Goal: Task Accomplishment & Management: Complete application form

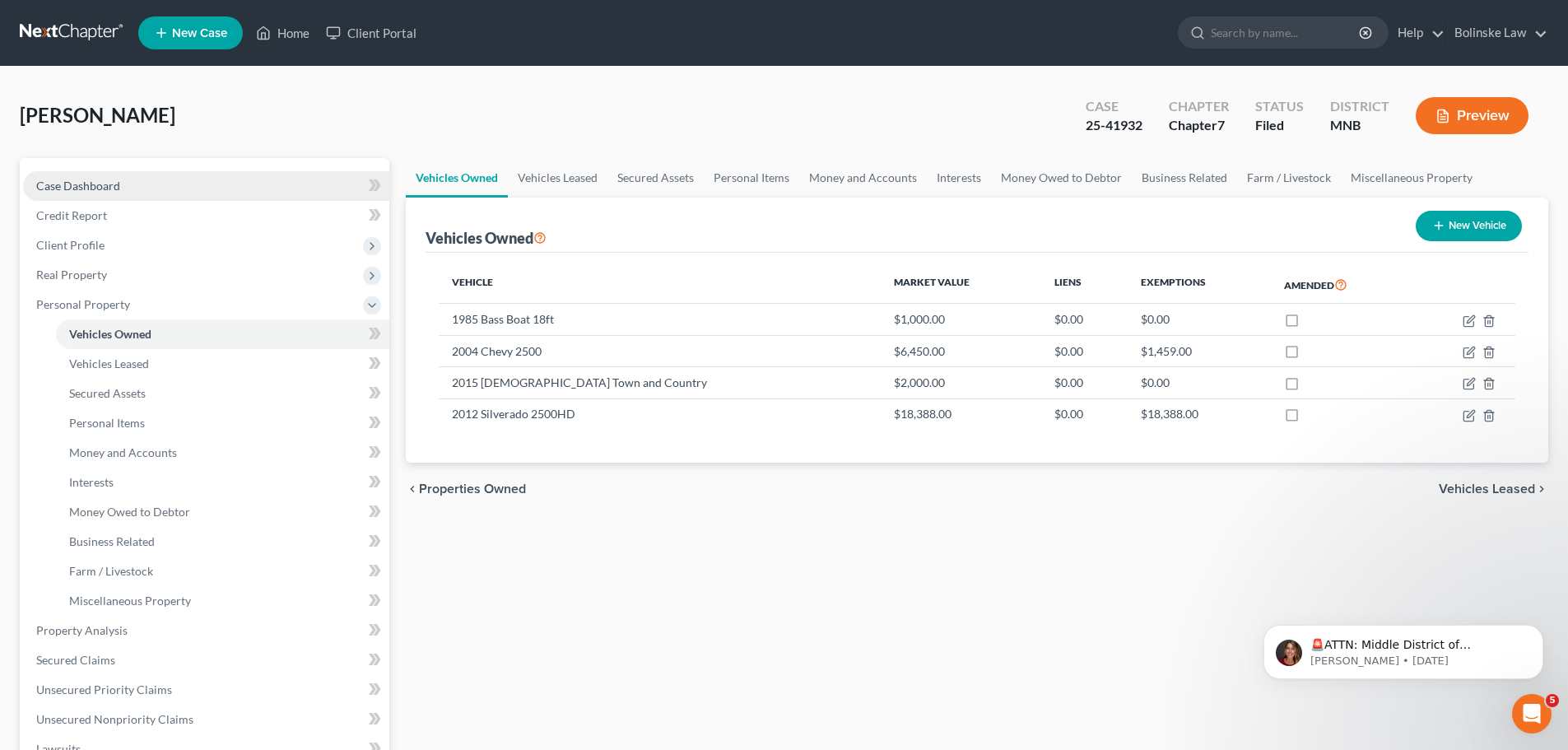
click at [96, 184] on span "Case Dashboard" at bounding box center [78, 185] width 84 height 14
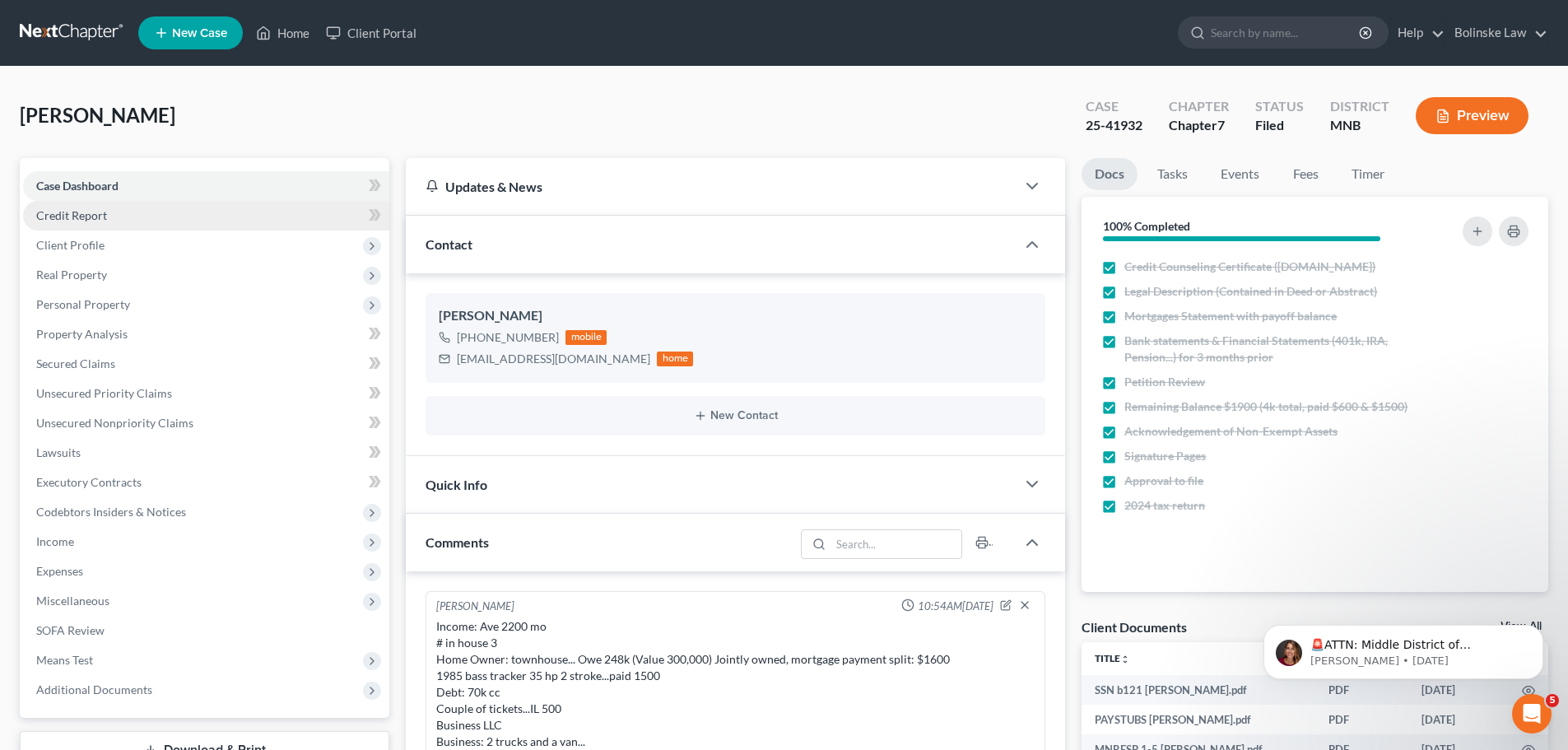
scroll to position [575, 0]
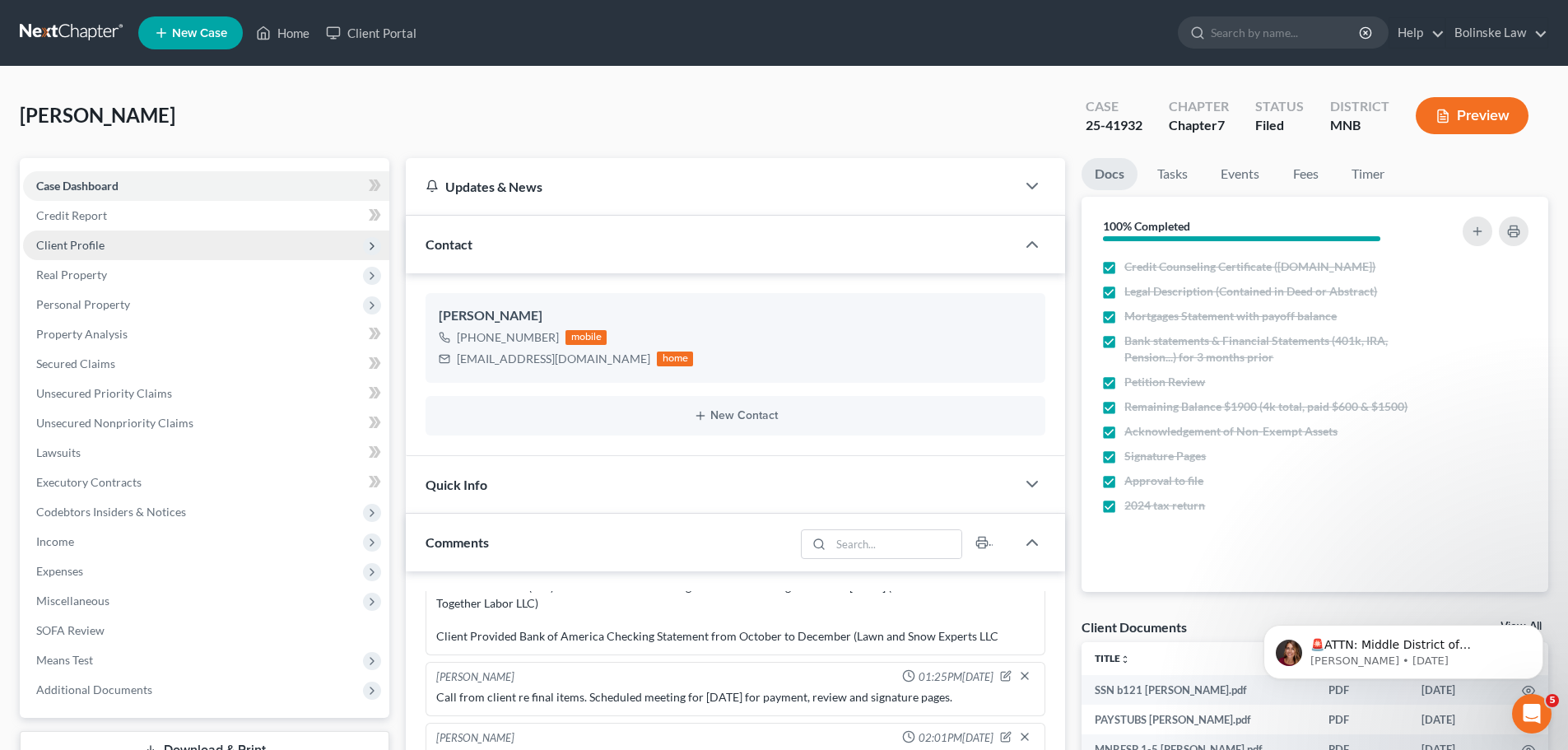
click at [90, 238] on span "Client Profile" at bounding box center [70, 245] width 68 height 14
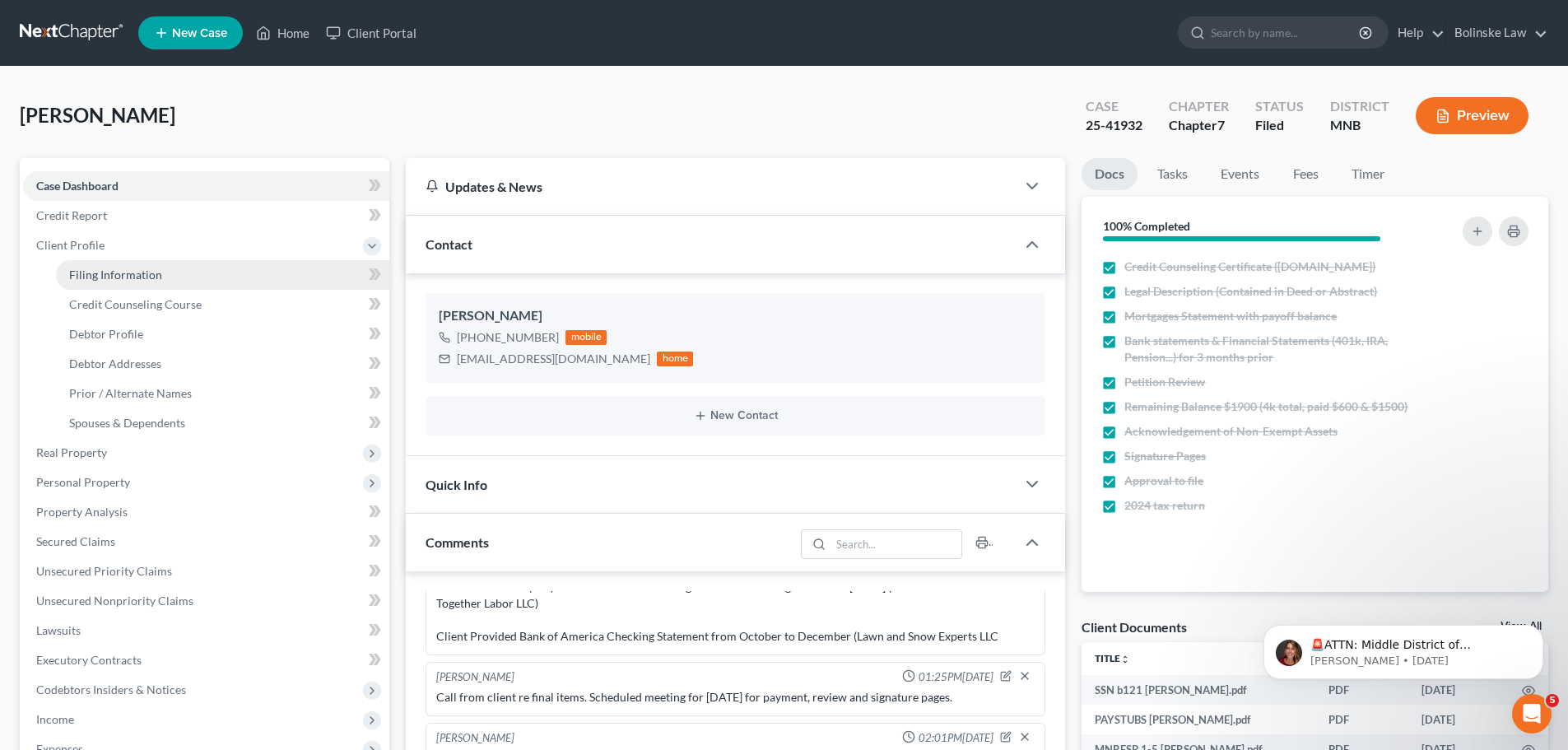
click at [102, 268] on span "Filing Information" at bounding box center [115, 275] width 93 height 14
select select "1"
select select "0"
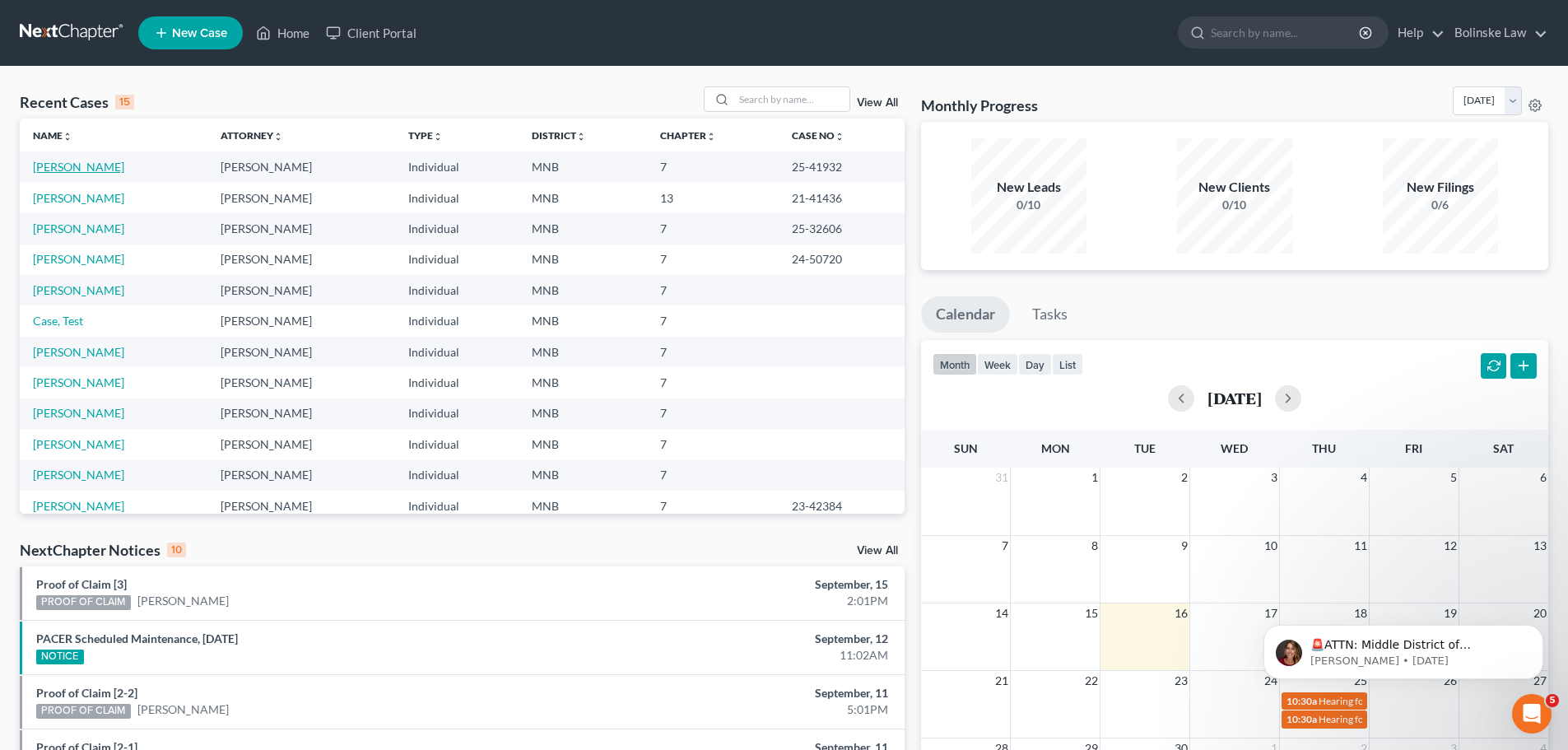
click at [72, 169] on link "[PERSON_NAME]" at bounding box center [78, 166] width 91 height 14
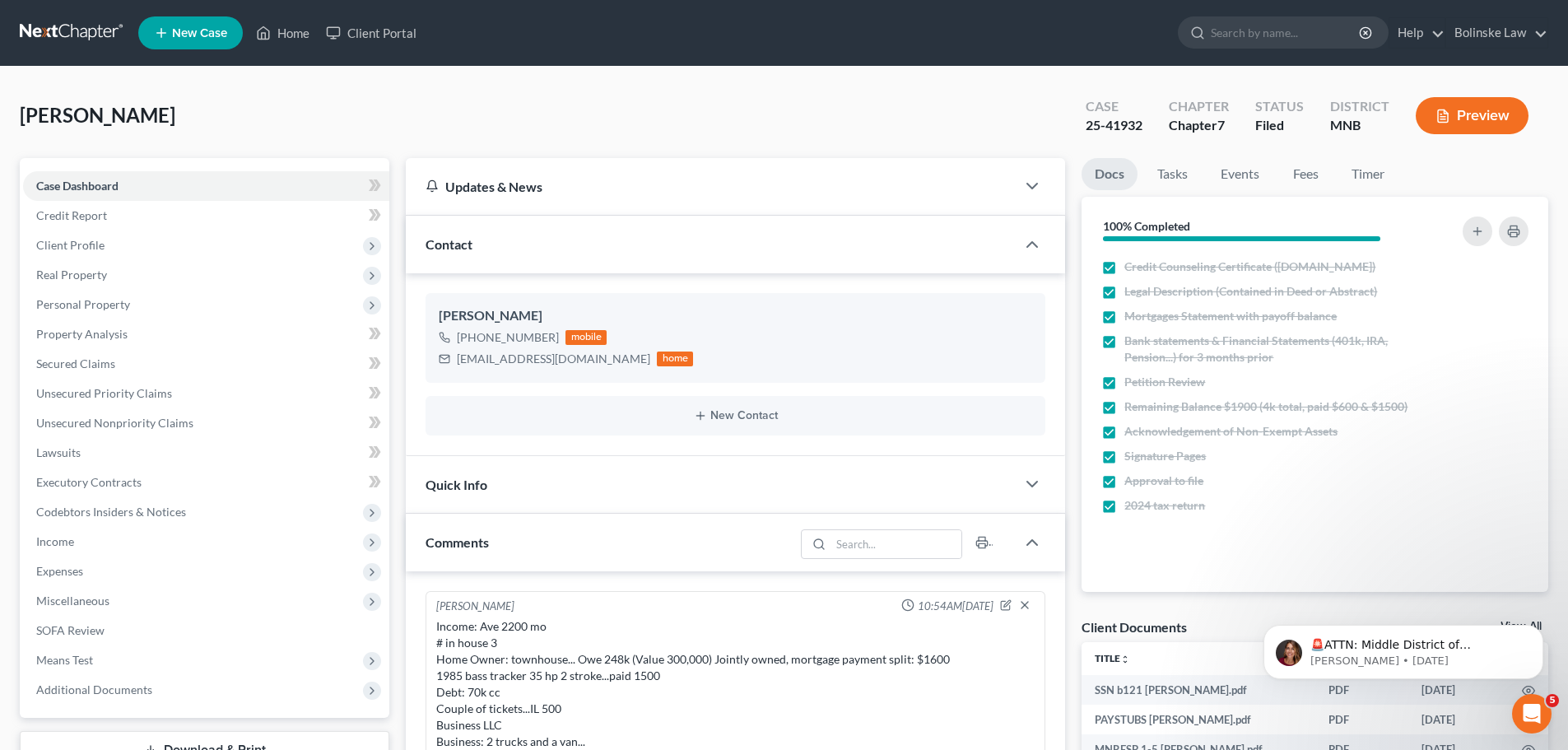
scroll to position [575, 0]
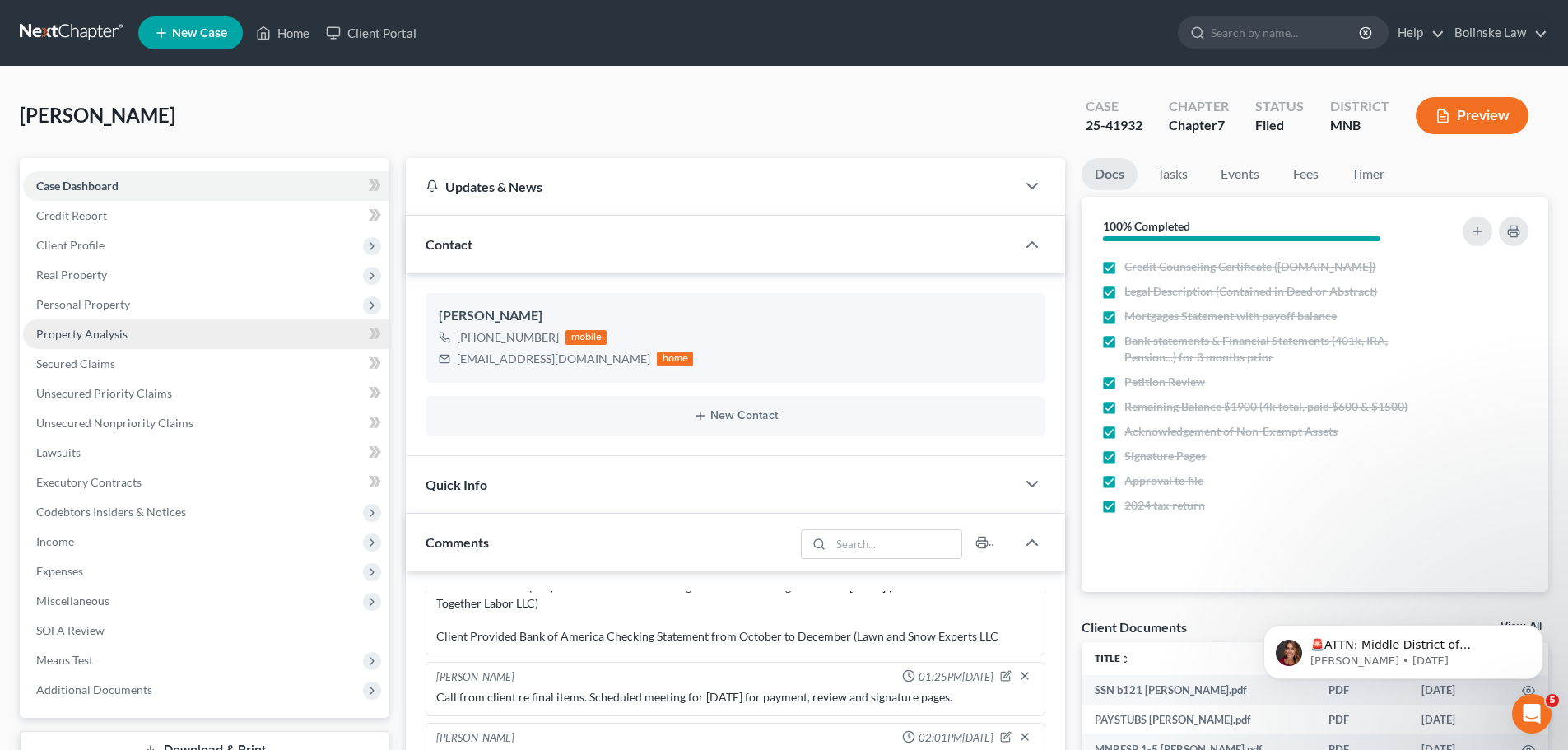
click at [101, 338] on span "Property Analysis" at bounding box center [82, 334] width 91 height 14
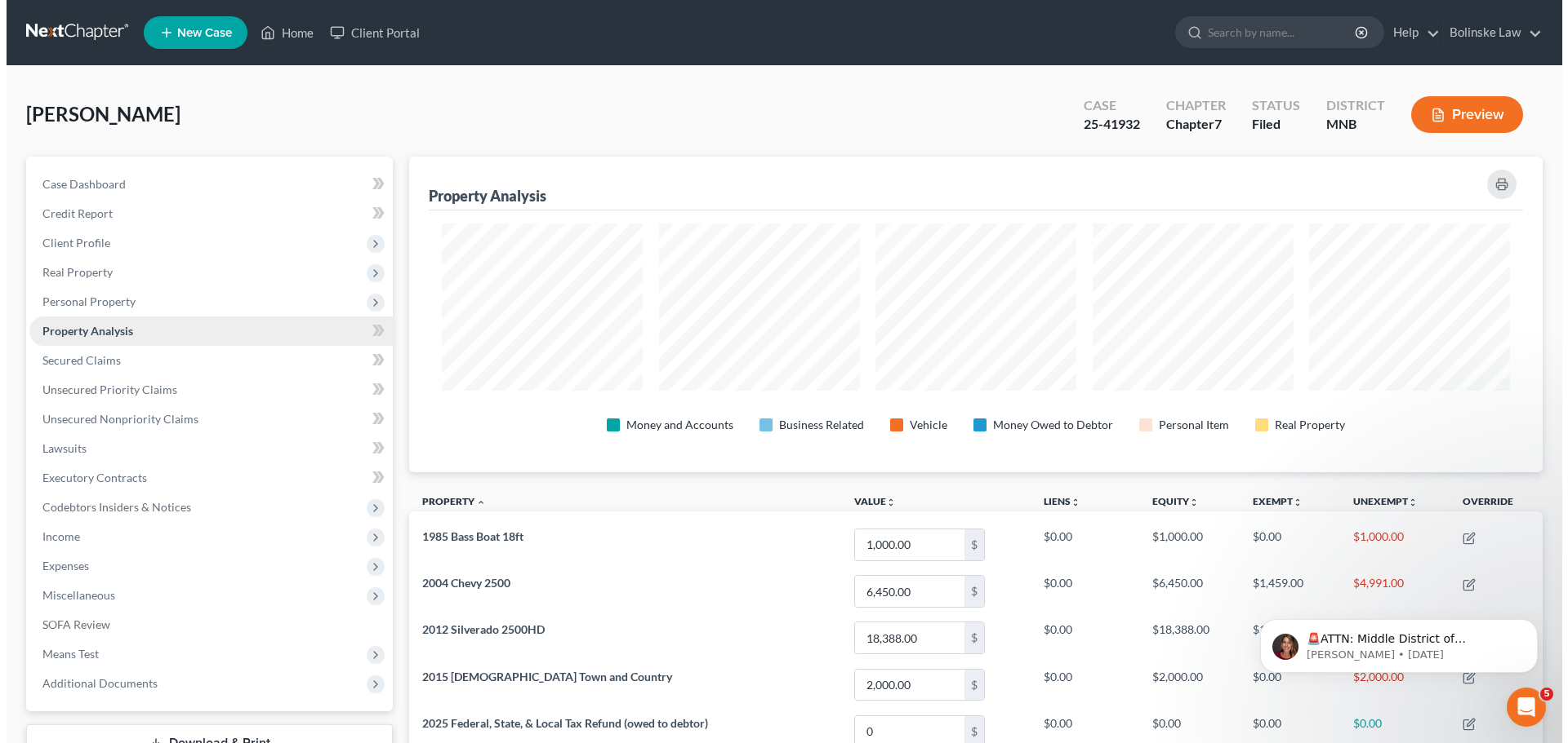
scroll to position [316, 1133]
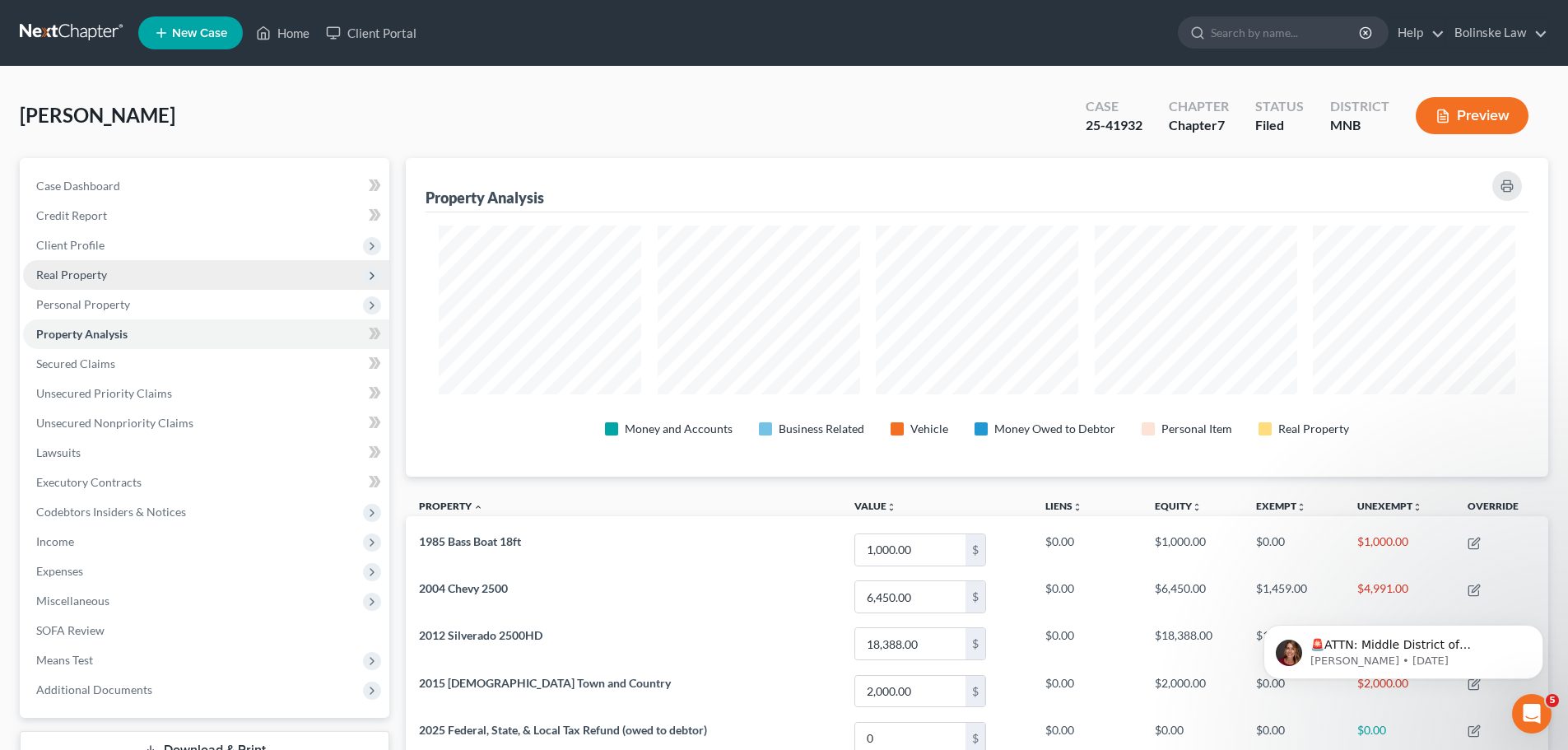
click at [85, 275] on span "Real Property" at bounding box center [72, 275] width 71 height 14
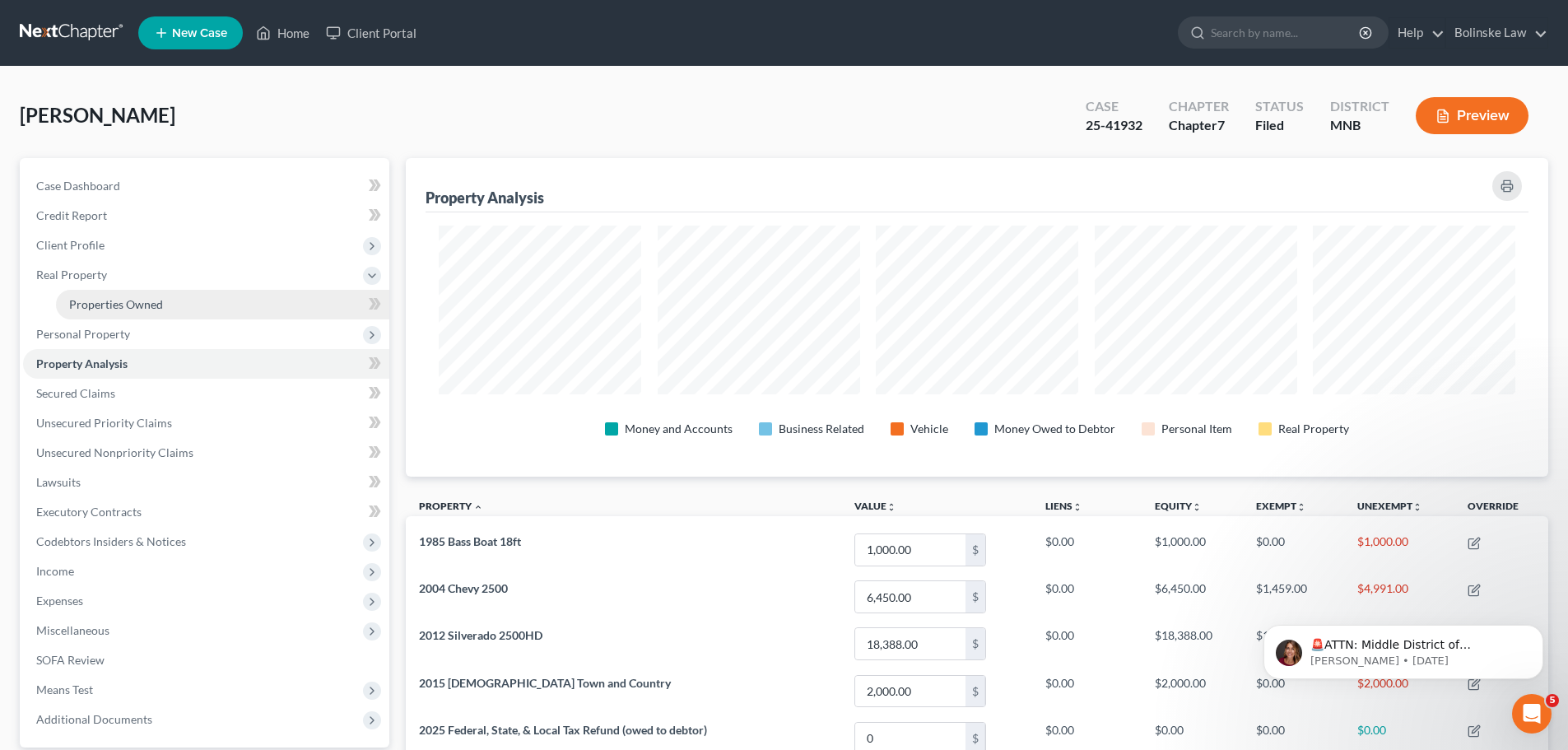
click at [107, 304] on span "Properties Owned" at bounding box center [115, 304] width 94 height 14
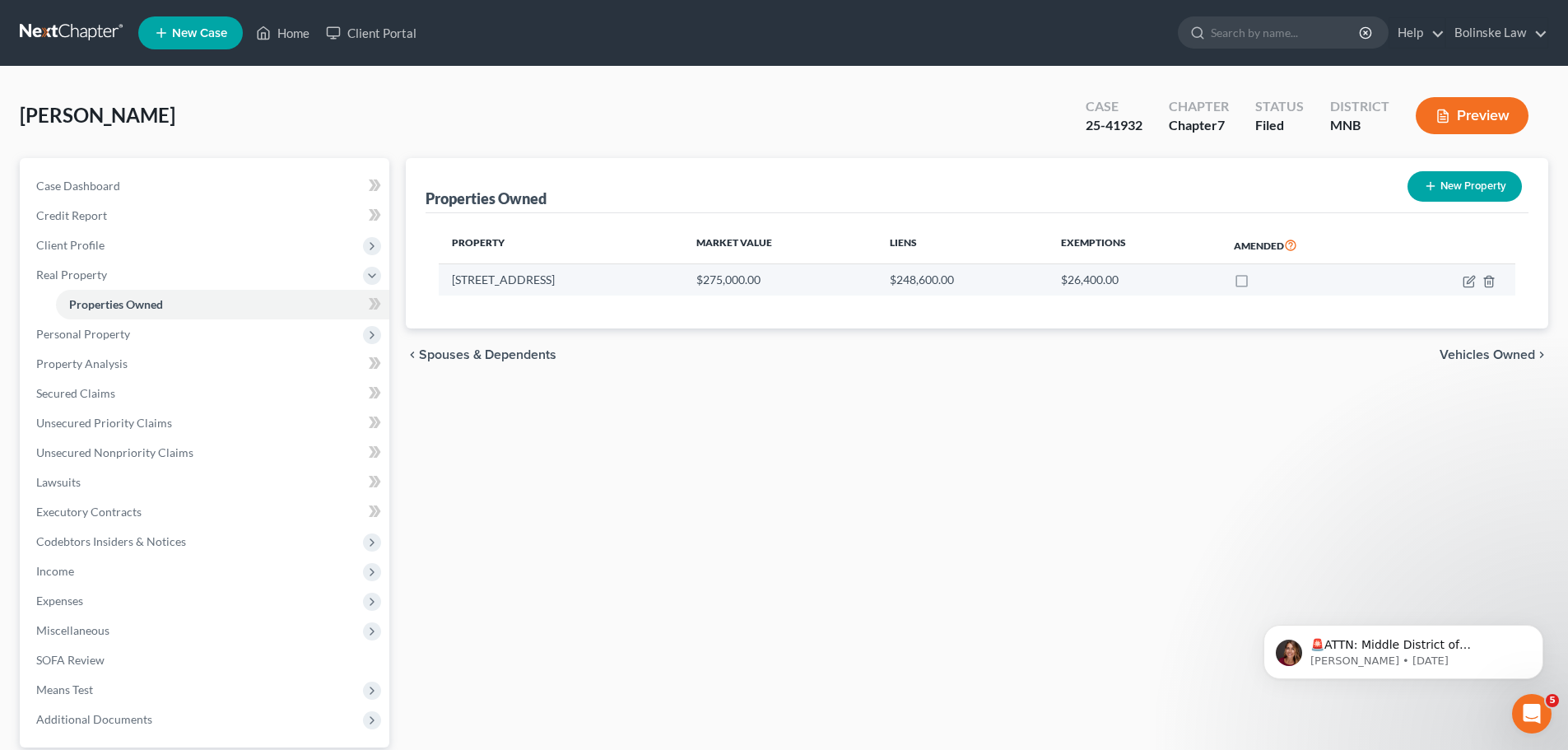
click at [1257, 284] on label at bounding box center [1257, 284] width 0 height 0
click at [1264, 279] on input "checkbox" at bounding box center [1269, 277] width 10 height 10
checkbox input "true"
click at [1465, 279] on icon "button" at bounding box center [1469, 281] width 13 height 13
select select "24"
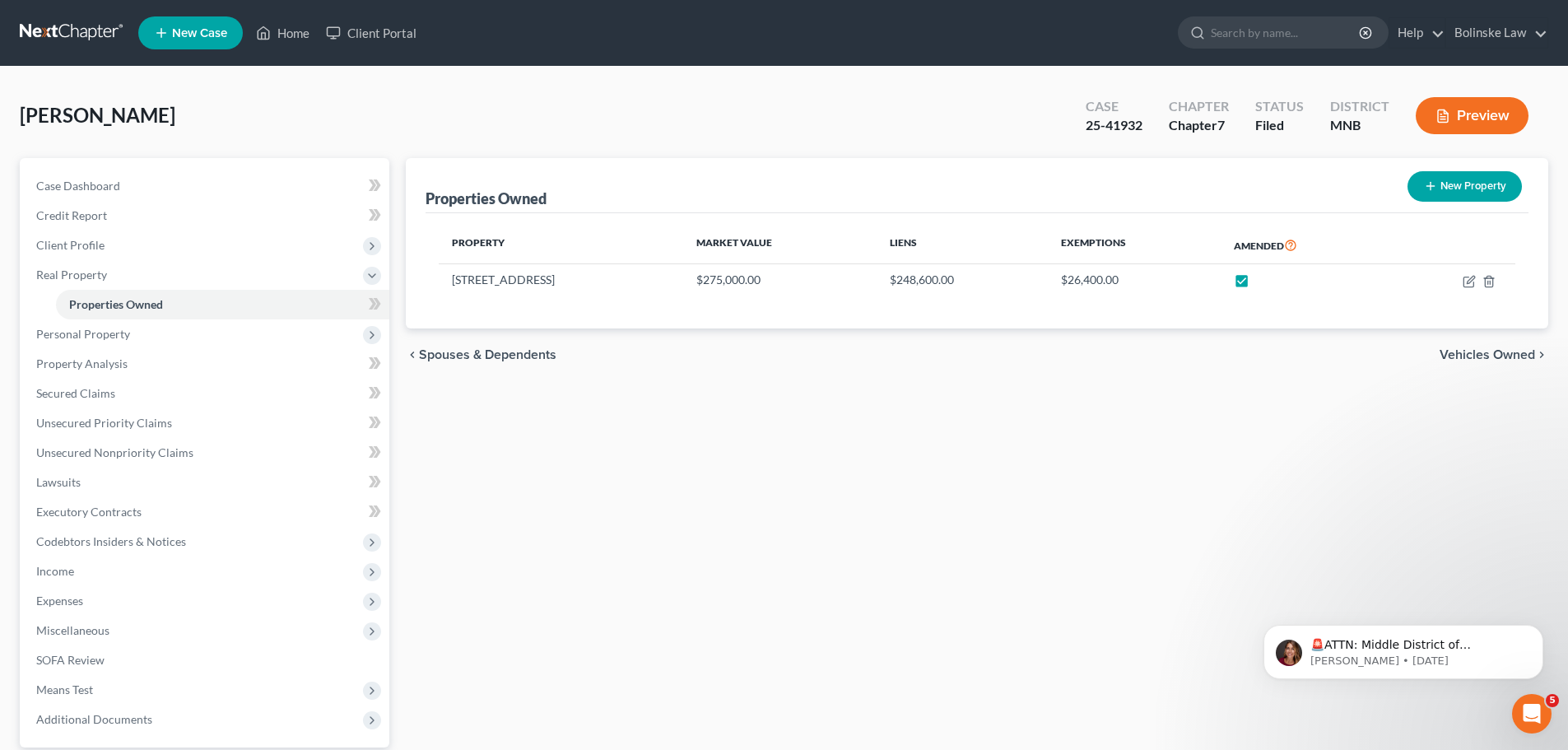
select select "3"
select select "0"
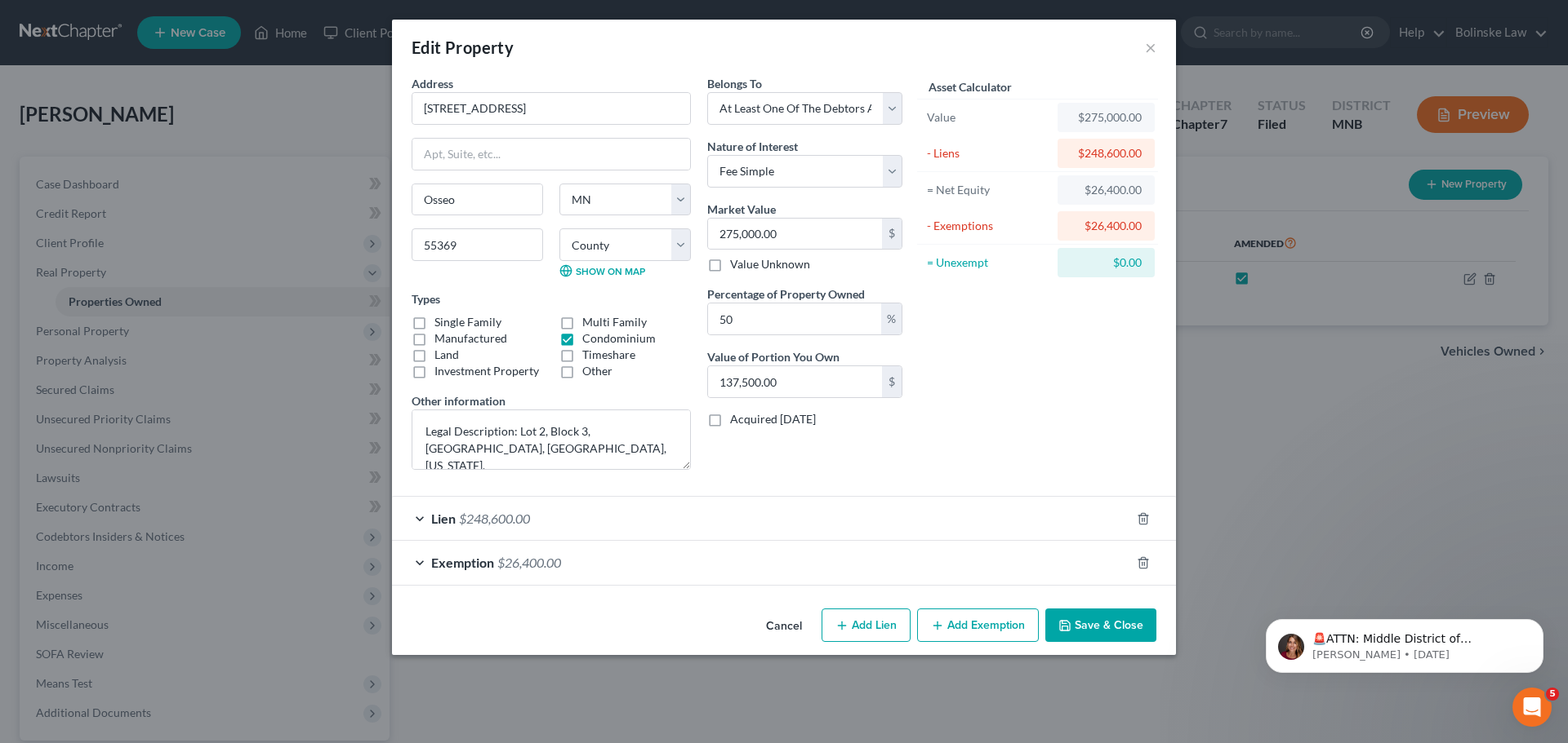
click at [920, 562] on div "Exemption $26,400.00" at bounding box center [761, 562] width 738 height 44
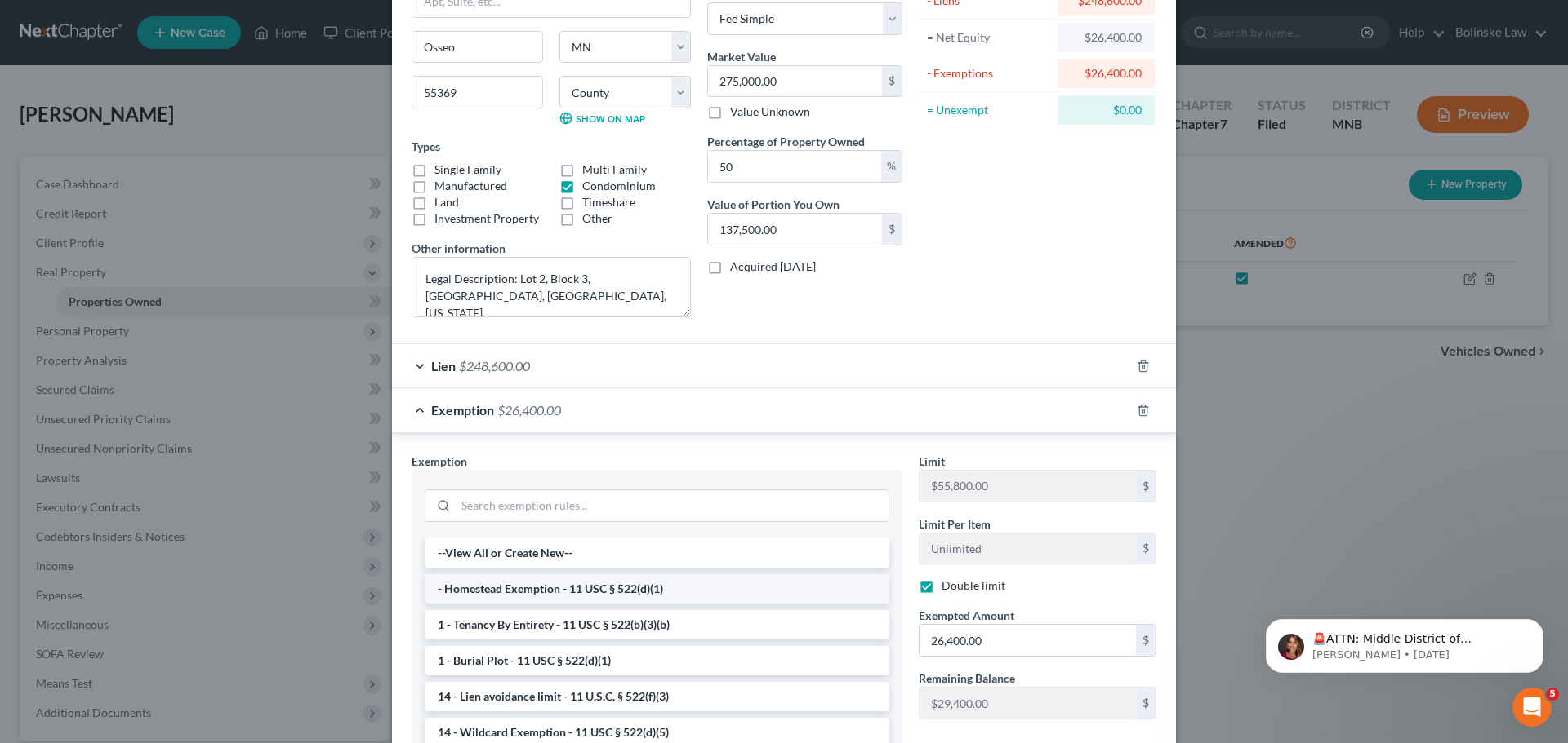
scroll to position [163, 0]
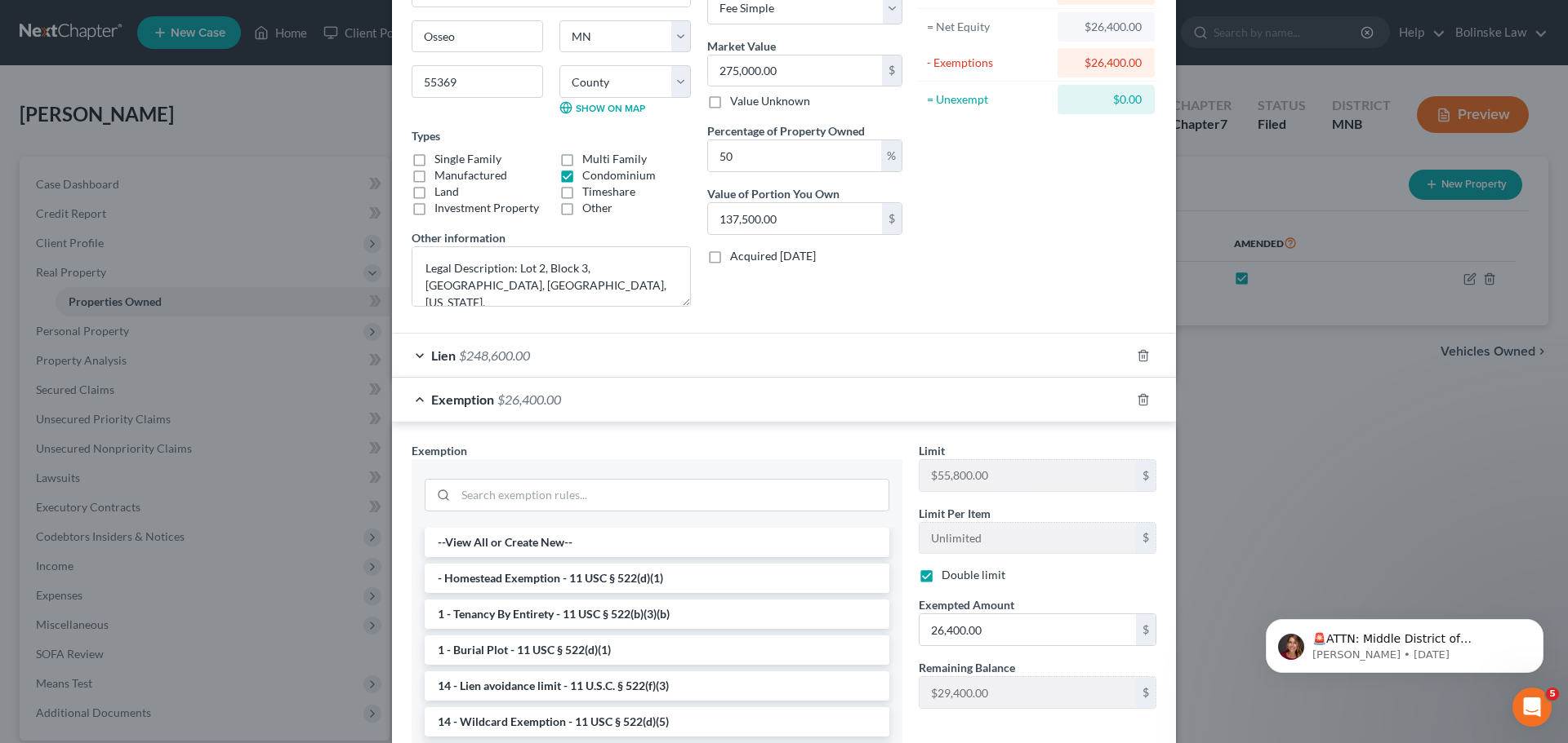
click at [942, 576] on label "Double limit" at bounding box center [973, 575] width 64 height 16
click at [948, 576] on input "Double limit" at bounding box center [953, 572] width 10 height 10
checkbox input "false"
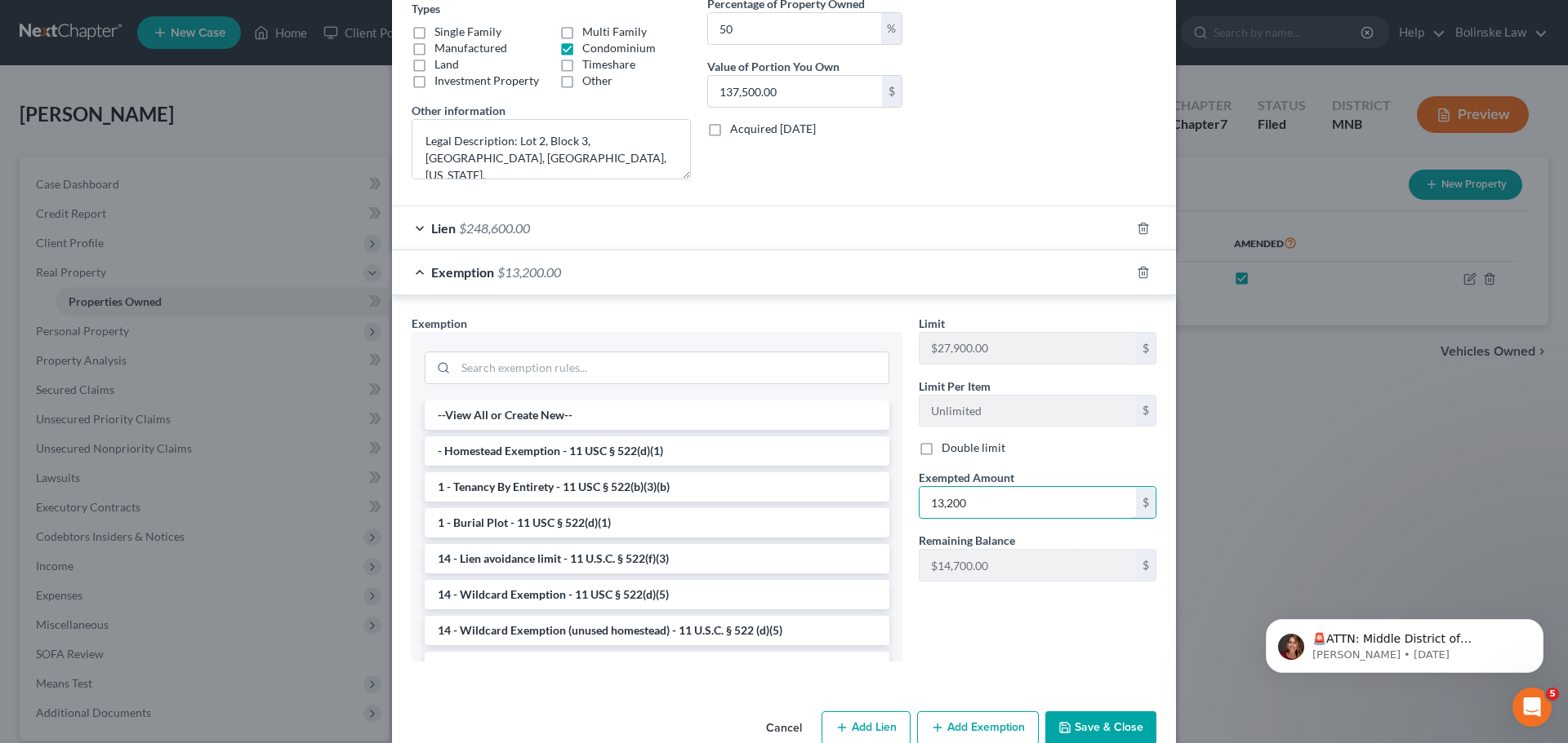
scroll to position [325, 0]
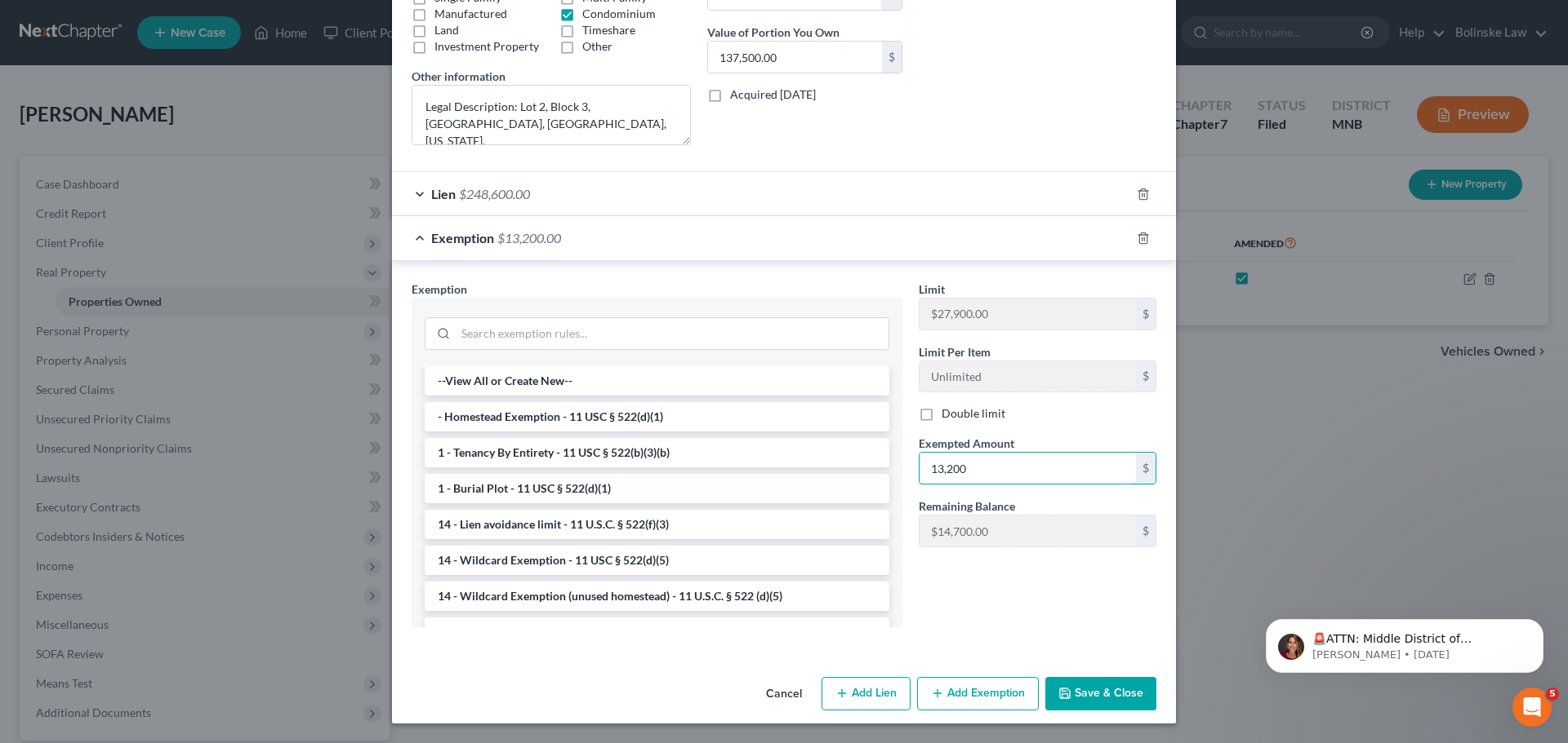
type input "13,200"
click at [1096, 693] on button "Save & Close" at bounding box center [1101, 694] width 111 height 34
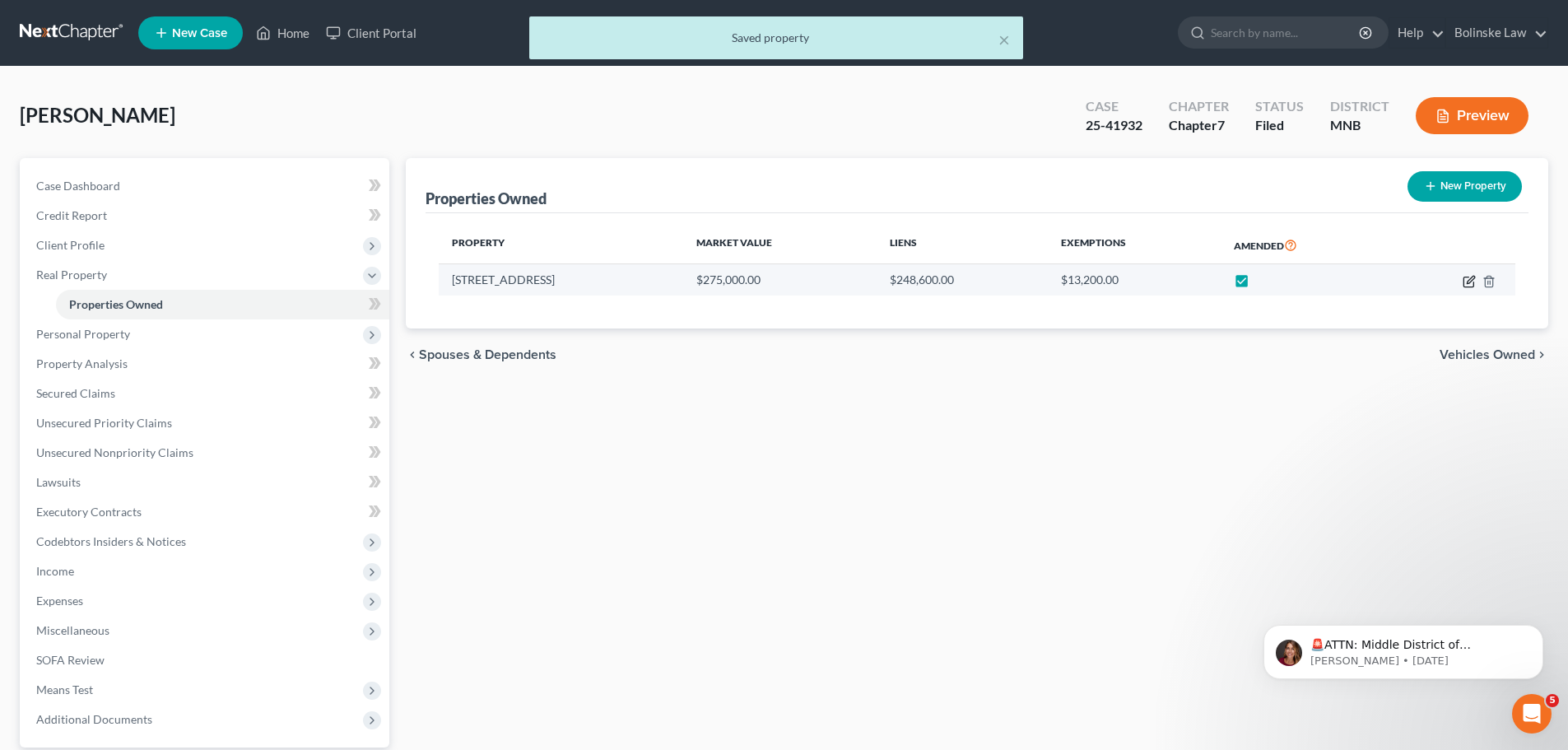
click at [1469, 282] on icon "button" at bounding box center [1469, 281] width 13 height 13
select select "24"
select select "26"
select select "3"
select select "0"
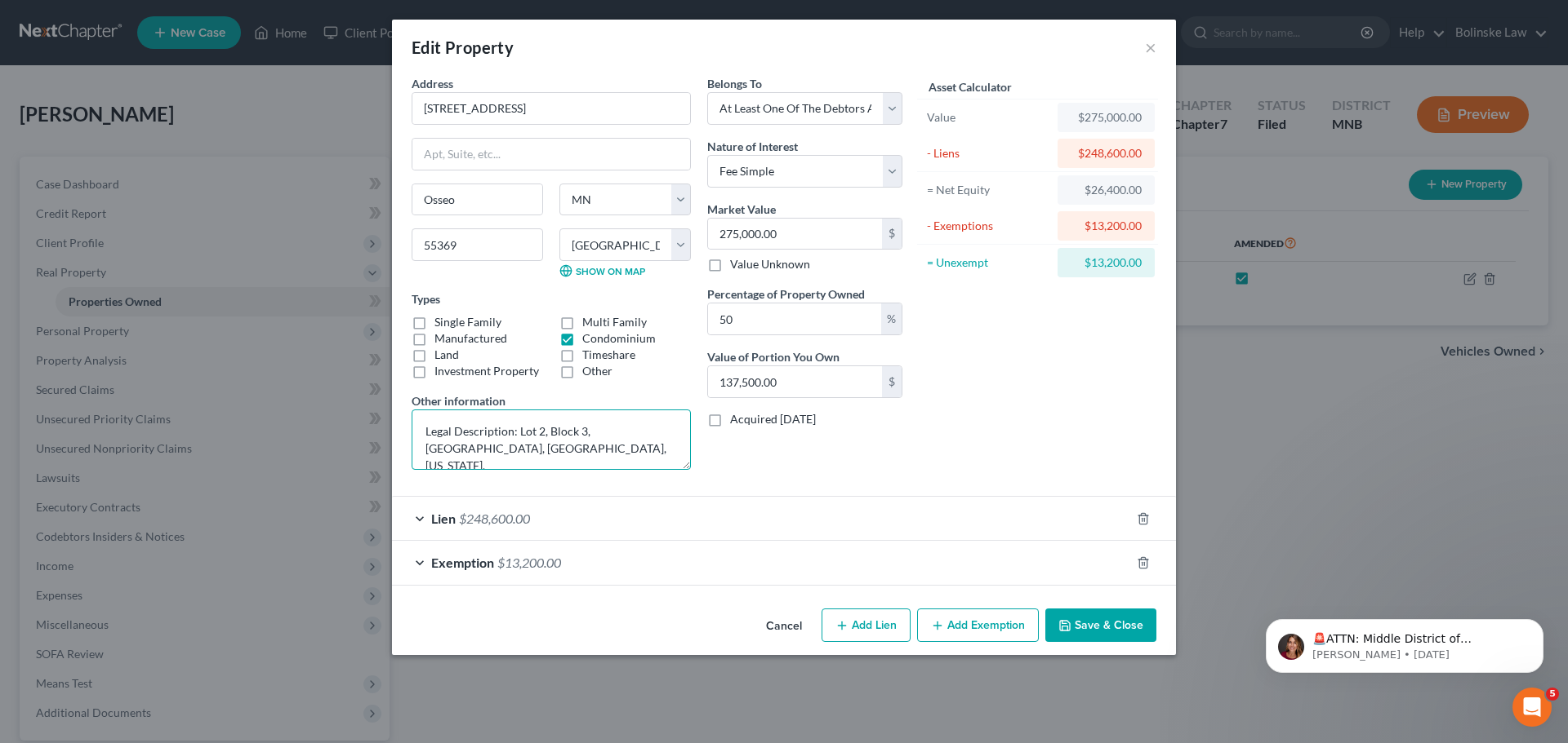
scroll to position [120, 0]
drag, startPoint x: 503, startPoint y: 430, endPoint x: 467, endPoint y: 430, distance: 36.0
click at [467, 430] on textarea "Legal Description: Lot 2, Block 3, [GEOGRAPHIC_DATA], [GEOGRAPHIC_DATA], [US_ST…" at bounding box center [551, 440] width 279 height 61
drag, startPoint x: 602, startPoint y: 430, endPoint x: 571, endPoint y: 430, distance: 31.0
click at [571, 430] on textarea "Legal Description: Lot 2, Block 3, [GEOGRAPHIC_DATA], [GEOGRAPHIC_DATA], [US_ST…" at bounding box center [551, 440] width 279 height 61
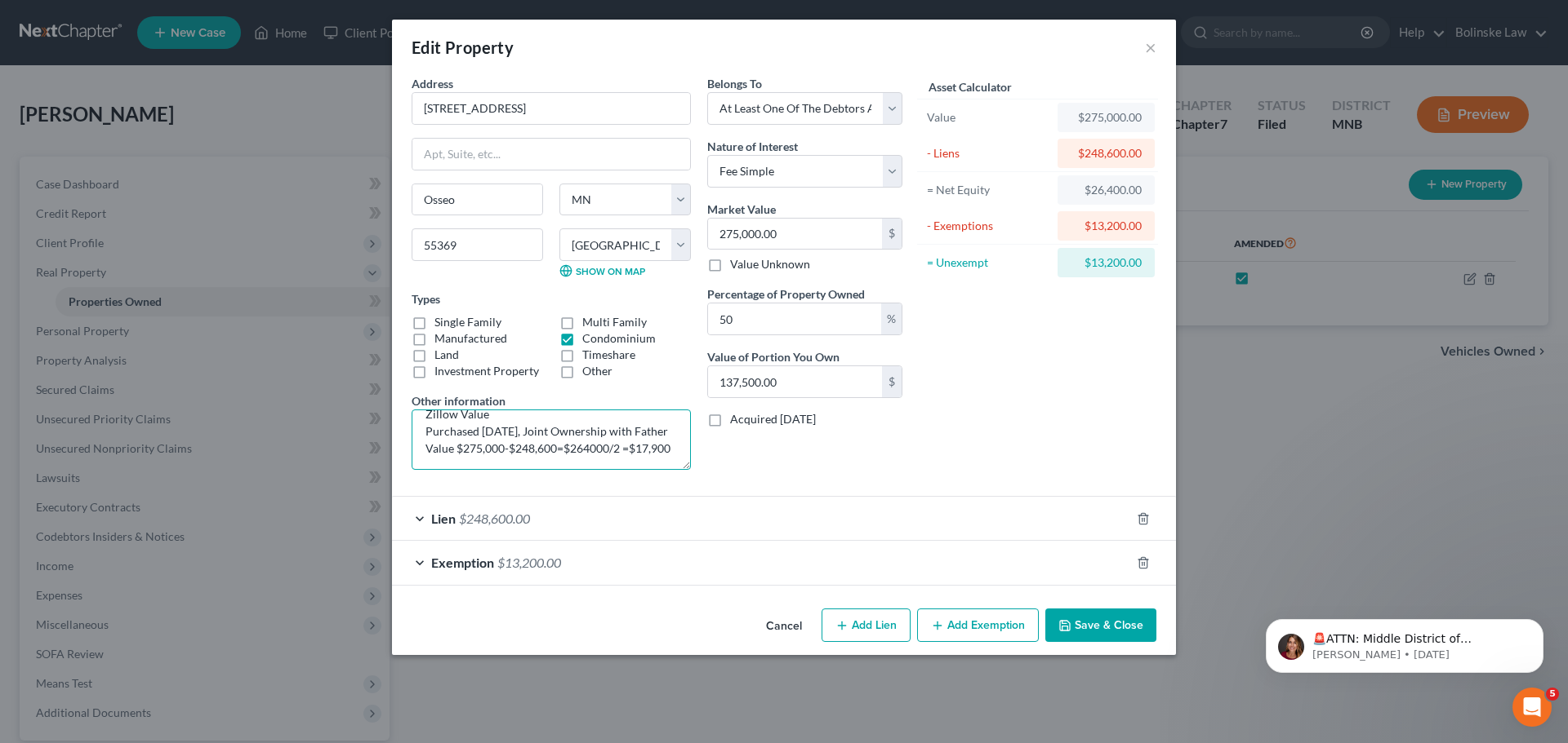
click at [582, 433] on textarea "Legal Description: Lot 2, Block 3, [GEOGRAPHIC_DATA], [GEOGRAPHIC_DATA], [US_ST…" at bounding box center [551, 440] width 279 height 61
click at [625, 429] on textarea "Legal Description: Lot 2, Block 3, [GEOGRAPHIC_DATA], [GEOGRAPHIC_DATA], [US_ST…" at bounding box center [551, 440] width 279 height 61
click at [498, 447] on textarea "Legal Description: Lot 2, Block 3, [GEOGRAPHIC_DATA], [GEOGRAPHIC_DATA], [US_ST…" at bounding box center [551, 440] width 279 height 61
drag, startPoint x: 506, startPoint y: 449, endPoint x: 497, endPoint y: 449, distance: 9.0
click at [497, 449] on textarea "Legal Description: Lot 2, Block 3, [GEOGRAPHIC_DATA], [GEOGRAPHIC_DATA], [US_ST…" at bounding box center [551, 440] width 279 height 61
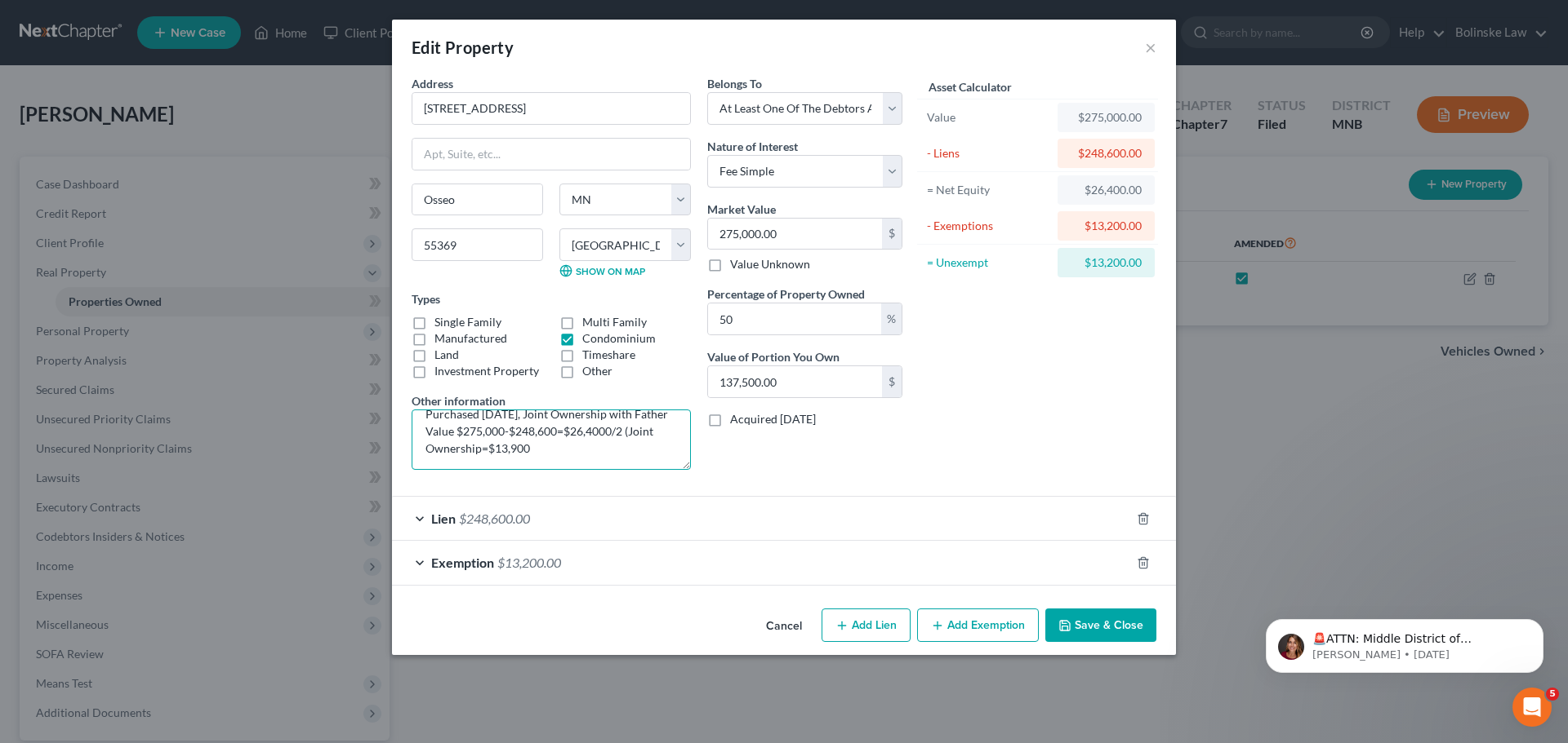
click at [479, 446] on textarea "Legal Description: Lot 2, Block 3, [GEOGRAPHIC_DATA], [GEOGRAPHIC_DATA], [US_ST…" at bounding box center [551, 440] width 279 height 61
drag, startPoint x: 625, startPoint y: 430, endPoint x: 518, endPoint y: 449, distance: 108.7
click at [518, 449] on textarea "Legal Description: Lot 2, Block 3, [GEOGRAPHIC_DATA], [GEOGRAPHIC_DATA], [US_ST…" at bounding box center [551, 440] width 279 height 61
click at [613, 428] on textarea "Legal Description: Lot 2, Block 3, [GEOGRAPHIC_DATA], [GEOGRAPHIC_DATA], [US_ST…" at bounding box center [551, 440] width 279 height 61
click at [519, 447] on textarea "Legal Description: Lot 2, Block 3, [GEOGRAPHIC_DATA], [GEOGRAPHIC_DATA], [US_ST…" at bounding box center [551, 440] width 279 height 61
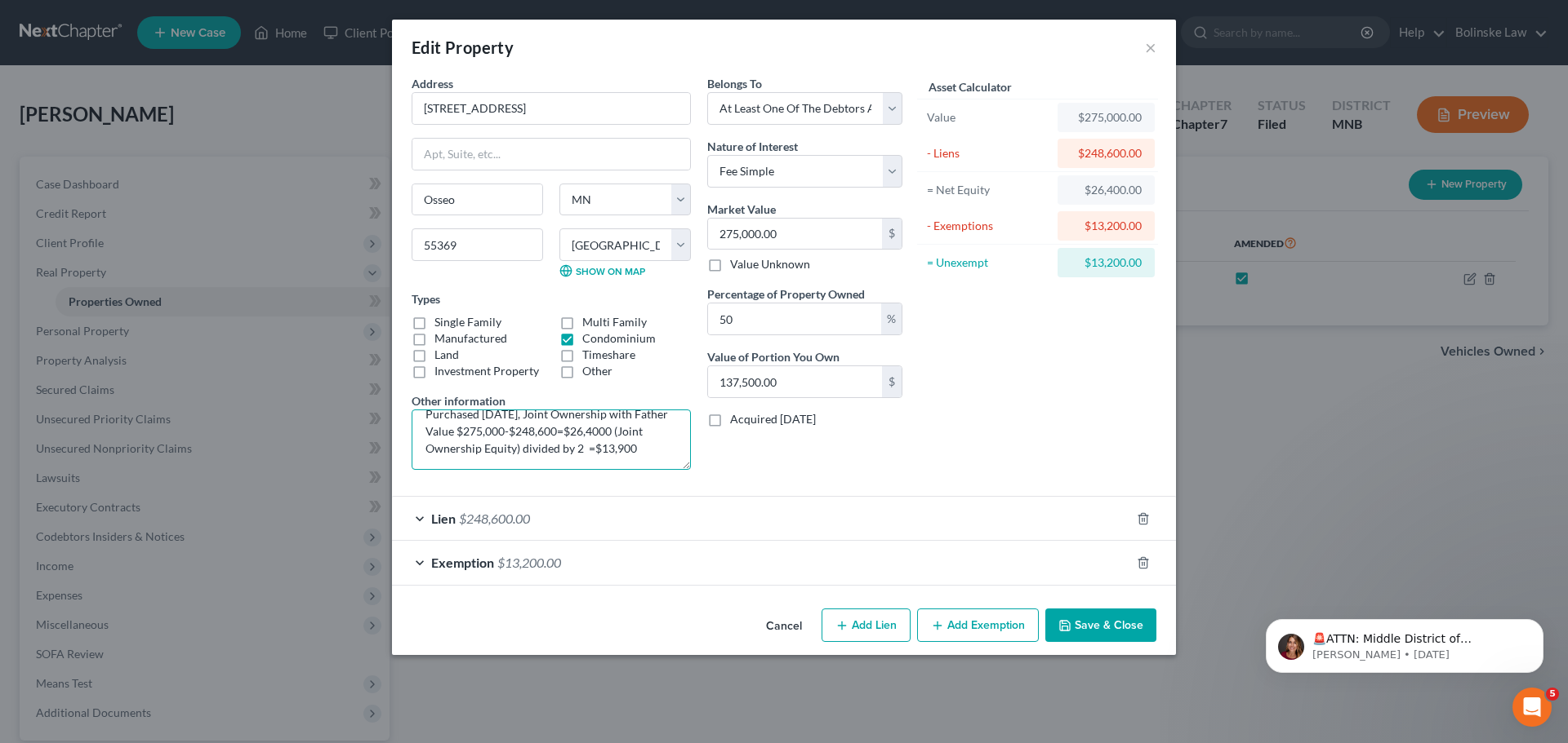
click at [584, 446] on textarea "Legal Description: Lot 2, Block 3, [GEOGRAPHIC_DATA], [GEOGRAPHIC_DATA], [US_ST…" at bounding box center [551, 440] width 279 height 61
click at [633, 448] on textarea "Legal Description: Lot 2, Block 3, [GEOGRAPHIC_DATA], [GEOGRAPHIC_DATA], [US_ST…" at bounding box center [551, 440] width 279 height 61
click at [425, 428] on textarea "Legal Description: Lot 2, Block 3, [GEOGRAPHIC_DATA], [GEOGRAPHIC_DATA], [US_ST…" at bounding box center [551, 440] width 279 height 61
click at [613, 430] on textarea "Legal Description: Lot 2, Block 3, [GEOGRAPHIC_DATA], [GEOGRAPHIC_DATA], [US_ST…" at bounding box center [551, 440] width 279 height 61
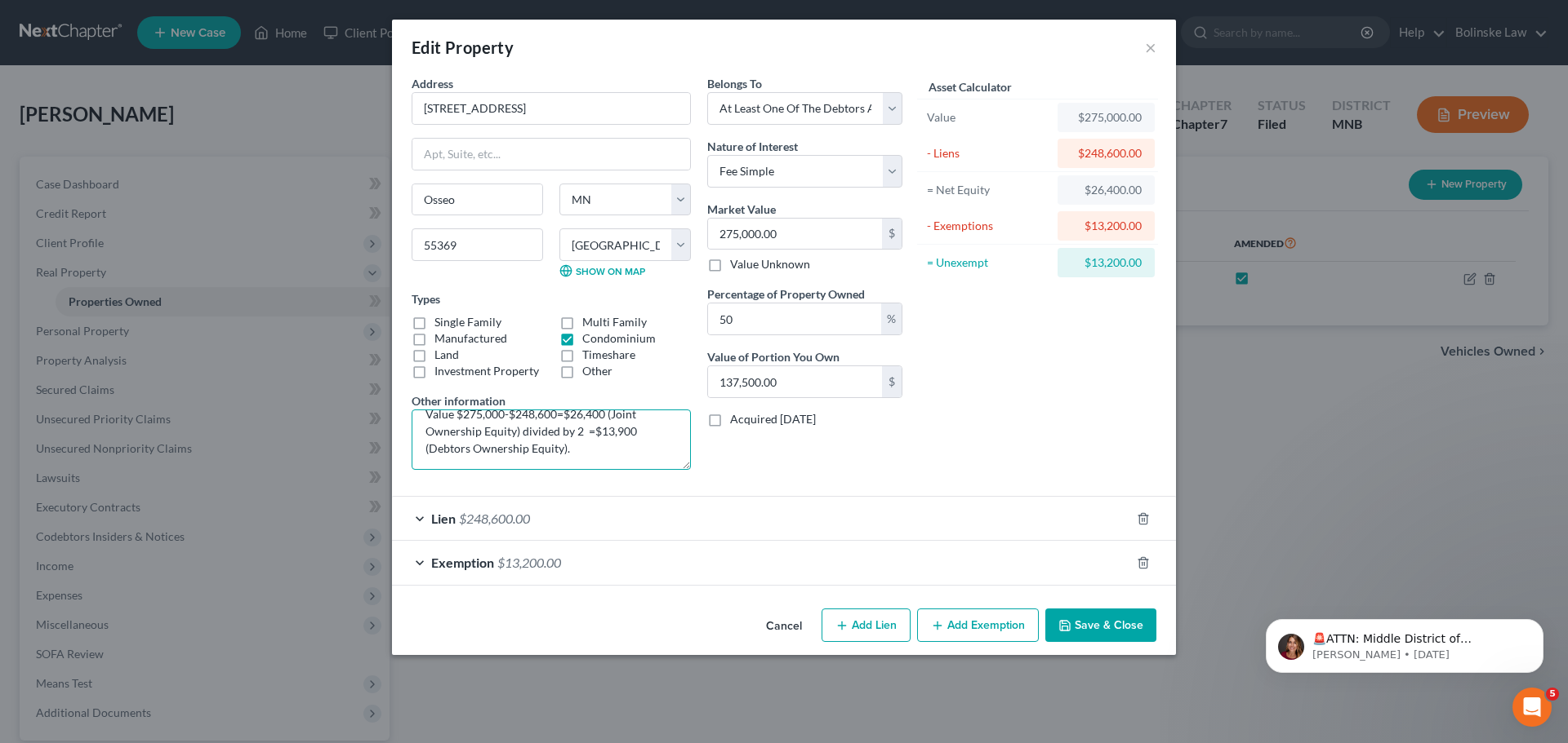
click at [621, 442] on textarea "Legal Description: Lot 2, Block 3, [GEOGRAPHIC_DATA], [GEOGRAPHIC_DATA], [US_ST…" at bounding box center [551, 440] width 279 height 61
type textarea "Legal Description: Lot 2, Block 3, [GEOGRAPHIC_DATA], [GEOGRAPHIC_DATA], [US_ST…"
click at [1091, 627] on button "Save & Close" at bounding box center [1101, 626] width 111 height 34
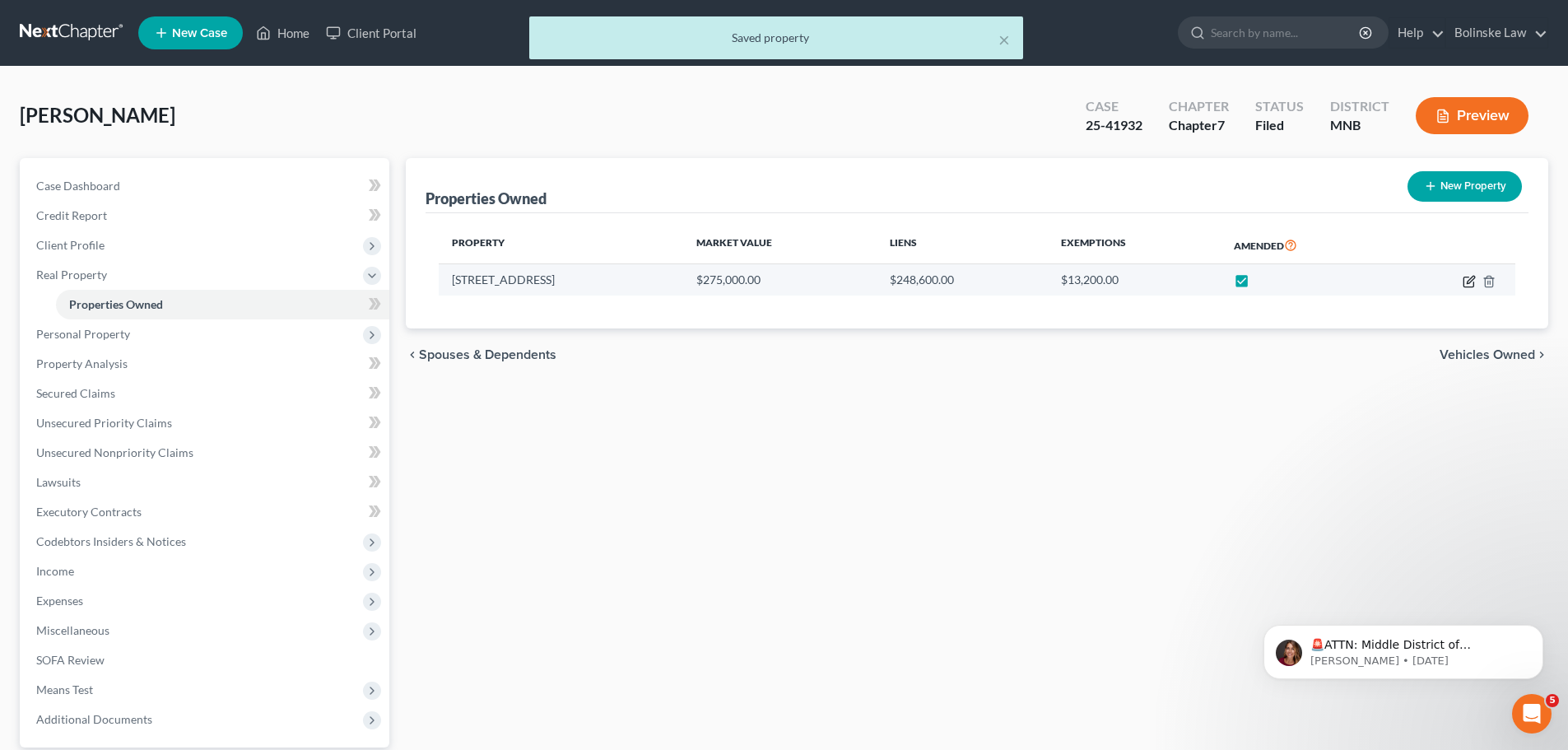
click at [1466, 280] on icon "button" at bounding box center [1469, 281] width 13 height 13
select select "24"
select select "26"
select select "3"
select select "0"
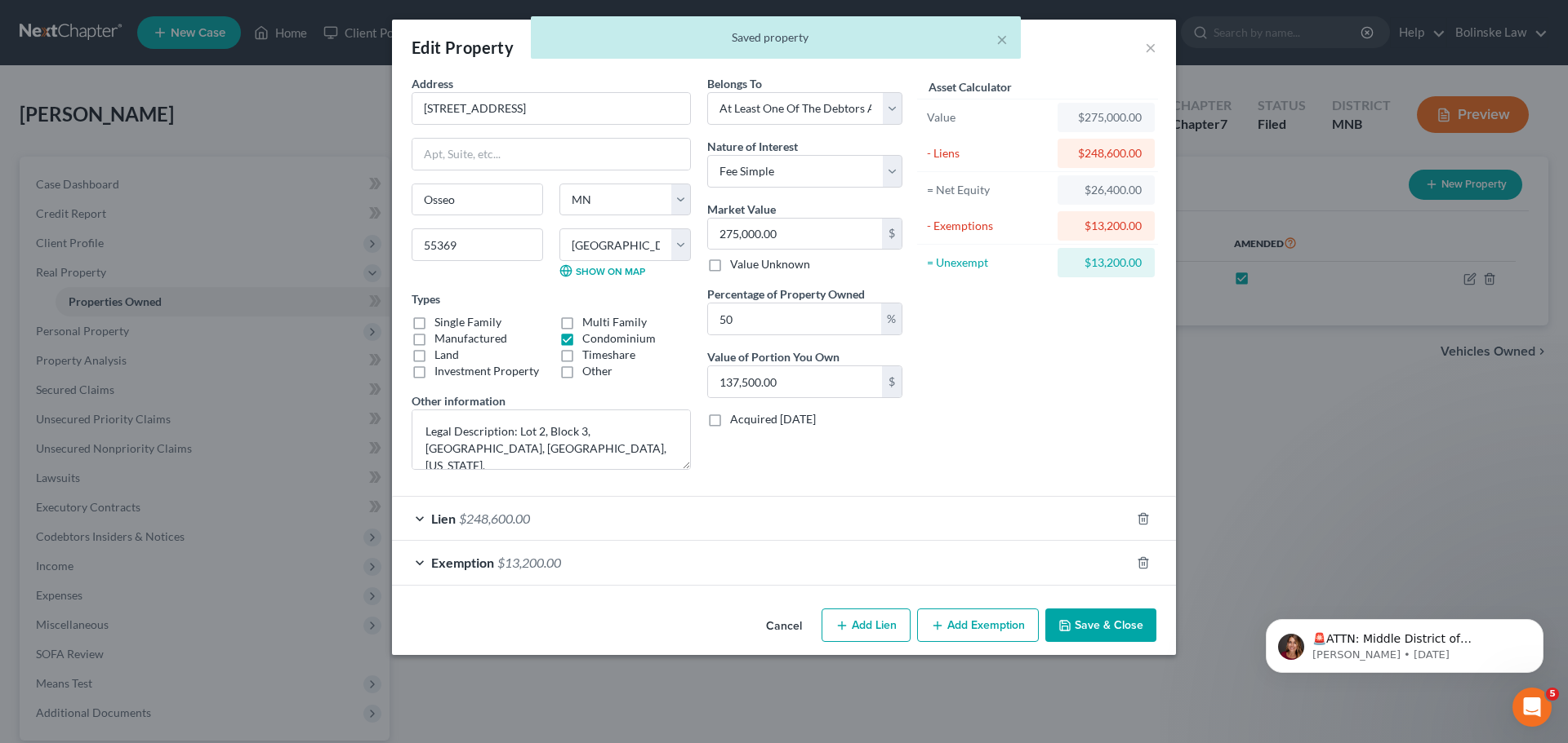
click at [655, 563] on div "Exemption $13,200.00" at bounding box center [761, 562] width 738 height 44
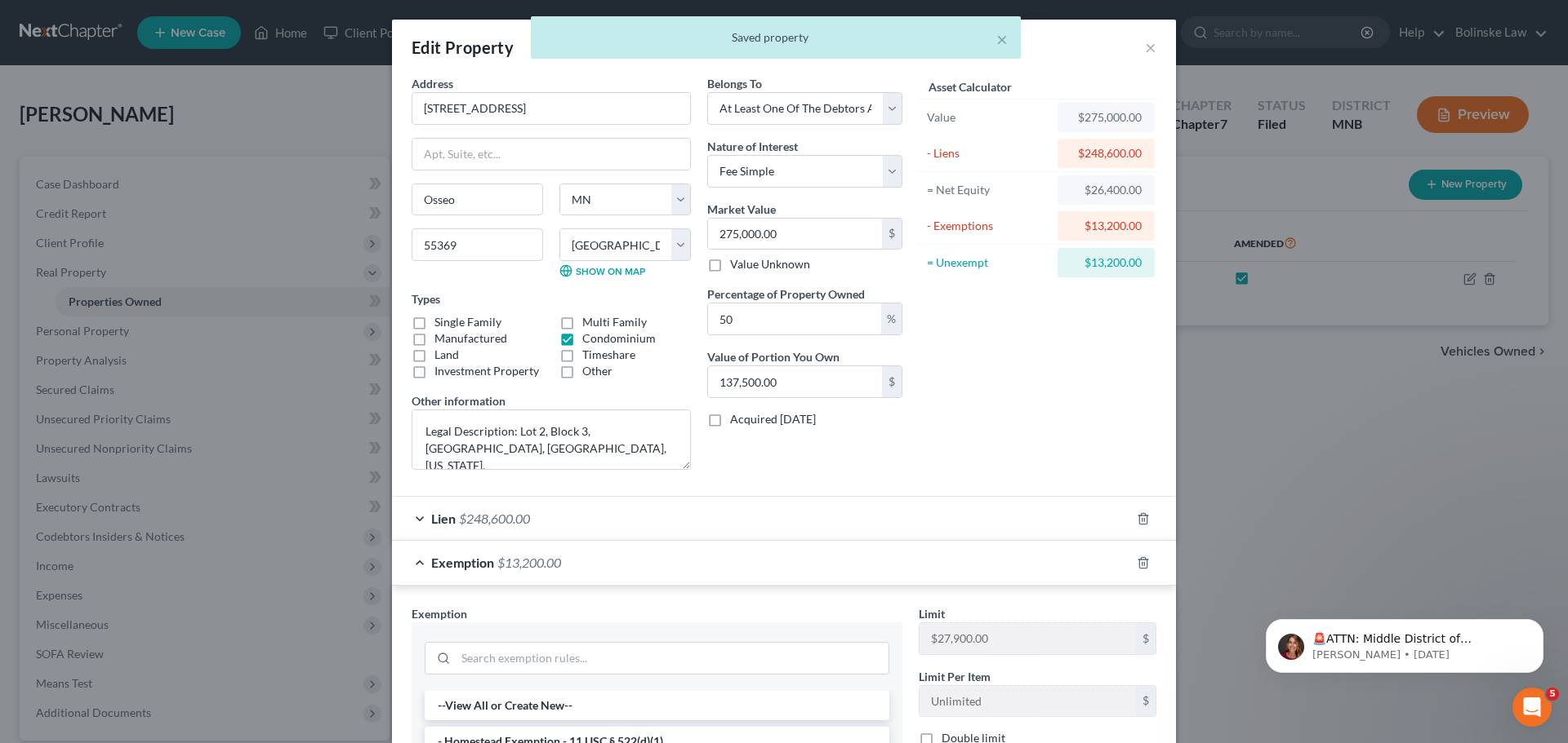
click at [654, 563] on div "Exemption $13,200.00" at bounding box center [761, 562] width 738 height 44
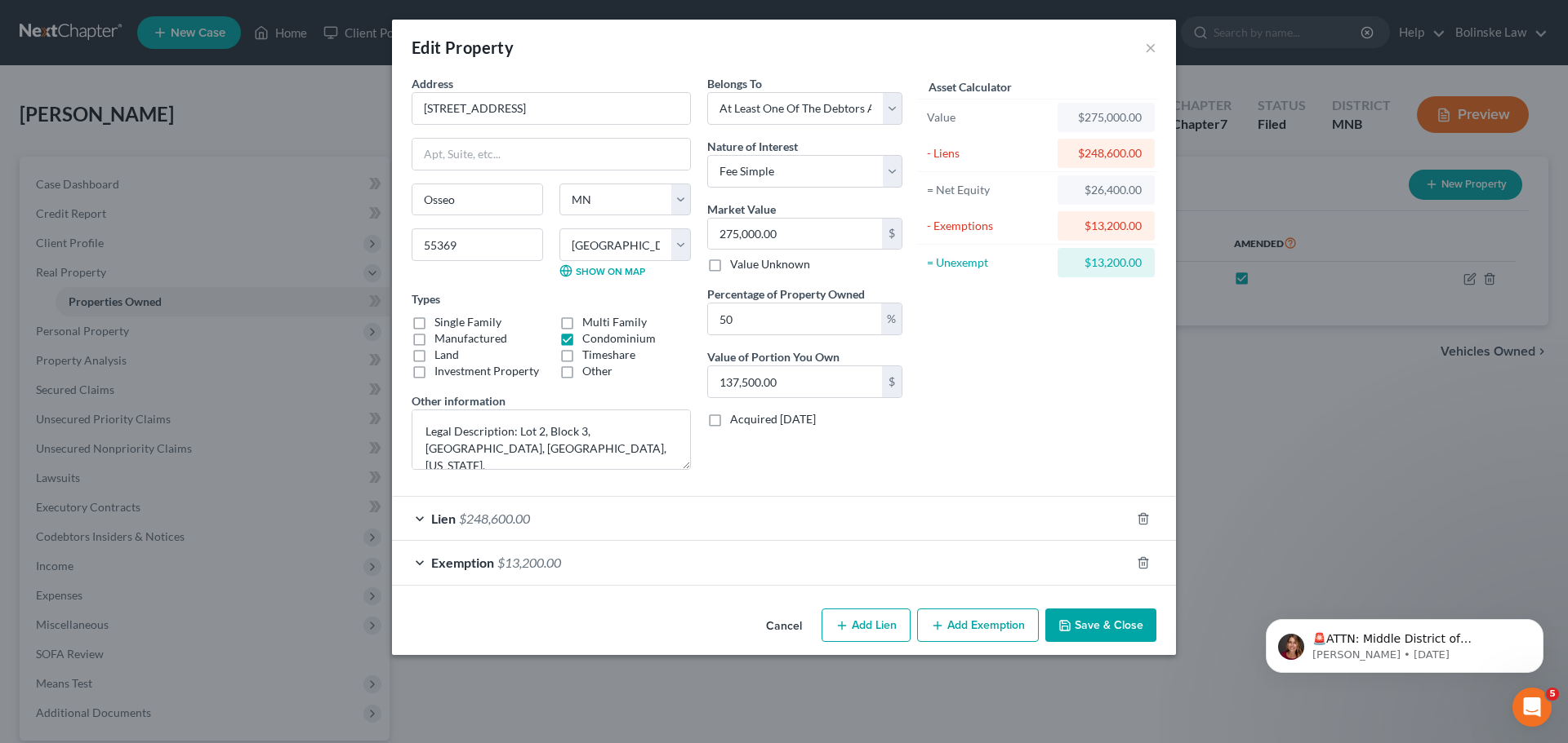
click at [739, 565] on div "Exemption $13,200.00" at bounding box center [761, 562] width 738 height 44
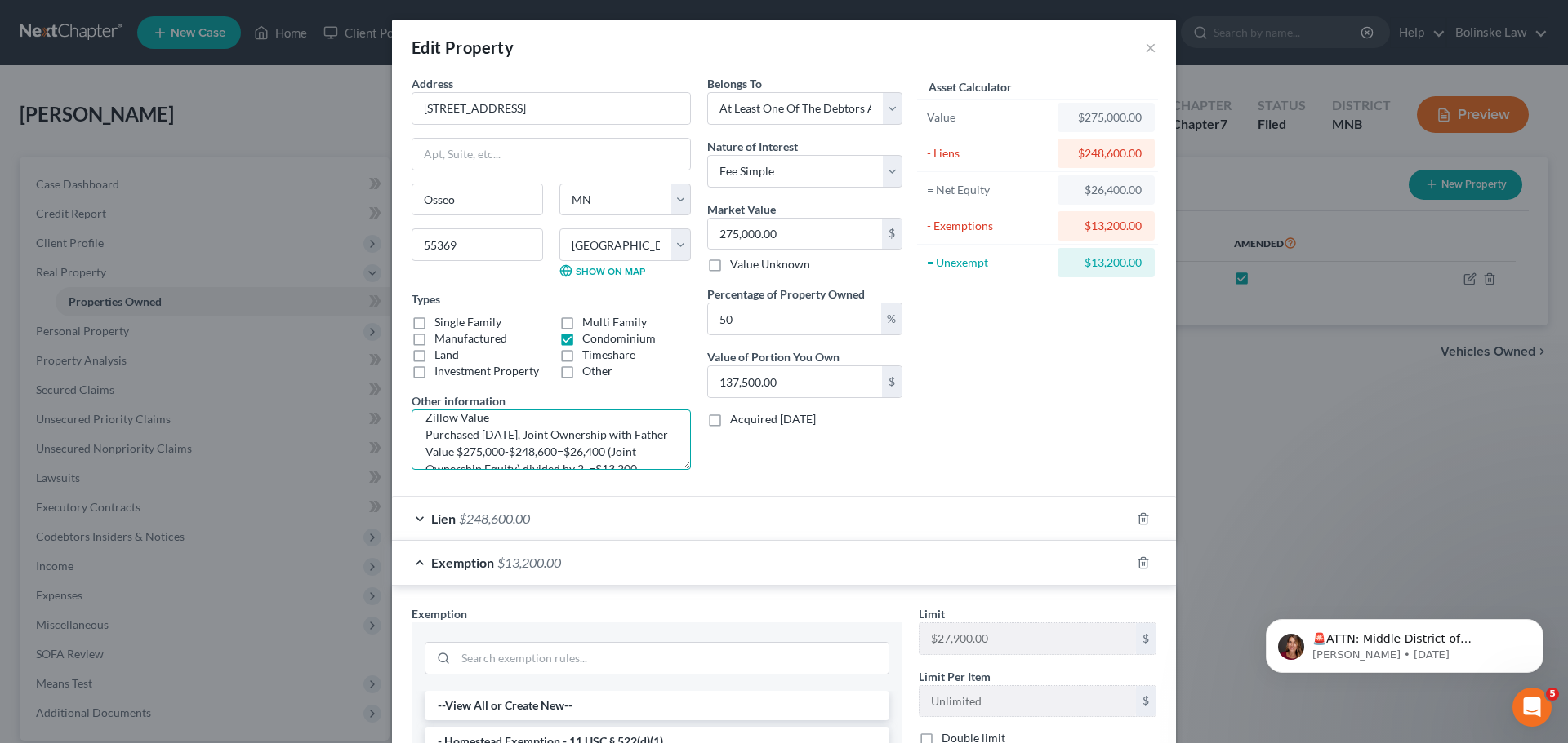
scroll to position [98, 0]
click at [457, 436] on textarea "Legal Description: Lot 2, Block 3, [GEOGRAPHIC_DATA], [GEOGRAPHIC_DATA], [US_ST…" at bounding box center [551, 440] width 279 height 61
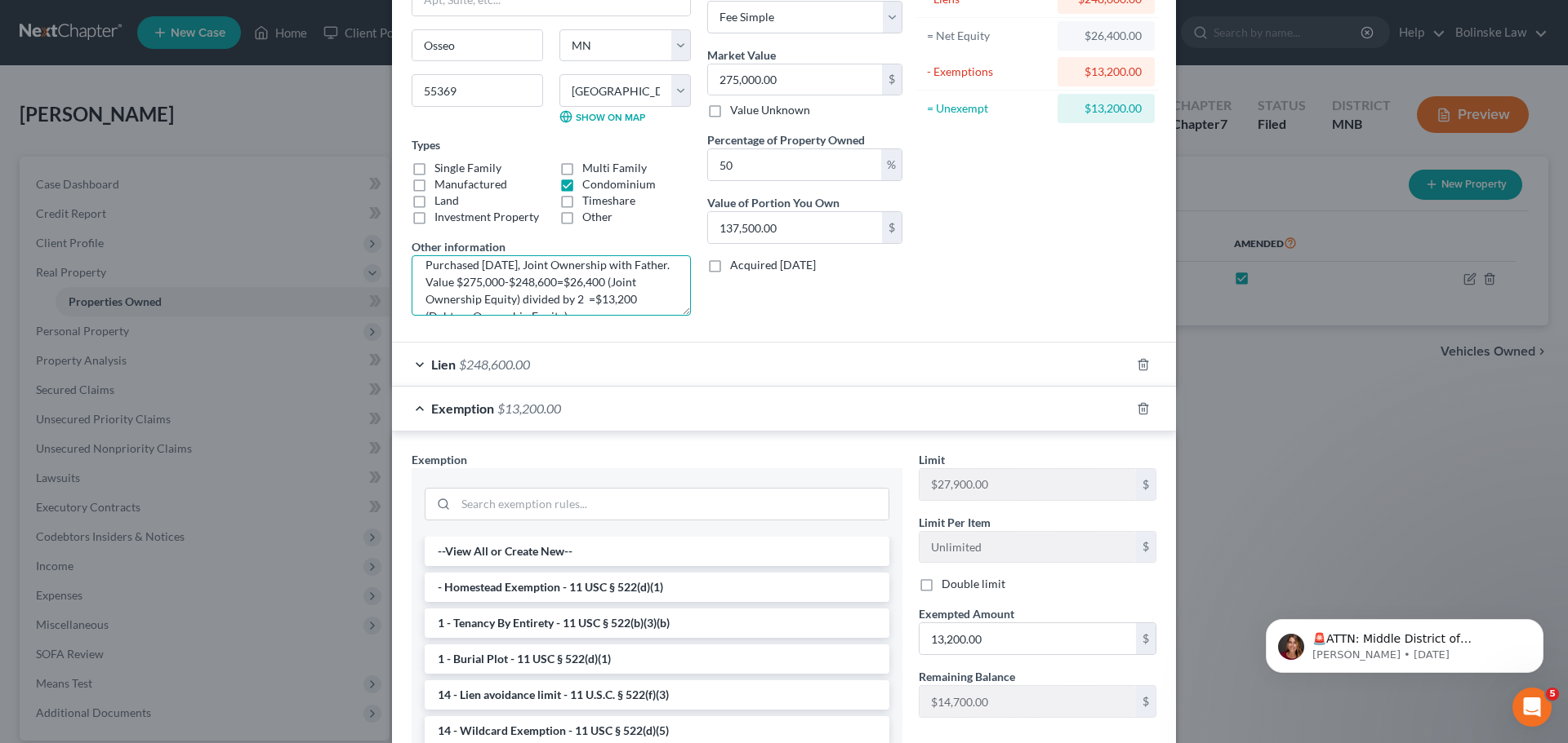
scroll to position [325, 0]
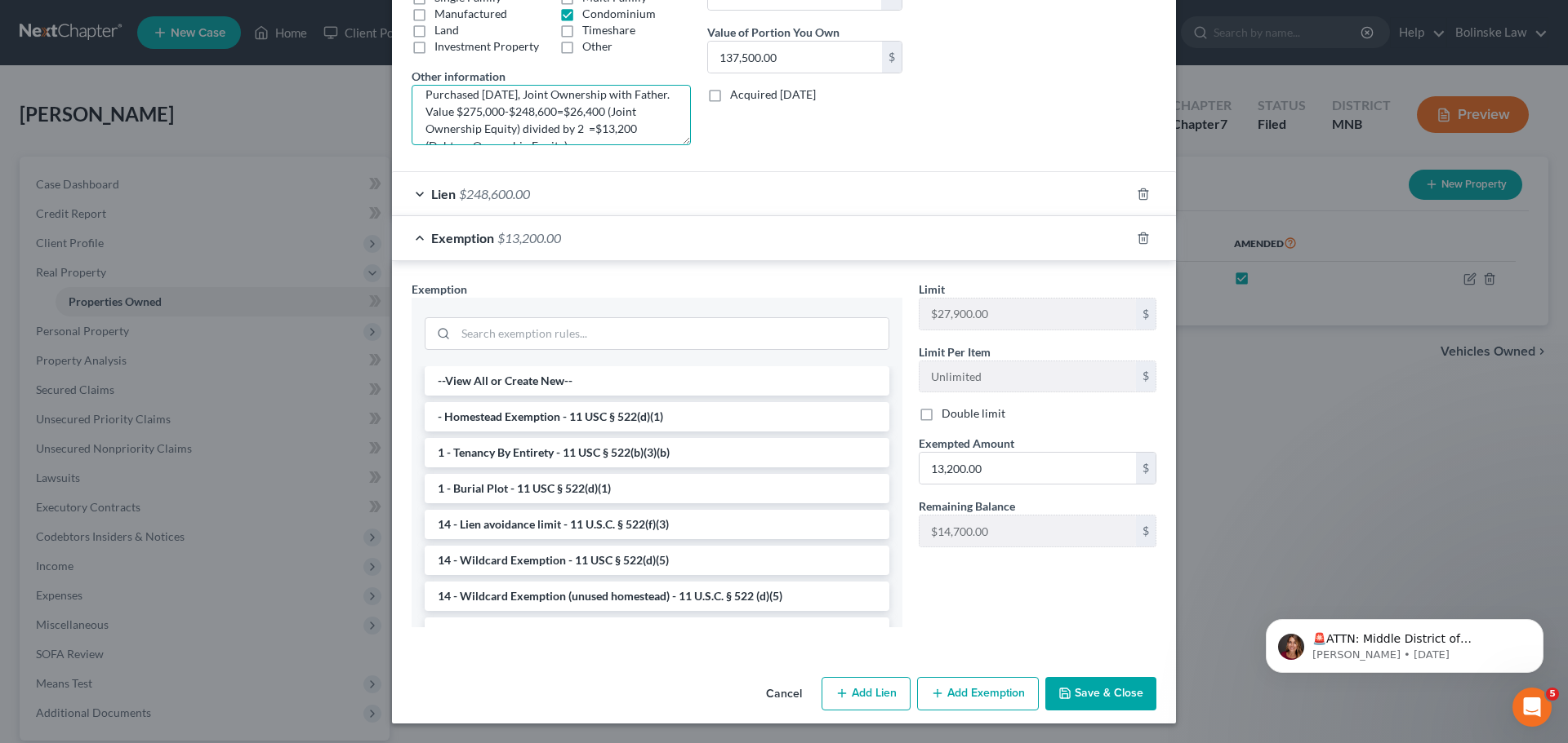
type textarea "Legal Description: Lot 2, Block 3, [GEOGRAPHIC_DATA], [GEOGRAPHIC_DATA], [US_ST…"
click at [1106, 687] on button "Save & Close" at bounding box center [1101, 694] width 111 height 34
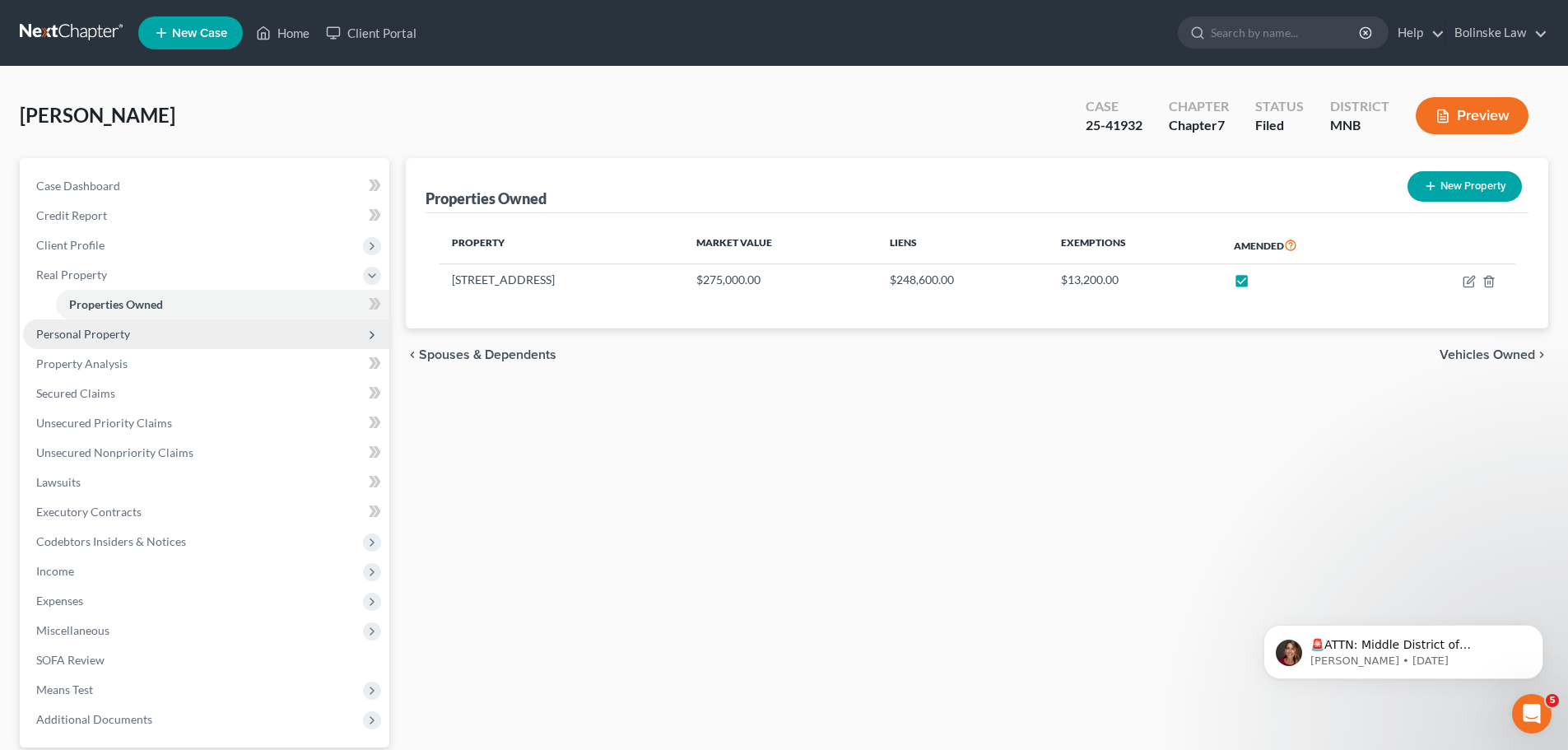
click at [84, 336] on span "Personal Property" at bounding box center [83, 334] width 94 height 14
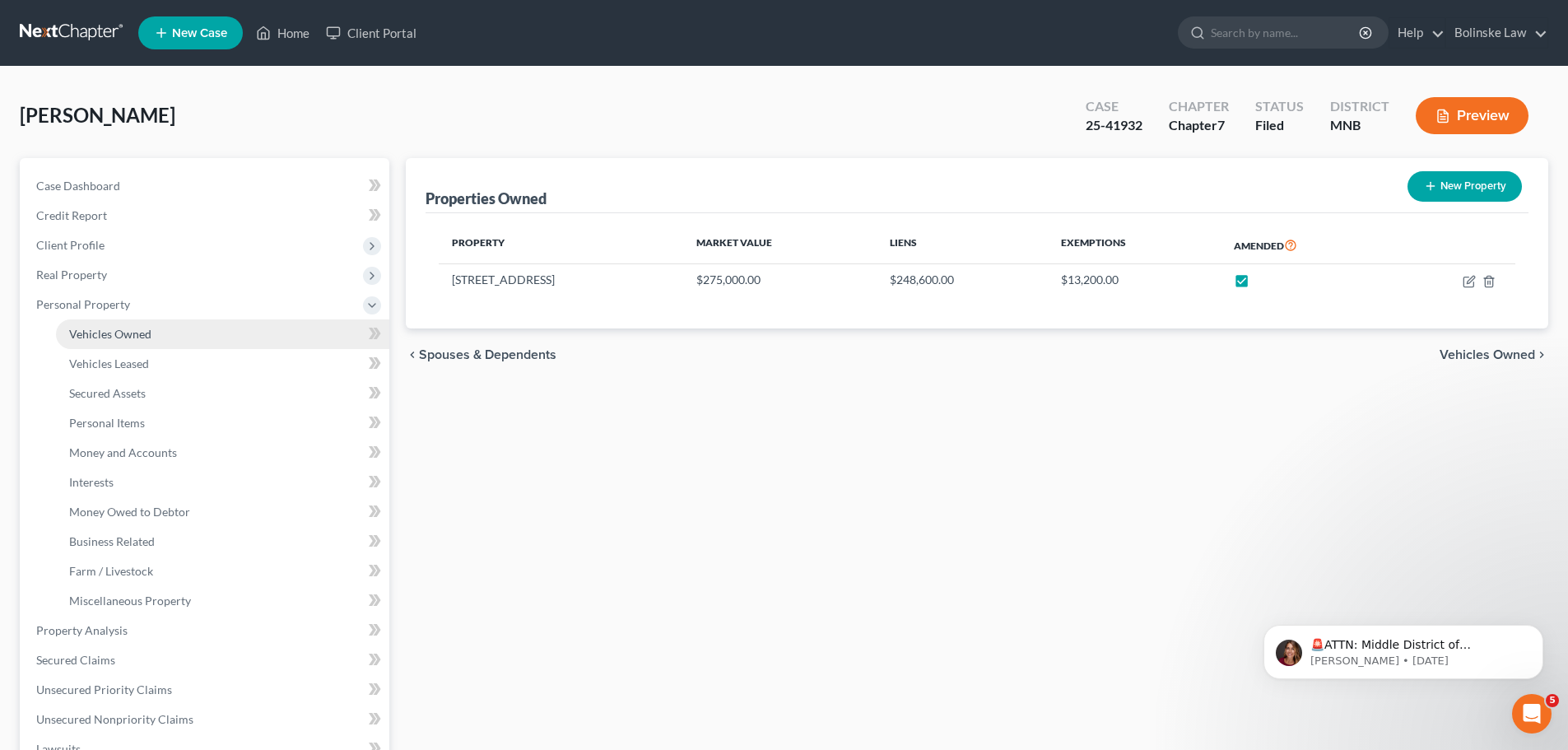
click at [134, 334] on span "Vehicles Owned" at bounding box center [110, 334] width 83 height 14
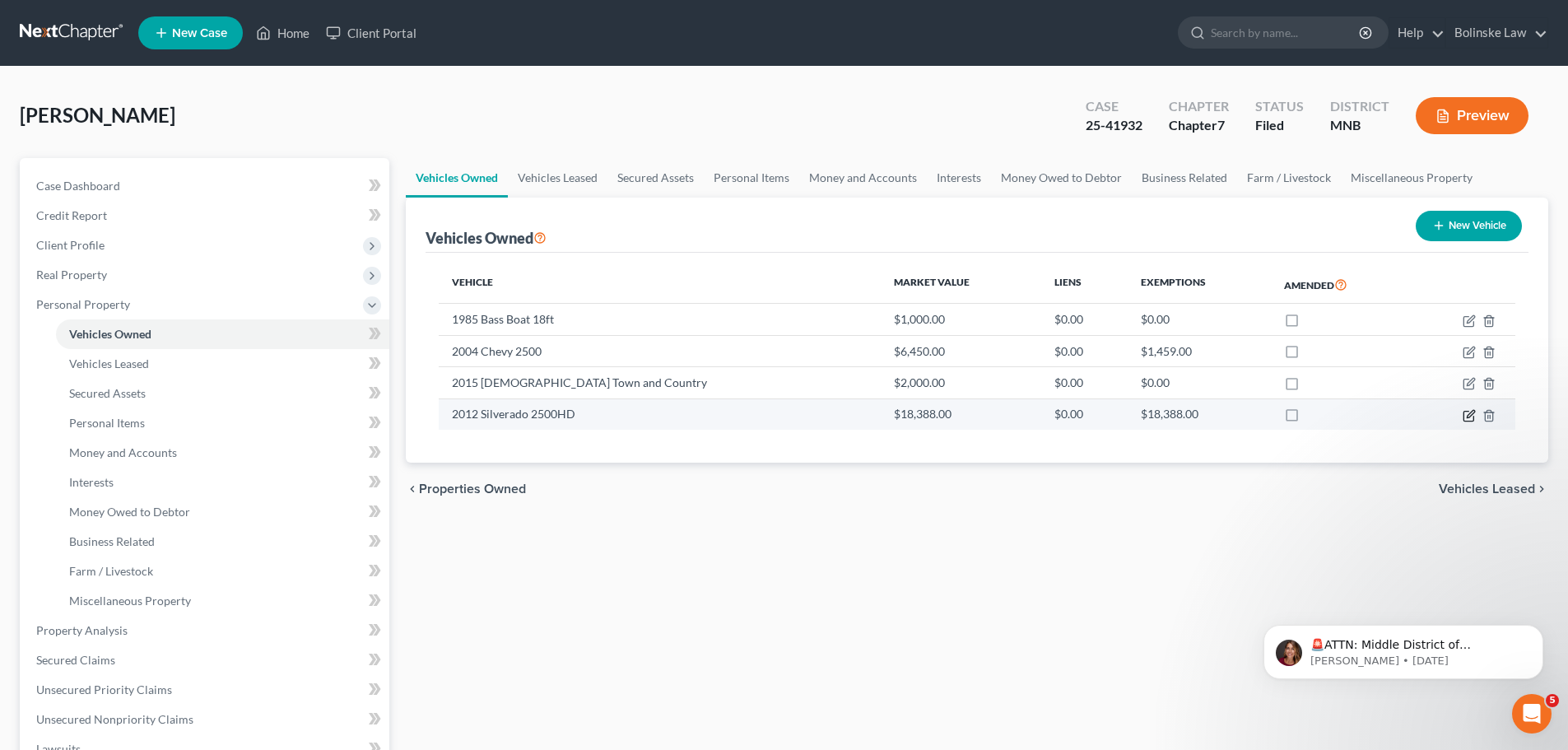
click at [1470, 416] on icon "button" at bounding box center [1471, 414] width 8 height 8
select select "1"
select select "14"
select select "3"
select select "0"
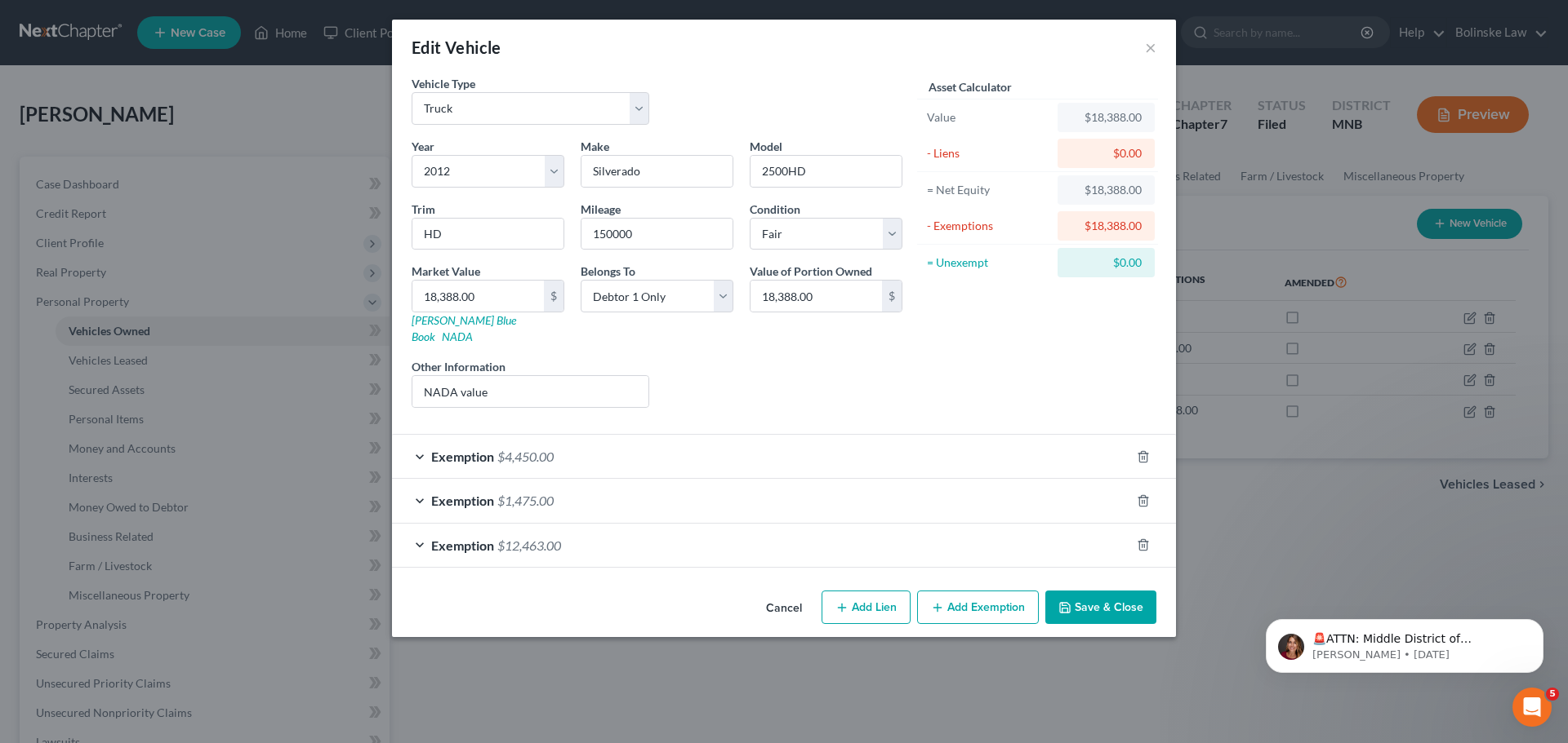
click at [419, 438] on div "Exemption $4,450.00" at bounding box center [761, 456] width 738 height 44
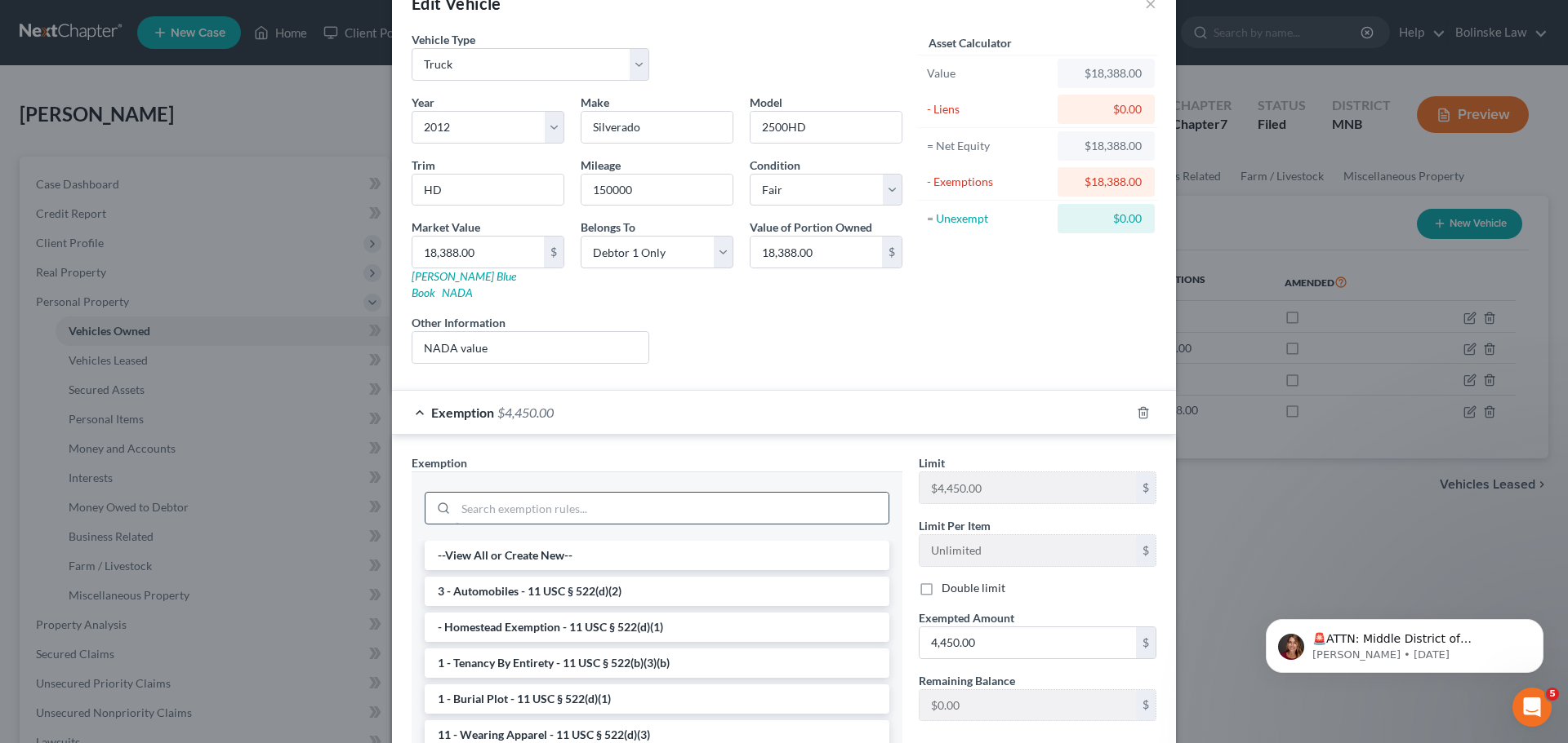
scroll to position [82, 0]
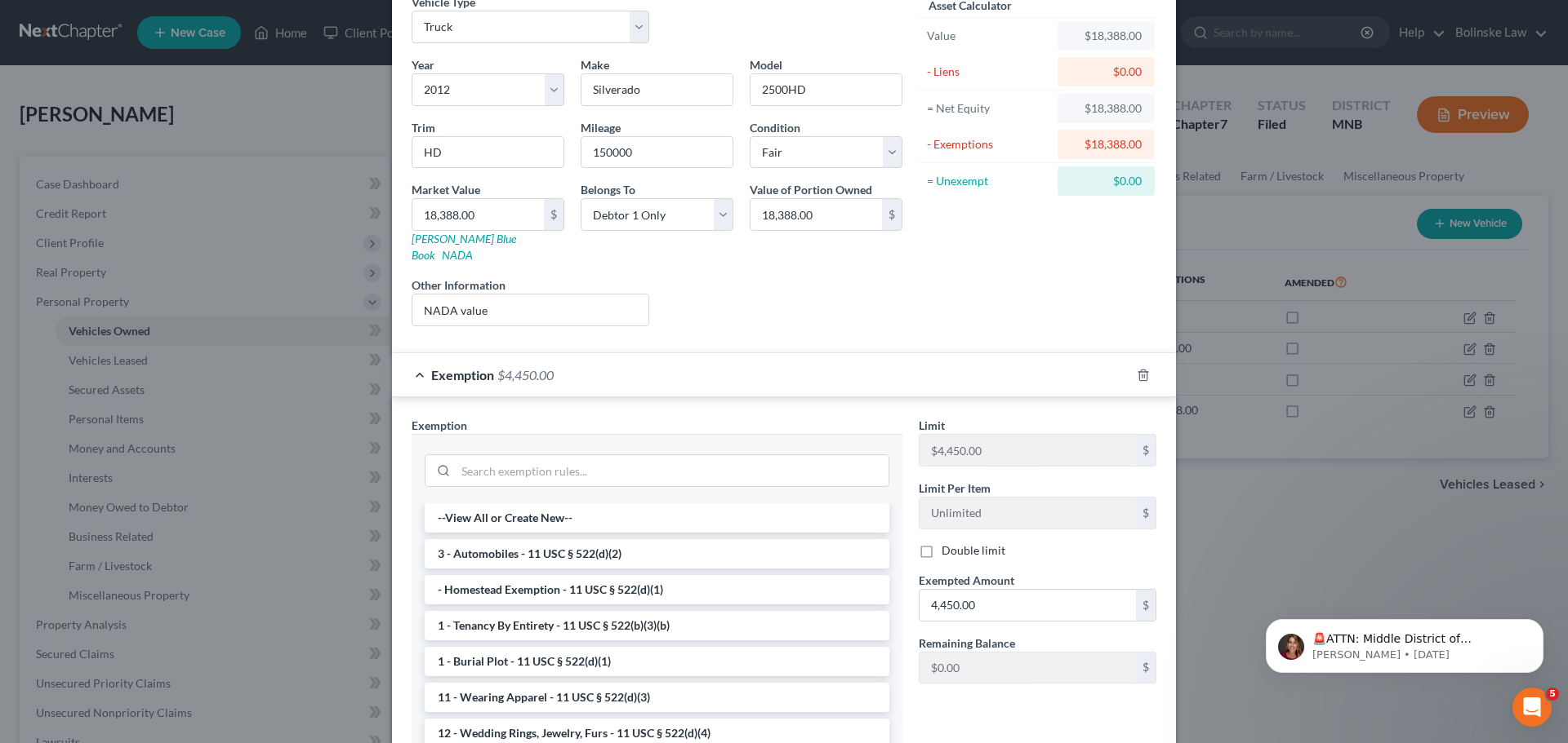
click at [410, 357] on div "Exemption $4,450.00" at bounding box center [761, 375] width 738 height 44
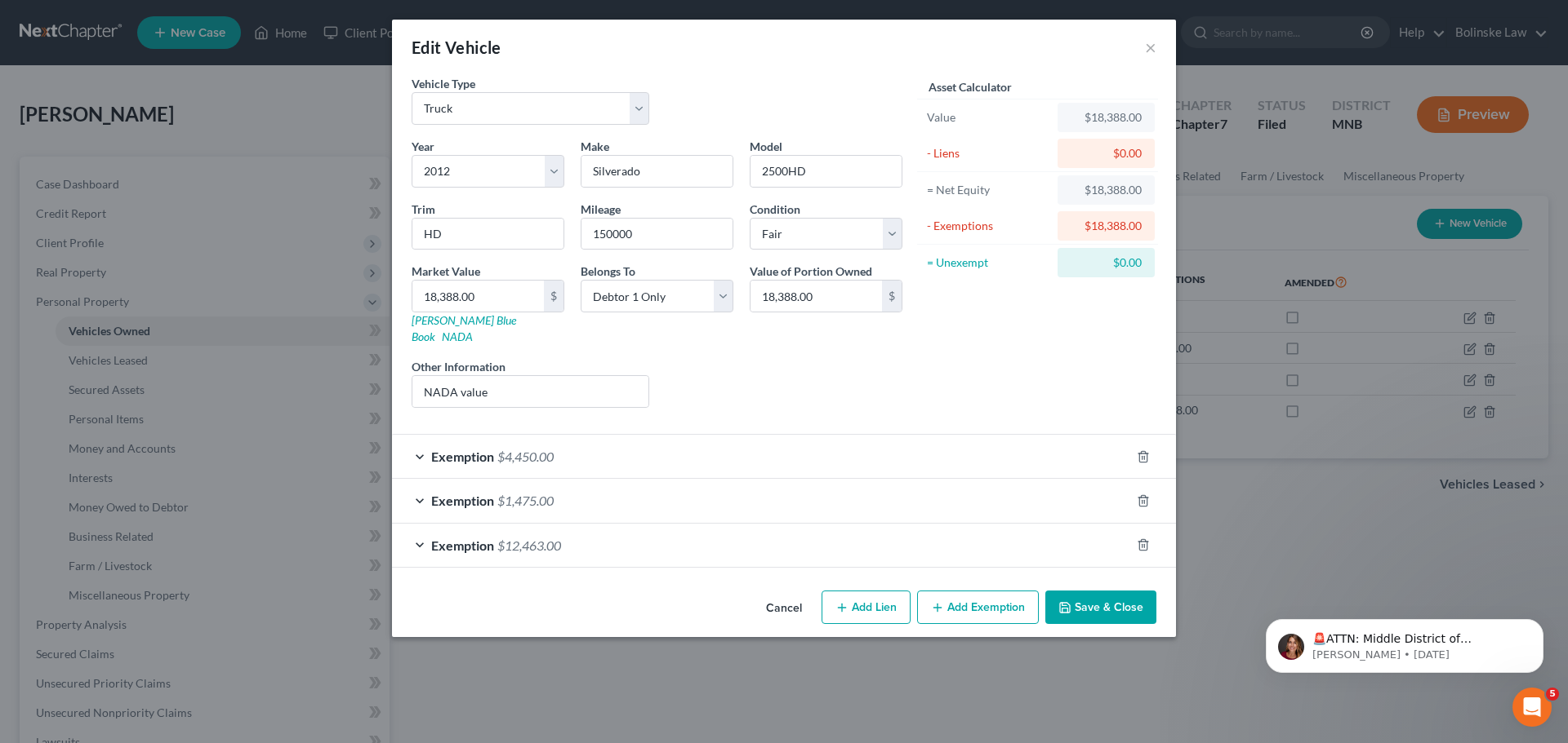
scroll to position [0, 0]
click at [427, 483] on div "Exemption $1,475.00" at bounding box center [761, 500] width 738 height 44
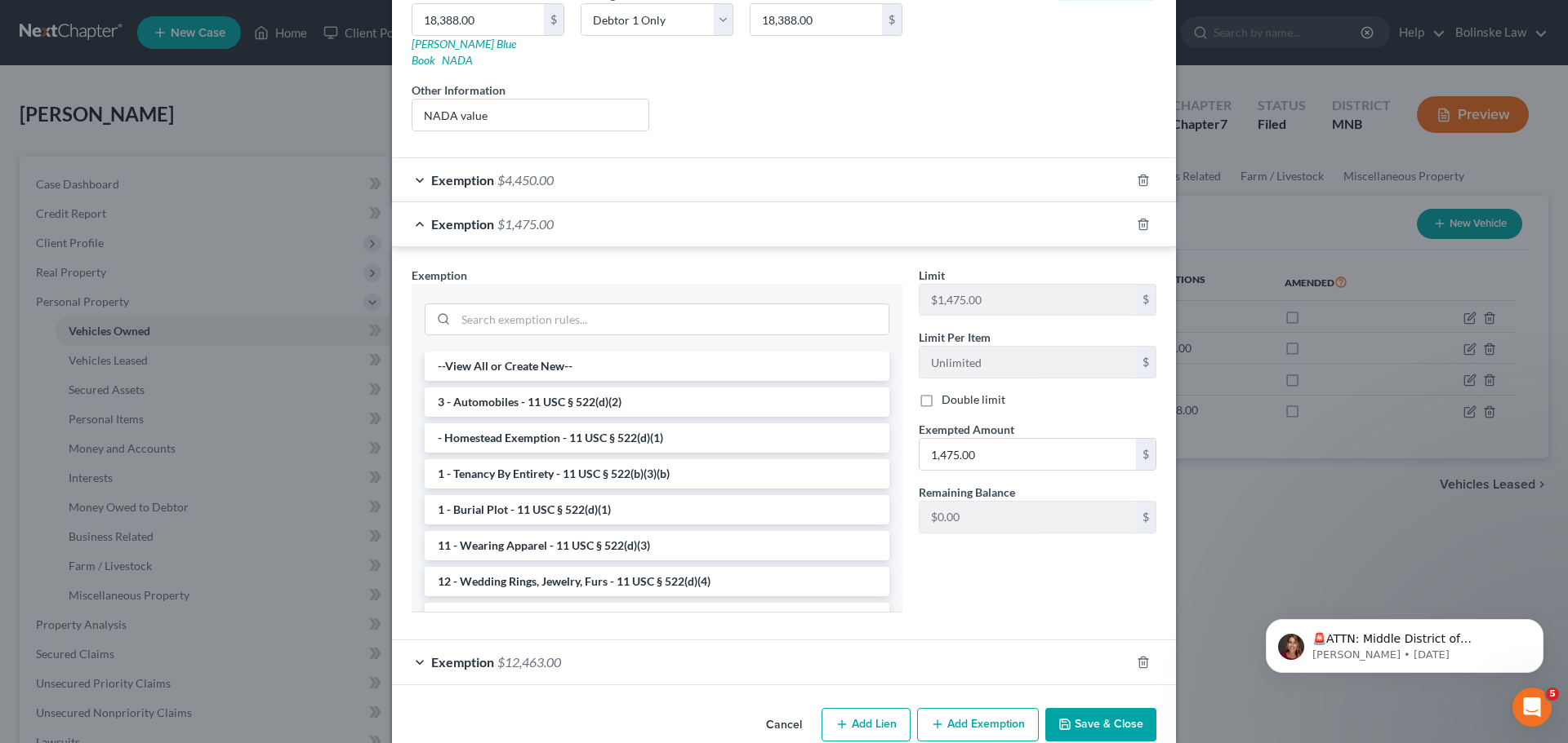
scroll to position [291, 0]
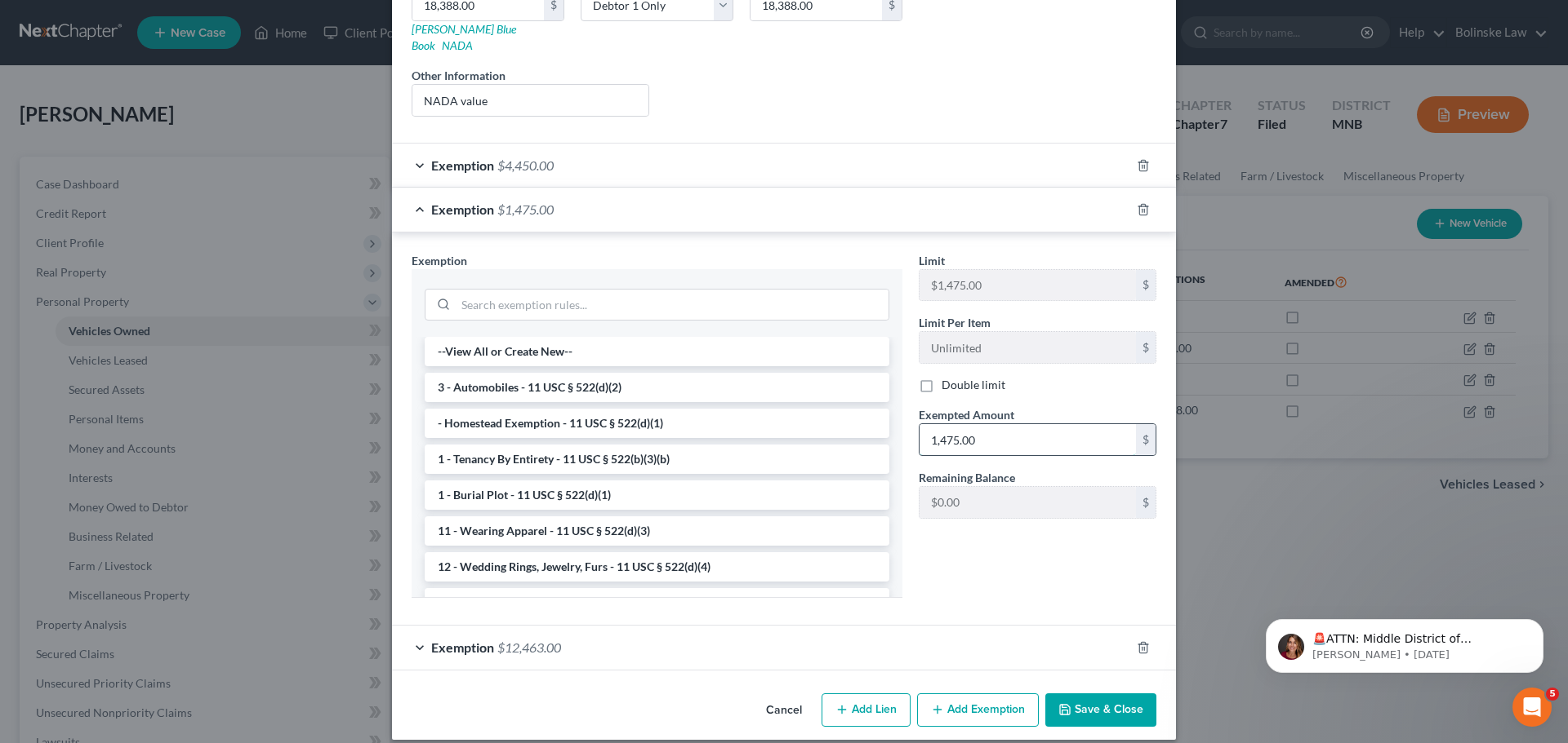
click at [936, 427] on input "1,475.00" at bounding box center [1027, 440] width 216 height 31
type input "1"
type input "1,675.00"
click at [1095, 693] on button "Save & Close" at bounding box center [1101, 711] width 111 height 34
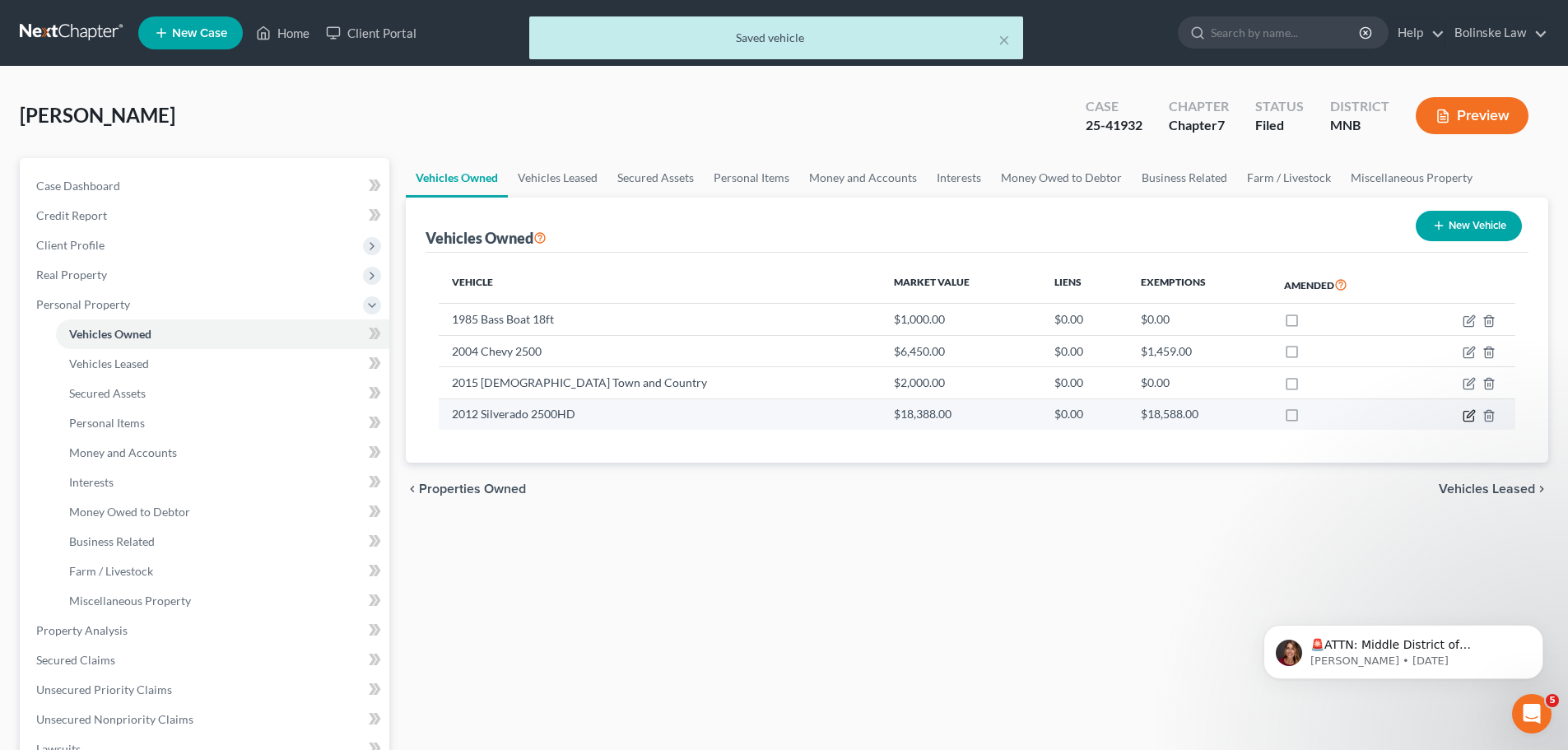
click at [1470, 411] on icon "button" at bounding box center [1469, 416] width 13 height 13
select select "1"
select select "14"
select select "3"
select select "0"
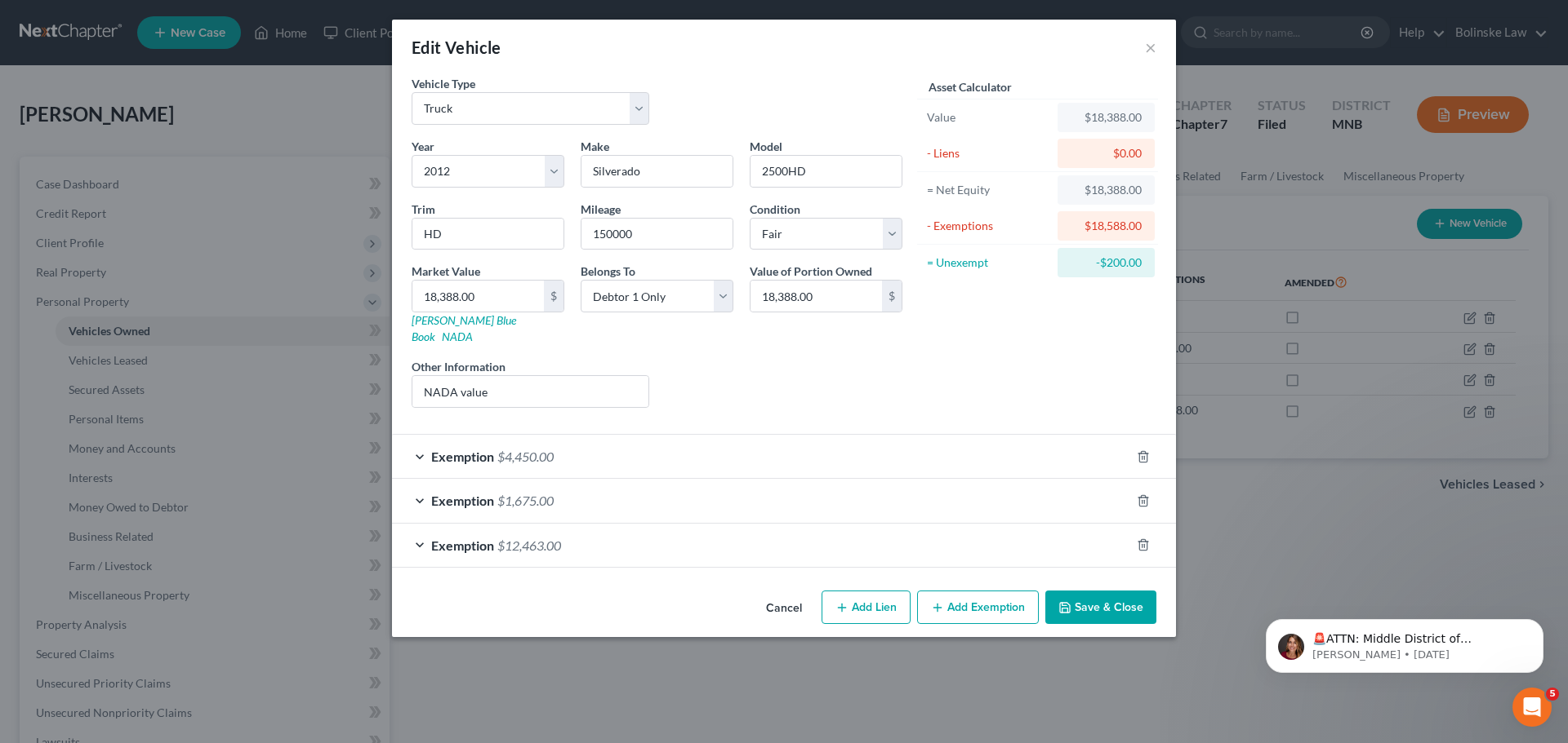
click at [420, 525] on div "Exemption $12,463.00" at bounding box center [761, 545] width 738 height 44
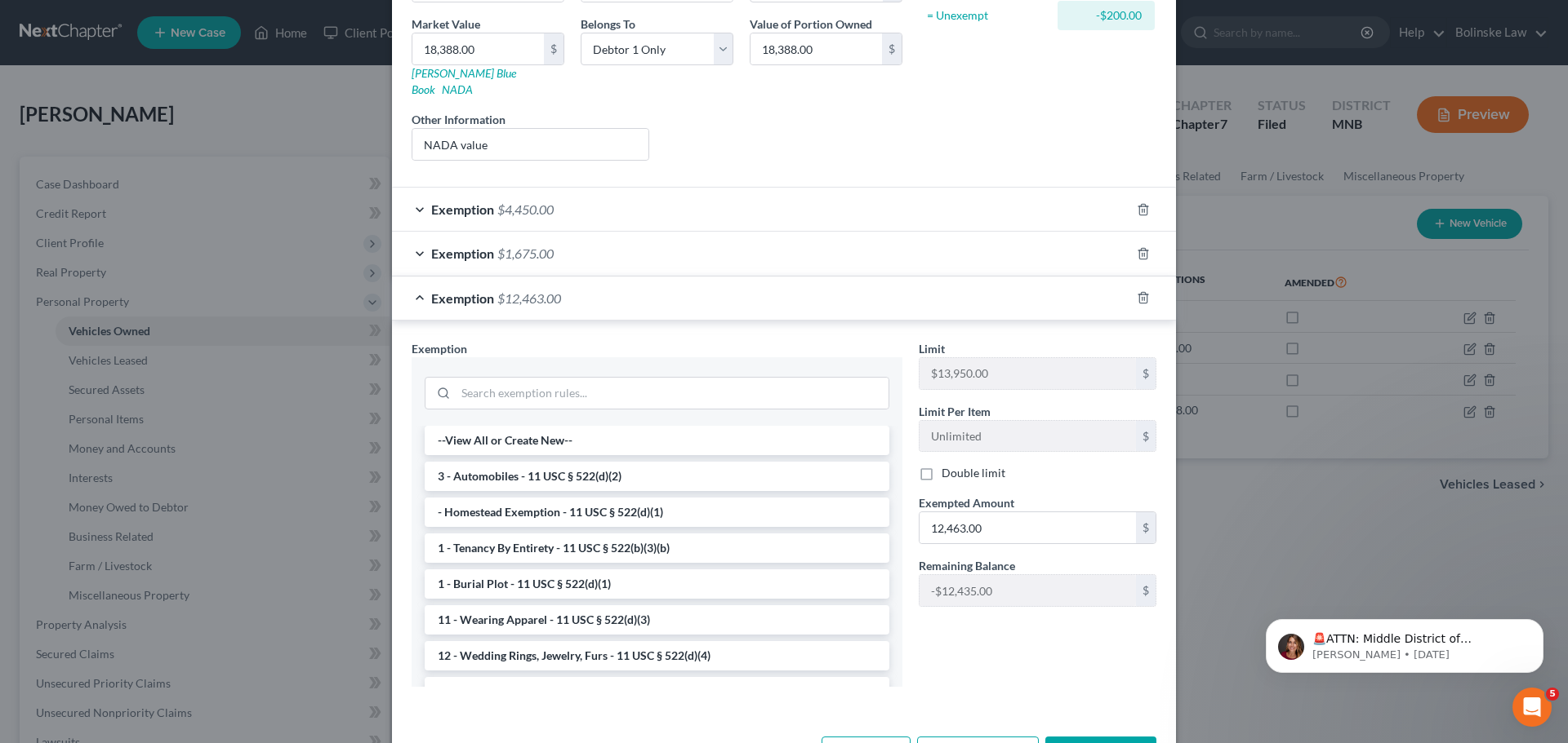
scroll to position [290, 0]
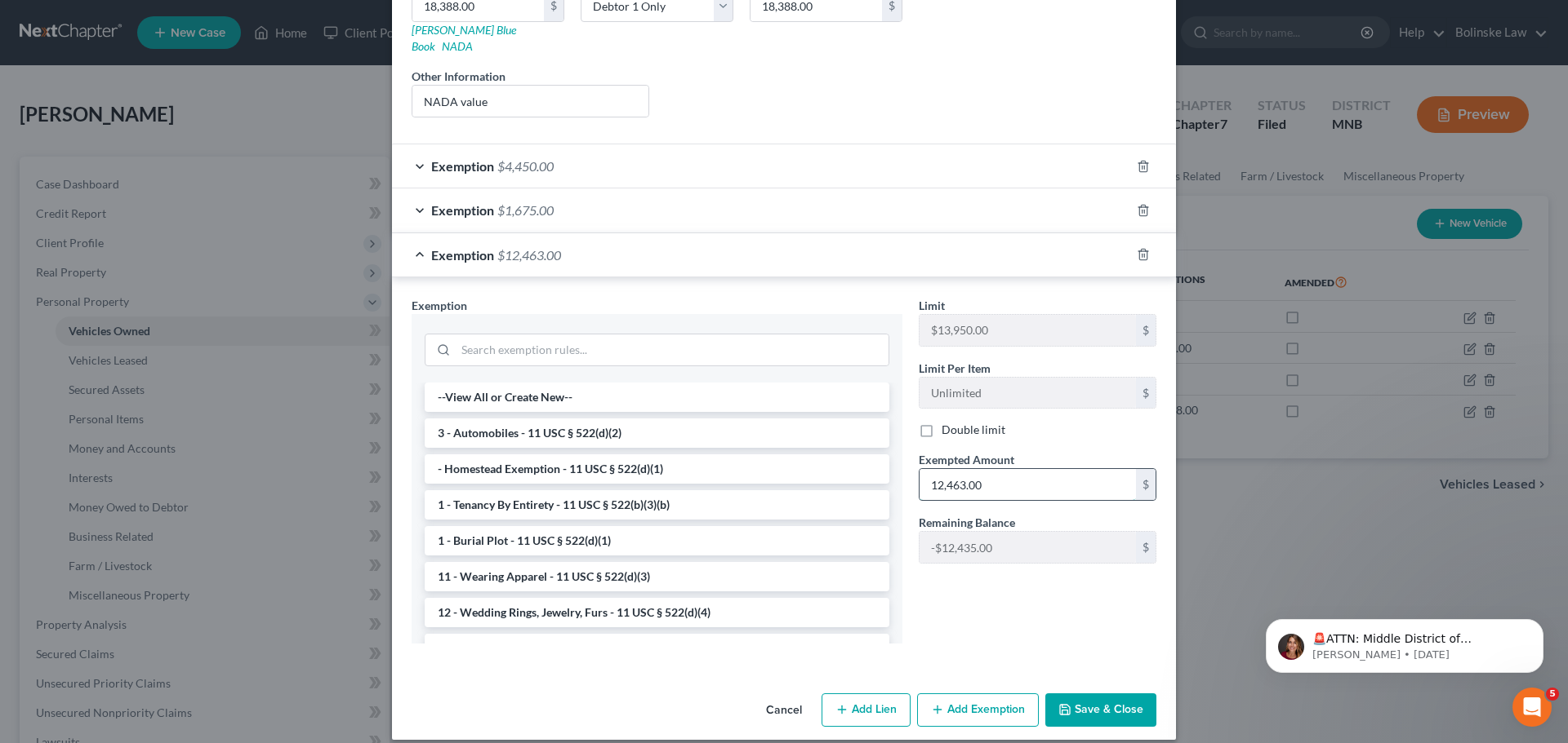
click at [935, 469] on input "12,463.00" at bounding box center [1027, 484] width 216 height 31
click at [937, 469] on input "12,463.00" at bounding box center [1027, 484] width 216 height 31
click at [691, 144] on div "Exemption $4,450.00" at bounding box center [761, 166] width 738 height 44
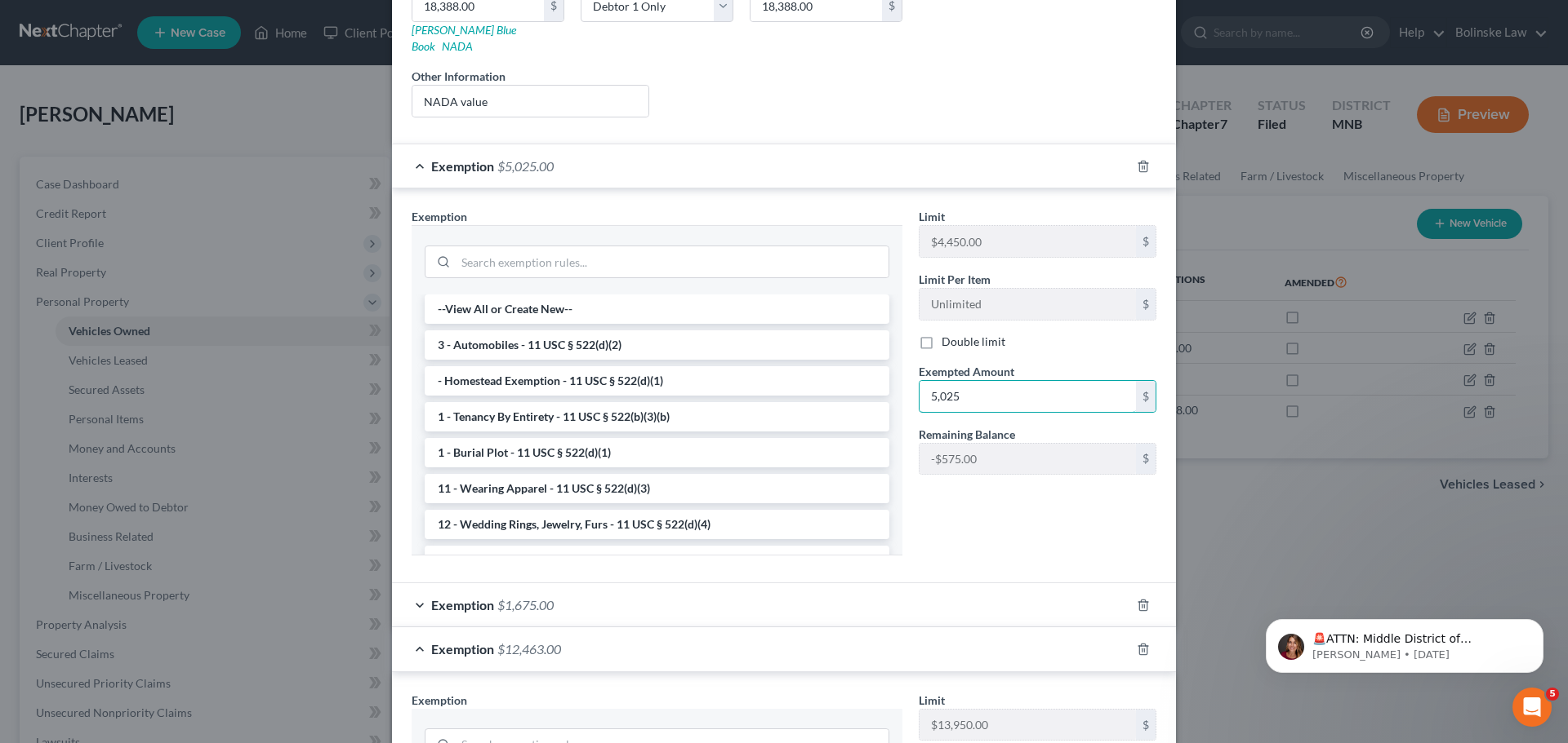
type input "5,025"
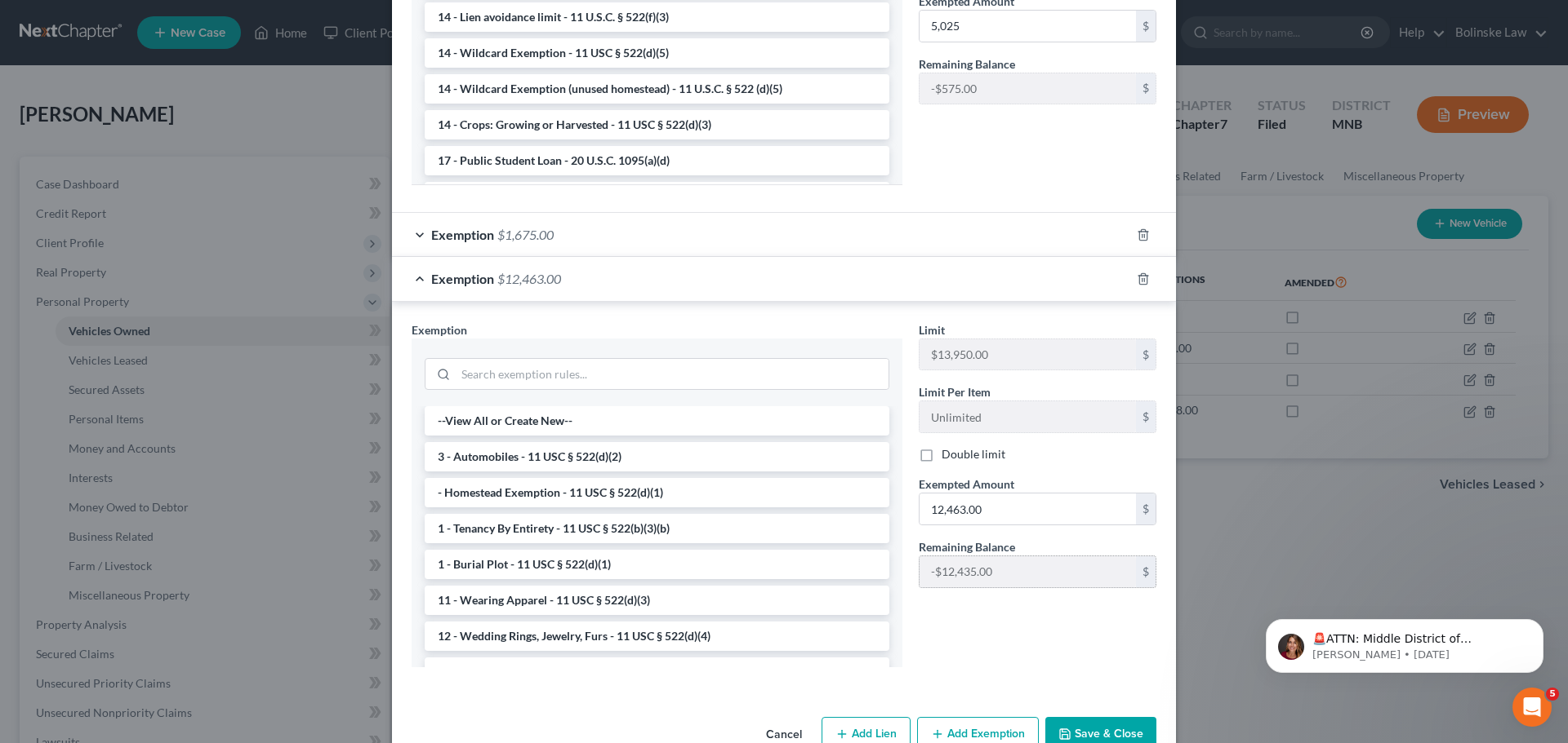
scroll to position [686, 0]
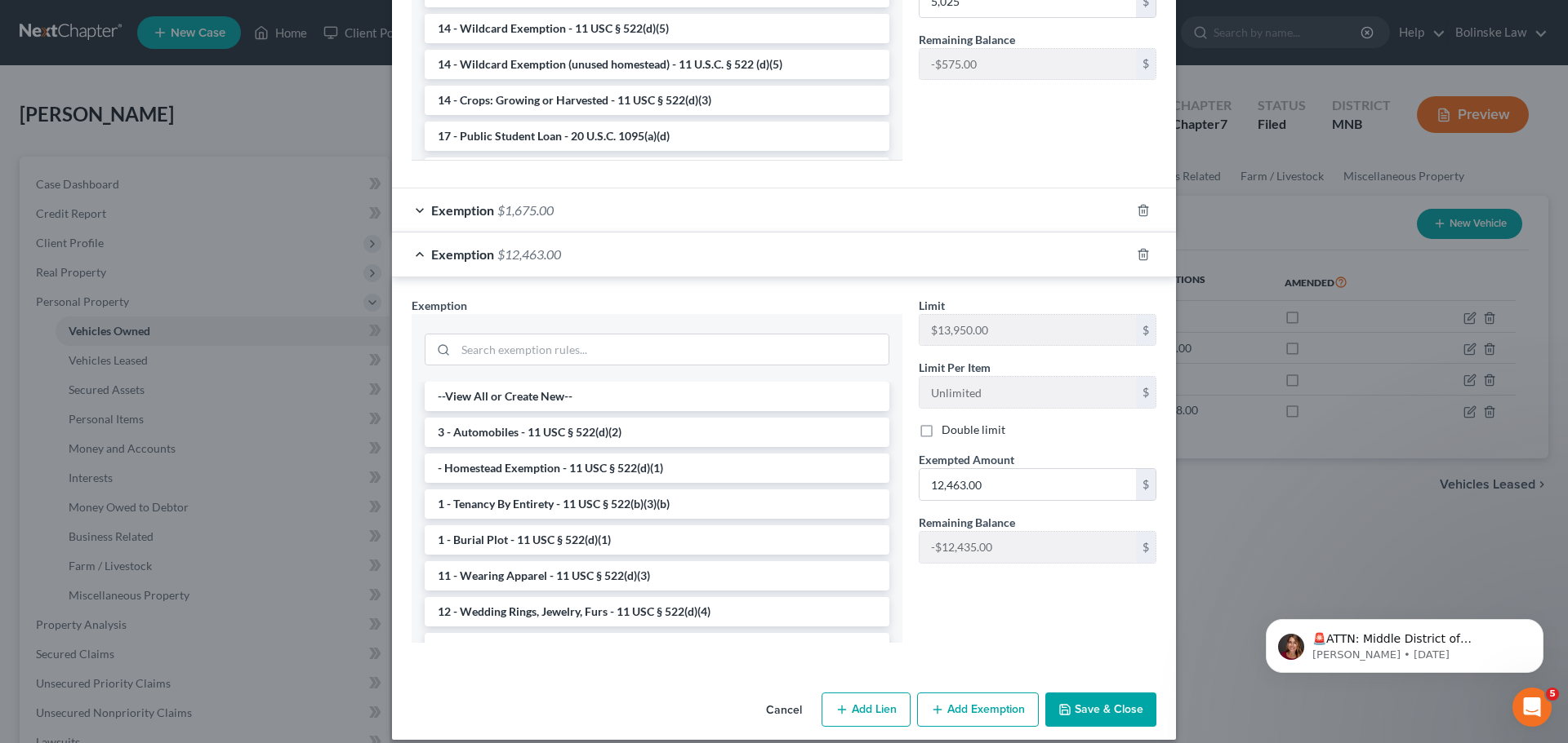
click at [1109, 693] on button "Save & Close" at bounding box center [1101, 710] width 111 height 34
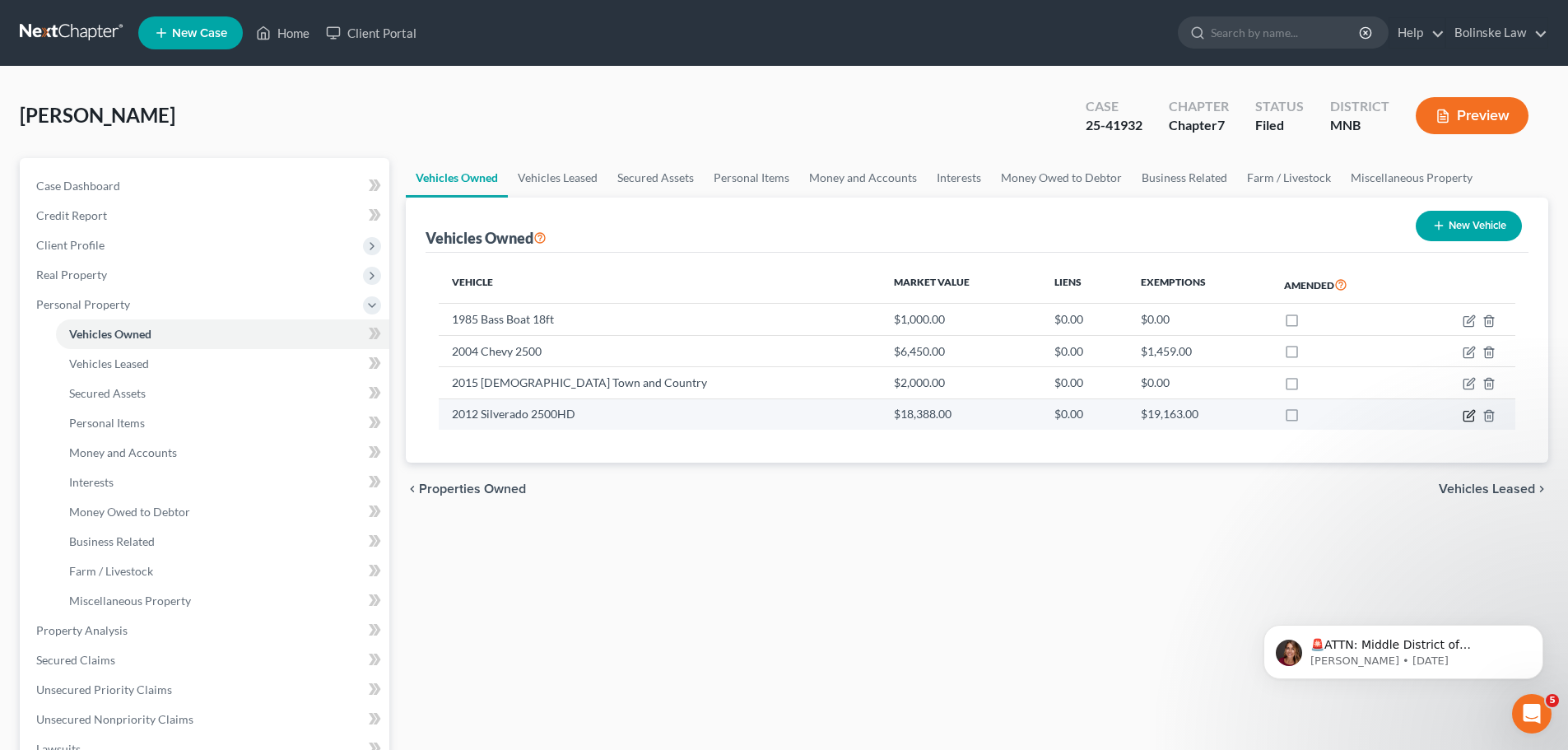
click at [1470, 416] on icon "button" at bounding box center [1469, 416] width 13 height 13
select select "1"
select select "14"
select select "3"
select select "0"
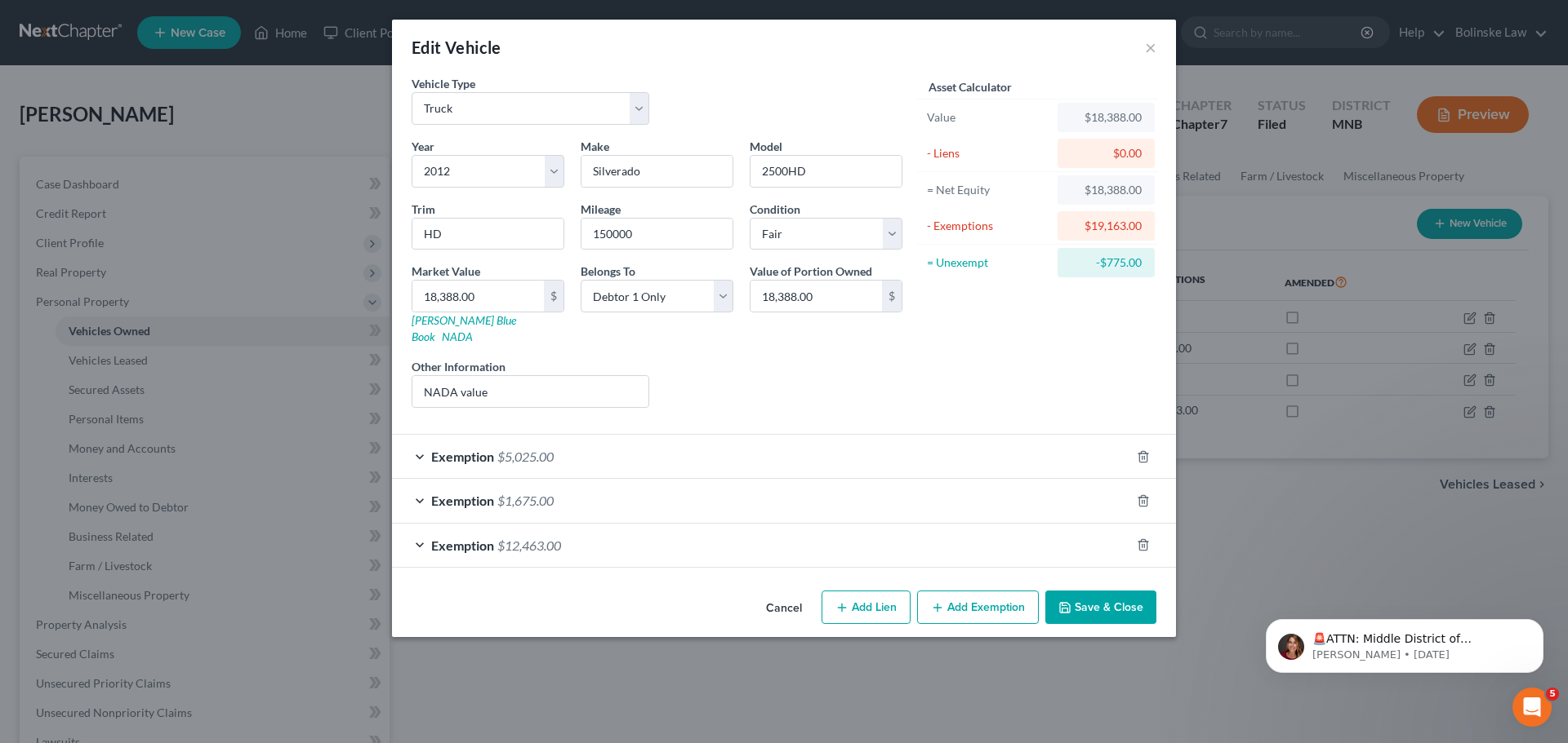
click at [575, 529] on div "Exemption $12,463.00" at bounding box center [761, 545] width 738 height 44
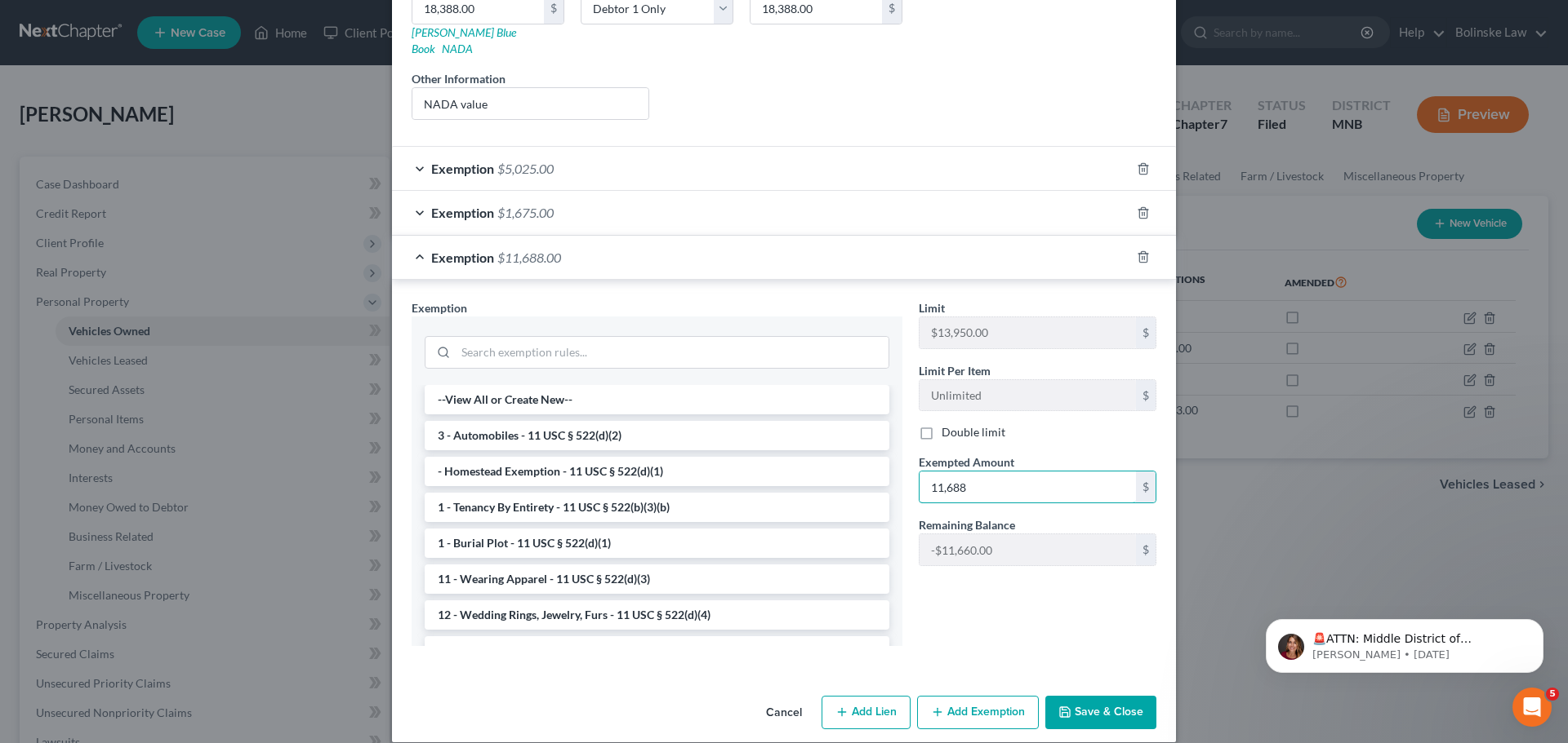
scroll to position [290, 0]
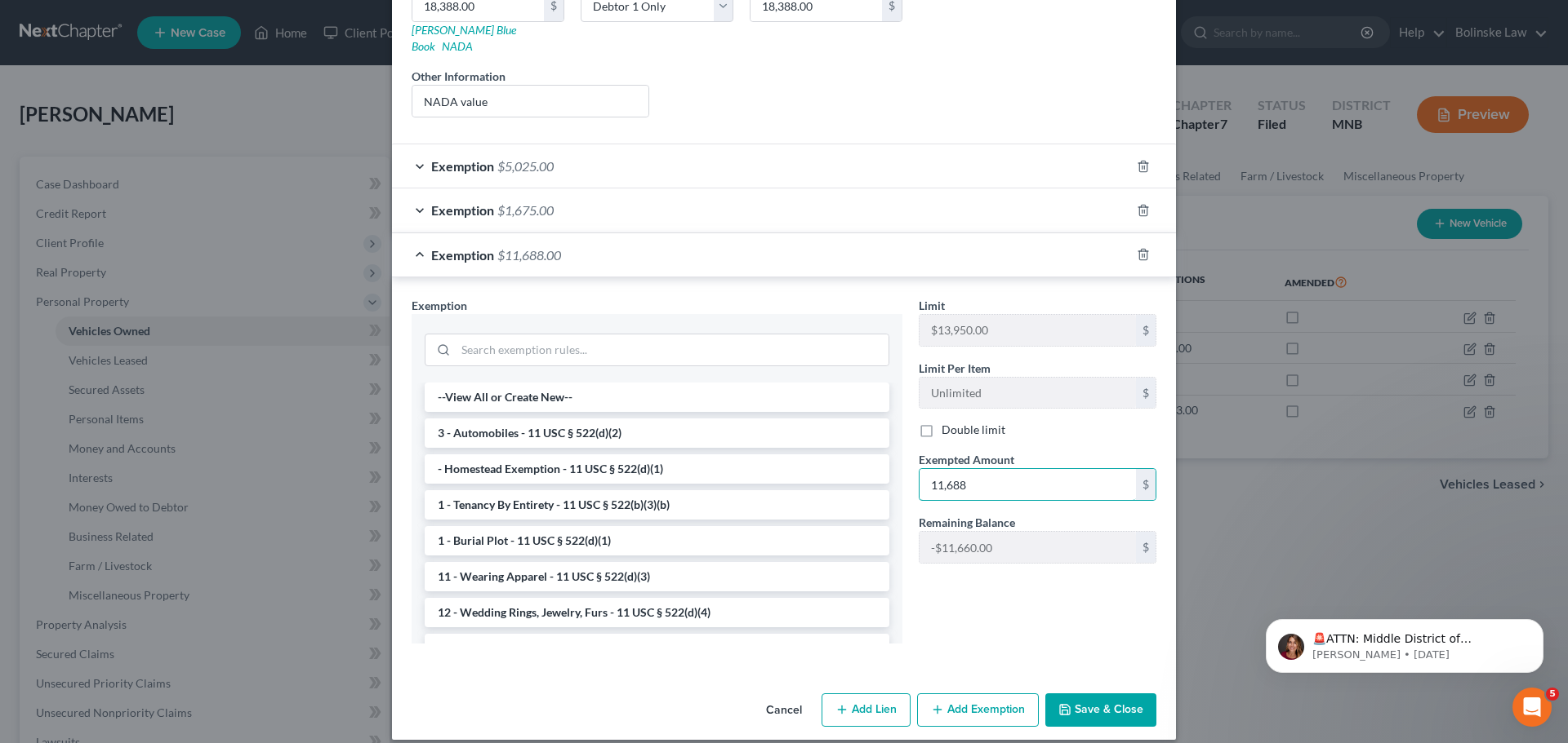
type input "11,688"
click at [1101, 693] on button "Save & Close" at bounding box center [1101, 711] width 111 height 34
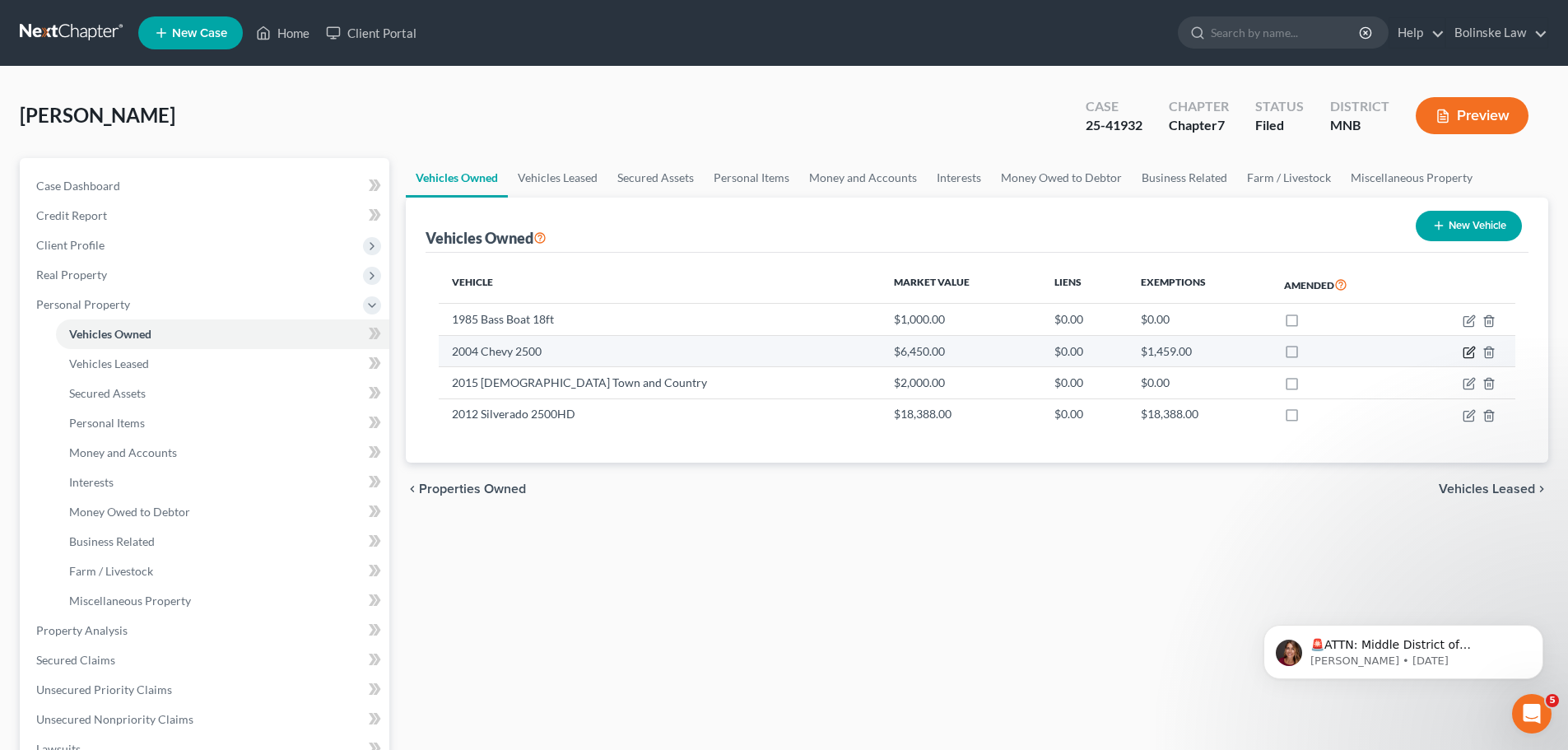
click at [1466, 355] on icon "button" at bounding box center [1469, 352] width 13 height 13
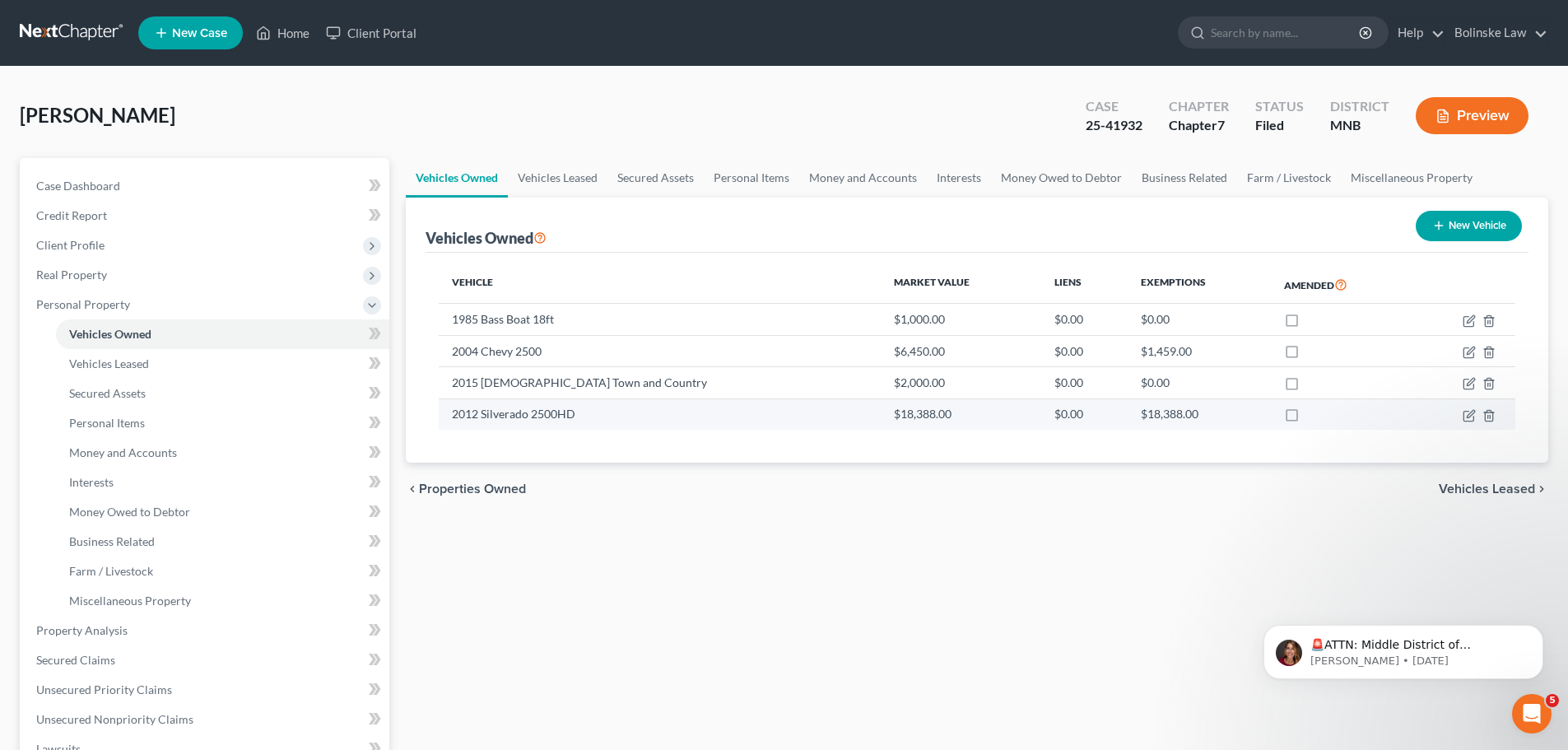
select select "1"
select select "22"
select select "4"
select select "0"
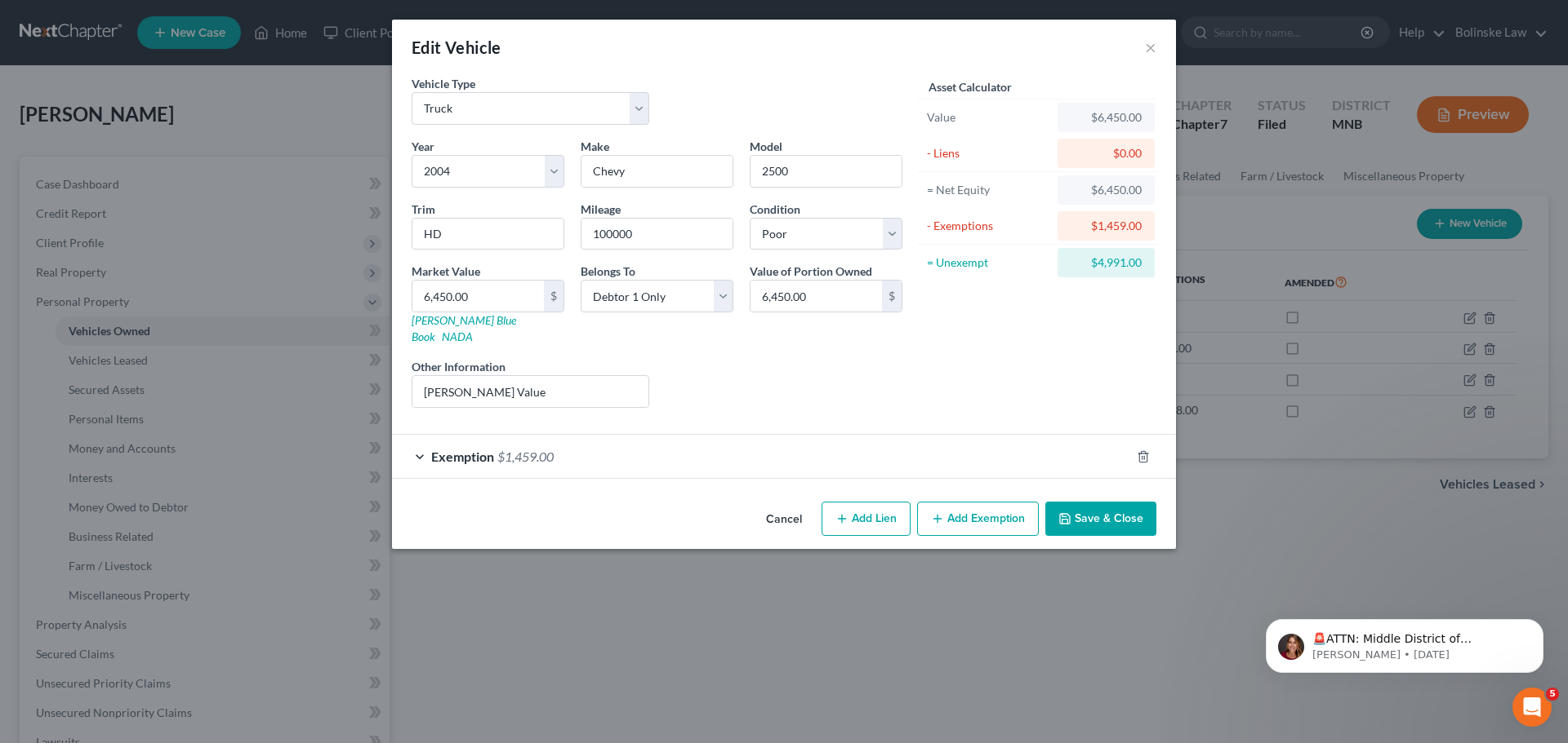
click at [416, 438] on div "Exemption $1,459.00" at bounding box center [761, 456] width 738 height 44
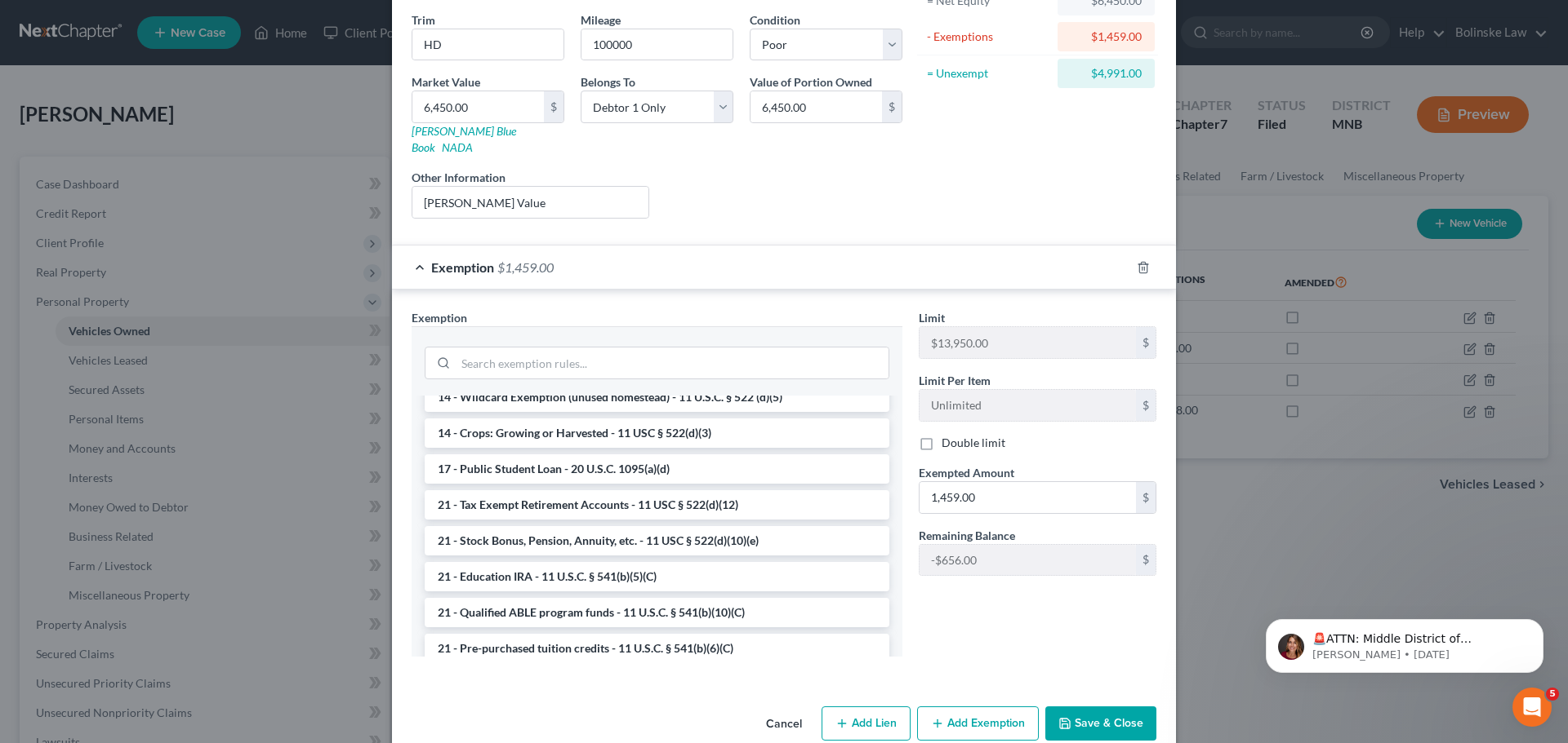
scroll to position [203, 0]
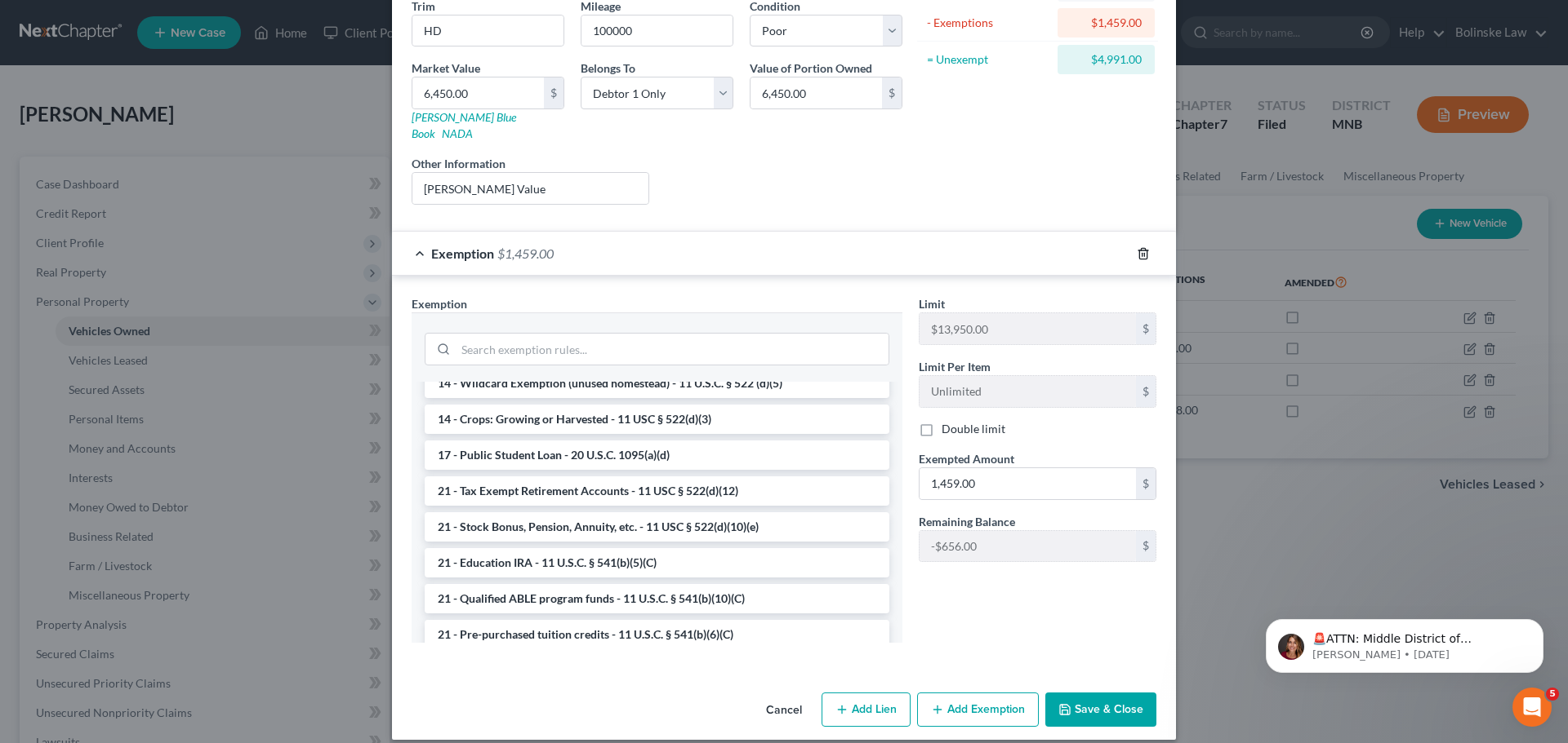
click at [1136, 248] on icon "button" at bounding box center [1142, 254] width 13 height 13
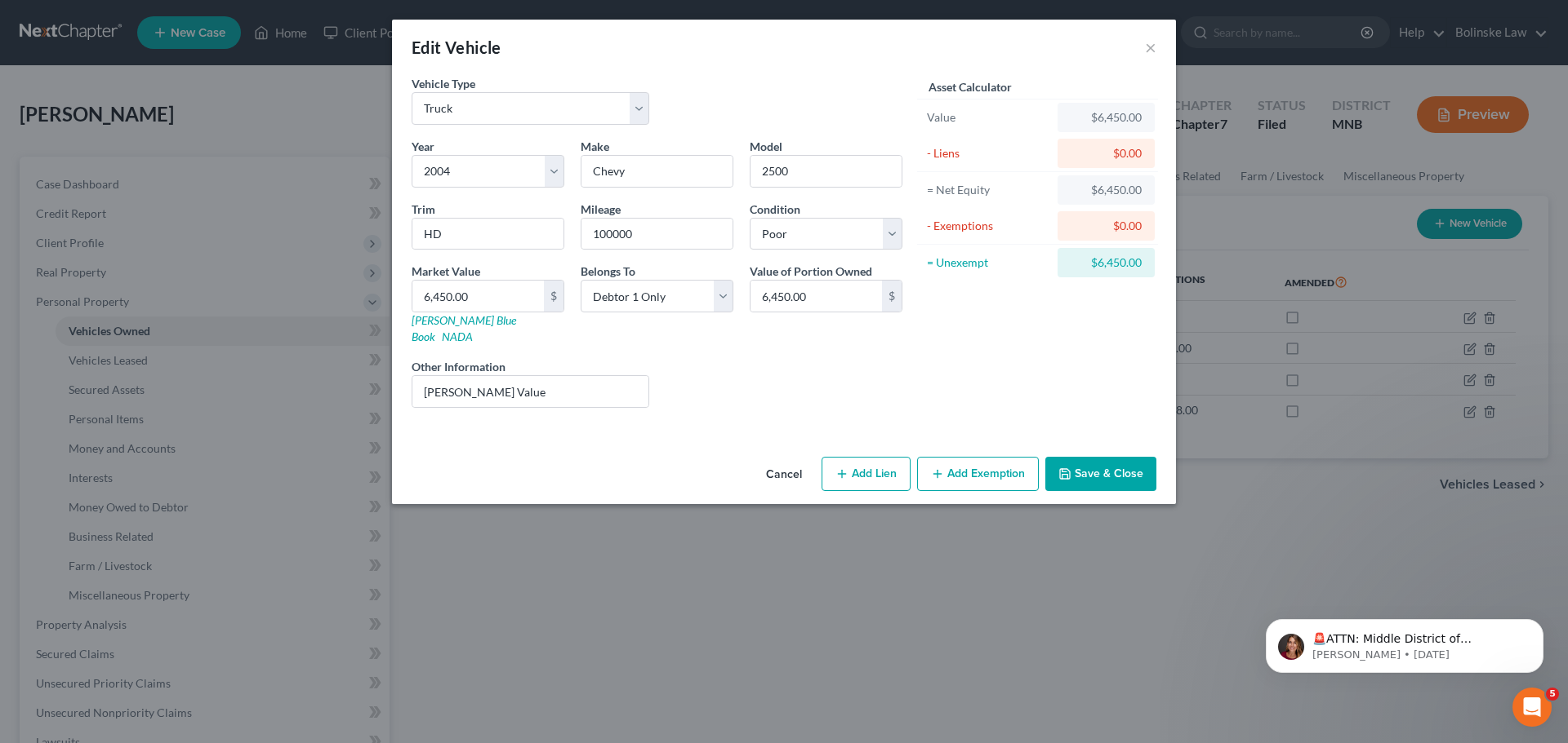
click at [990, 457] on button "Add Exemption" at bounding box center [978, 474] width 121 height 34
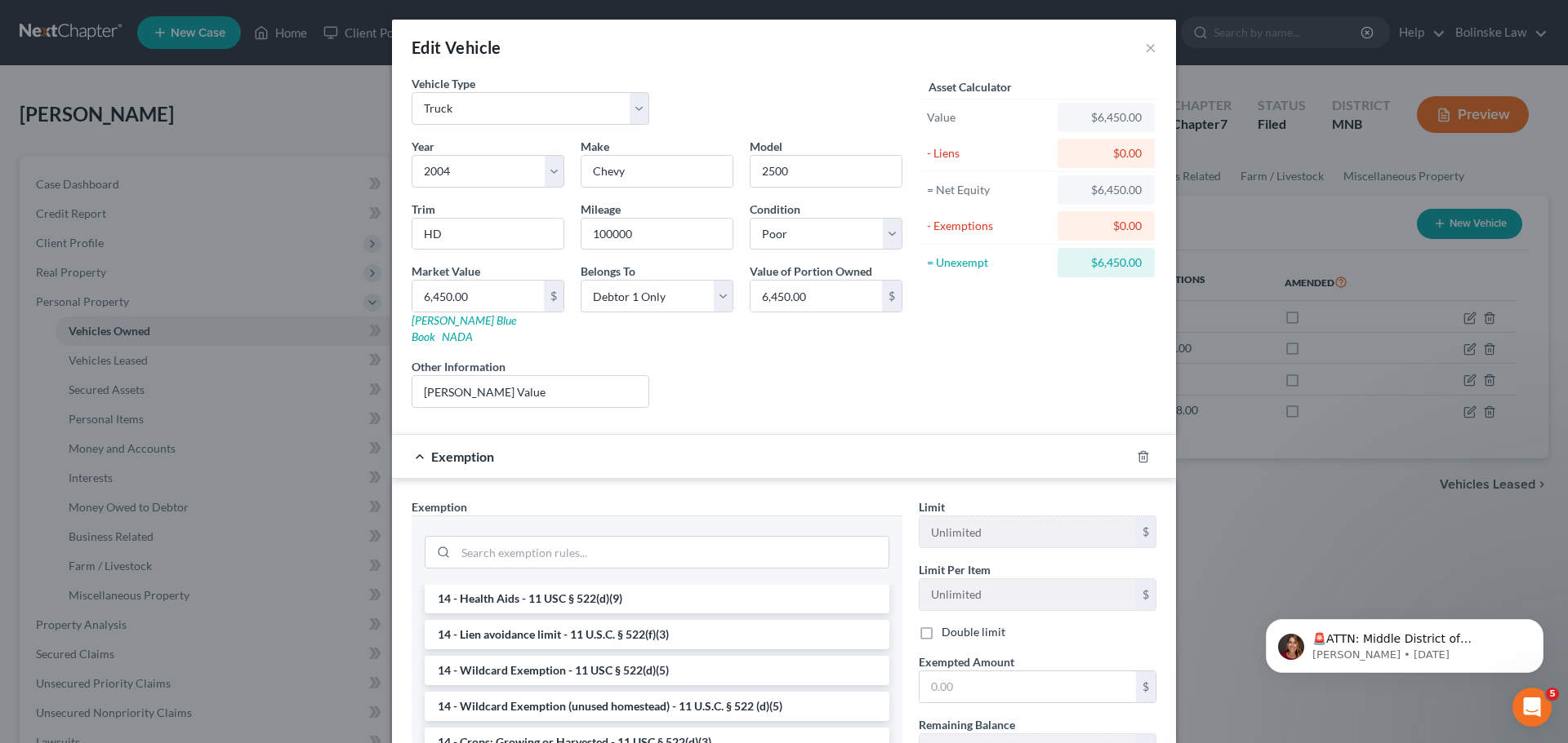
scroll to position [326, 0]
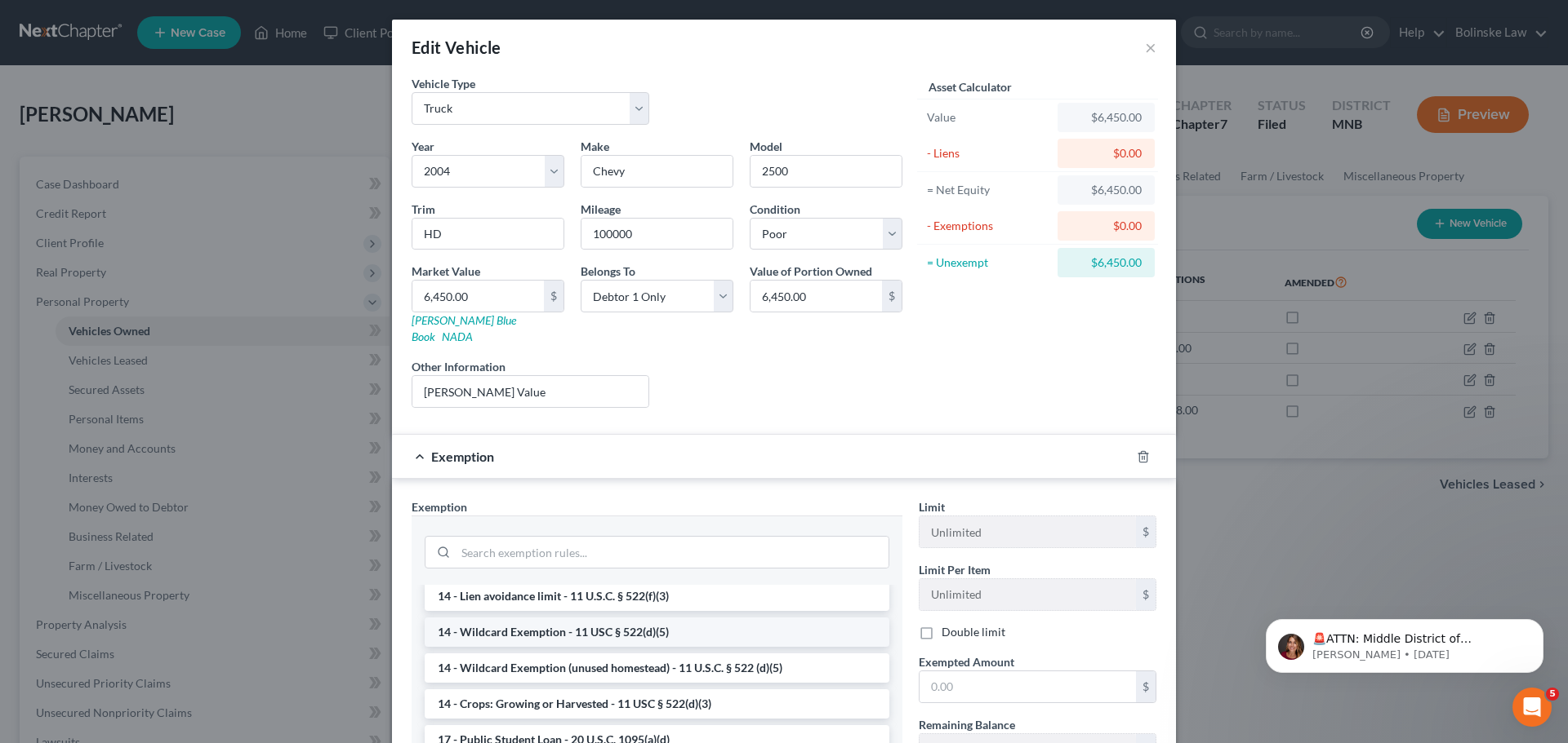
click at [508, 619] on li "14 - Wildcard Exemption - 11 USC § 522(d)(5)" at bounding box center [657, 632] width 465 height 29
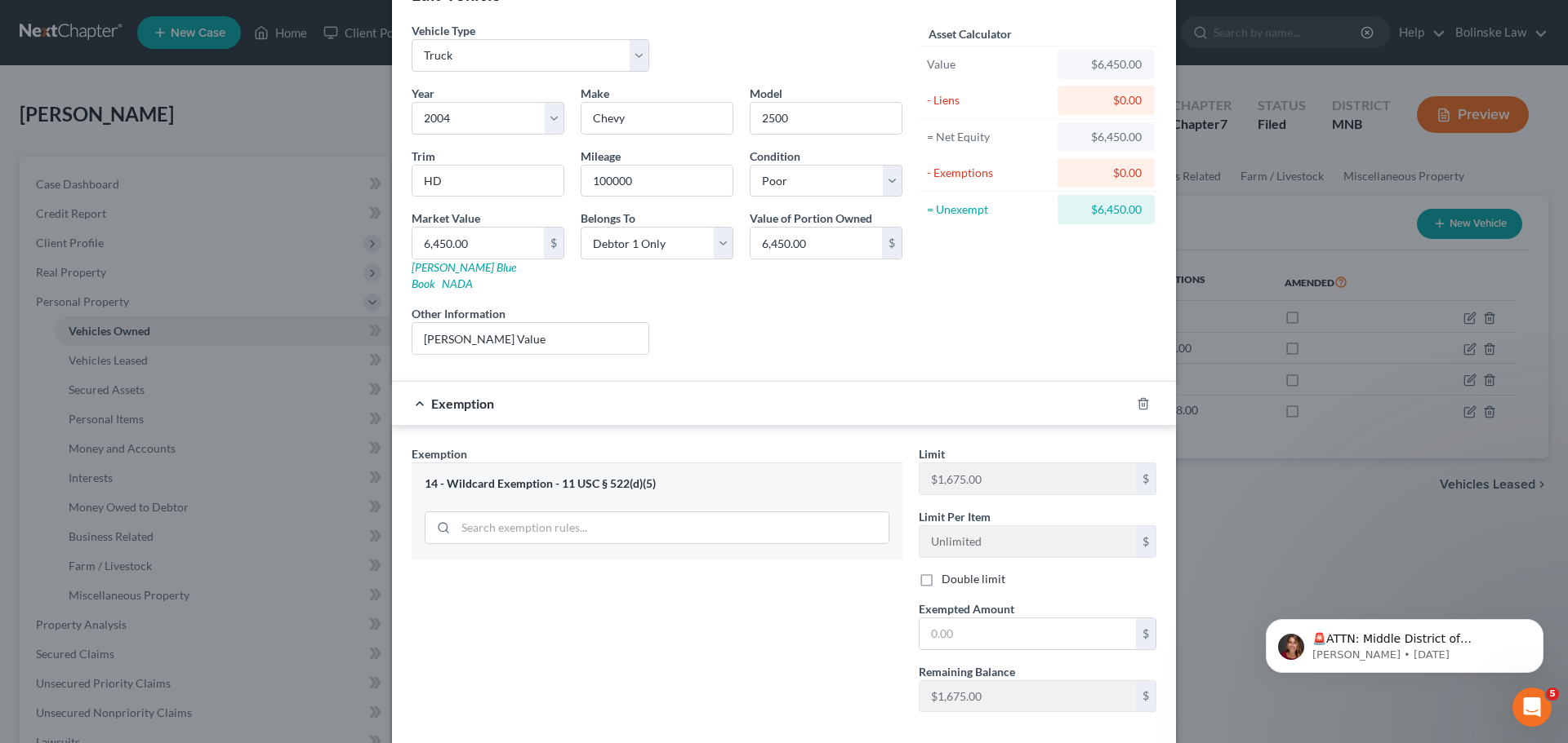
scroll to position [82, 0]
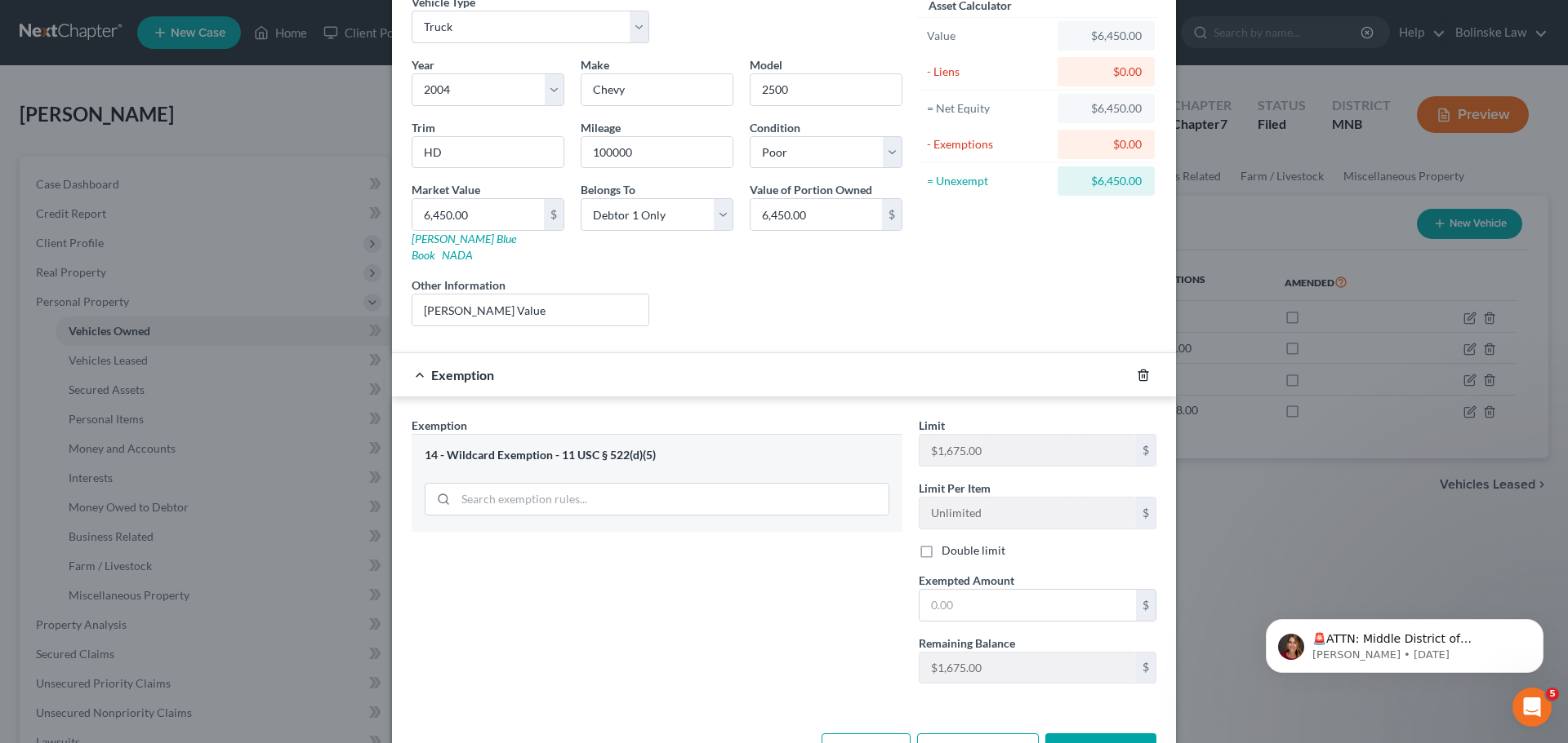
click at [1139, 369] on icon "button" at bounding box center [1142, 375] width 13 height 13
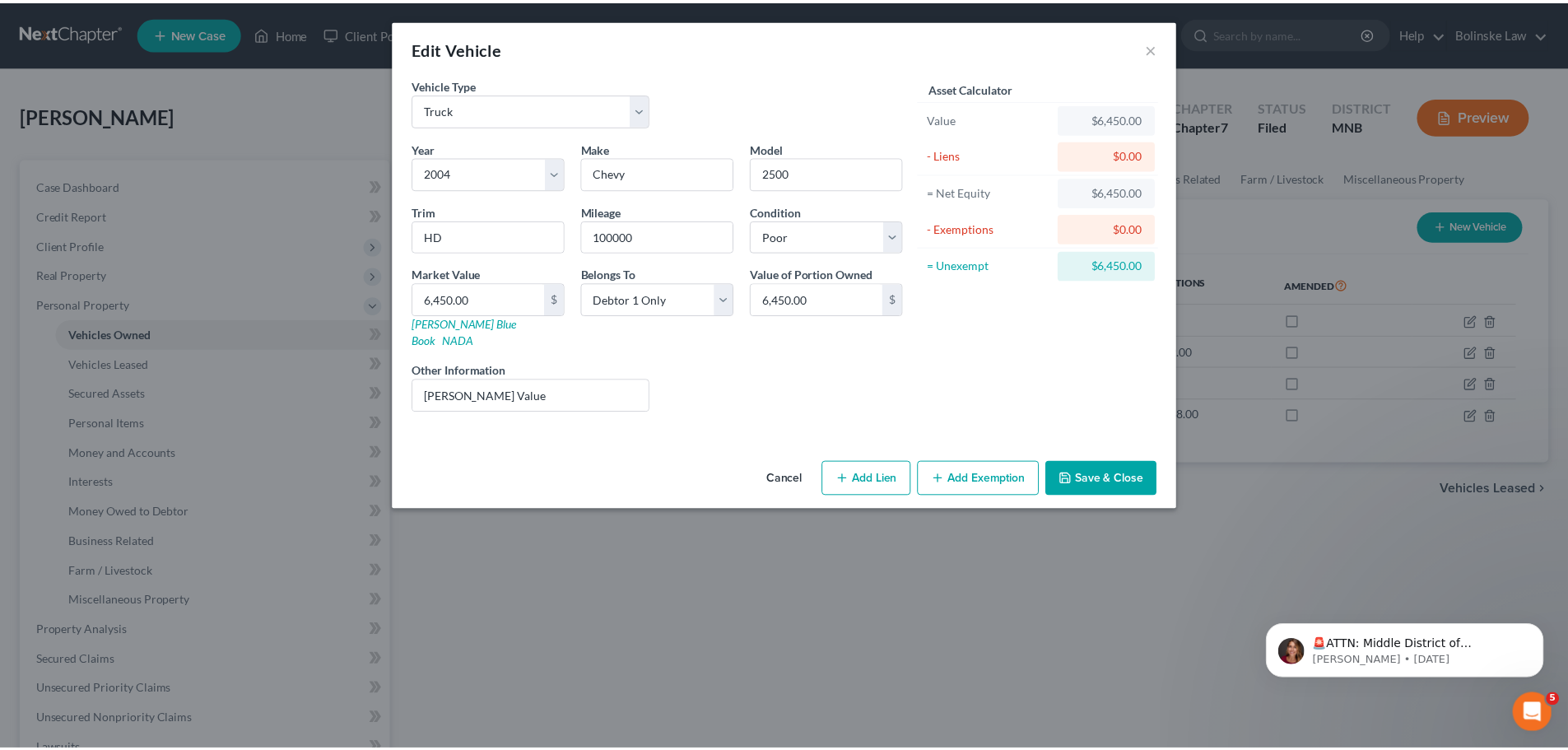
scroll to position [0, 0]
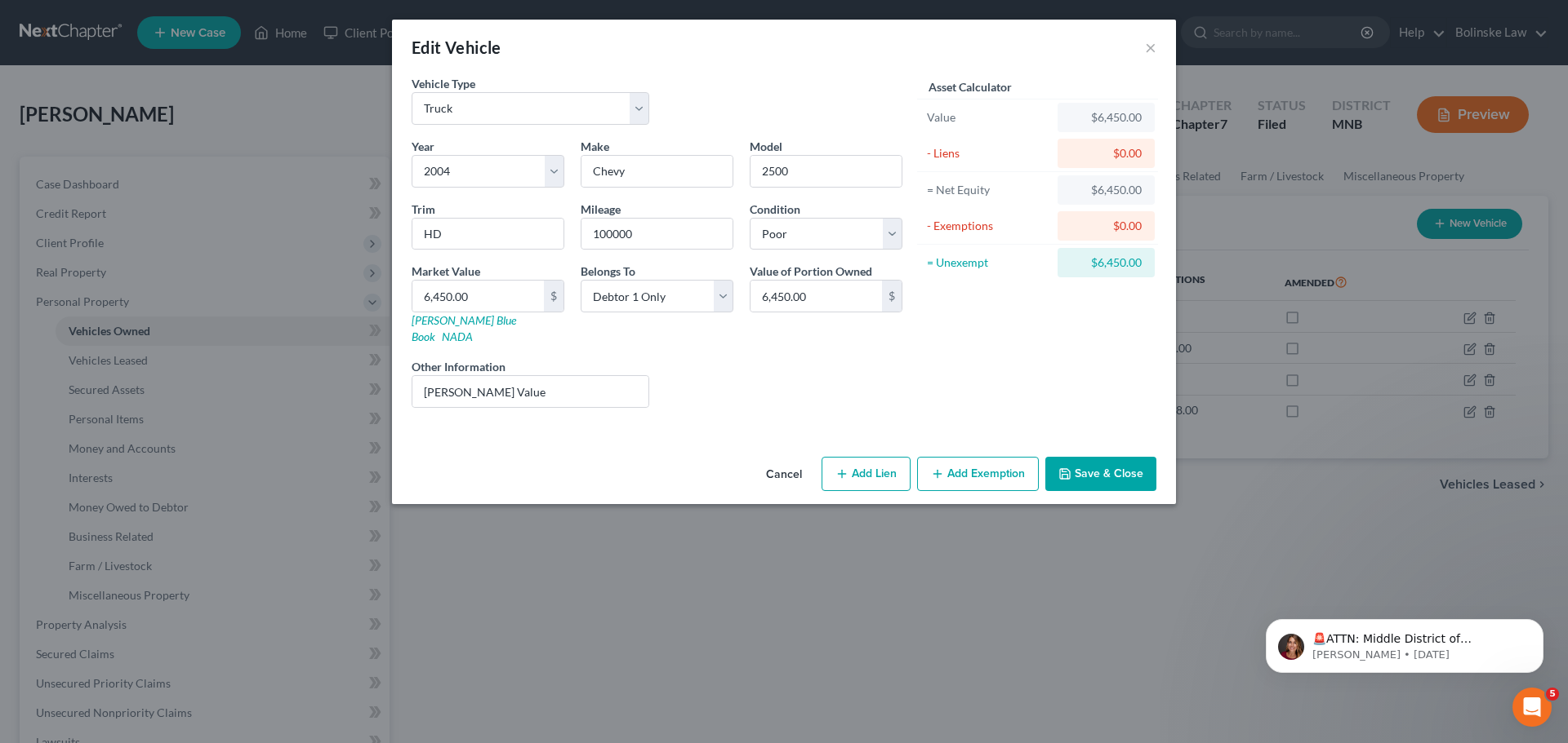
drag, startPoint x: 825, startPoint y: 41, endPoint x: 799, endPoint y: 48, distance: 26.9
click at [799, 48] on div "Edit Vehicle ×" at bounding box center [784, 47] width 784 height 56
click at [814, 53] on div "Edit Vehicle ×" at bounding box center [784, 47] width 784 height 56
click at [1134, 468] on button "Save & Close" at bounding box center [1101, 474] width 111 height 34
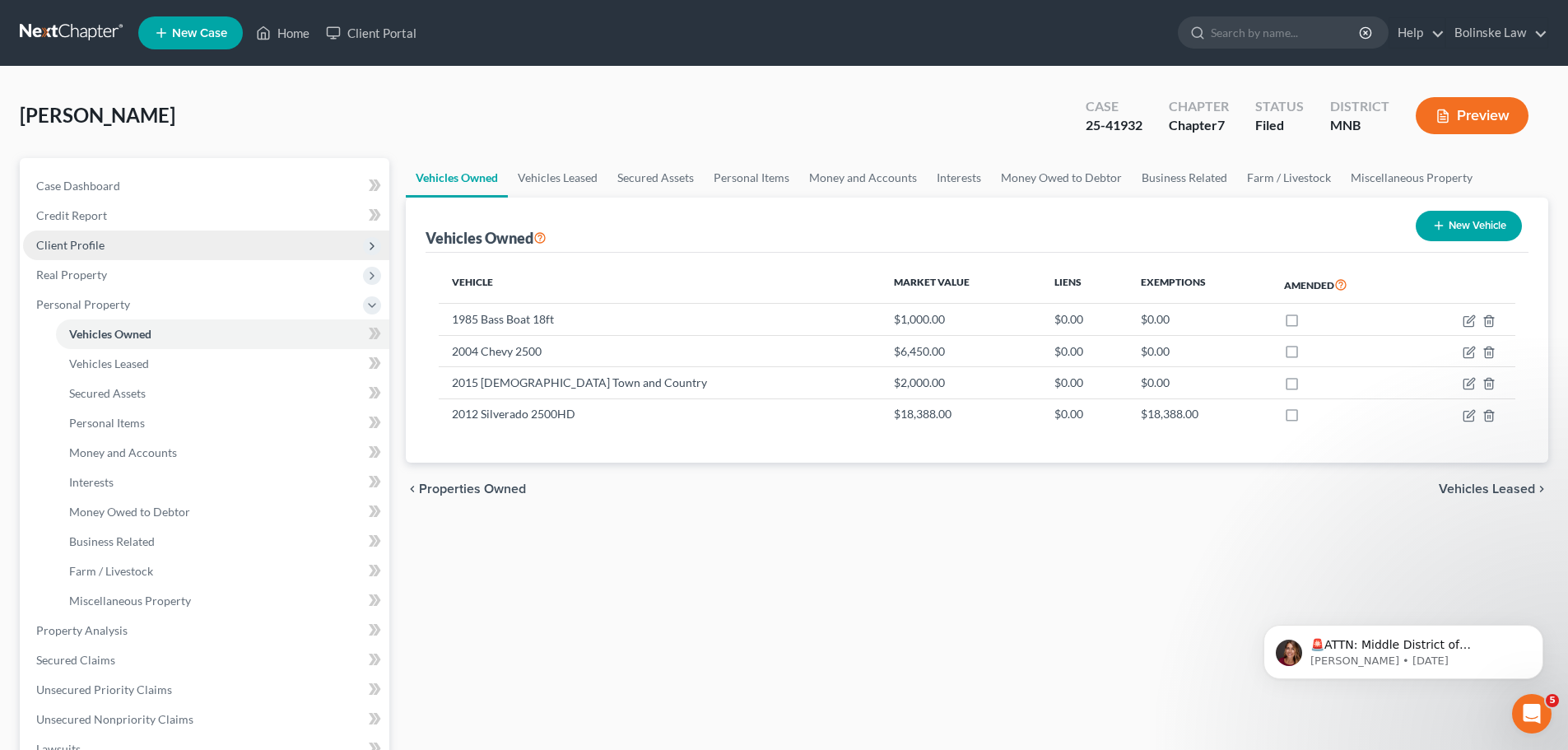
click at [89, 244] on span "Client Profile" at bounding box center [70, 245] width 68 height 14
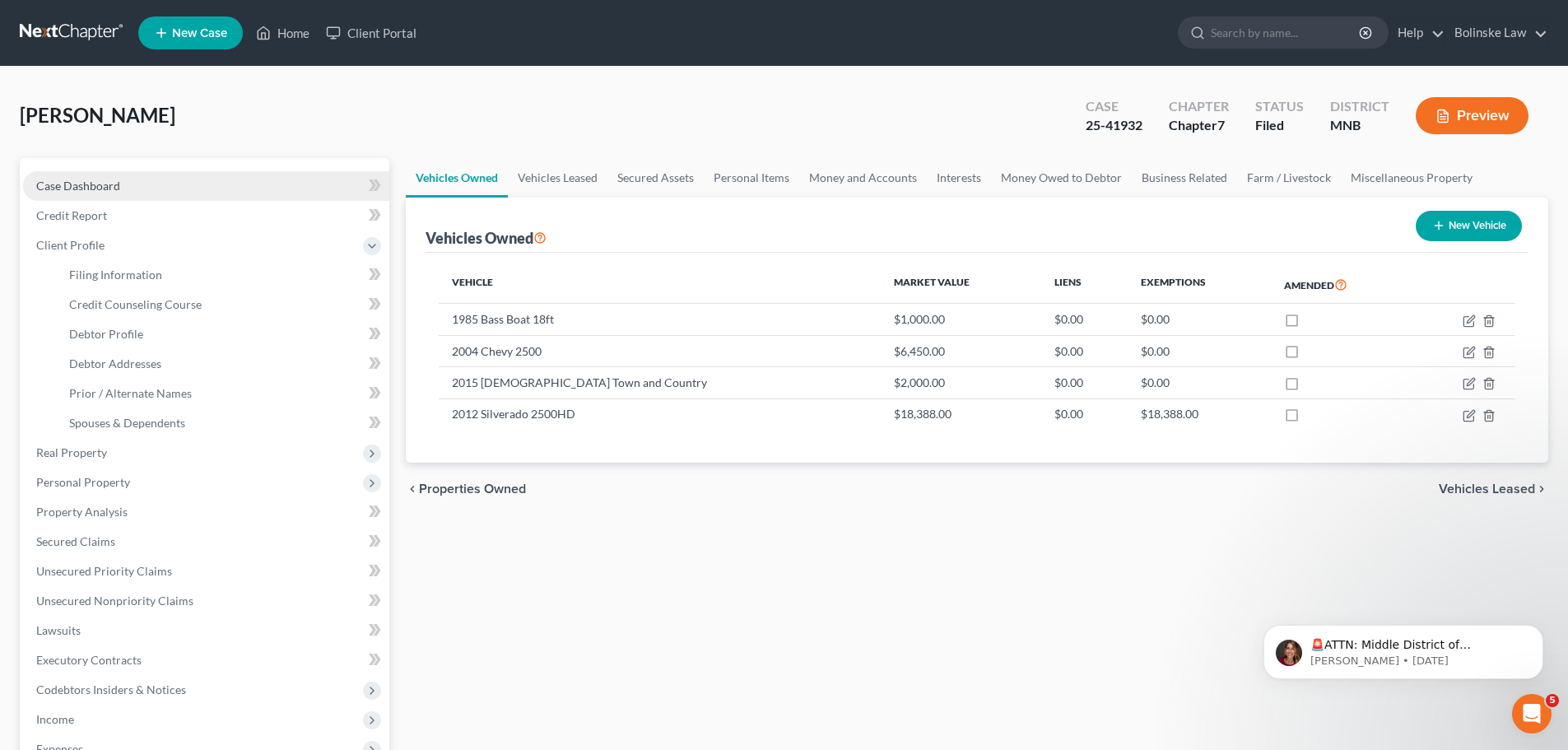
click at [143, 183] on link "Case Dashboard" at bounding box center [206, 186] width 366 height 29
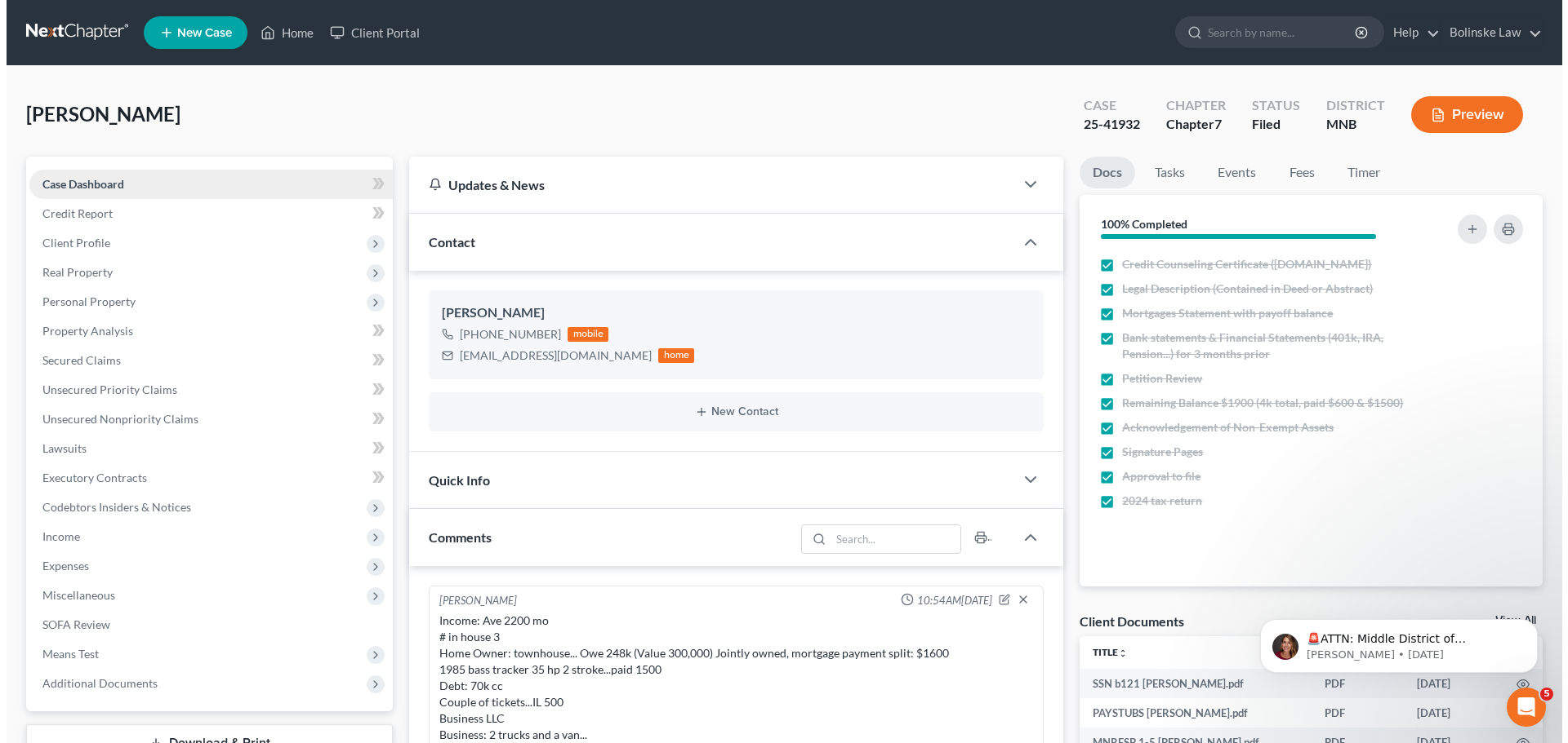
scroll to position [570, 0]
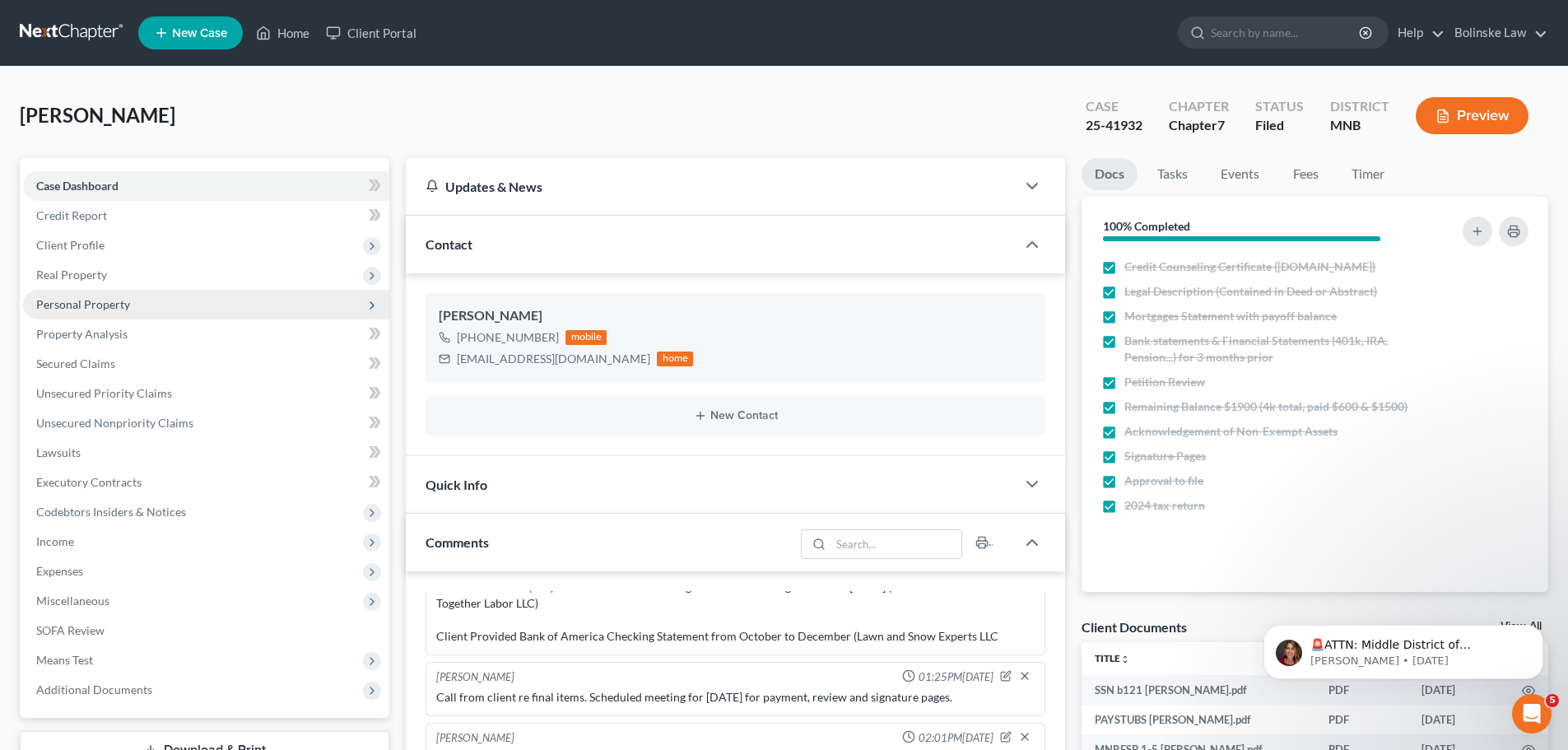
click at [119, 299] on span "Personal Property" at bounding box center [83, 304] width 94 height 14
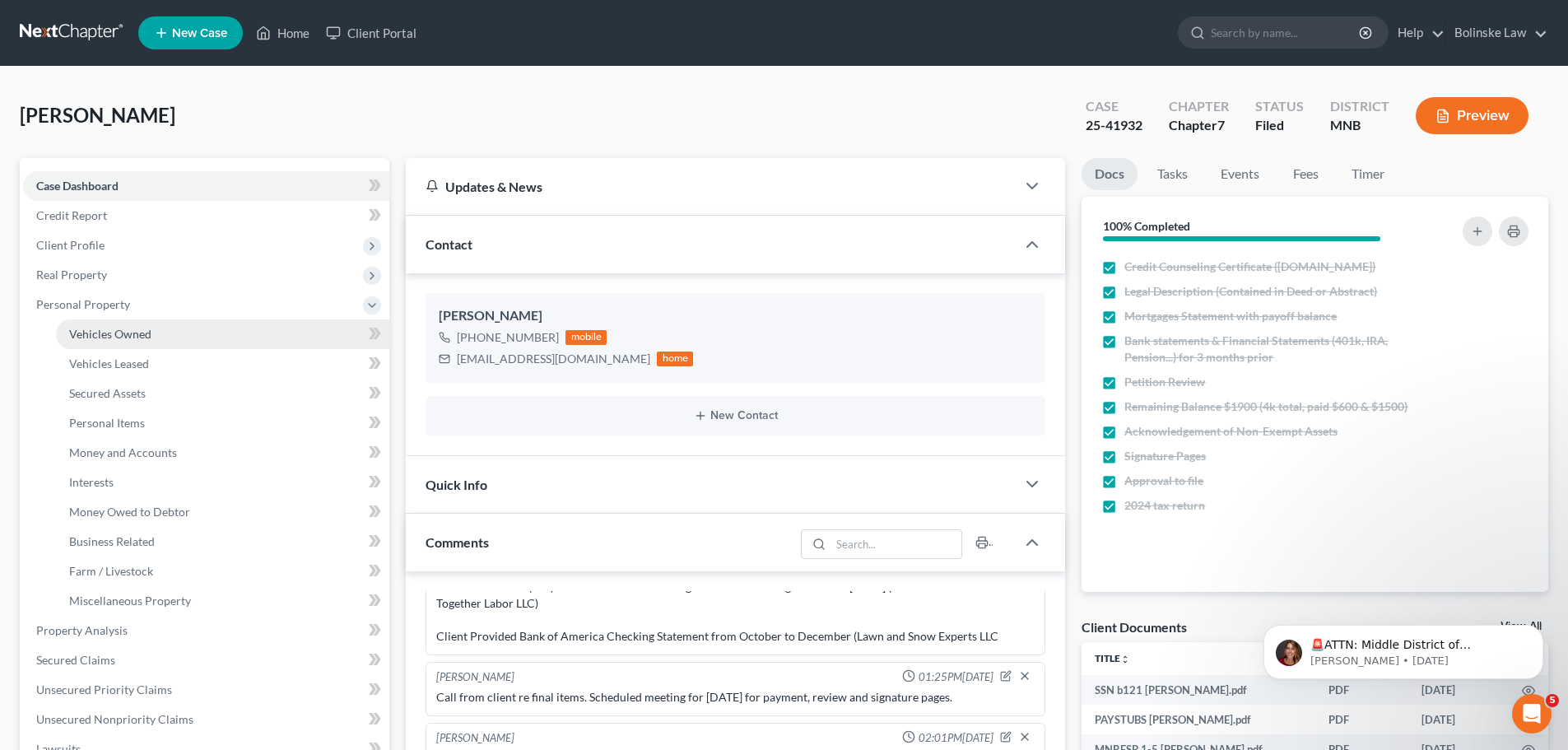
click at [139, 329] on span "Vehicles Owned" at bounding box center [110, 334] width 83 height 14
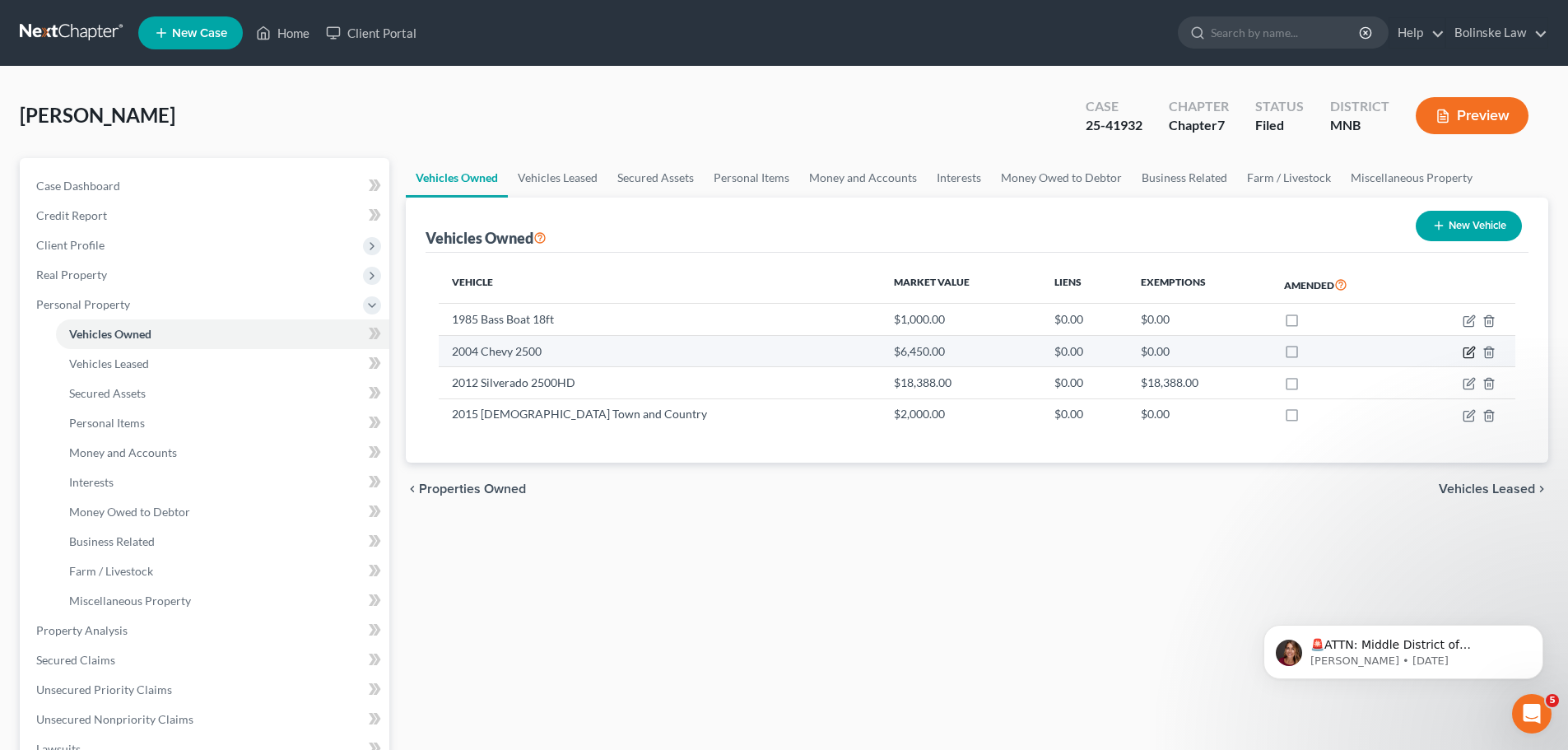
click at [1471, 349] on icon "button" at bounding box center [1471, 350] width 8 height 8
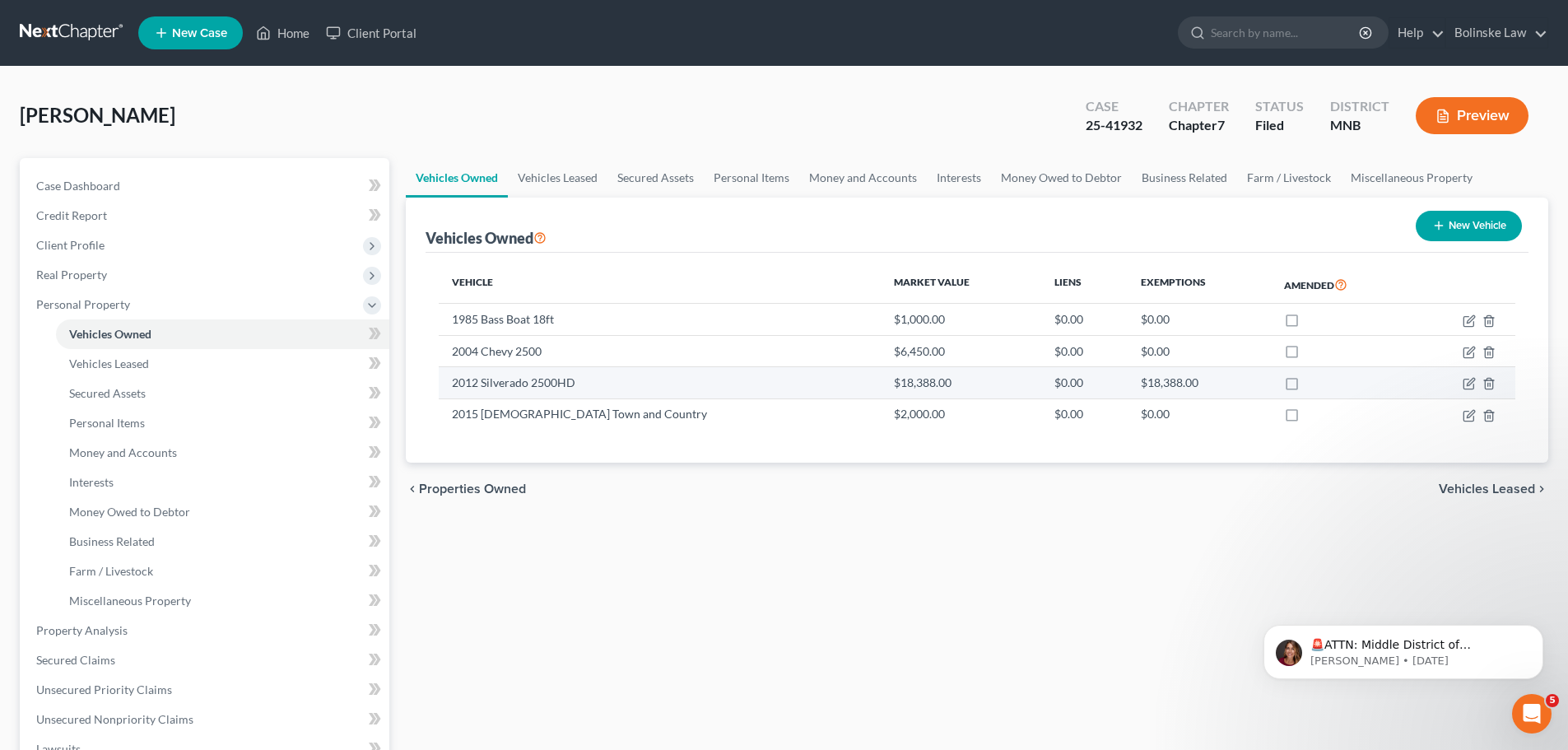
select select "1"
select select "22"
select select "4"
select select "0"
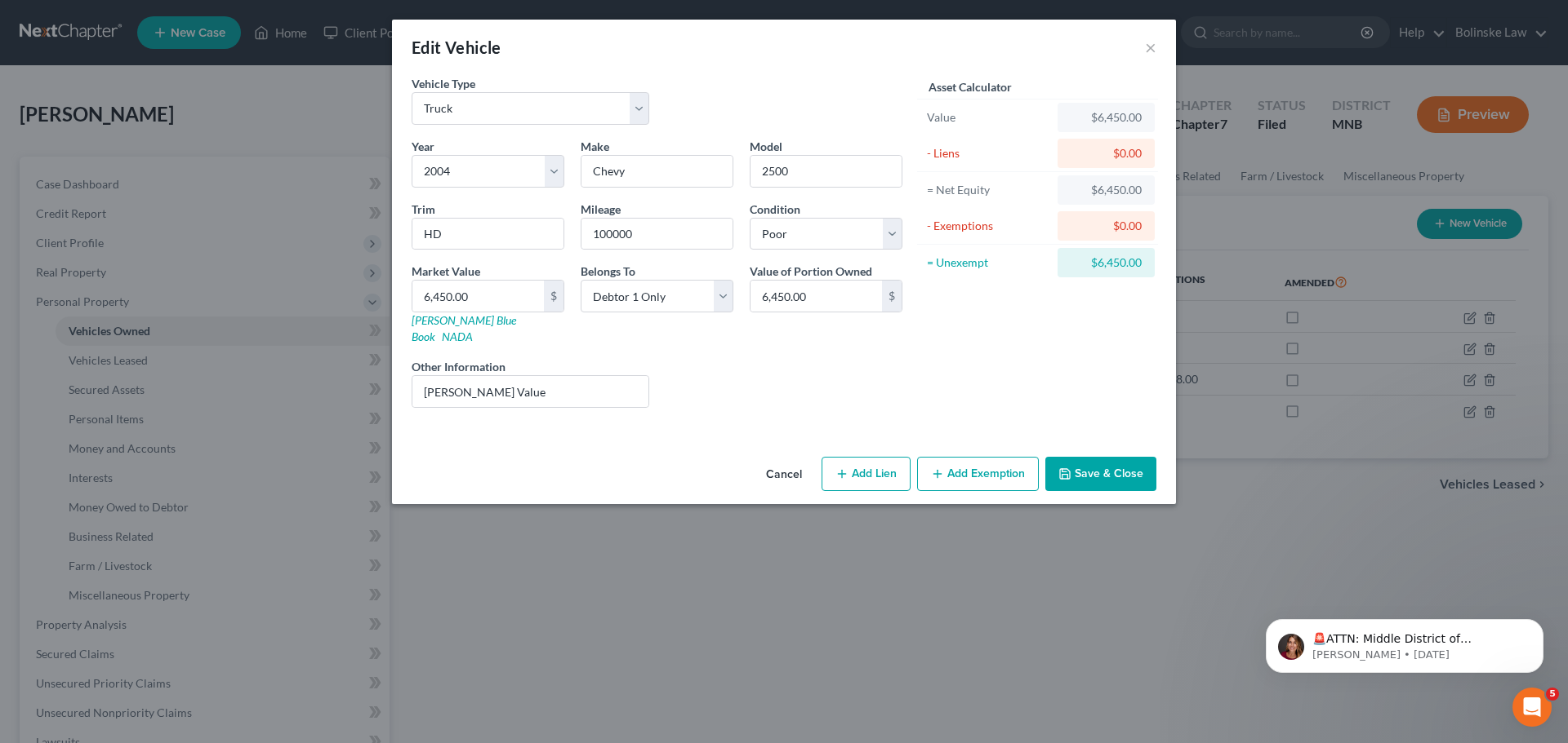
click at [967, 457] on button "Add Exemption" at bounding box center [978, 474] width 121 height 34
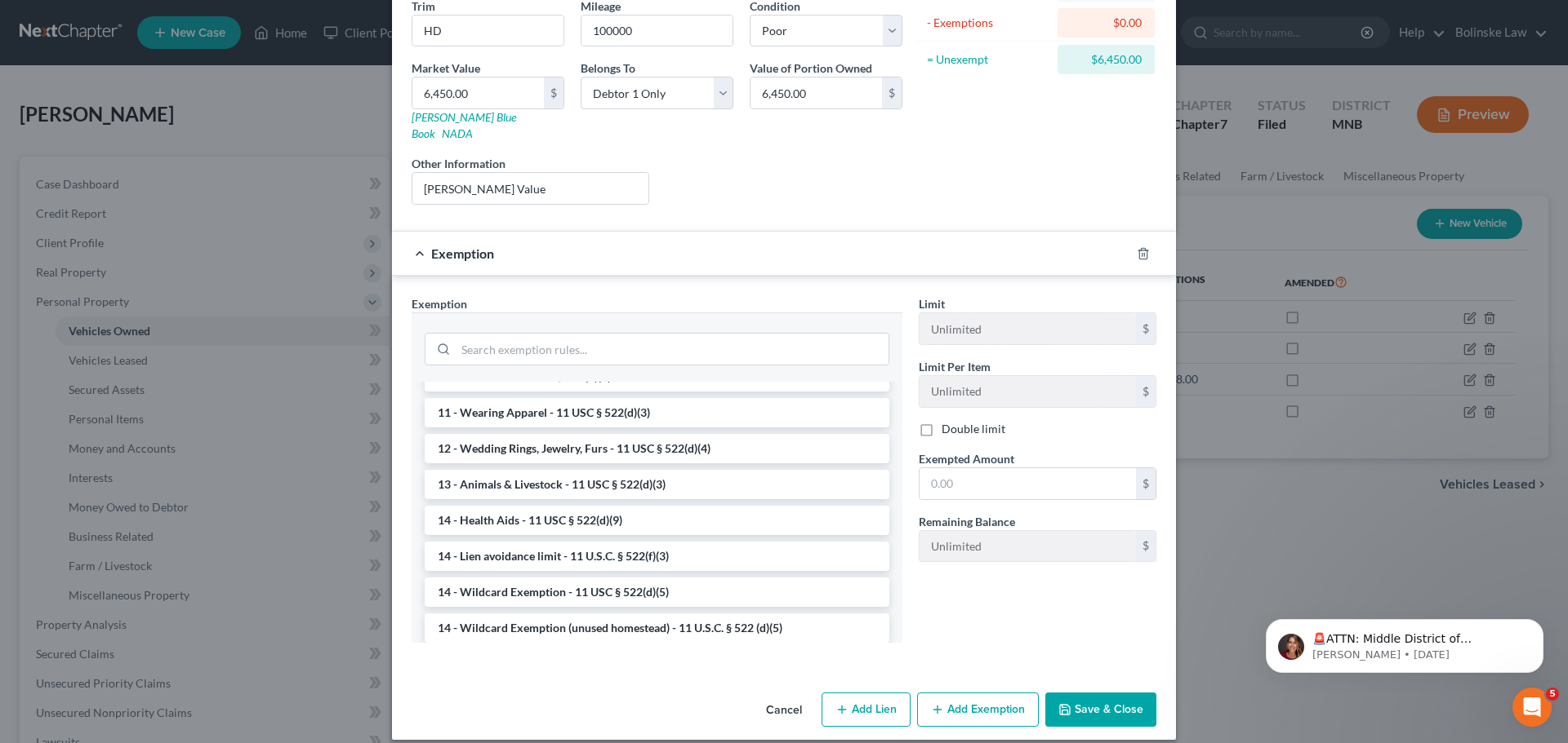
scroll to position [245, 0]
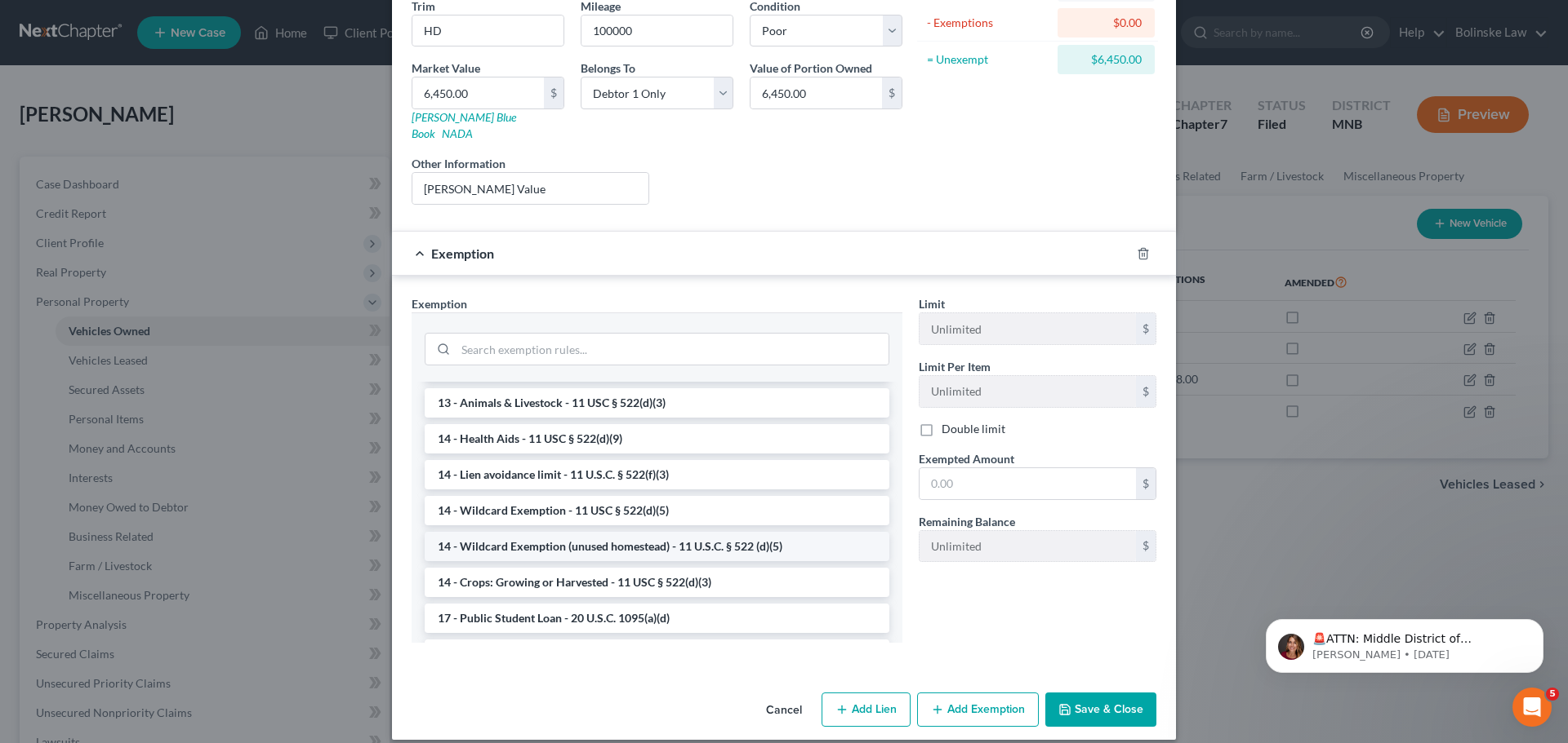
click at [524, 532] on li "14 - Wildcard Exemption (unused homestead) - 11 U.S.C. § 522 (d)(5)" at bounding box center [657, 547] width 465 height 29
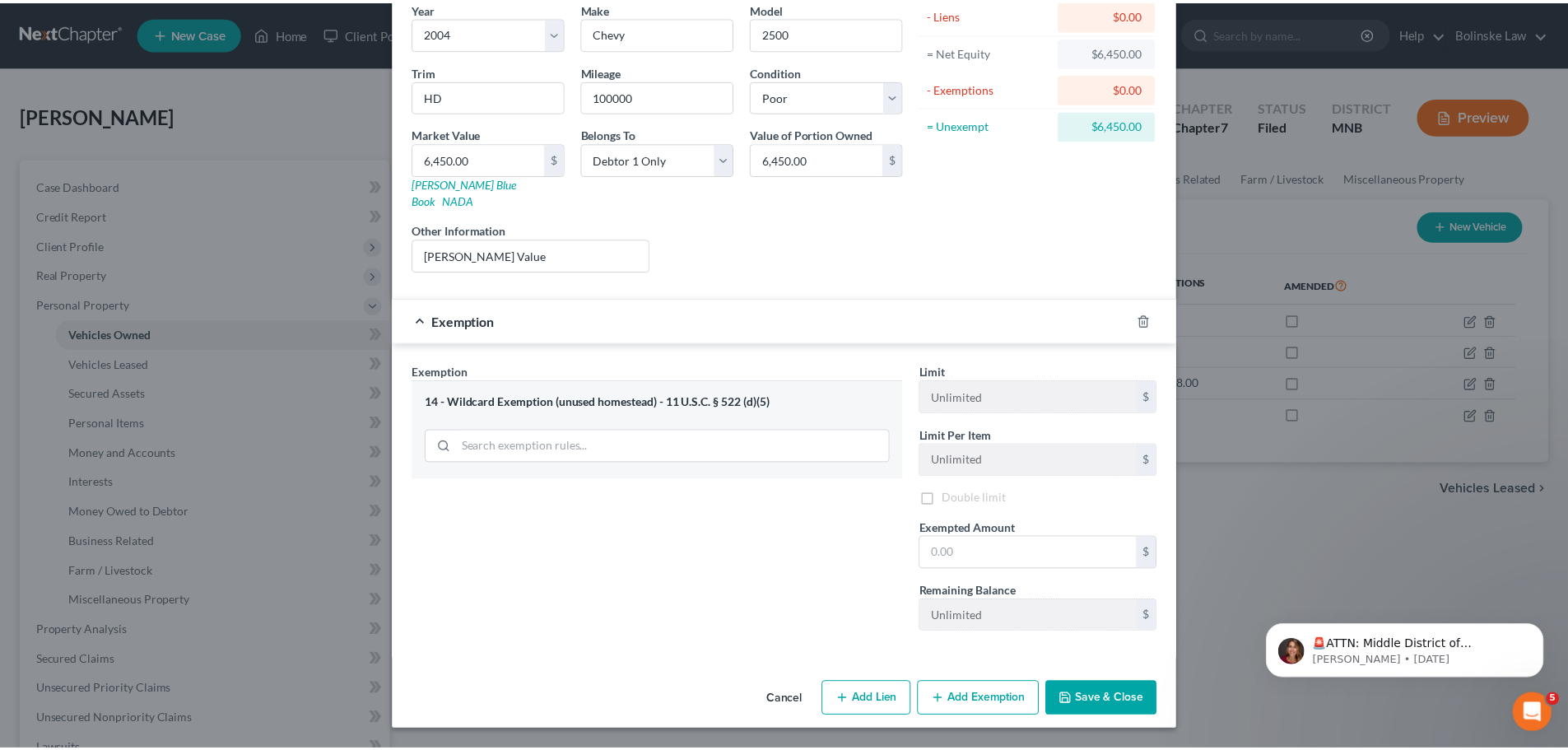
scroll to position [123, 0]
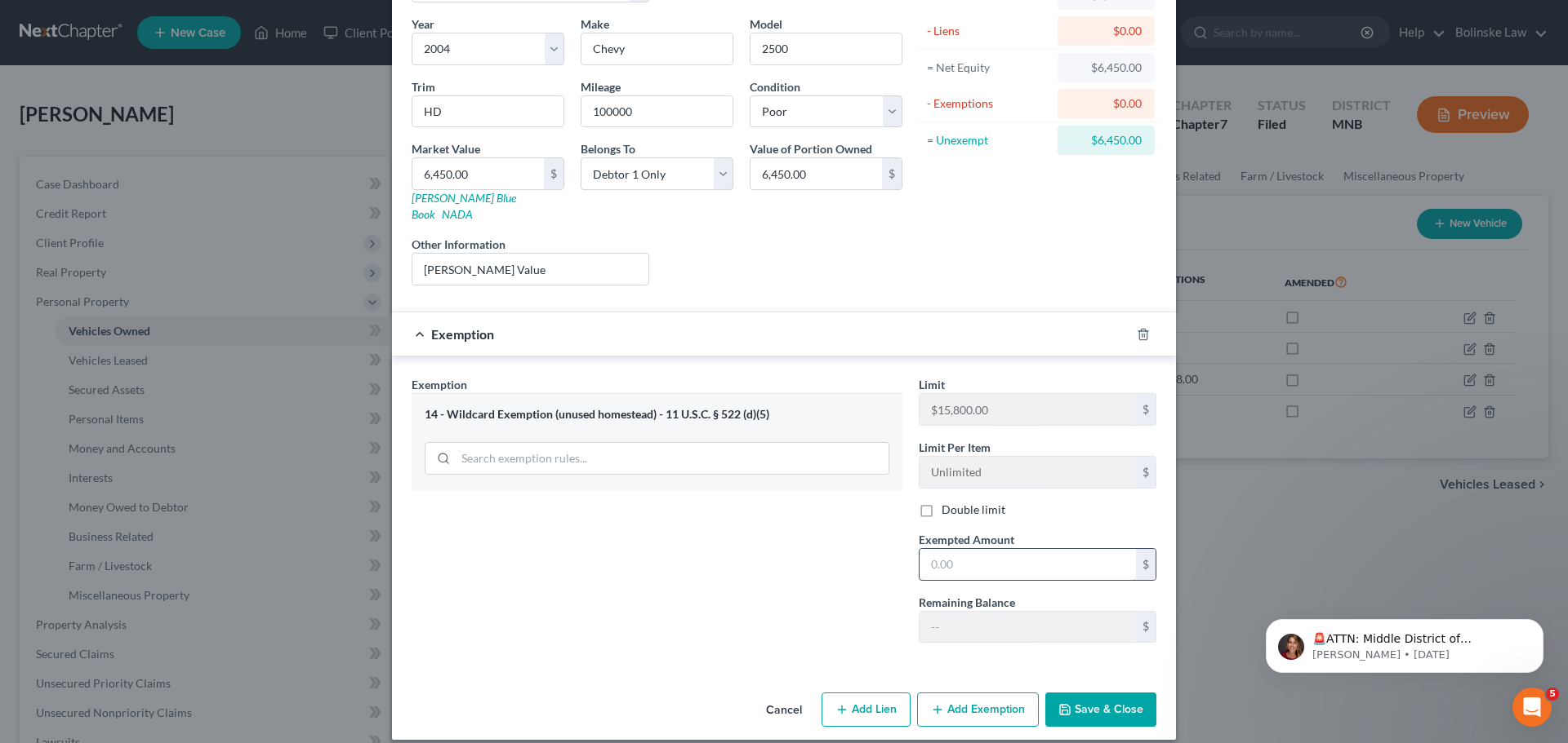
click at [932, 554] on input "text" at bounding box center [1027, 565] width 216 height 31
type input "4,112"
click at [1084, 702] on button "Save & Close" at bounding box center [1101, 710] width 111 height 34
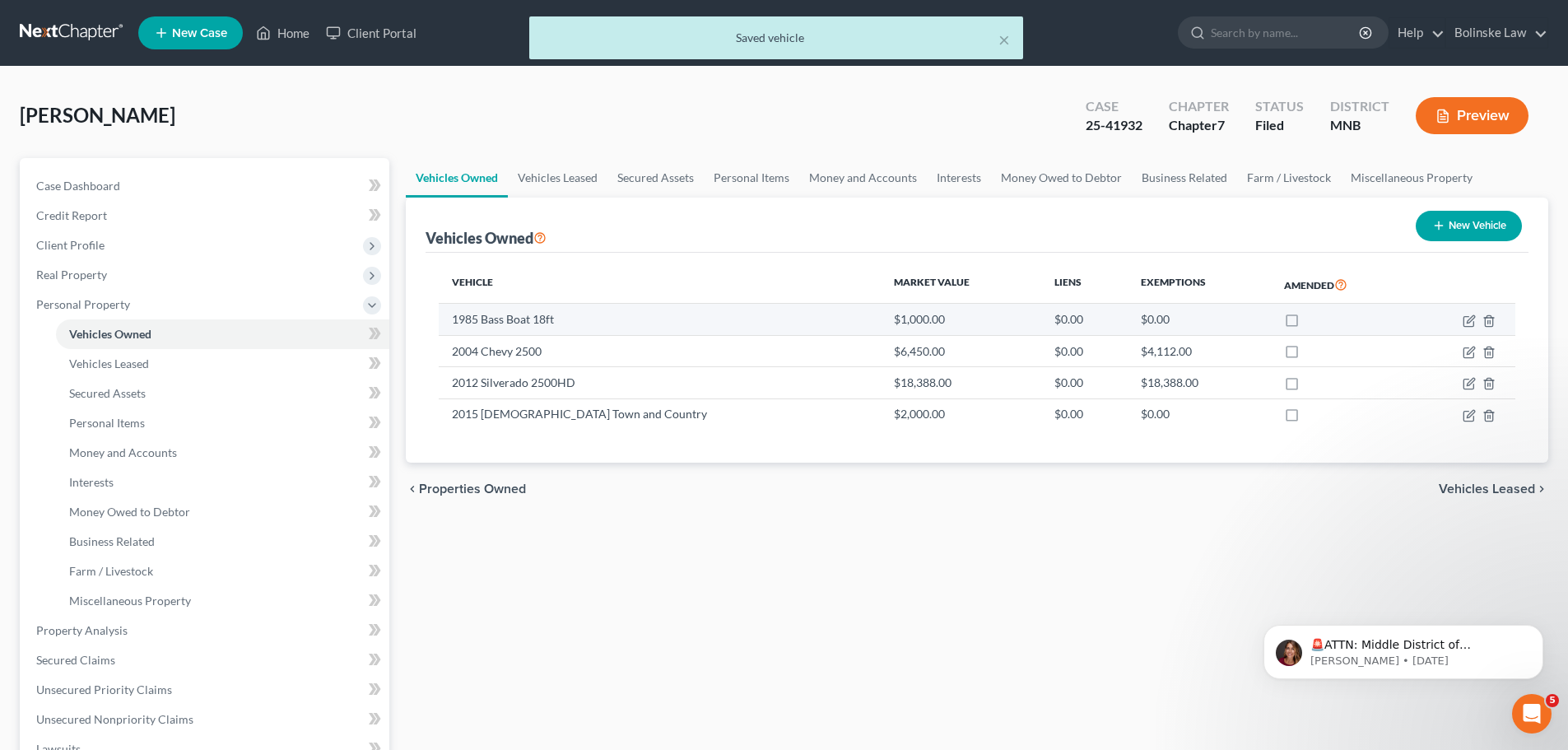
click at [1307, 324] on label at bounding box center [1307, 324] width 0 height 0
click at [1314, 322] on input "checkbox" at bounding box center [1319, 316] width 10 height 10
checkbox input "true"
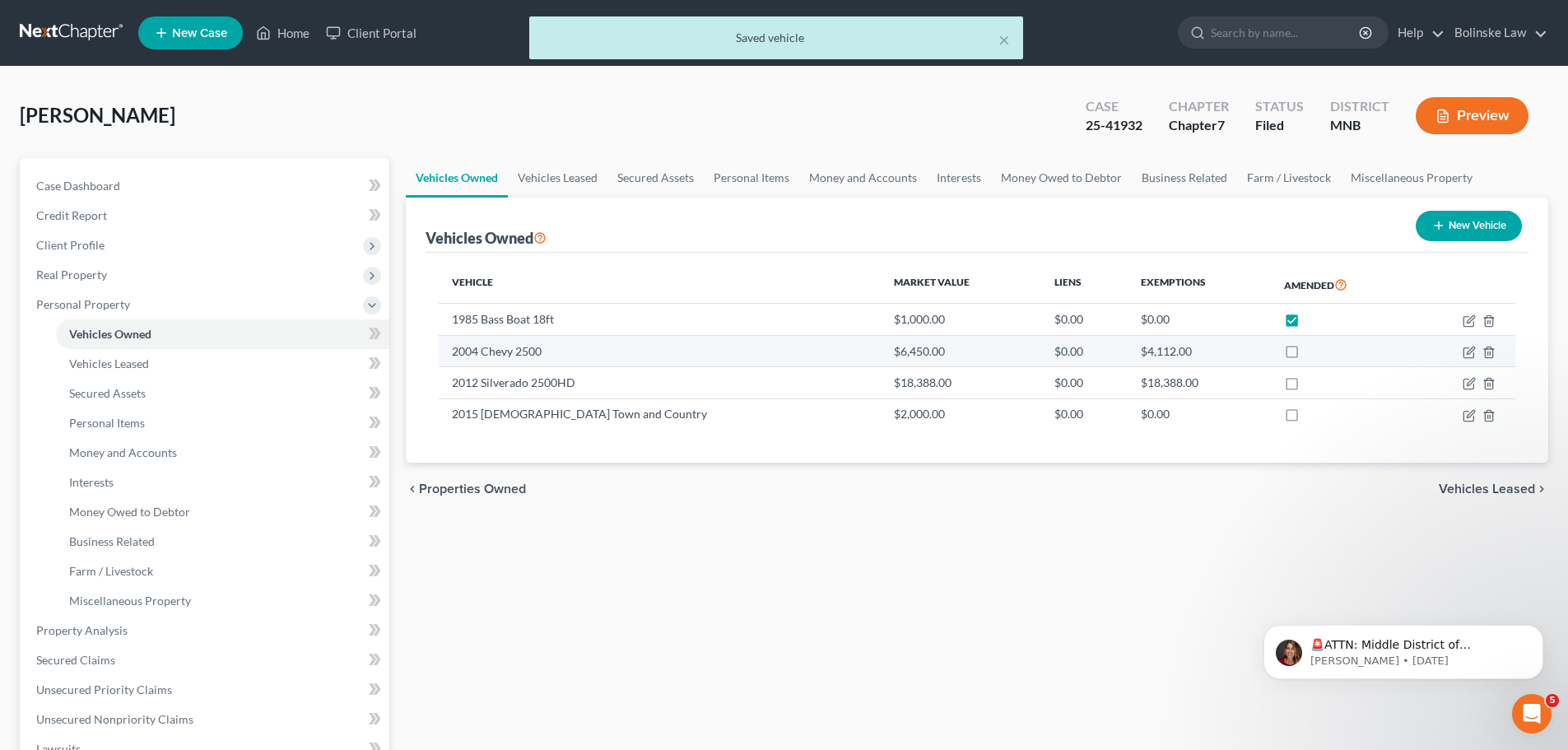
click at [1307, 356] on label at bounding box center [1307, 356] width 0 height 0
click at [1314, 351] on input "checkbox" at bounding box center [1319, 348] width 10 height 10
checkbox input "true"
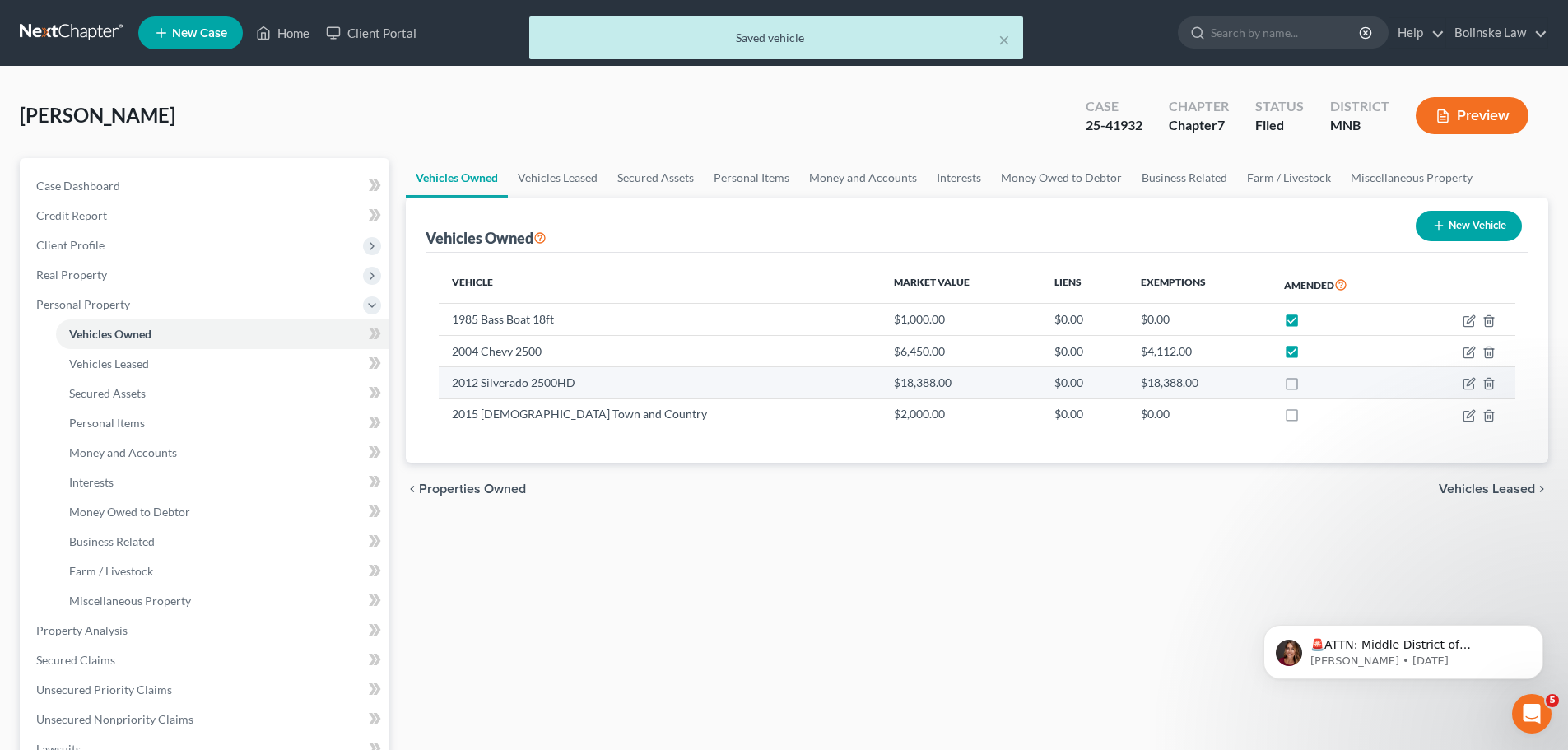
click at [1307, 387] on label at bounding box center [1307, 387] width 0 height 0
click at [1314, 382] on input "checkbox" at bounding box center [1319, 380] width 10 height 10
checkbox input "true"
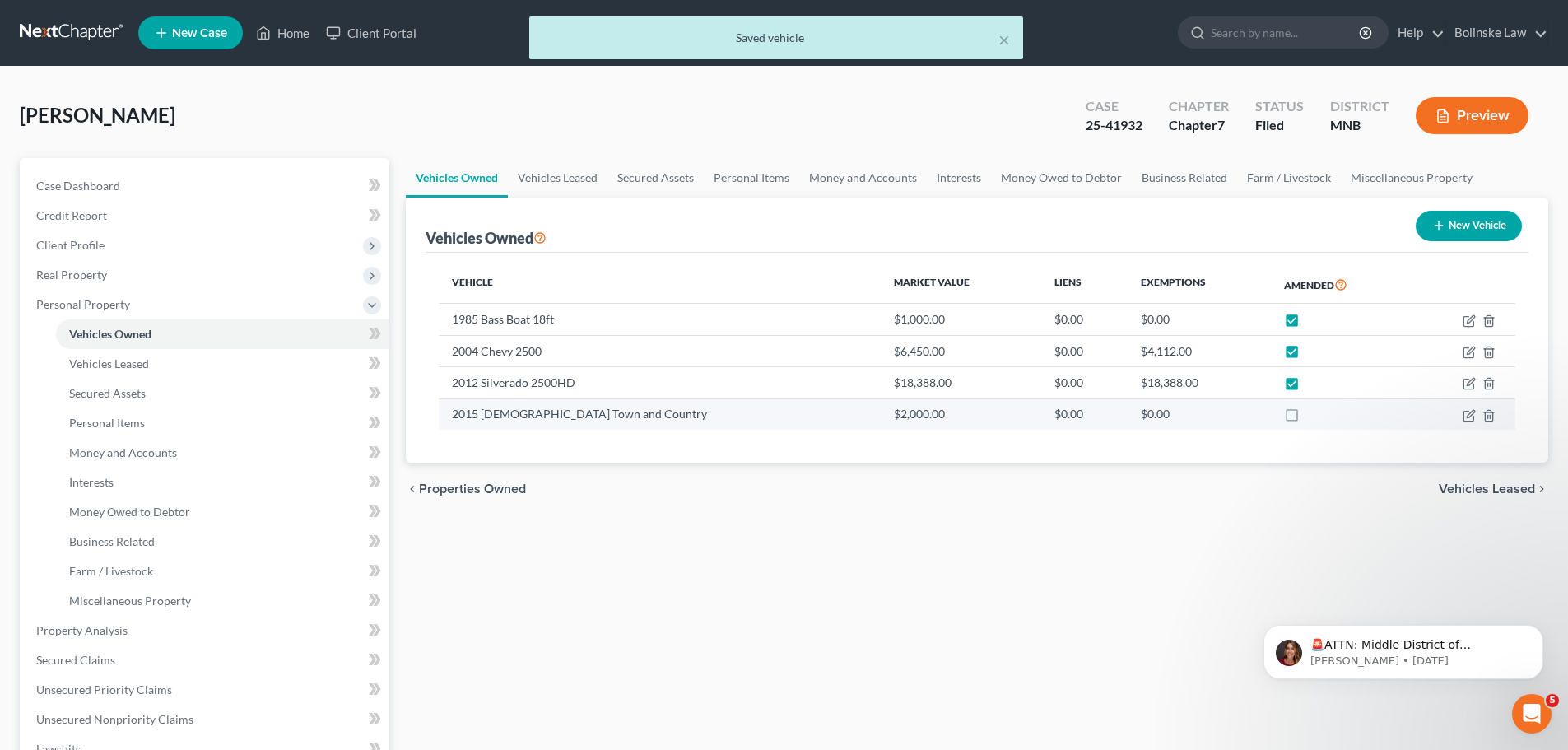
click at [1307, 418] on label at bounding box center [1307, 418] width 0 height 0
click at [1314, 416] on input "checkbox" at bounding box center [1319, 411] width 10 height 10
checkbox input "true"
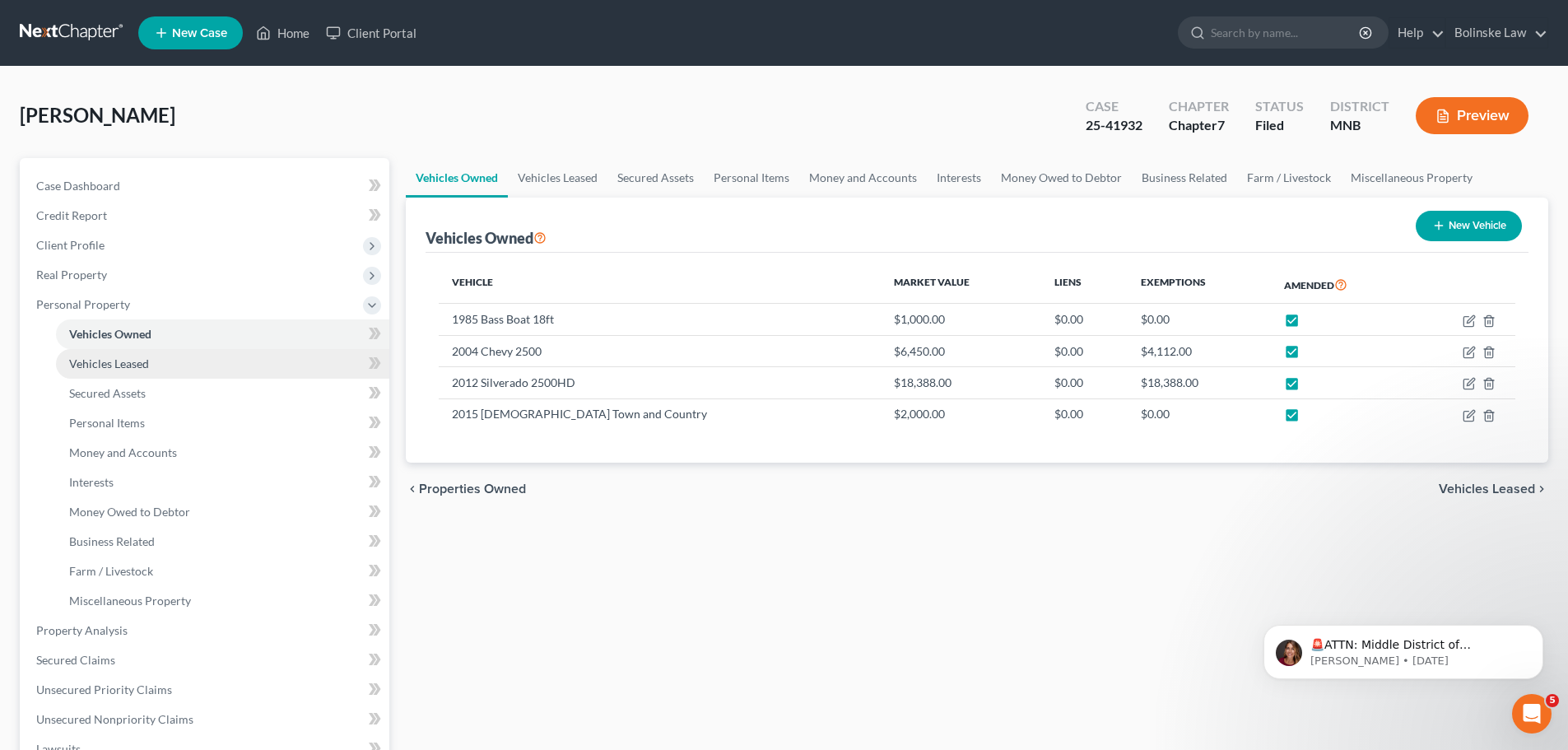
click at [138, 366] on span "Vehicles Leased" at bounding box center [109, 364] width 80 height 14
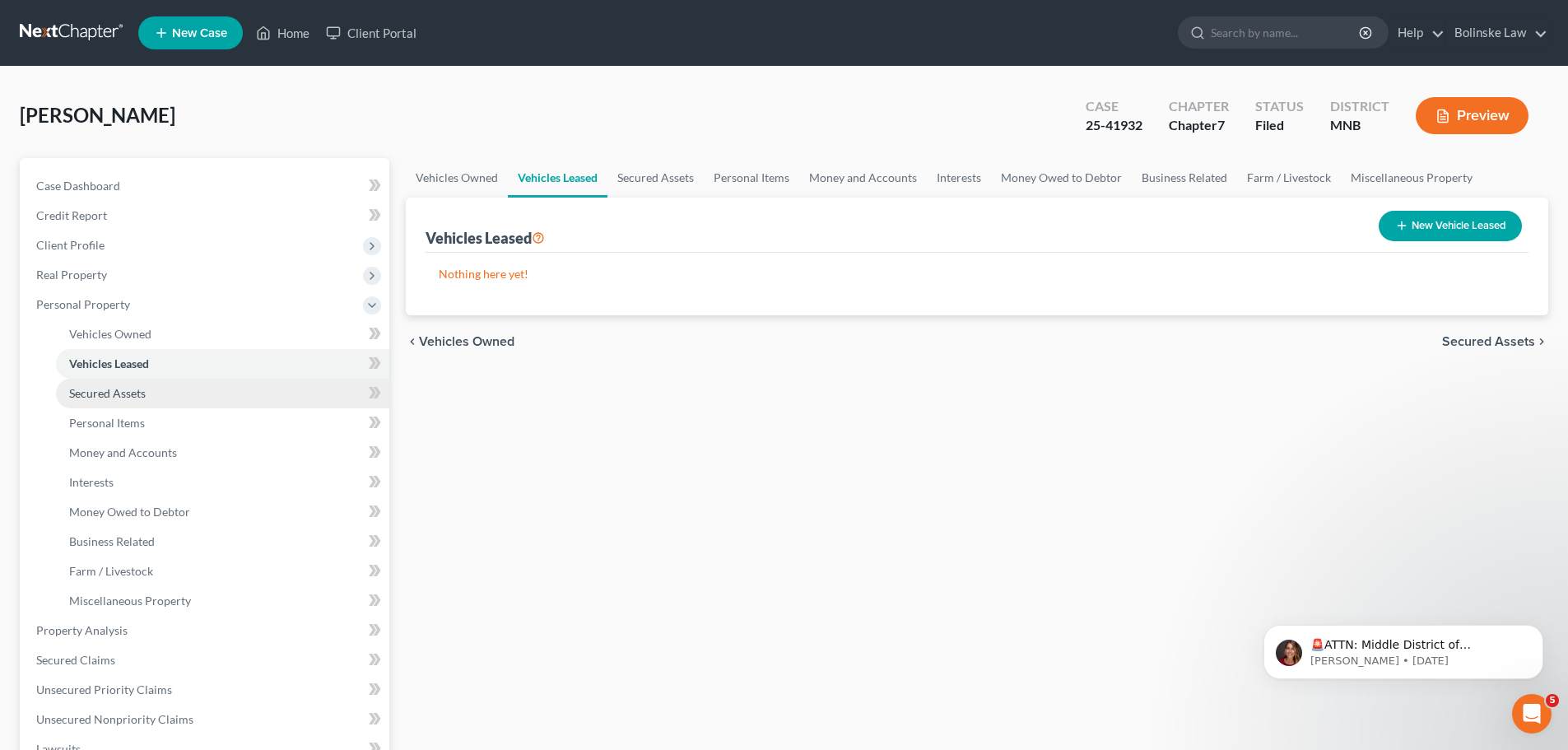
click at [129, 391] on span "Secured Assets" at bounding box center [107, 393] width 77 height 14
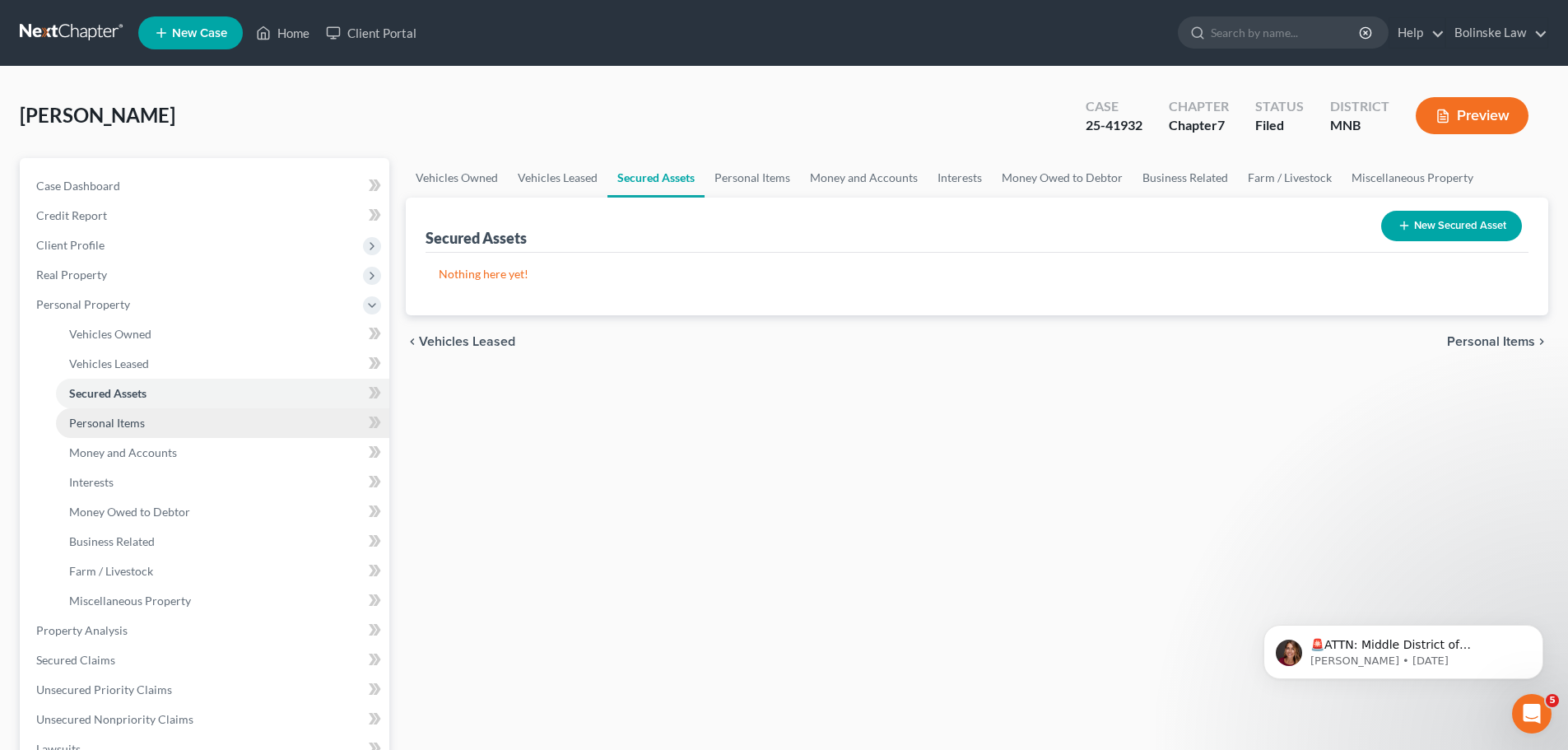
click at [126, 417] on span "Personal Items" at bounding box center [107, 423] width 76 height 14
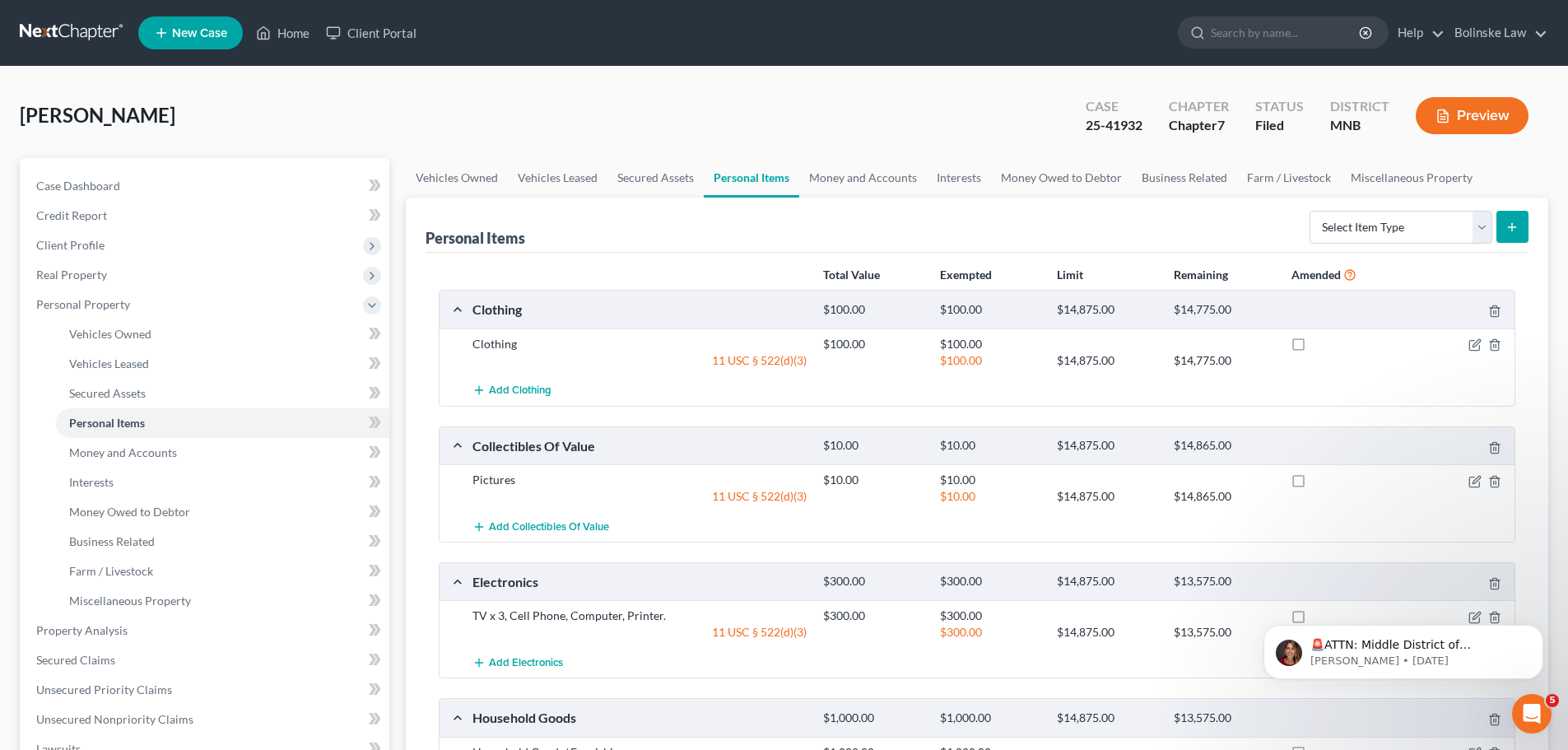
click at [1314, 348] on label at bounding box center [1314, 348] width 0 height 0
click at [1321, 343] on input "checkbox" at bounding box center [1326, 341] width 10 height 10
checkbox input "true"
click at [1314, 484] on label at bounding box center [1314, 484] width 0 height 0
click at [1321, 482] on input "checkbox" at bounding box center [1326, 477] width 10 height 10
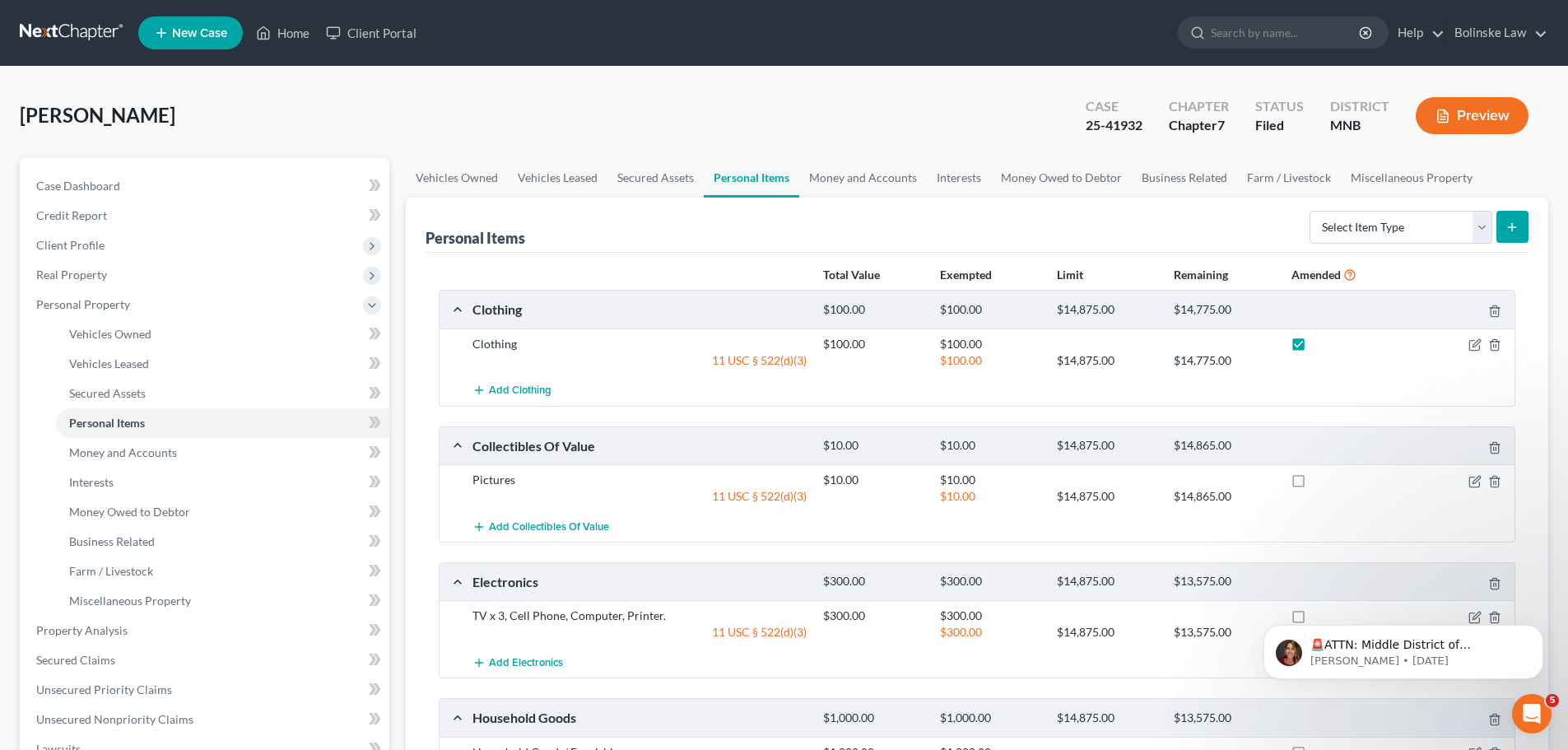
checkbox input "true"
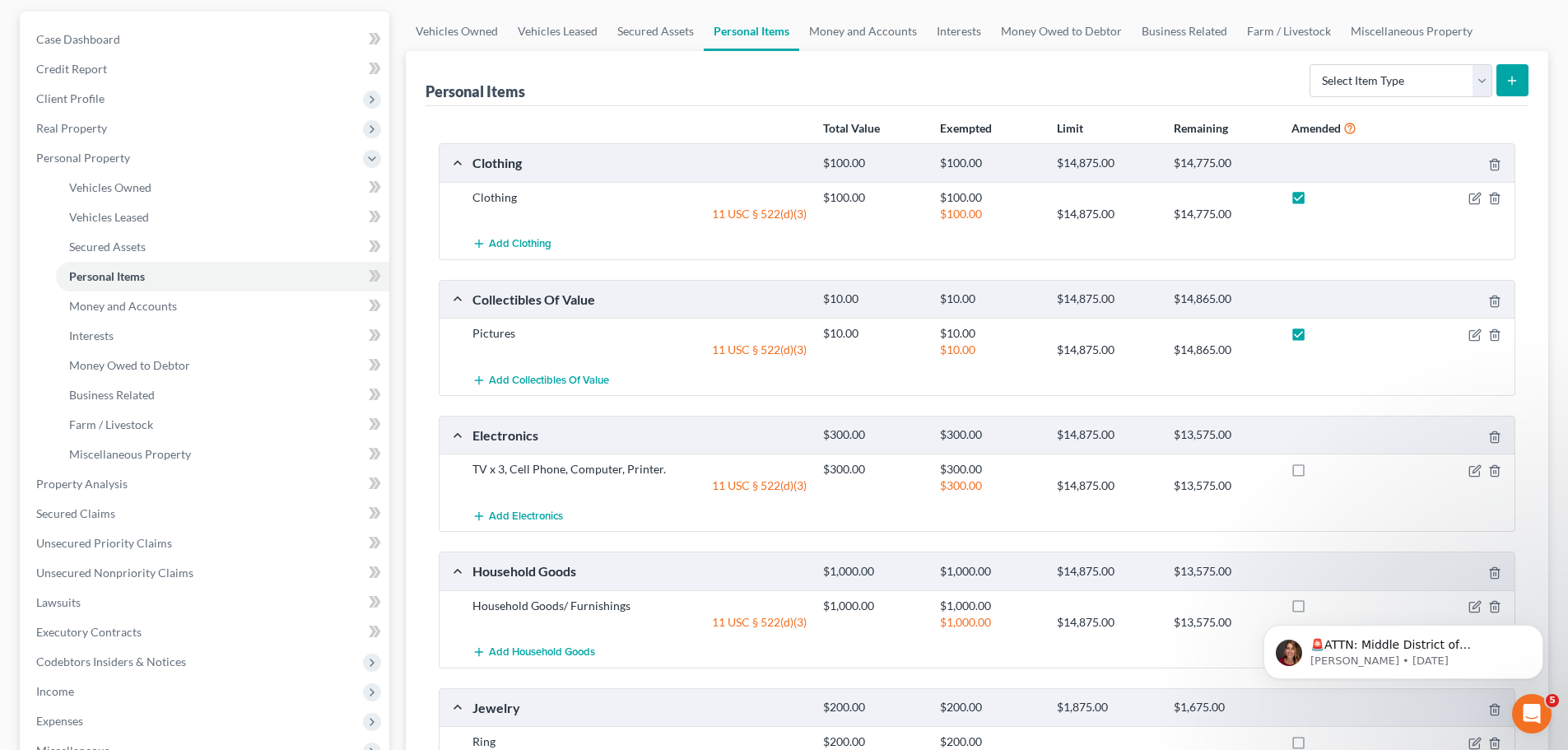
scroll to position [165, 0]
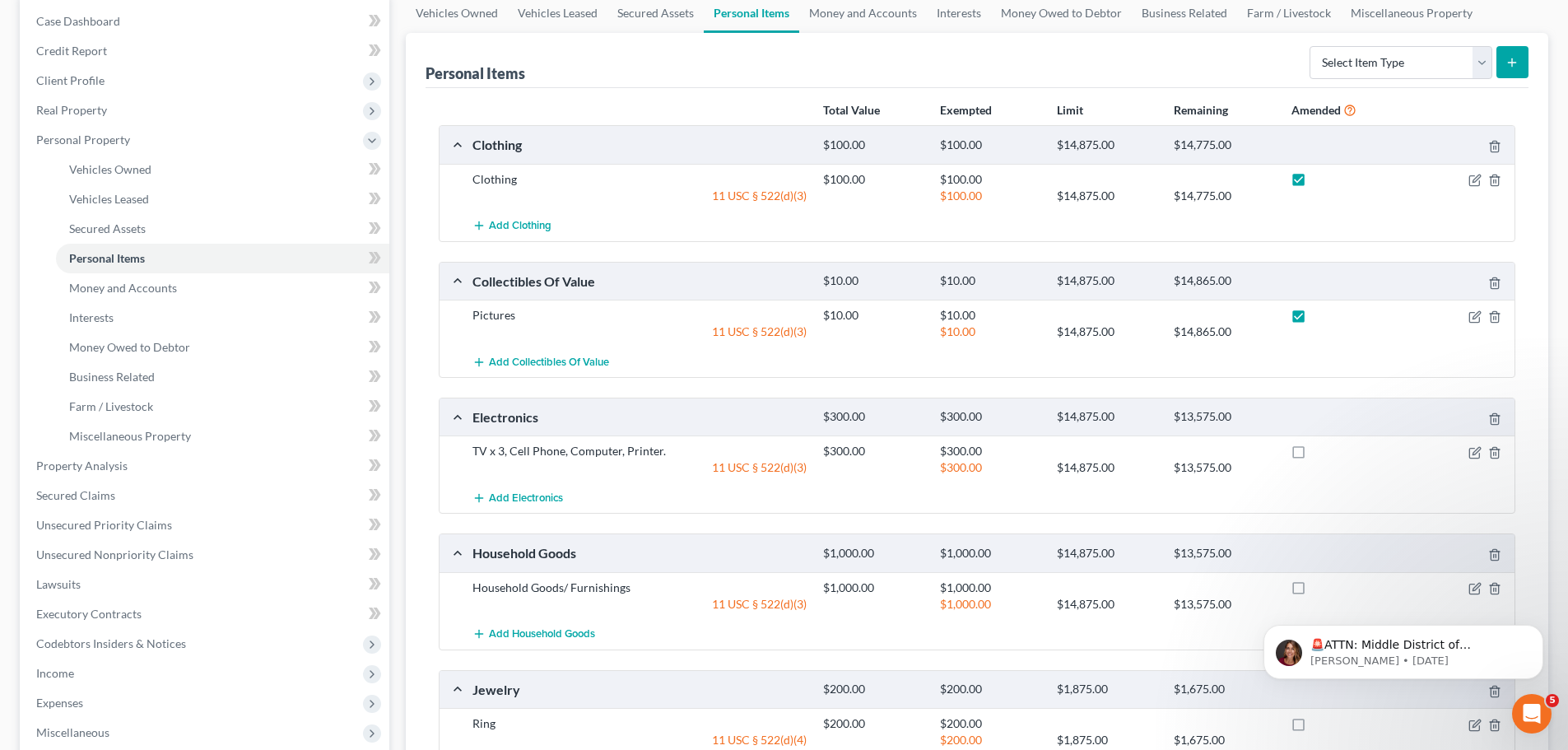
click at [1314, 455] on label at bounding box center [1314, 455] width 0 height 0
click at [1321, 453] on input "checkbox" at bounding box center [1326, 448] width 10 height 10
checkbox input "true"
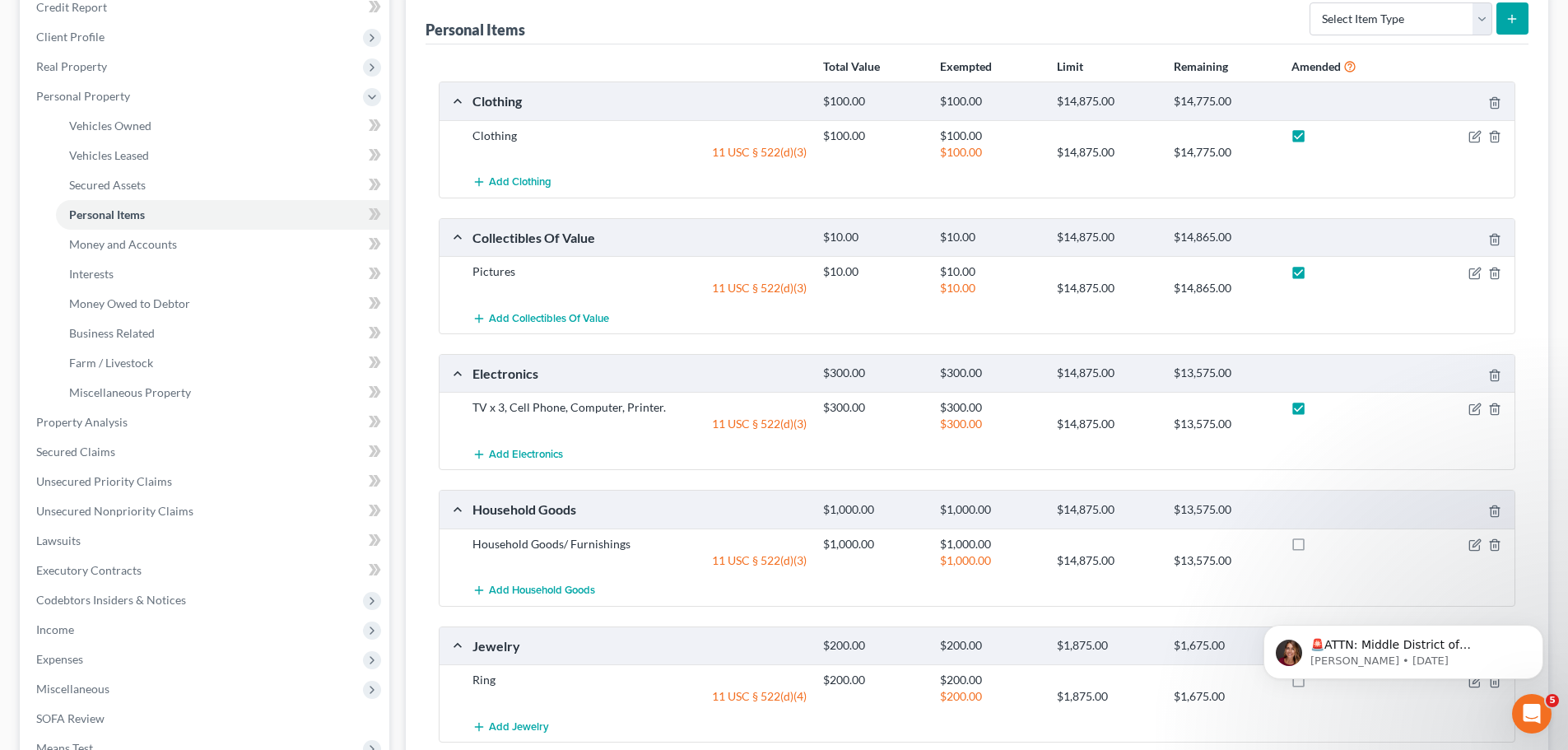
scroll to position [247, 0]
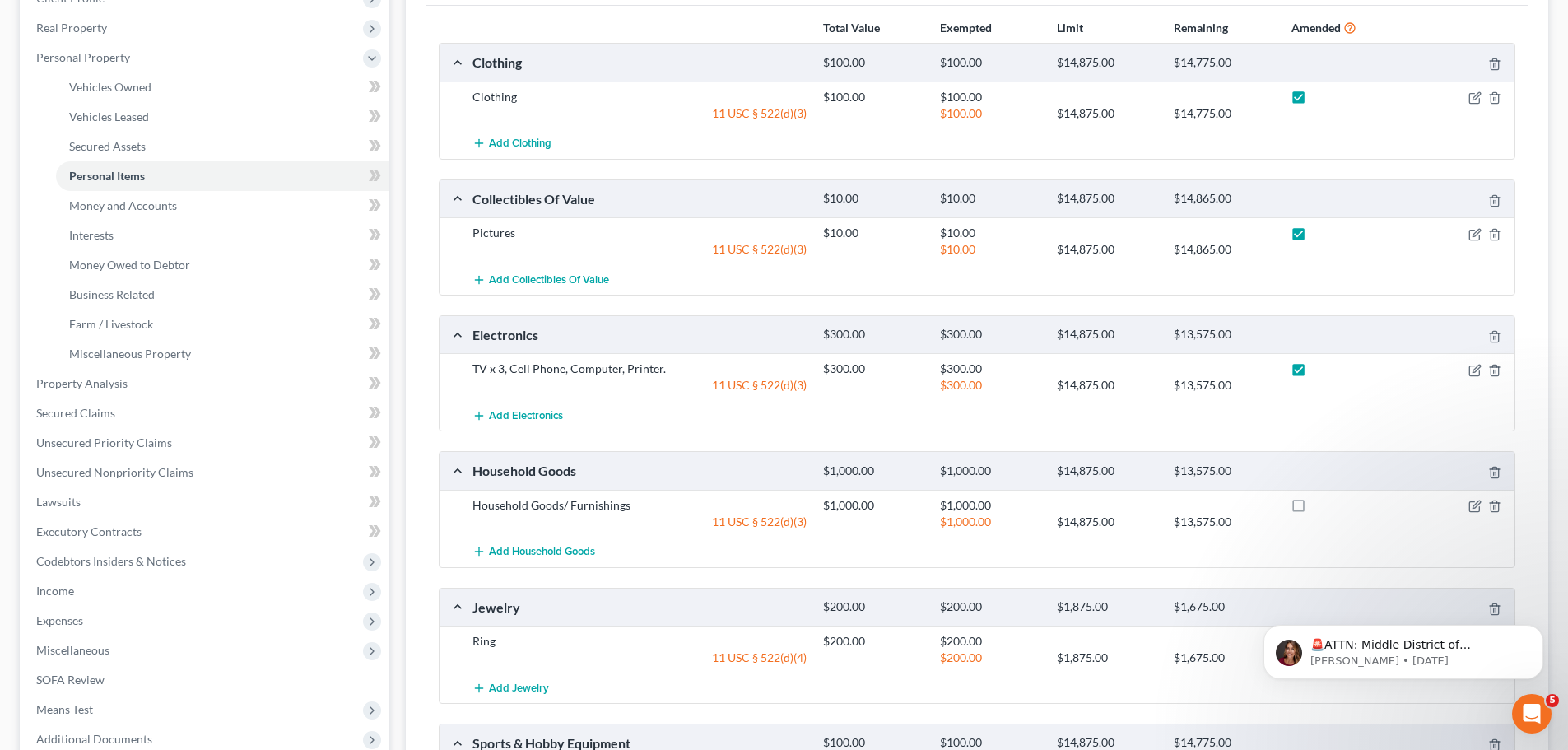
click at [1314, 509] on label at bounding box center [1314, 509] width 0 height 0
click at [1321, 505] on input "checkbox" at bounding box center [1326, 503] width 10 height 10
checkbox input "true"
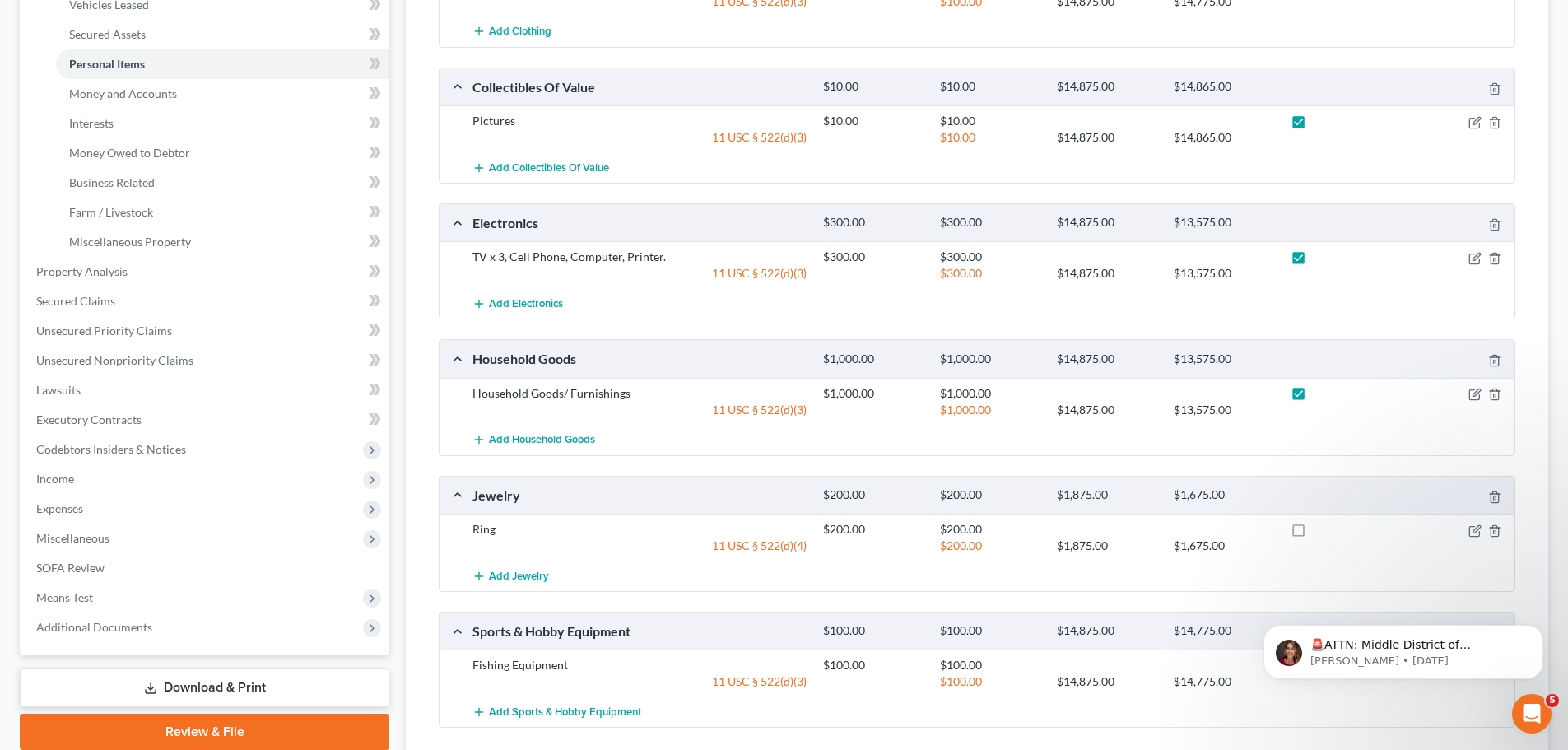
scroll to position [412, 0]
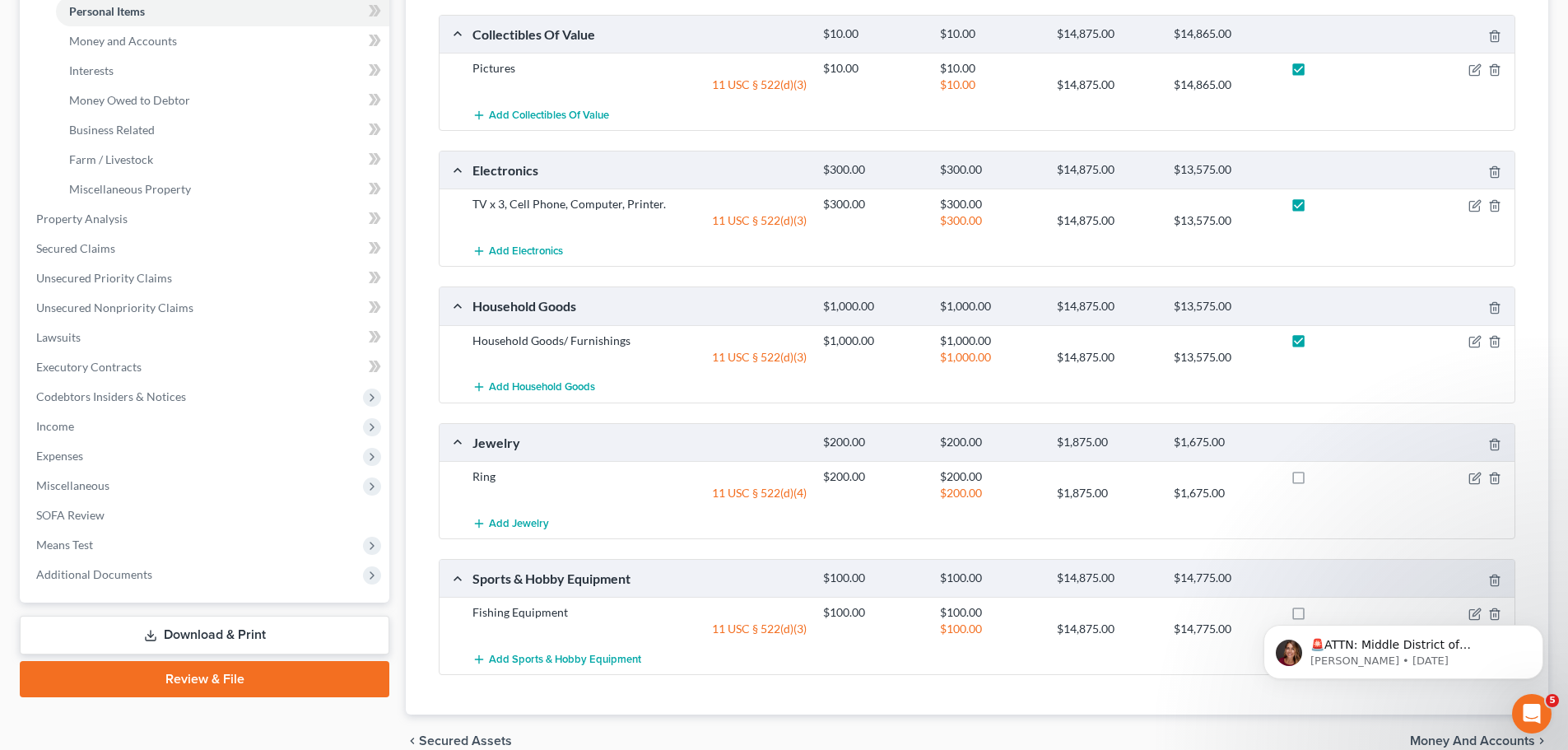
click at [1314, 481] on label at bounding box center [1314, 481] width 0 height 0
click at [1321, 479] on input "checkbox" at bounding box center [1326, 474] width 10 height 10
checkbox input "true"
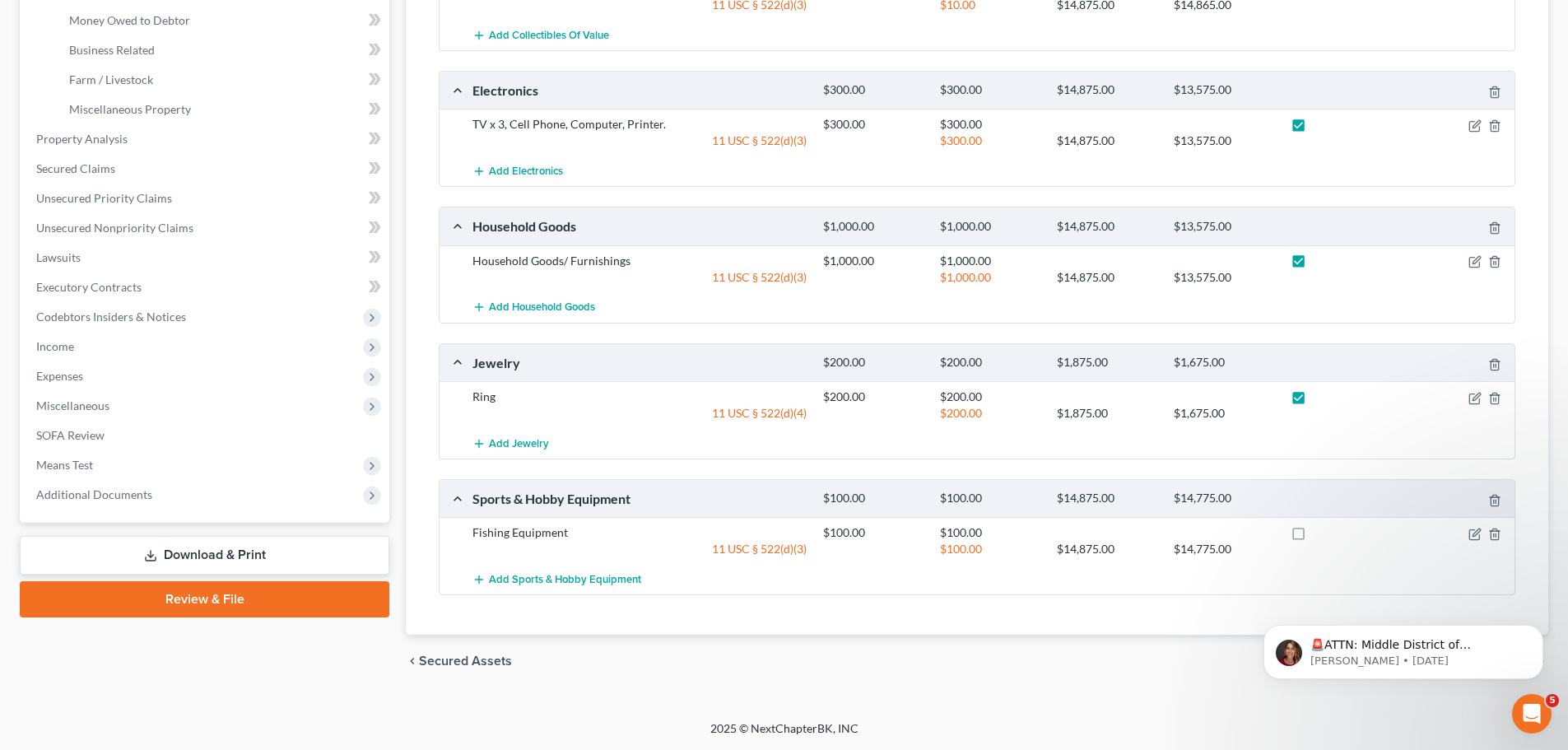
click at [1314, 537] on label at bounding box center [1314, 537] width 0 height 0
click at [1321, 535] on input "checkbox" at bounding box center [1326, 530] width 10 height 10
checkbox input "true"
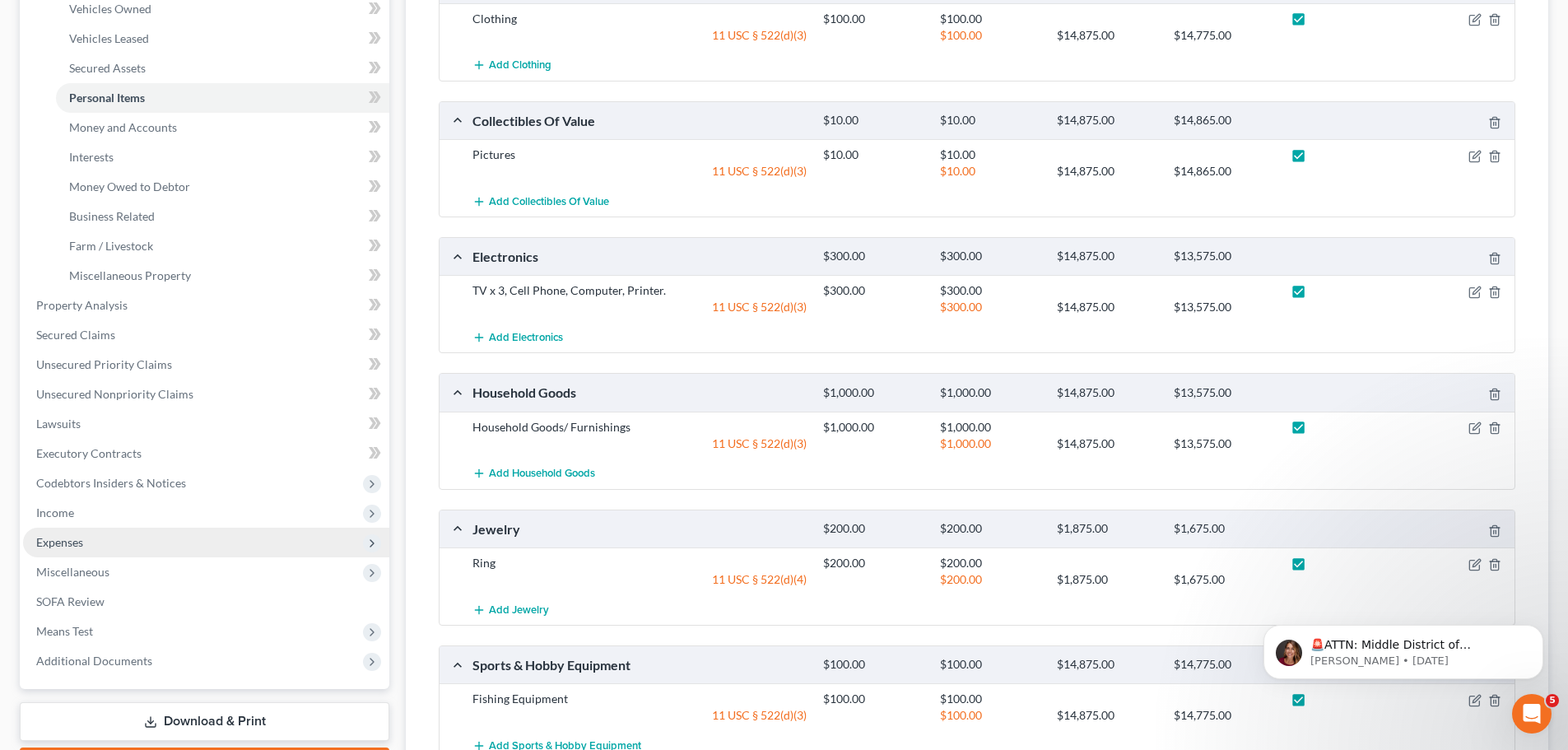
scroll to position [245, 0]
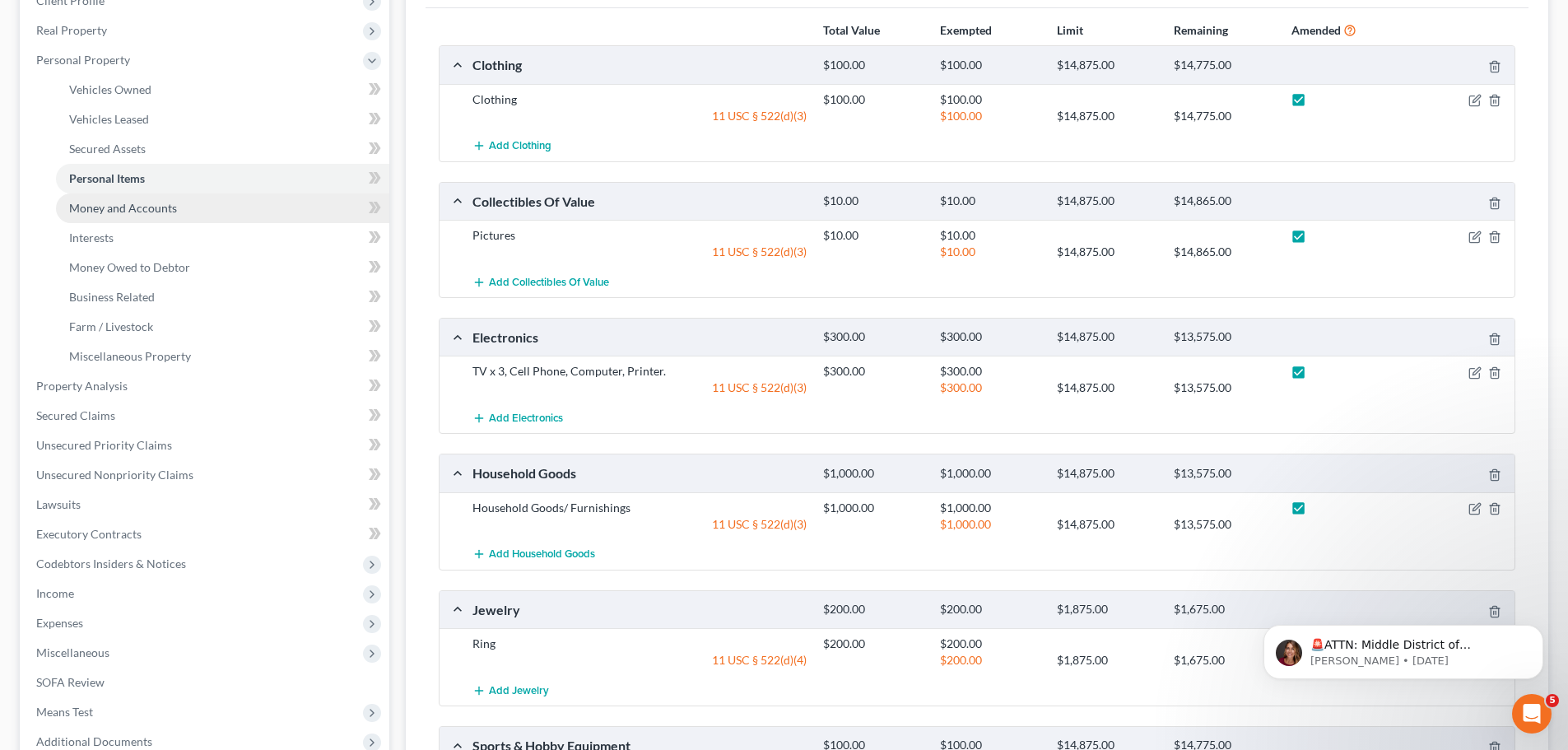
click at [200, 209] on link "Money and Accounts" at bounding box center [222, 209] width 333 height 29
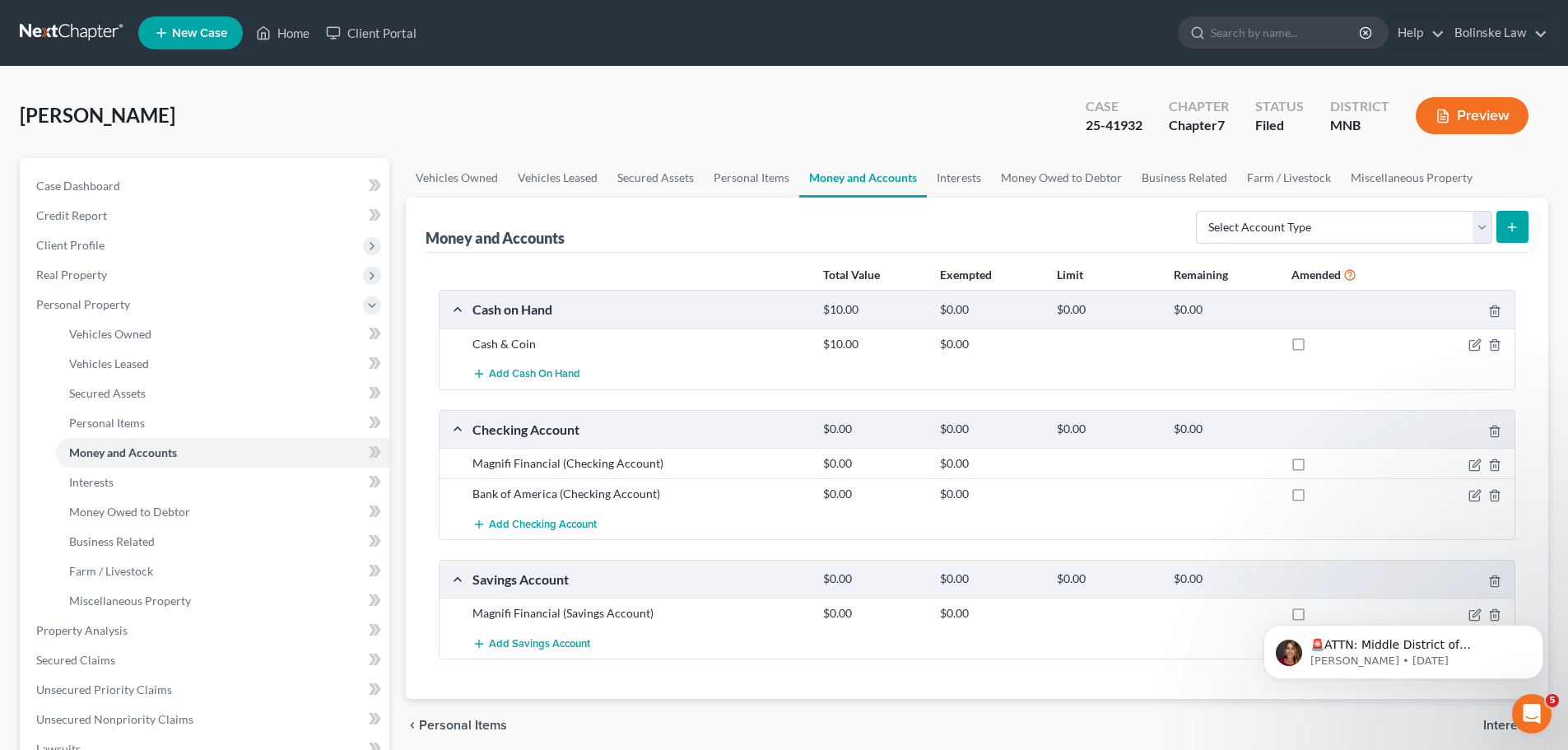
click at [1314, 348] on label at bounding box center [1314, 348] width 0 height 0
click at [1321, 342] on input "checkbox" at bounding box center [1326, 341] width 10 height 10
checkbox input "true"
click at [1314, 468] on label at bounding box center [1314, 468] width 0 height 0
click at [1321, 459] on input "checkbox" at bounding box center [1326, 460] width 10 height 10
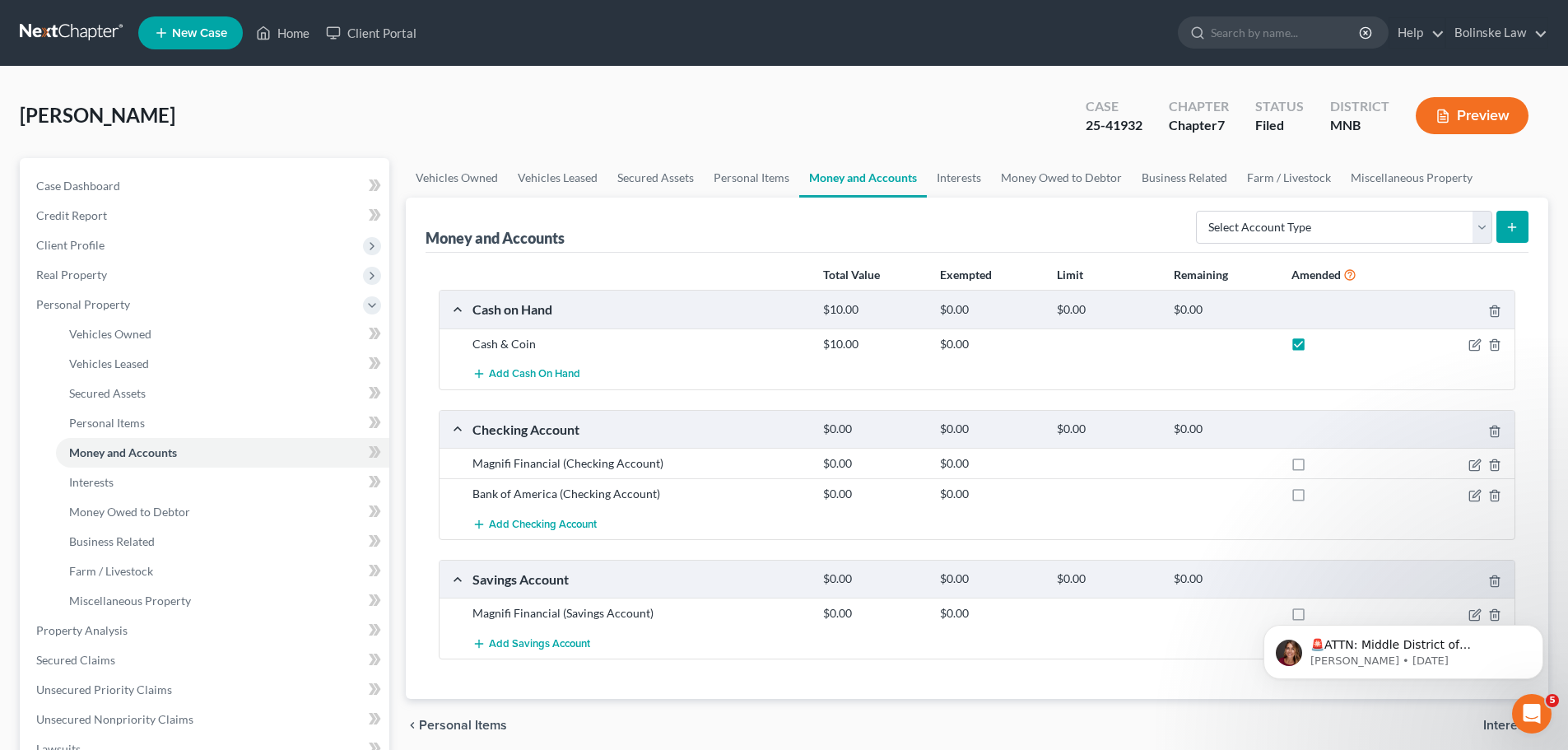
checkbox input "true"
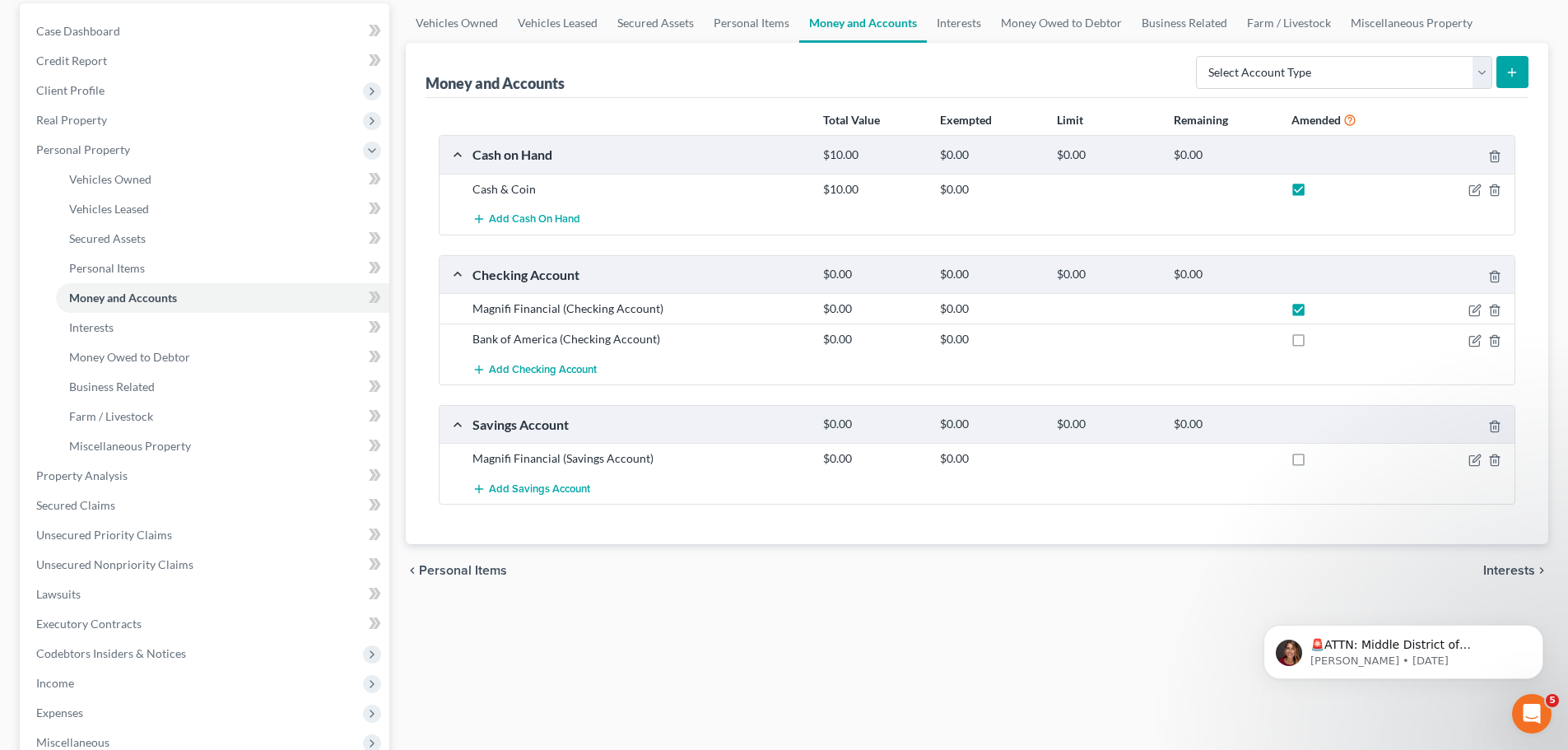
scroll to position [165, 0]
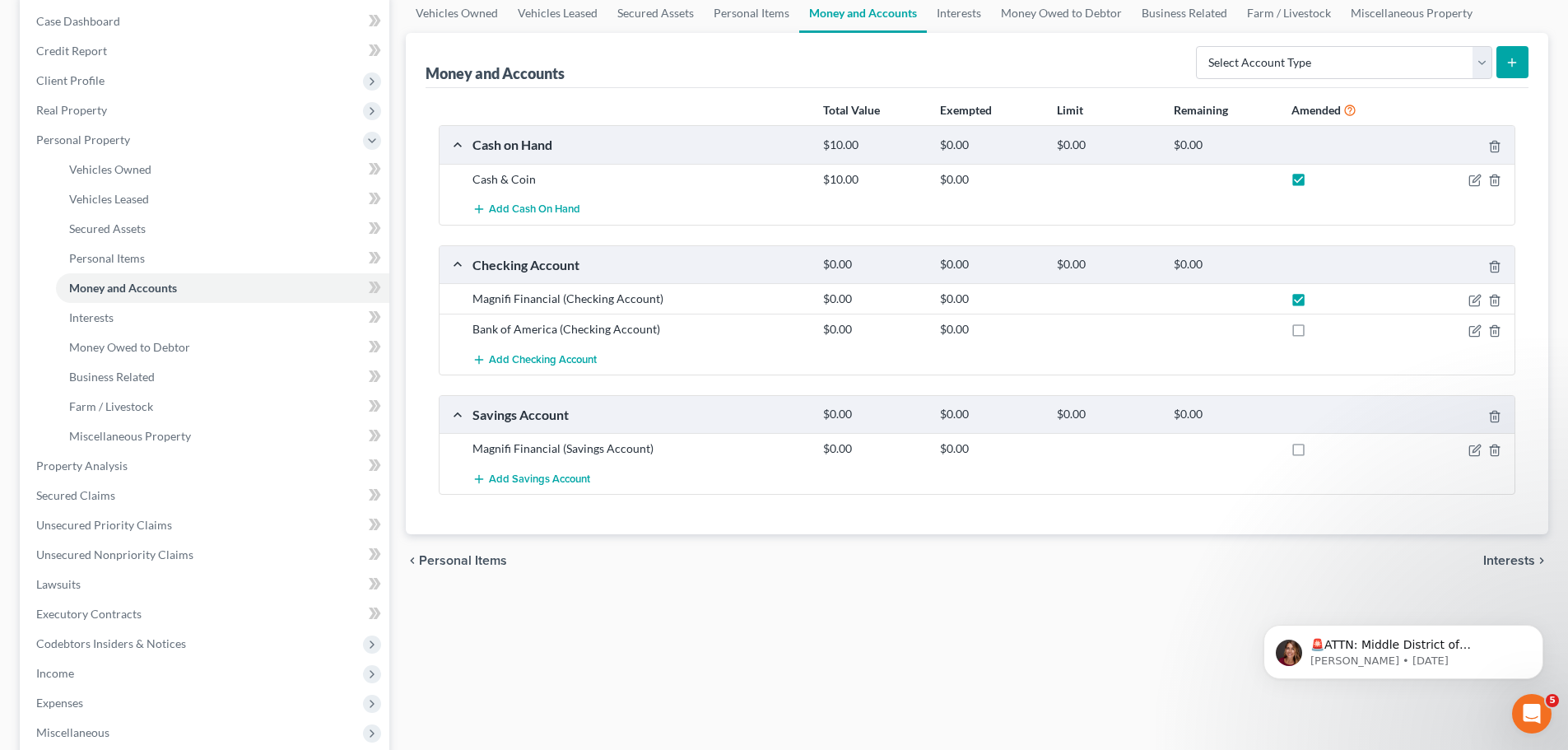
click at [1314, 334] on label at bounding box center [1314, 334] width 0 height 0
click at [1321, 328] on input "checkbox" at bounding box center [1326, 327] width 10 height 10
checkbox input "true"
click at [1314, 453] on label at bounding box center [1314, 453] width 0 height 0
click at [1321, 452] on input "checkbox" at bounding box center [1326, 446] width 10 height 10
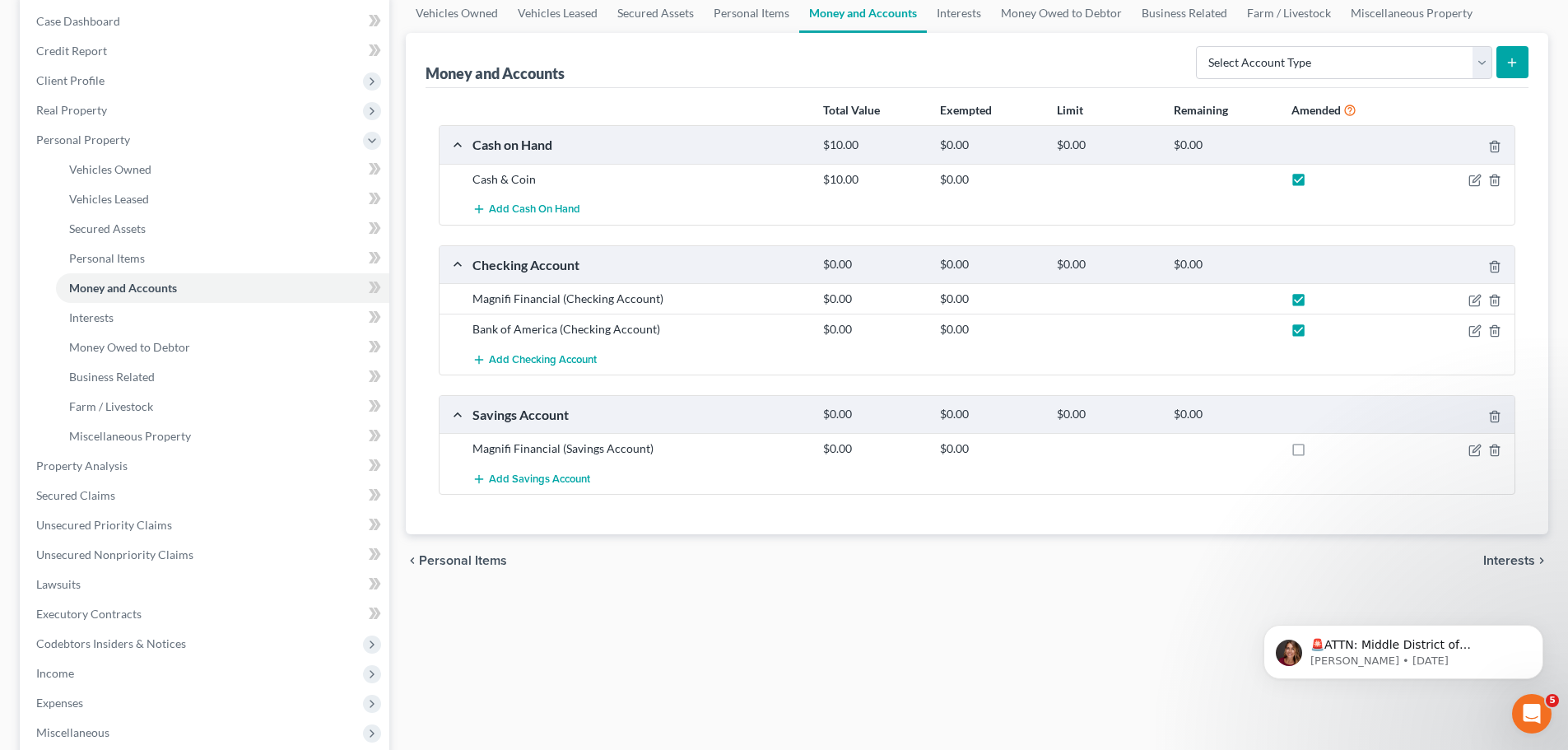
checkbox input "true"
click at [104, 322] on span "Interests" at bounding box center [91, 317] width 45 height 14
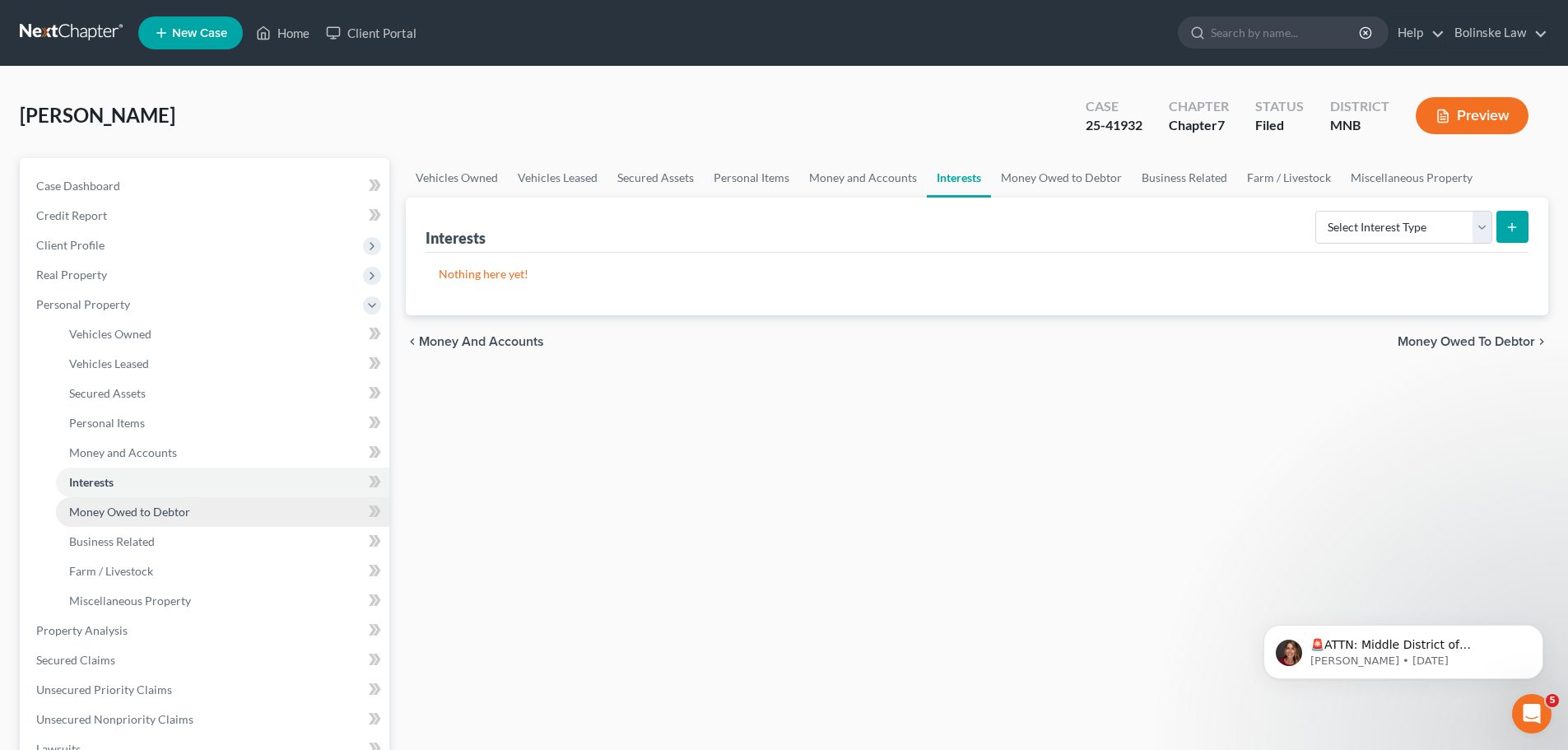
click at [139, 513] on span "Money Owed to Debtor" at bounding box center [129, 512] width 121 height 14
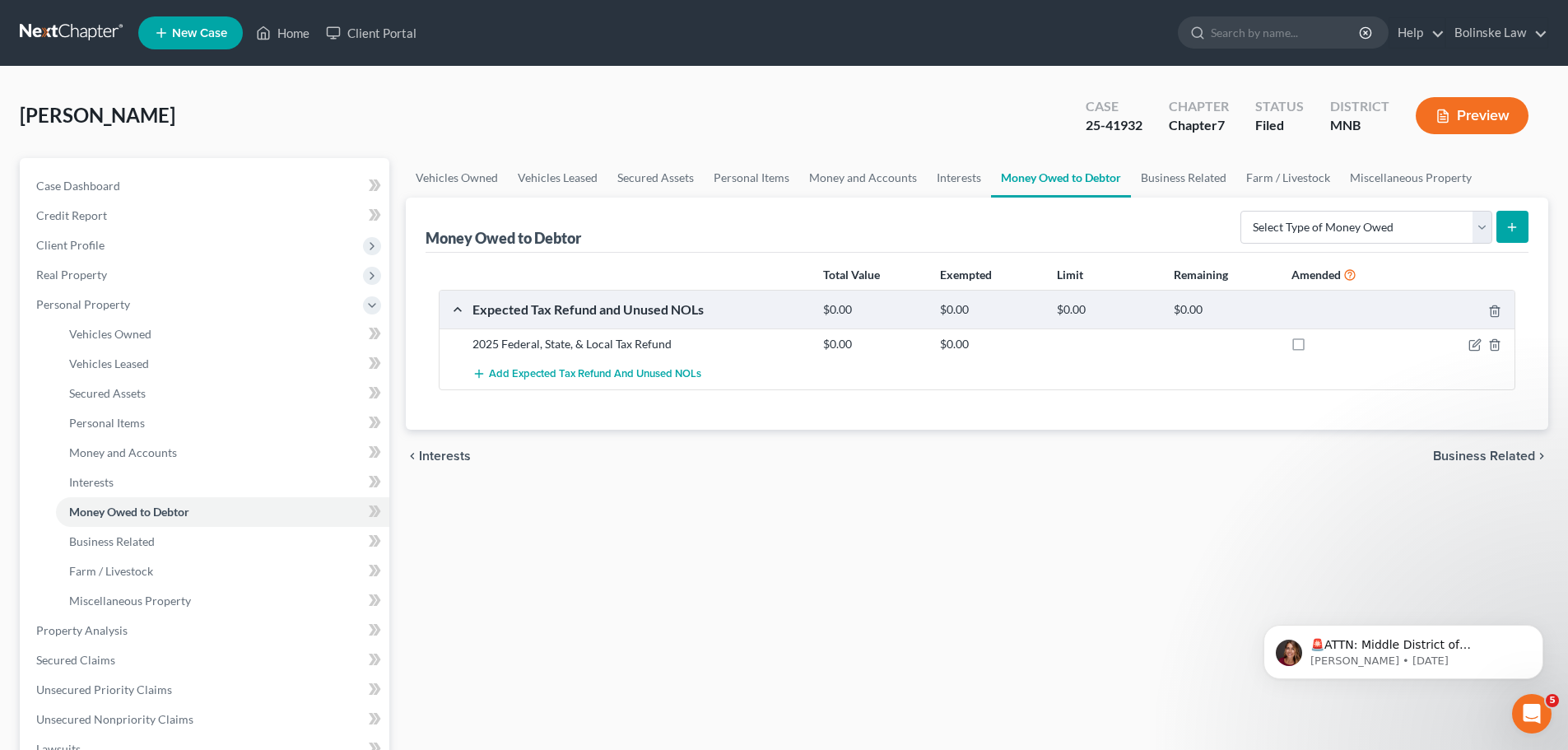
click at [1314, 348] on label at bounding box center [1314, 348] width 0 height 0
click at [1321, 343] on input "checkbox" at bounding box center [1326, 341] width 10 height 10
checkbox input "true"
click at [178, 545] on link "Business Related" at bounding box center [222, 542] width 333 height 29
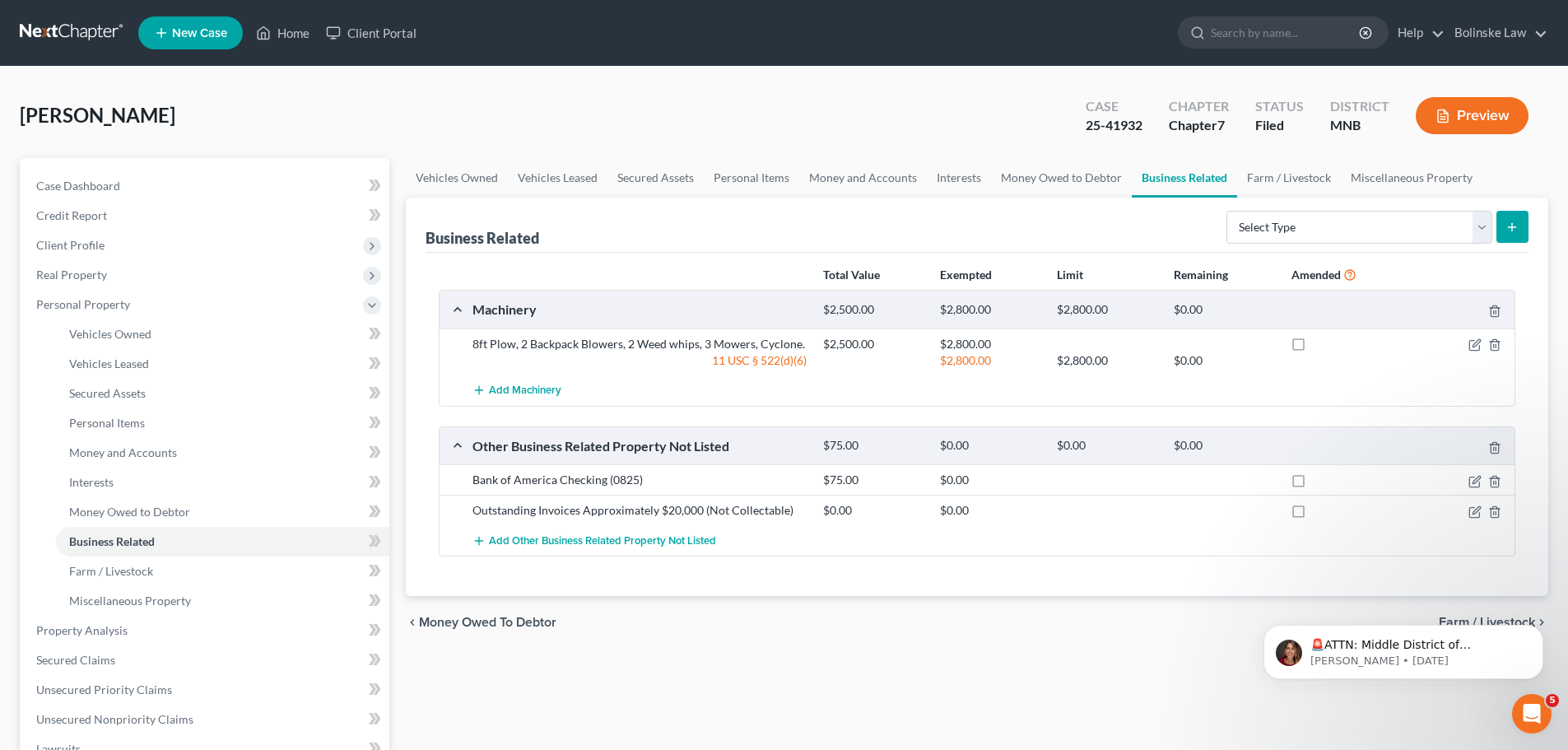
click at [1314, 348] on label at bounding box center [1314, 348] width 0 height 0
click at [1321, 339] on input "checkbox" at bounding box center [1326, 341] width 10 height 10
checkbox input "true"
click at [1314, 484] on label at bounding box center [1314, 484] width 0 height 0
click at [1321, 483] on input "checkbox" at bounding box center [1326, 477] width 10 height 10
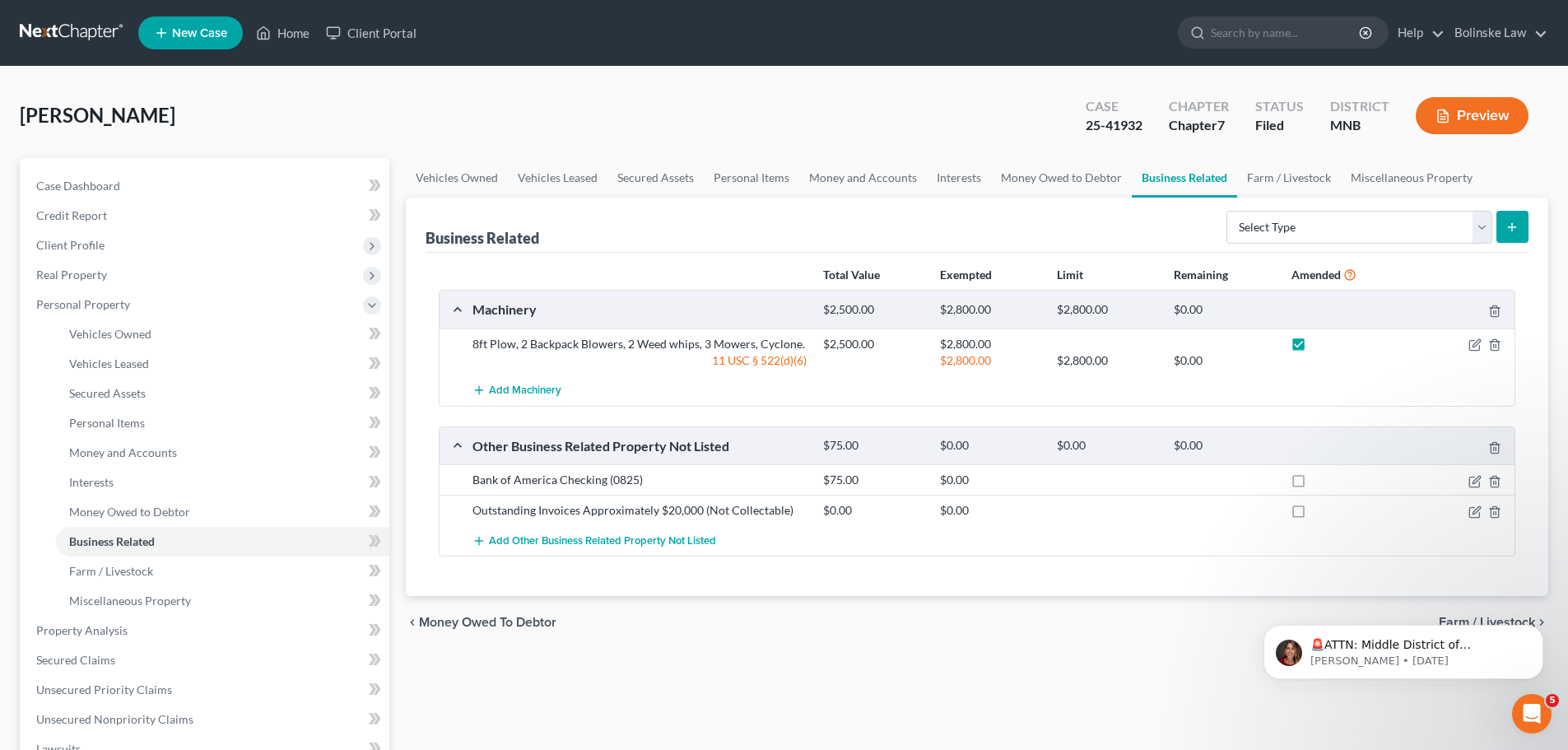
checkbox input "true"
drag, startPoint x: 1297, startPoint y: 514, endPoint x: 1291, endPoint y: 522, distance: 10.0
click at [1314, 515] on label at bounding box center [1314, 515] width 0 height 0
click at [1321, 513] on input "checkbox" at bounding box center [1326, 508] width 10 height 10
checkbox input "true"
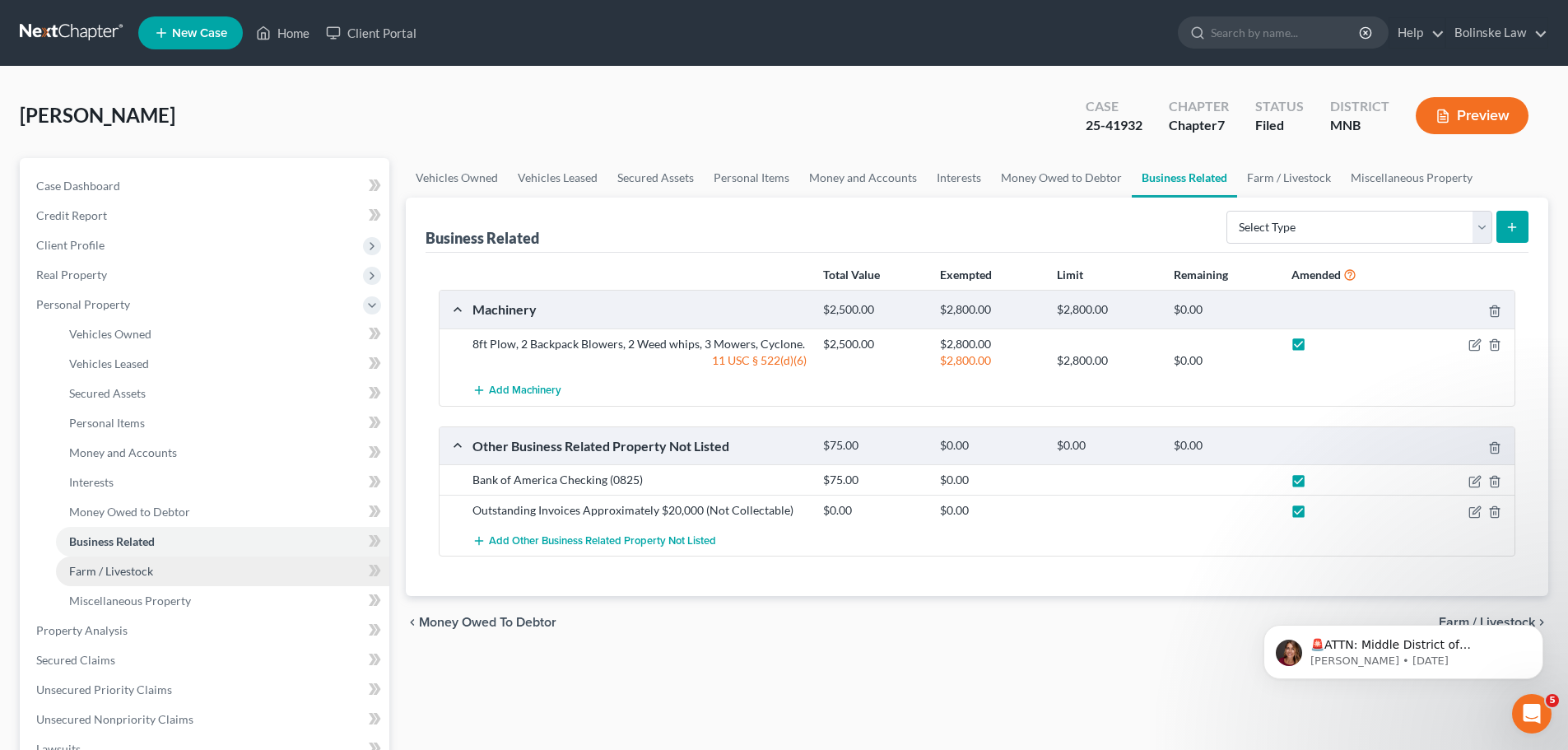
click at [155, 570] on link "Farm / Livestock" at bounding box center [222, 572] width 333 height 29
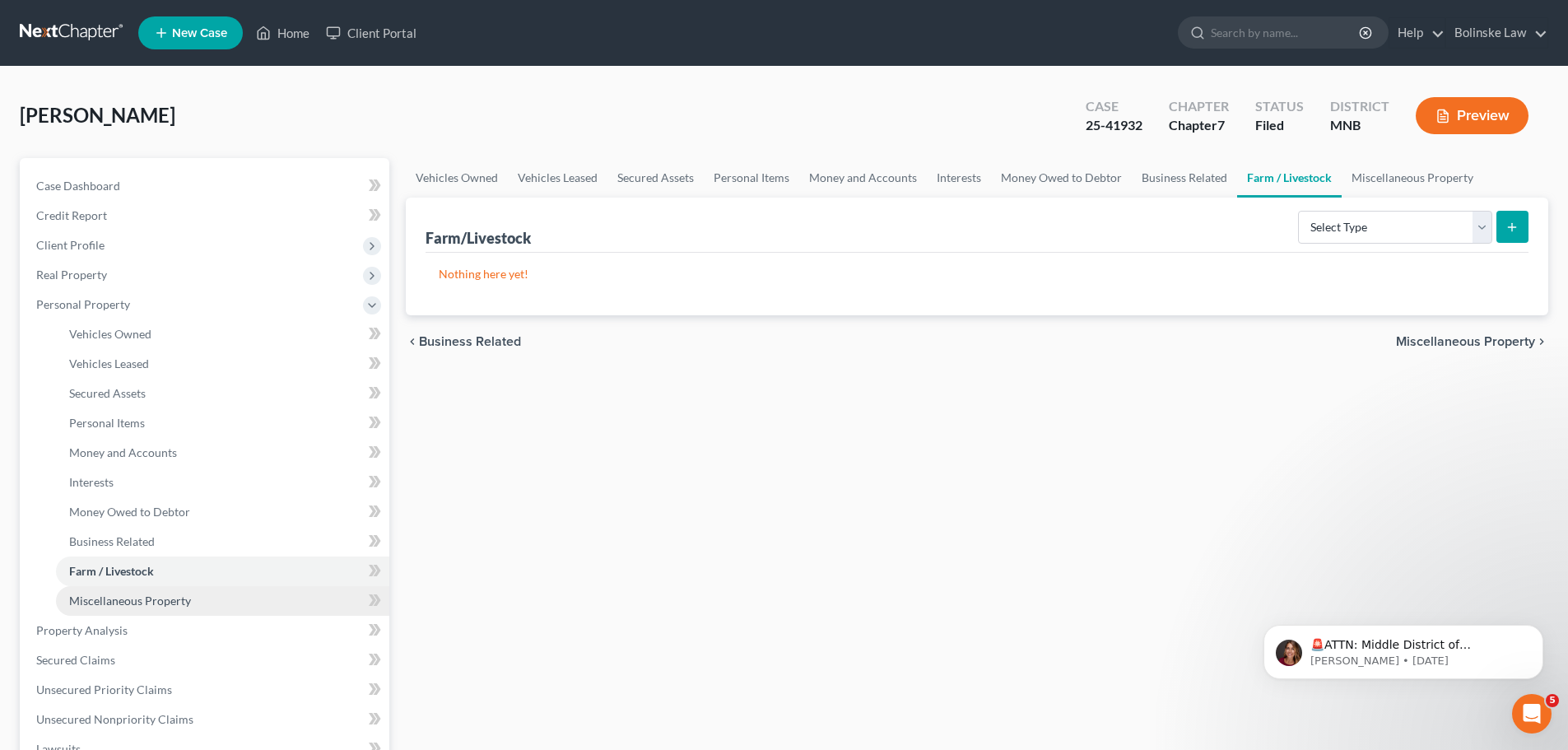
click at [146, 601] on span "Miscellaneous Property" at bounding box center [129, 601] width 121 height 14
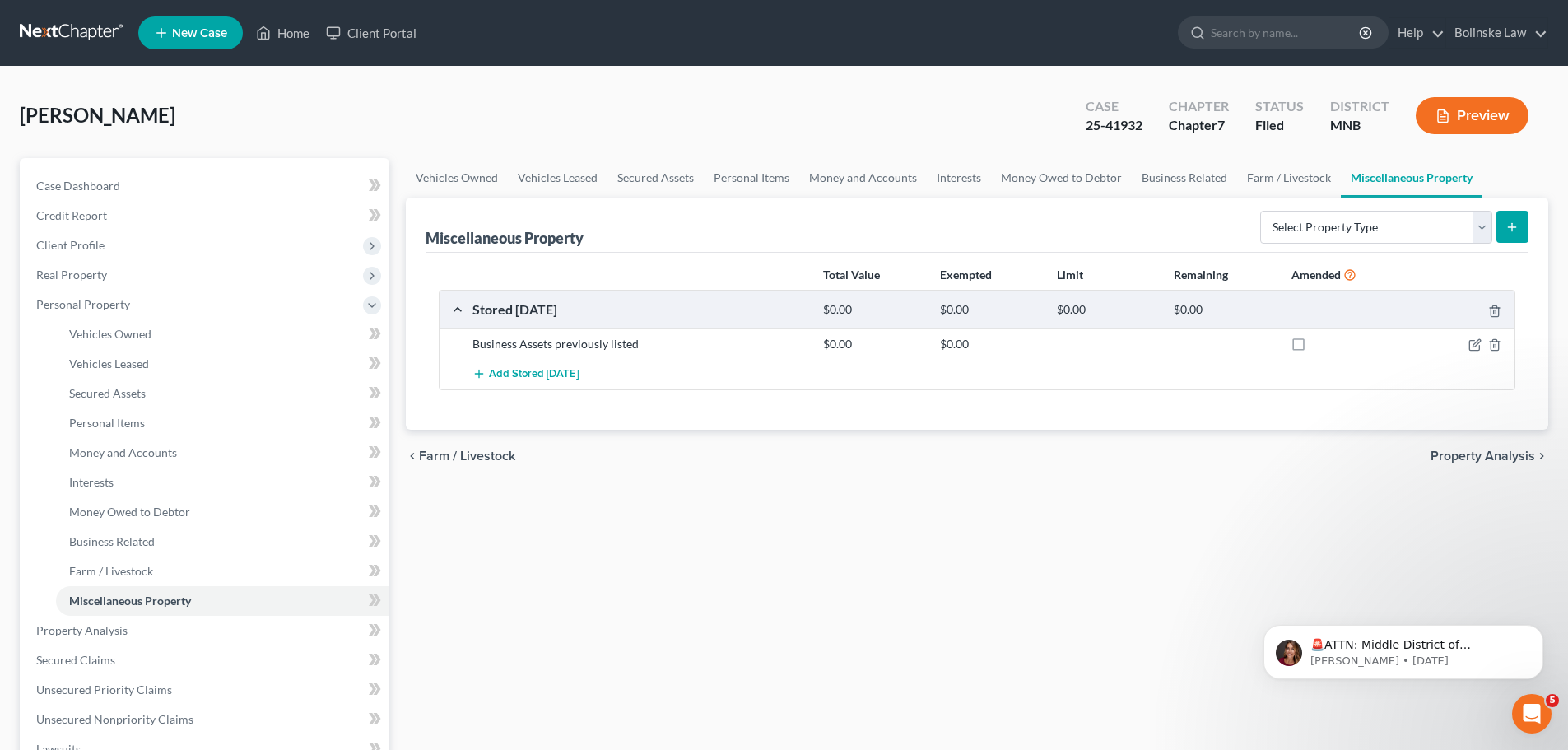
click at [1314, 348] on label at bounding box center [1314, 348] width 0 height 0
click at [1321, 344] on input "checkbox" at bounding box center [1326, 341] width 10 height 10
checkbox input "true"
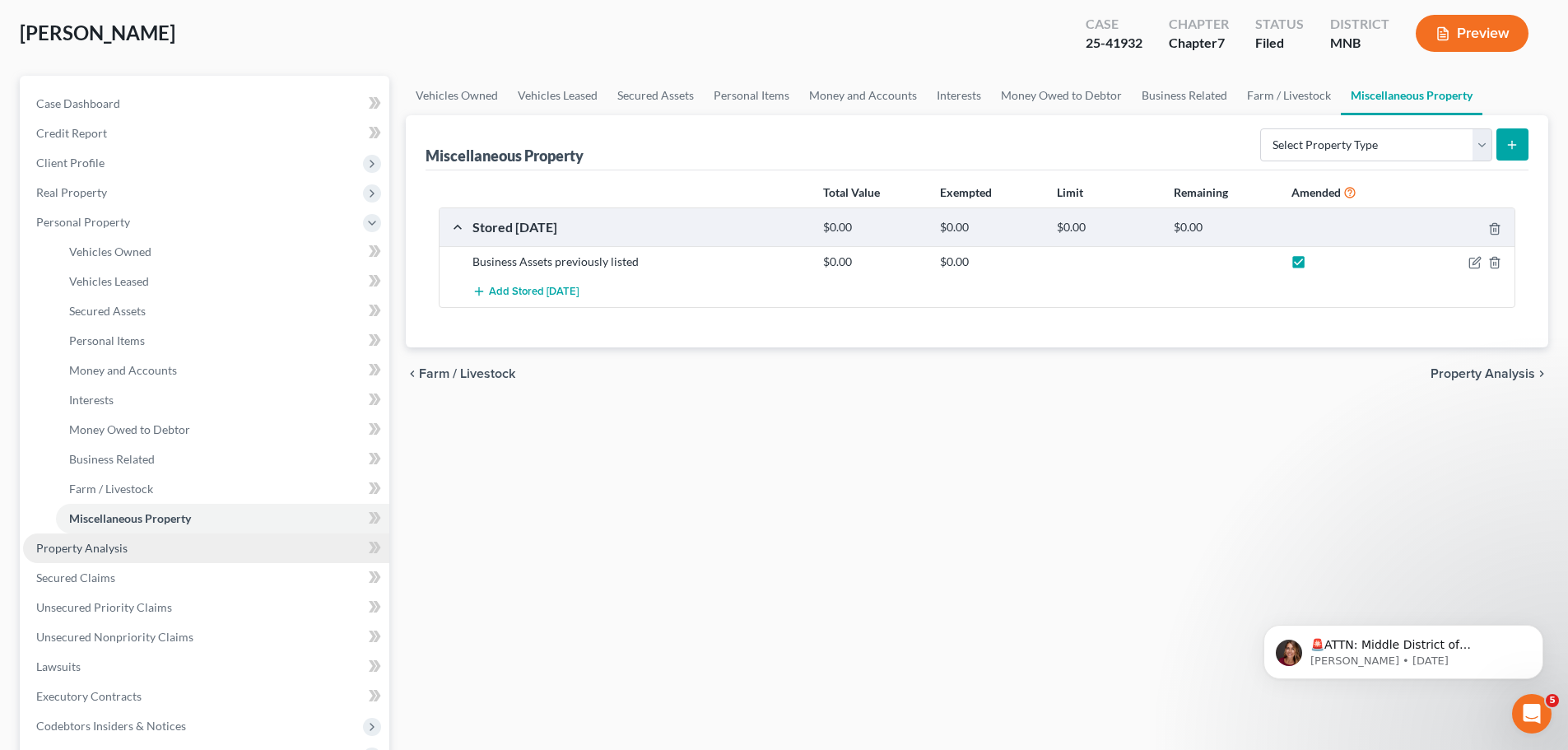
click at [128, 550] on link "Property Analysis" at bounding box center [206, 548] width 366 height 29
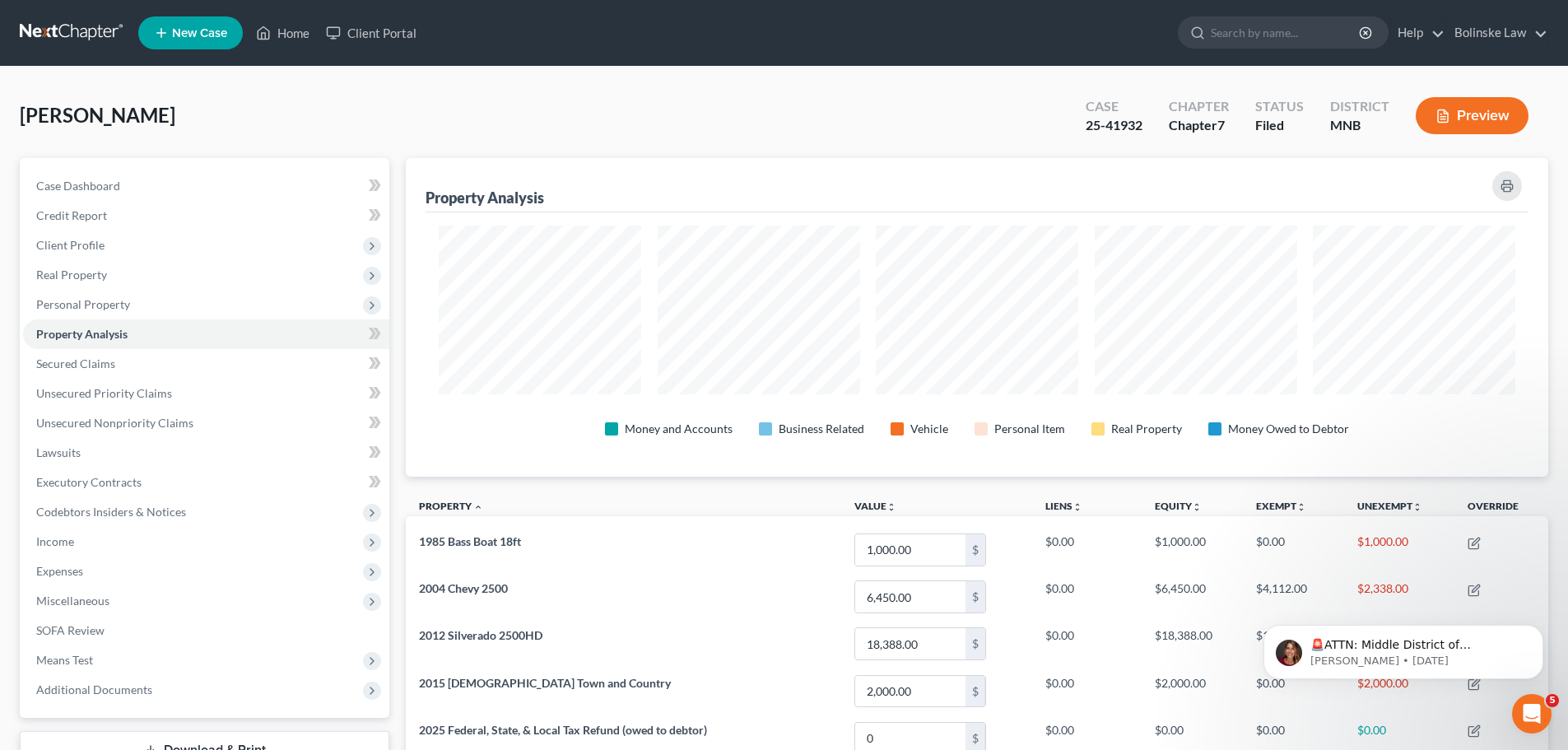
click at [1475, 120] on button "Preview" at bounding box center [1472, 116] width 113 height 37
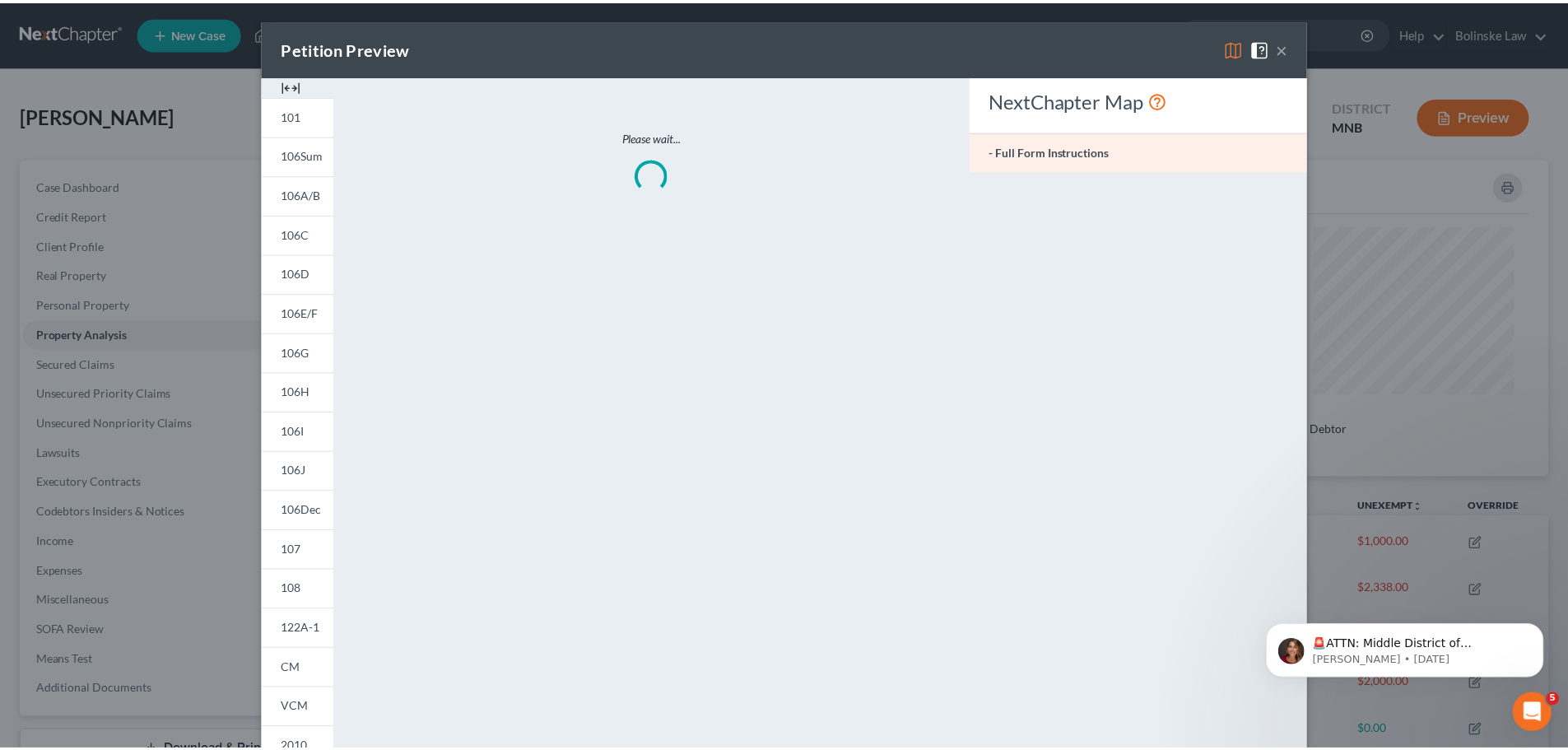
scroll to position [320, 1152]
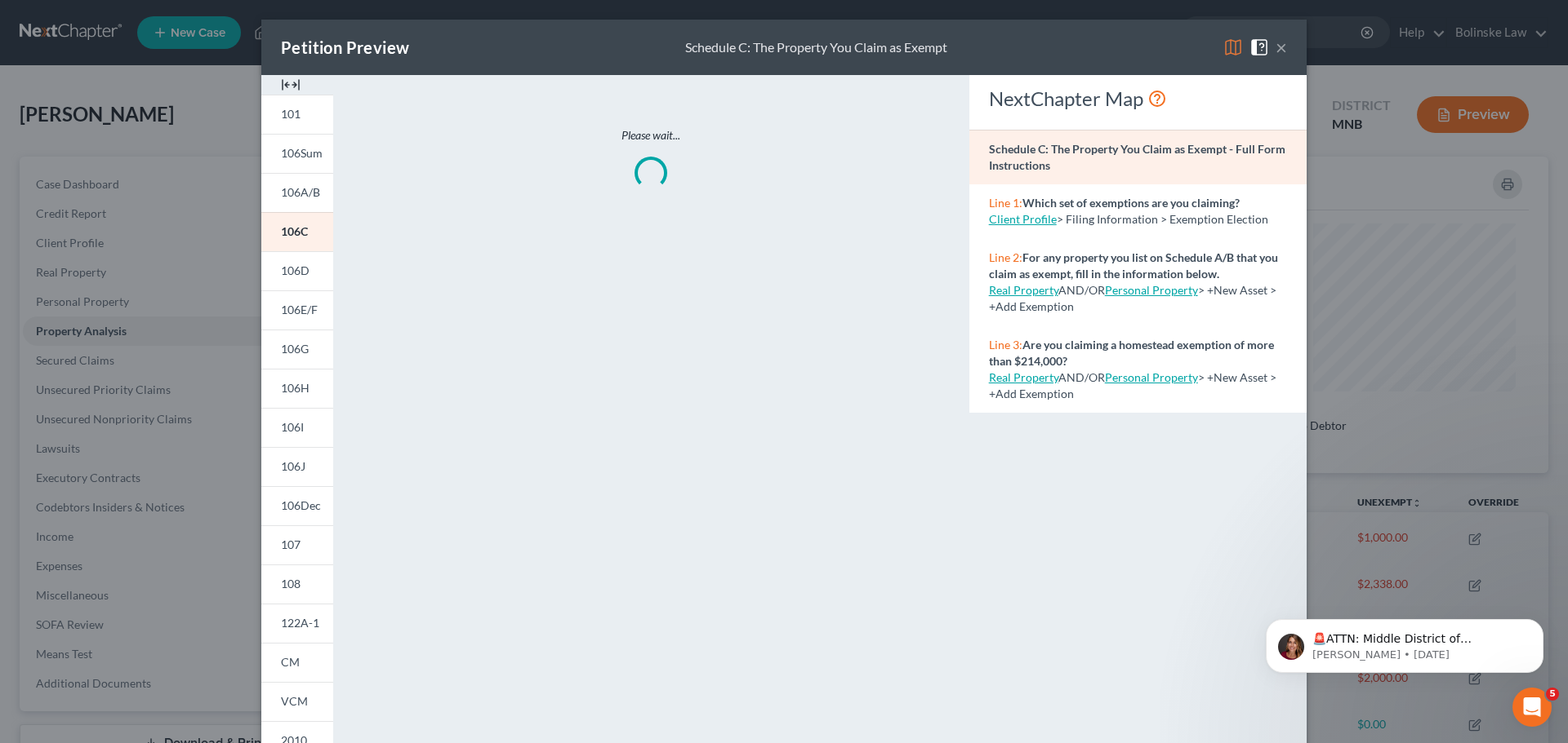
click at [1275, 44] on button "×" at bounding box center [1280, 47] width 11 height 20
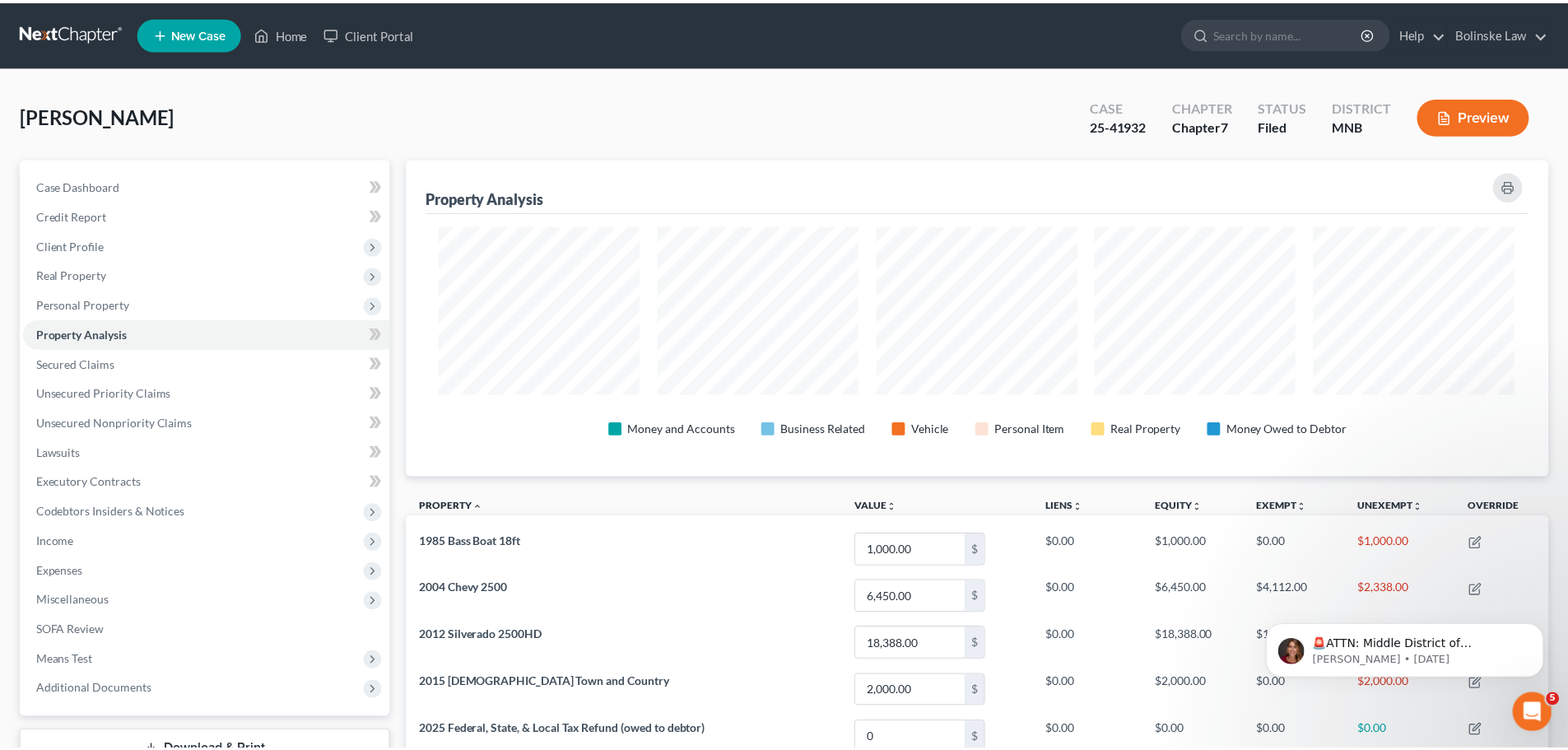
scroll to position [319, 1142]
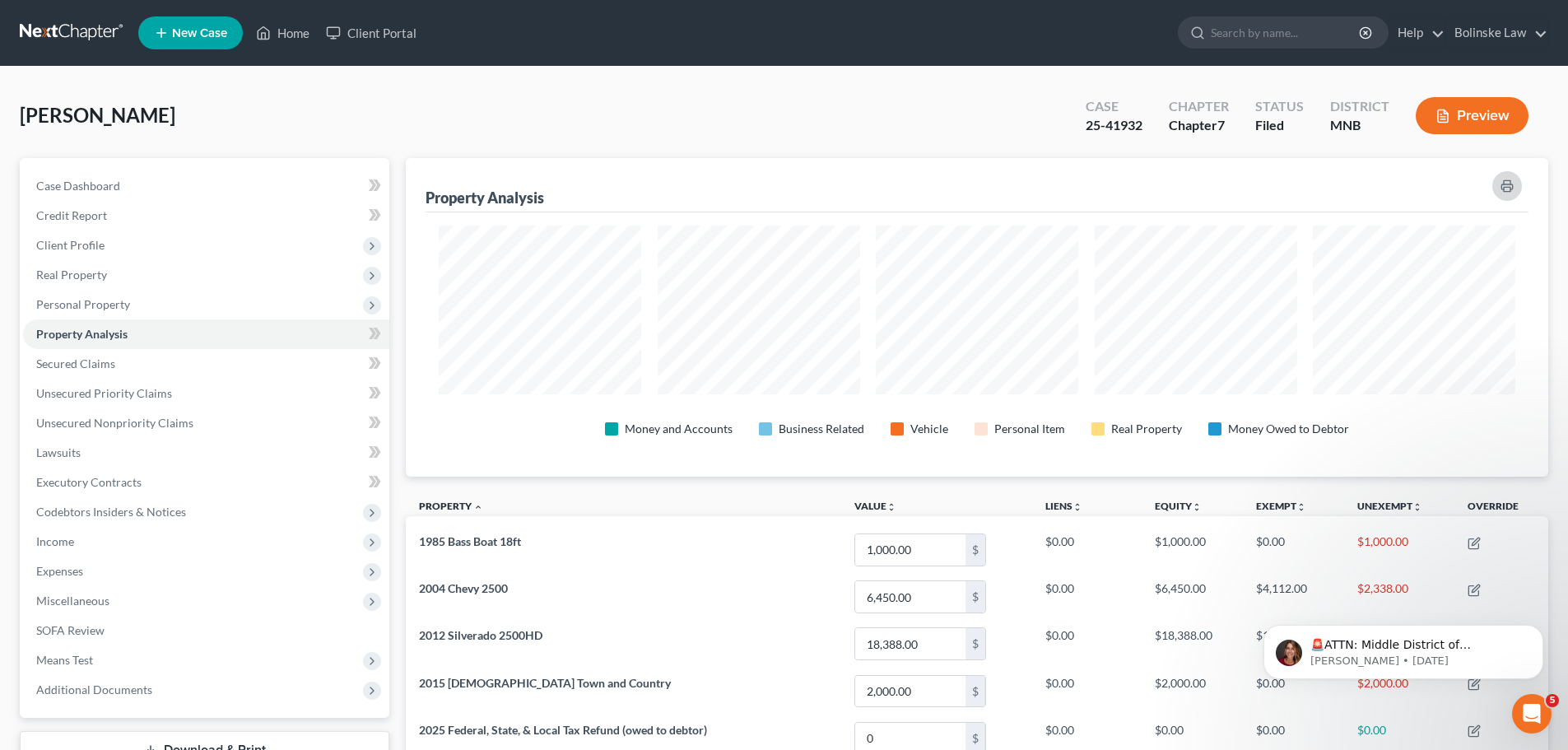
click at [1505, 191] on icon "button" at bounding box center [1507, 185] width 13 height 13
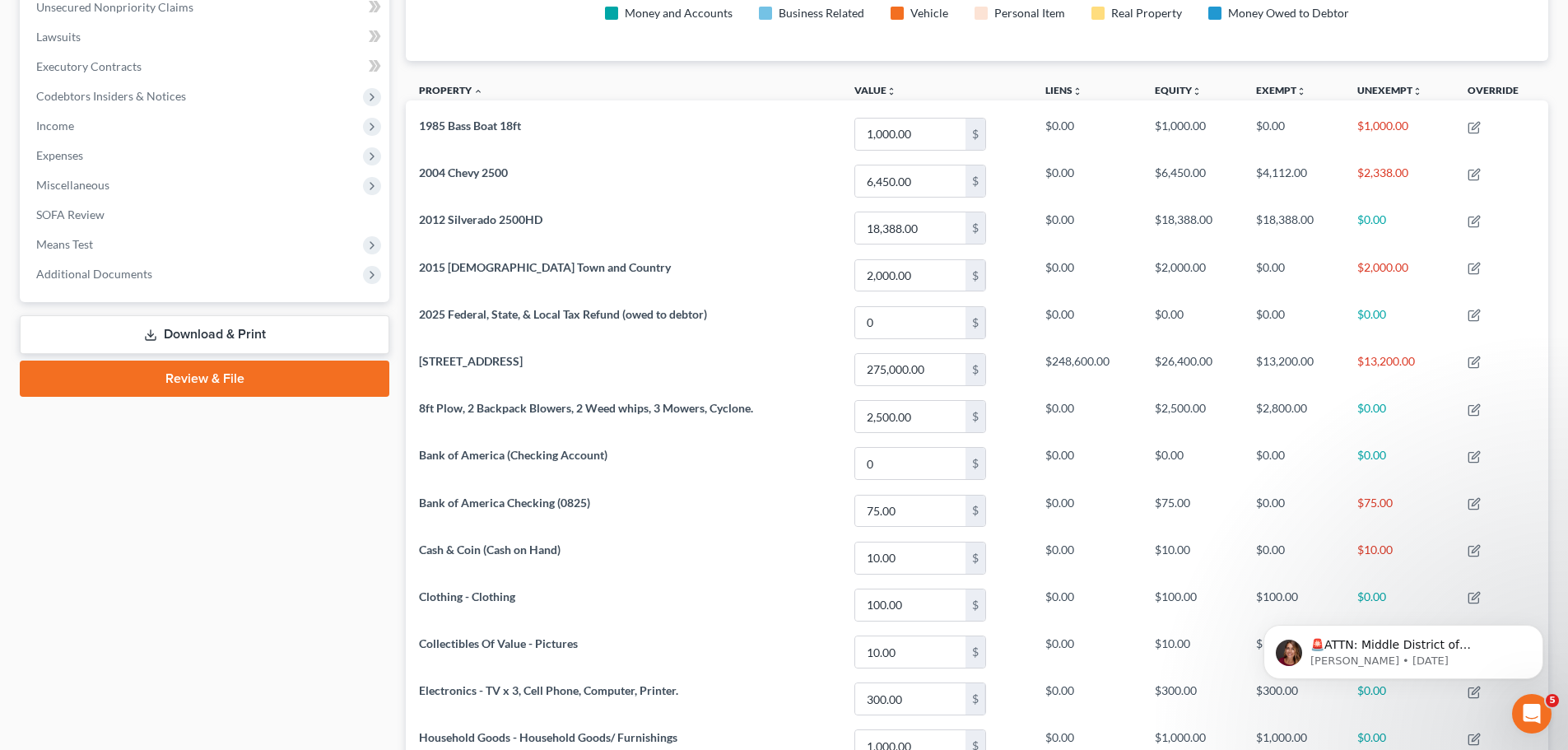
scroll to position [174, 0]
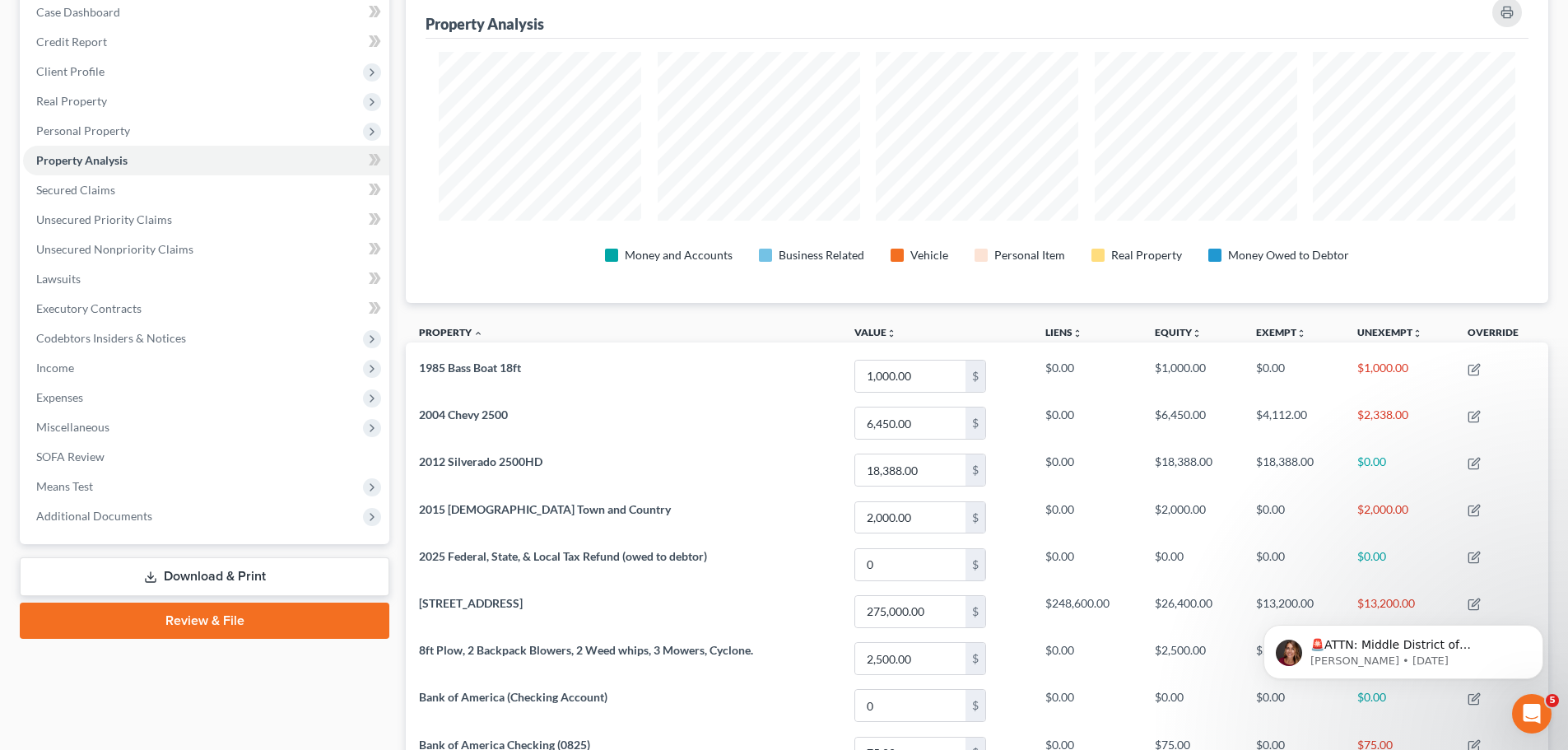
drag, startPoint x: 221, startPoint y: 621, endPoint x: 308, endPoint y: 687, distance: 109.2
click at [221, 621] on link "Review & File" at bounding box center [204, 621] width 370 height 36
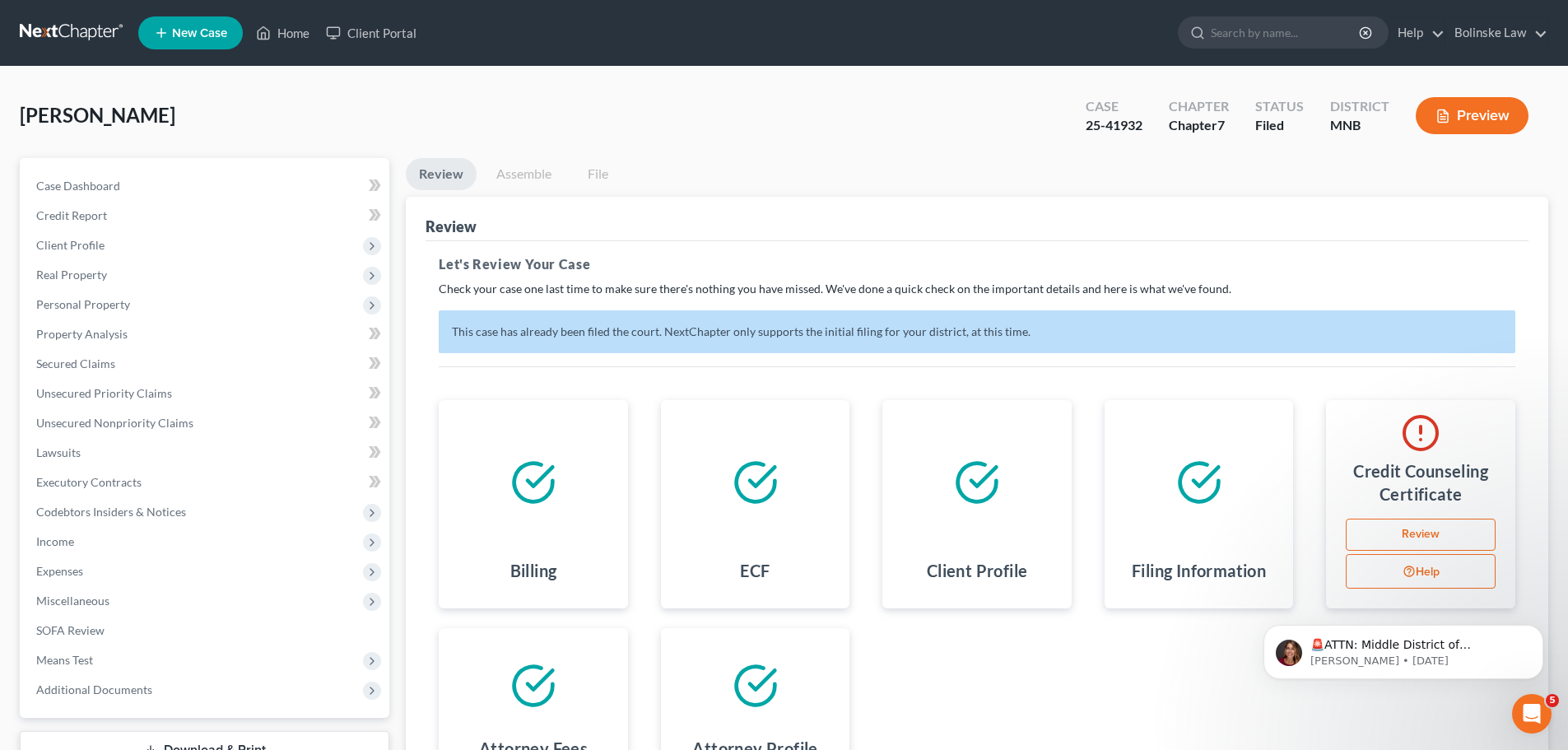
click at [512, 176] on link "Assemble" at bounding box center [524, 173] width 82 height 32
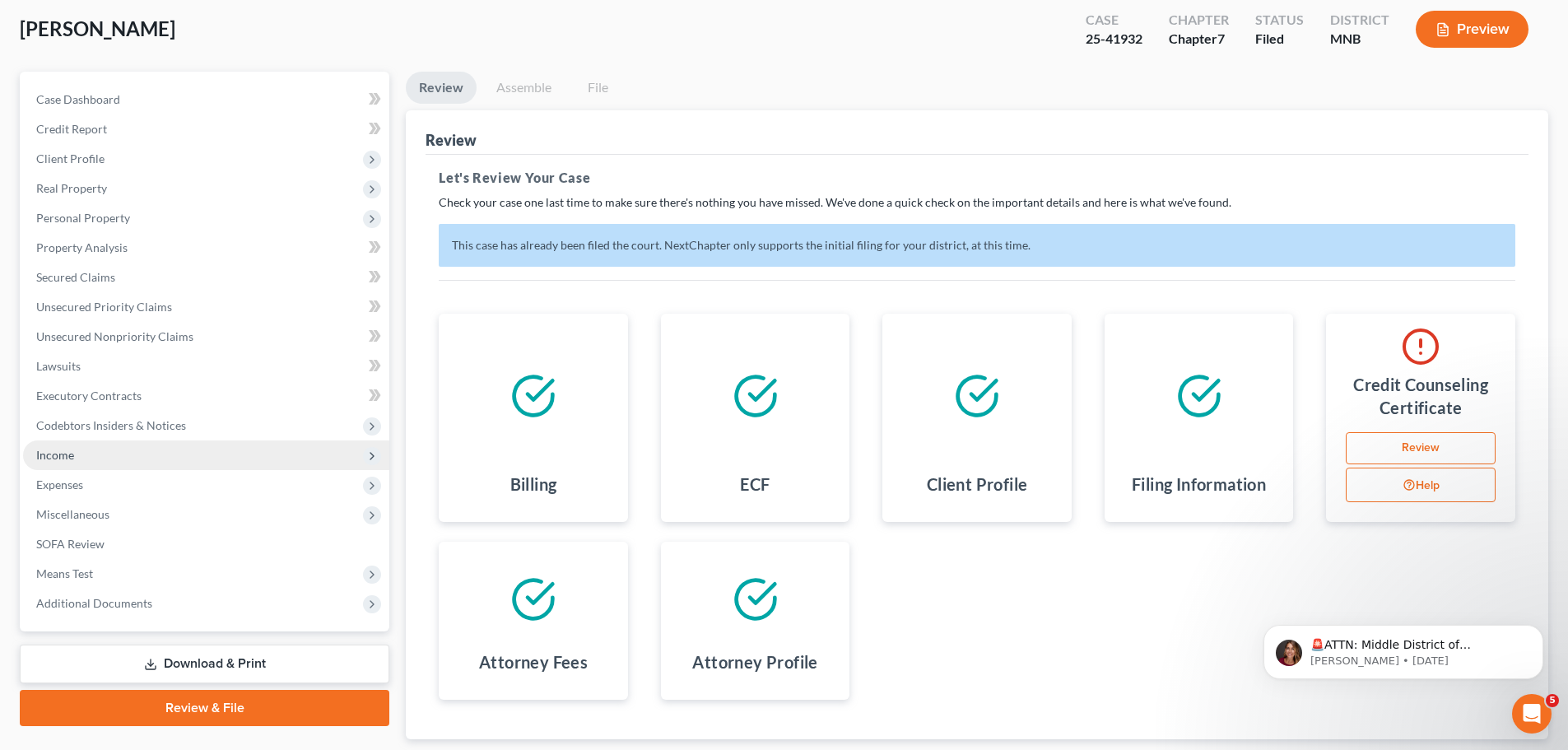
scroll to position [191, 0]
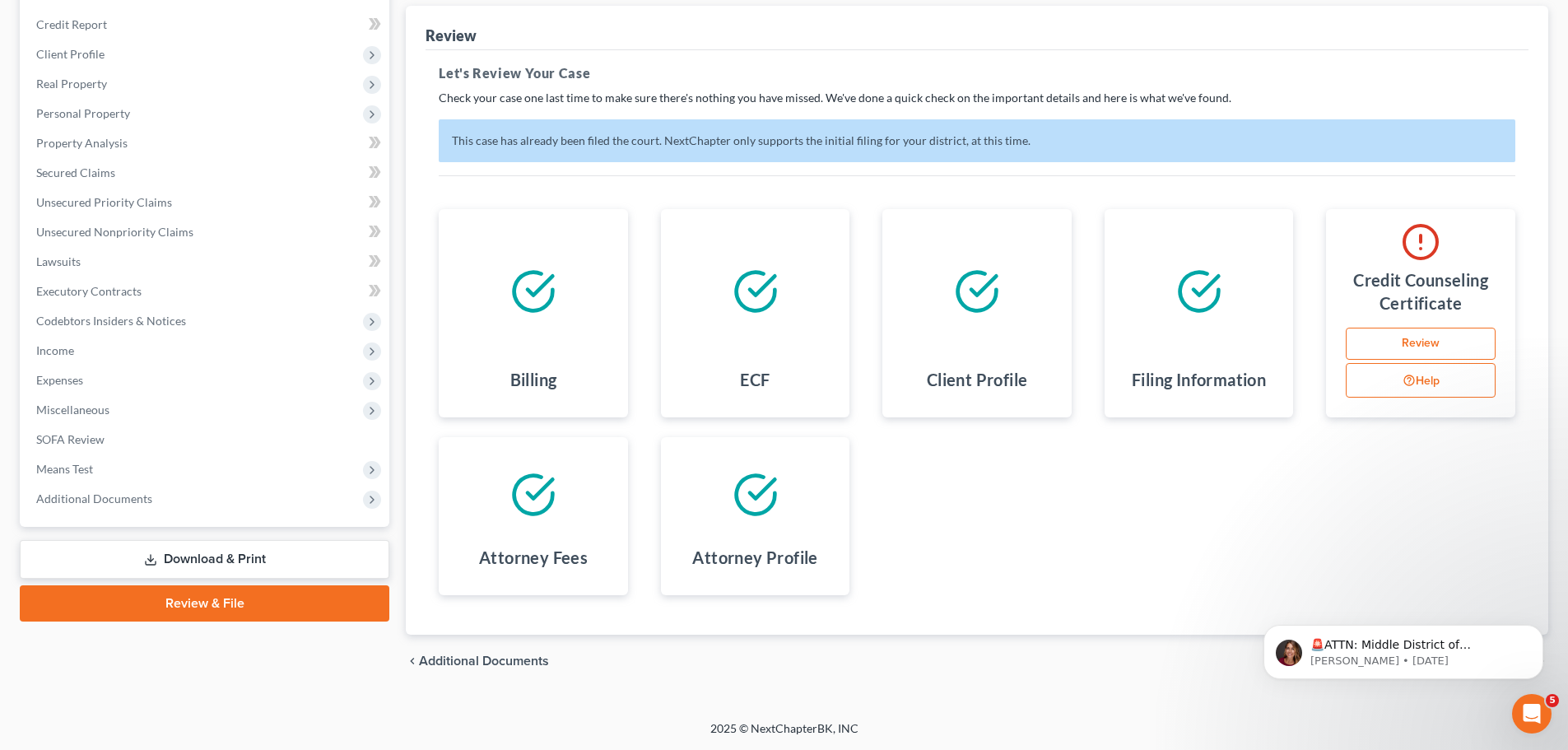
click at [226, 553] on link "Download & Print" at bounding box center [204, 559] width 370 height 39
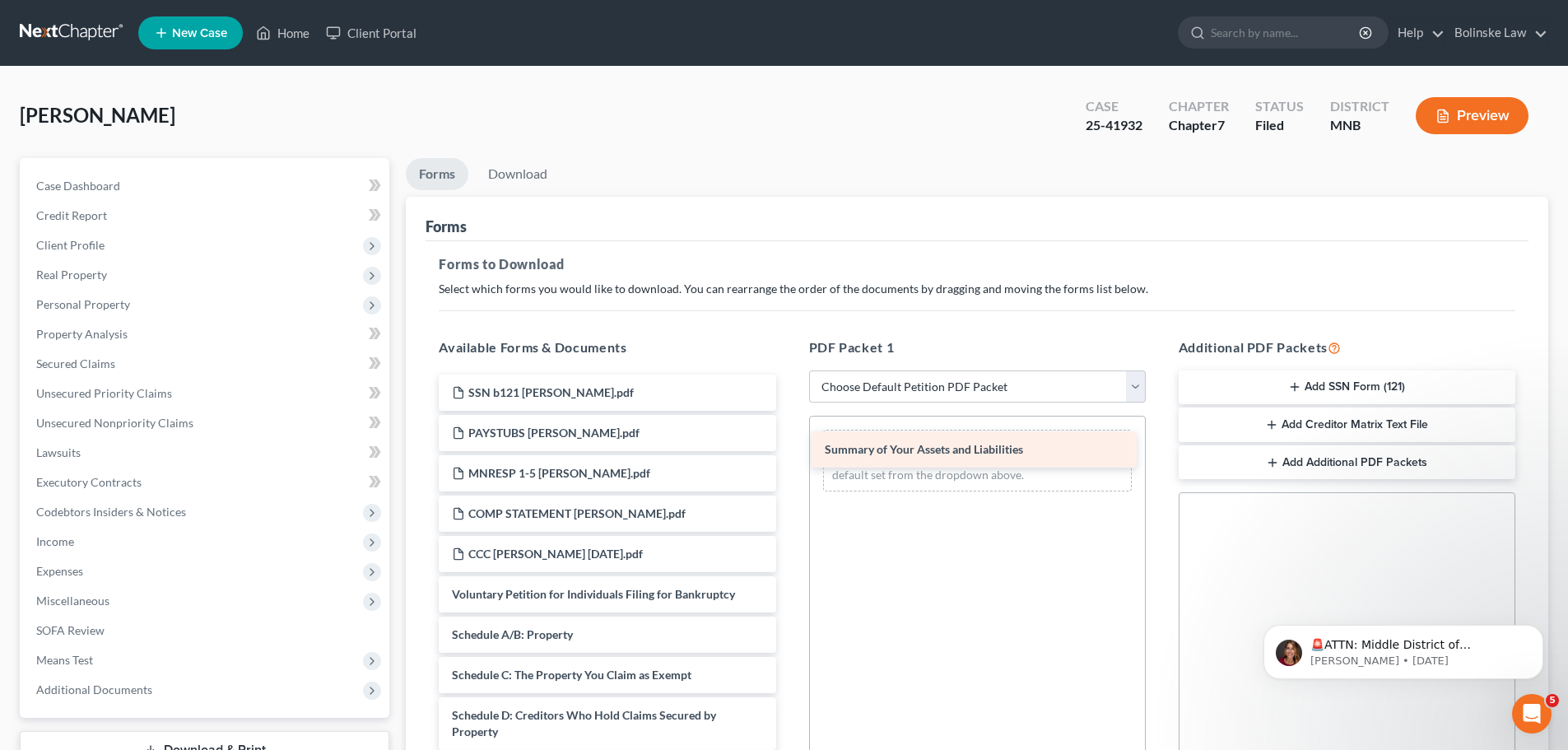
drag, startPoint x: 621, startPoint y: 640, endPoint x: 986, endPoint y: 456, distance: 408.8
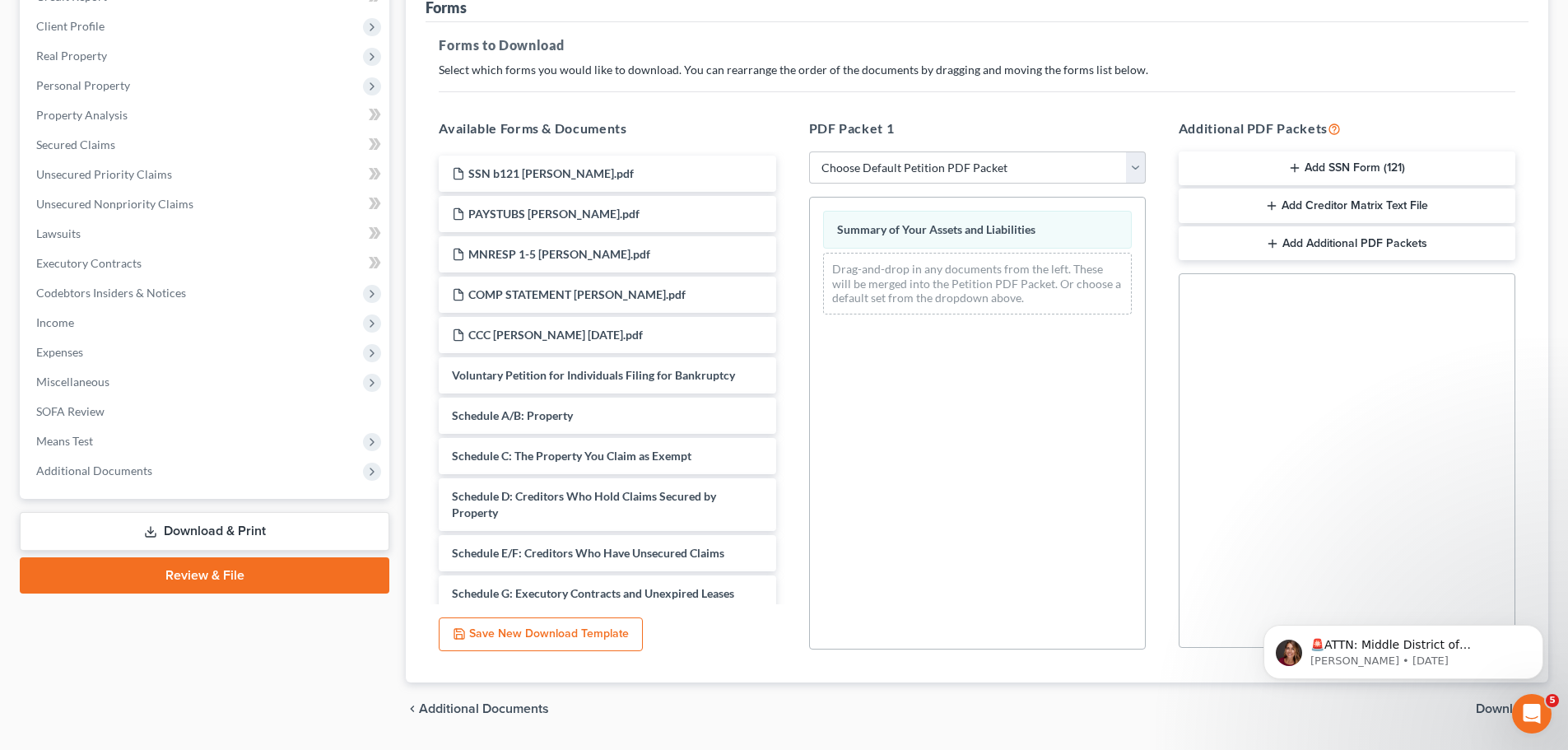
scroll to position [247, 0]
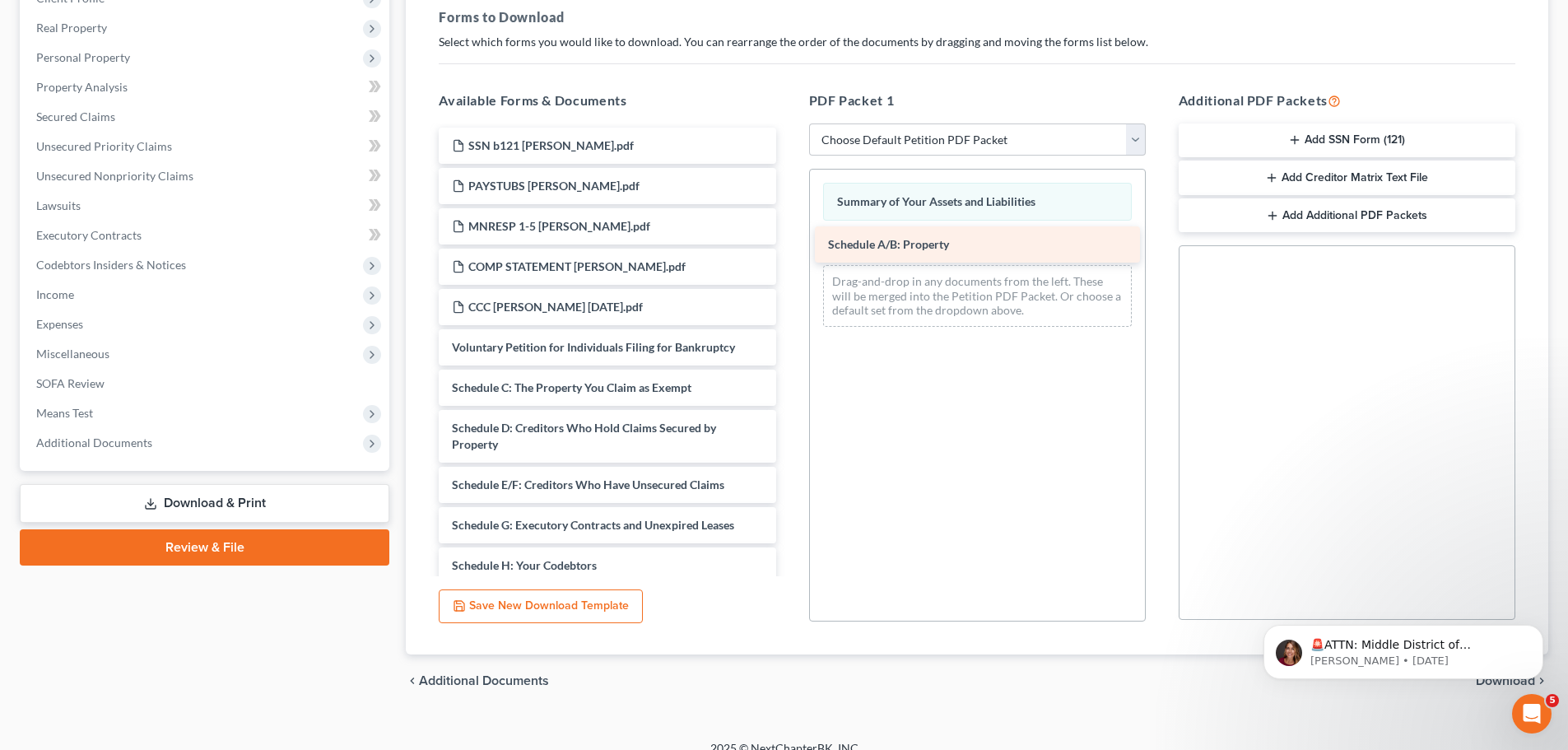
drag, startPoint x: 517, startPoint y: 384, endPoint x: 893, endPoint y: 241, distance: 402.3
click at [788, 241] on div "Schedule A/B: Property SSN b121 [PERSON_NAME].pdf PAYSTUBS [PERSON_NAME].pdf MN…" at bounding box center [607, 582] width 363 height 909
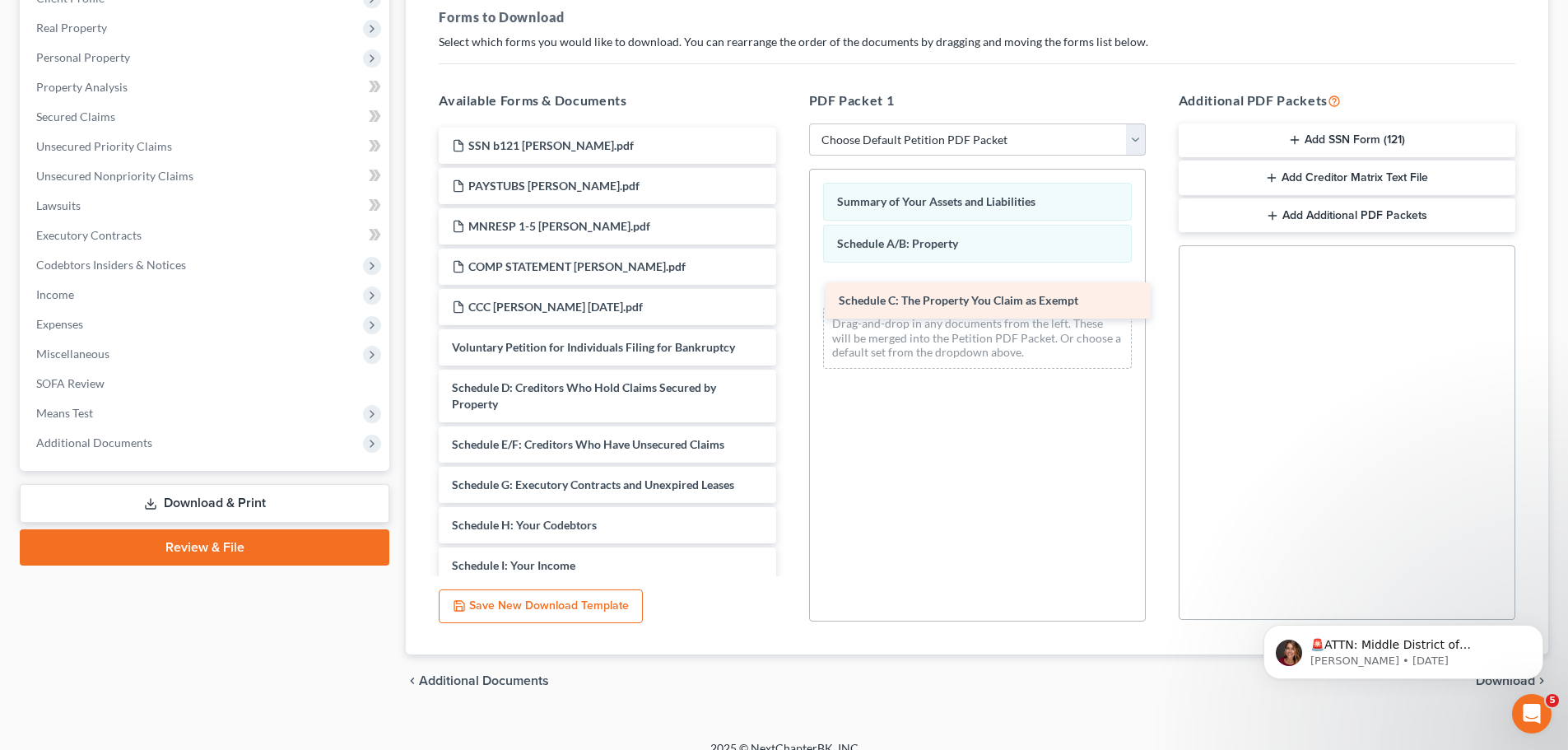
drag, startPoint x: 542, startPoint y: 385, endPoint x: 930, endPoint y: 296, distance: 398.1
click at [788, 296] on div "Schedule C: The Property You Claim as Exempt SSN b121 [PERSON_NAME].pdf PAYSTUB…" at bounding box center [607, 562] width 363 height 869
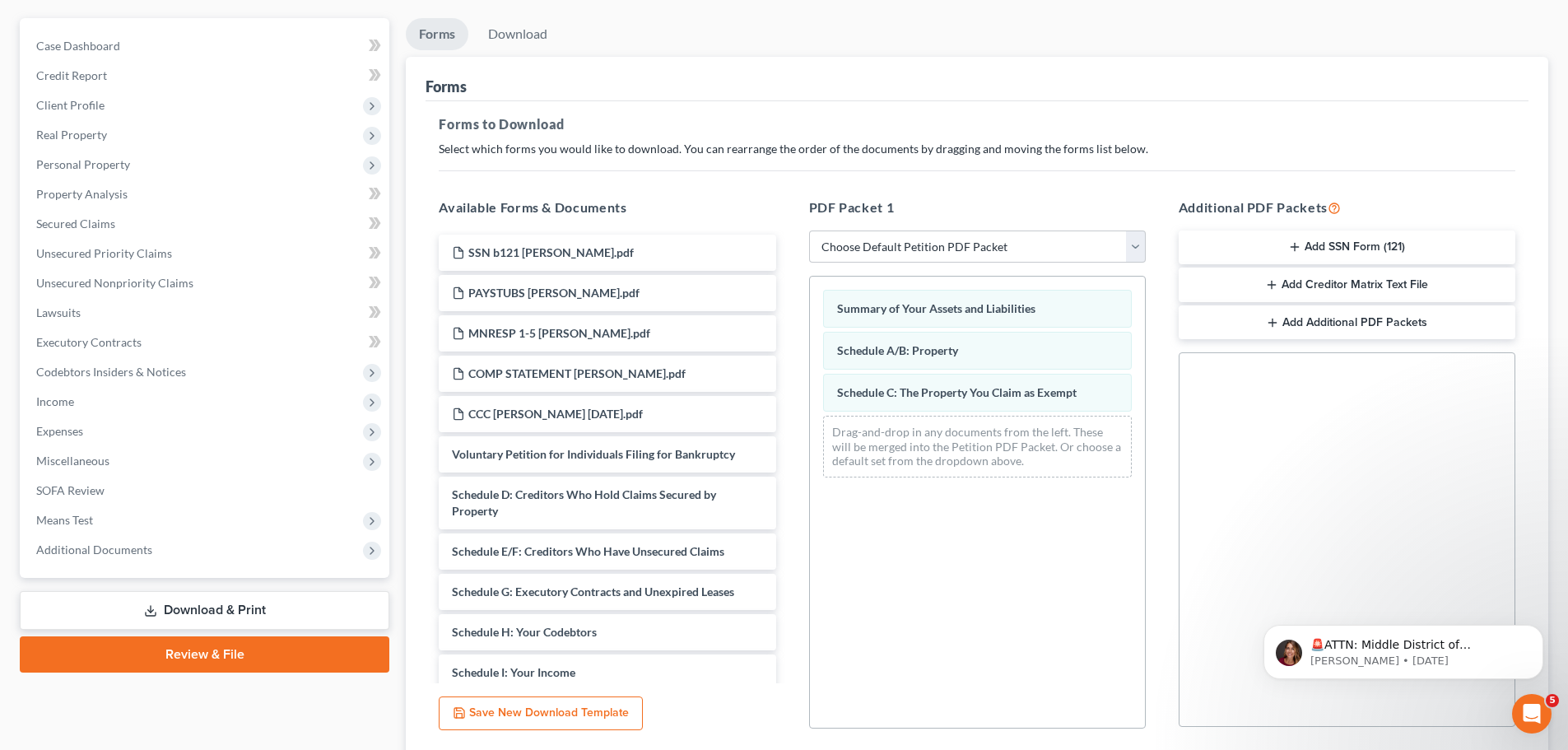
scroll to position [0, 0]
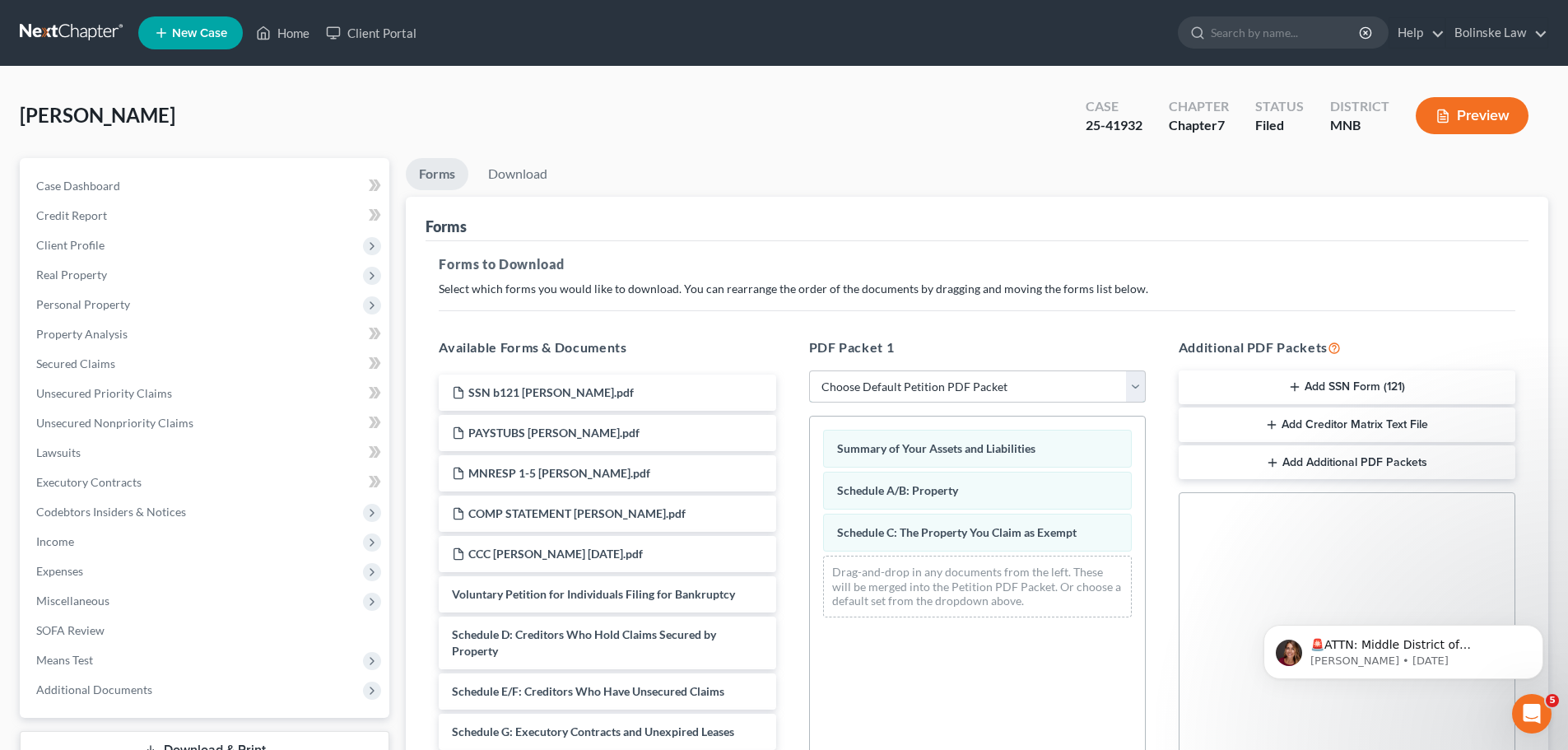
click at [1131, 385] on select "Choose Default Petition PDF Packet Complete Bankruptcy Petition (all forms and …" at bounding box center [977, 387] width 337 height 33
select select "2"
click at [809, 371] on select "Choose Default Petition PDF Packet Complete Bankruptcy Petition (all forms and …" at bounding box center [977, 387] width 337 height 33
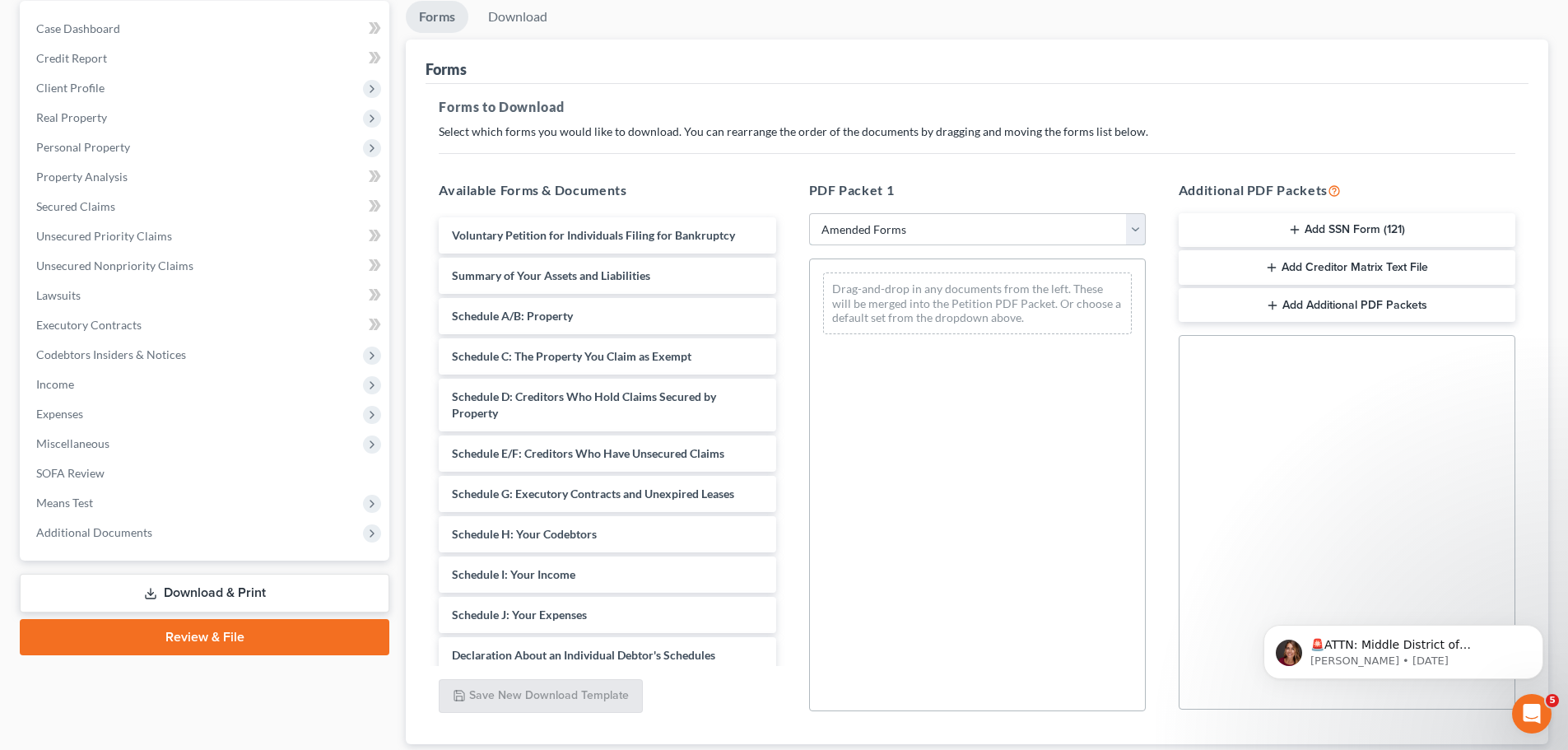
scroll to position [165, 0]
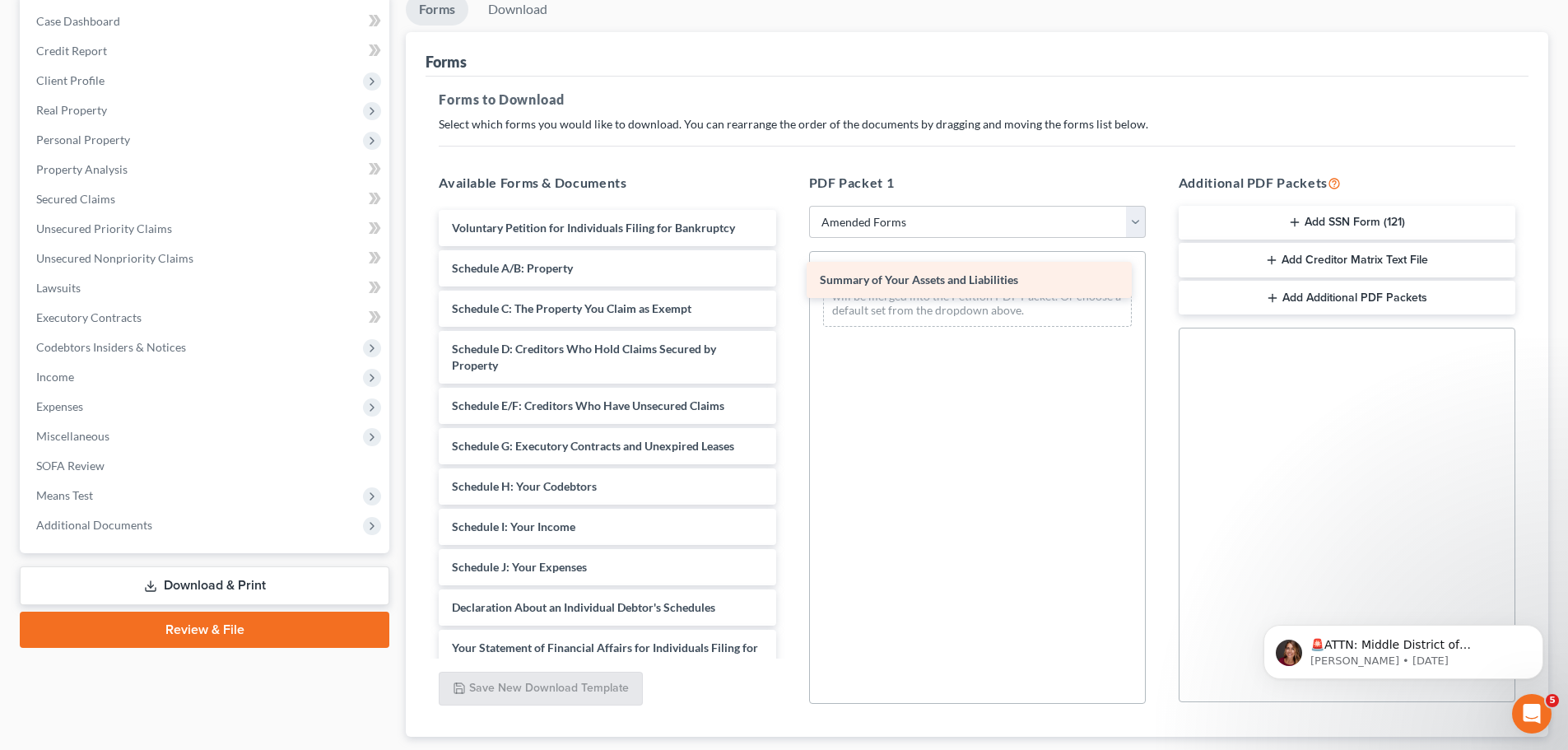
drag, startPoint x: 629, startPoint y: 271, endPoint x: 997, endPoint y: 283, distance: 368.2
click at [788, 283] on div "Summary of Your Assets and Liabilities Voluntary Petition for Individuals Filin…" at bounding box center [607, 584] width 363 height 748
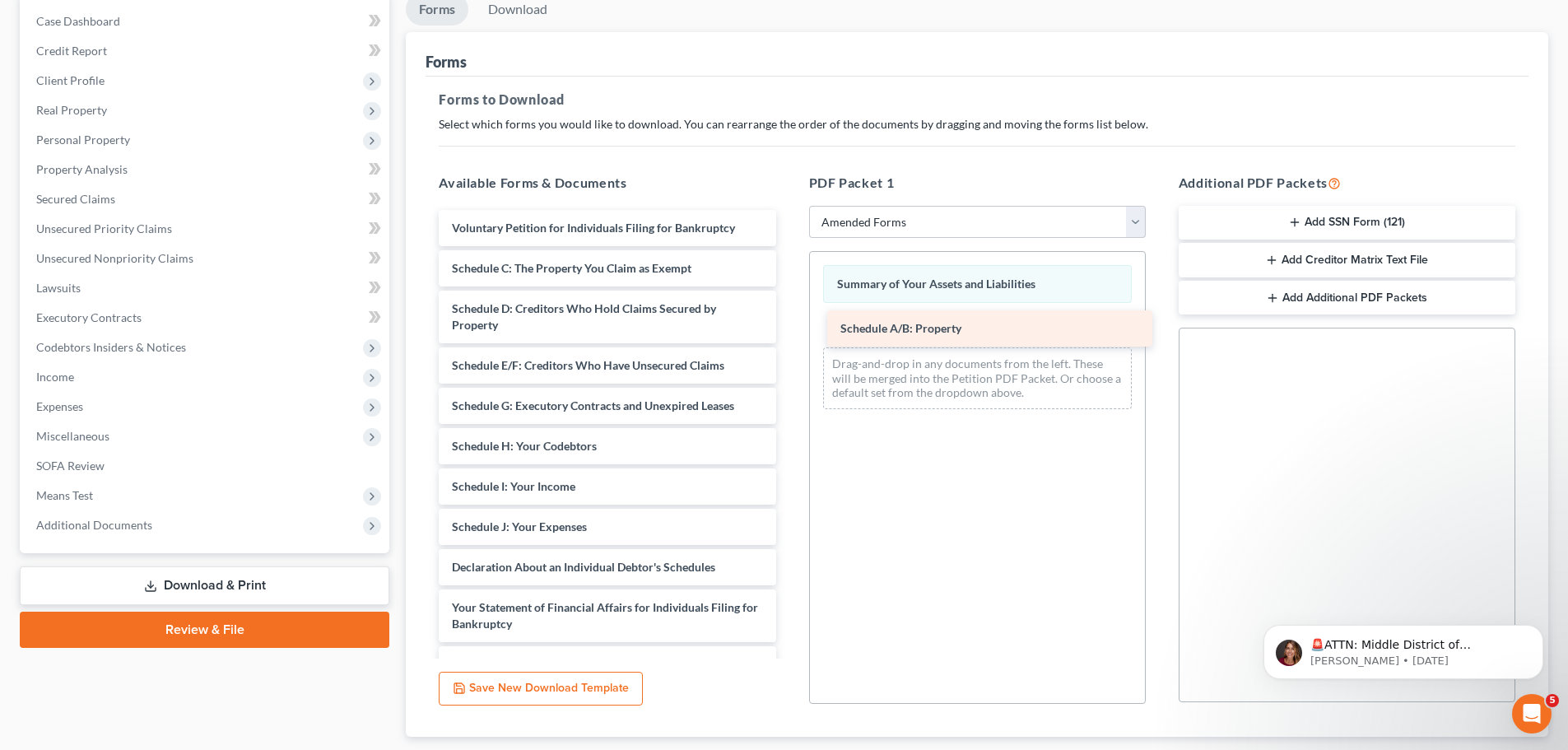
drag, startPoint x: 587, startPoint y: 275, endPoint x: 974, endPoint y: 335, distance: 391.6
click at [788, 335] on div "Schedule A/B: Property Voluntary Petition for Individuals Filing for Bankruptcy…" at bounding box center [607, 564] width 363 height 708
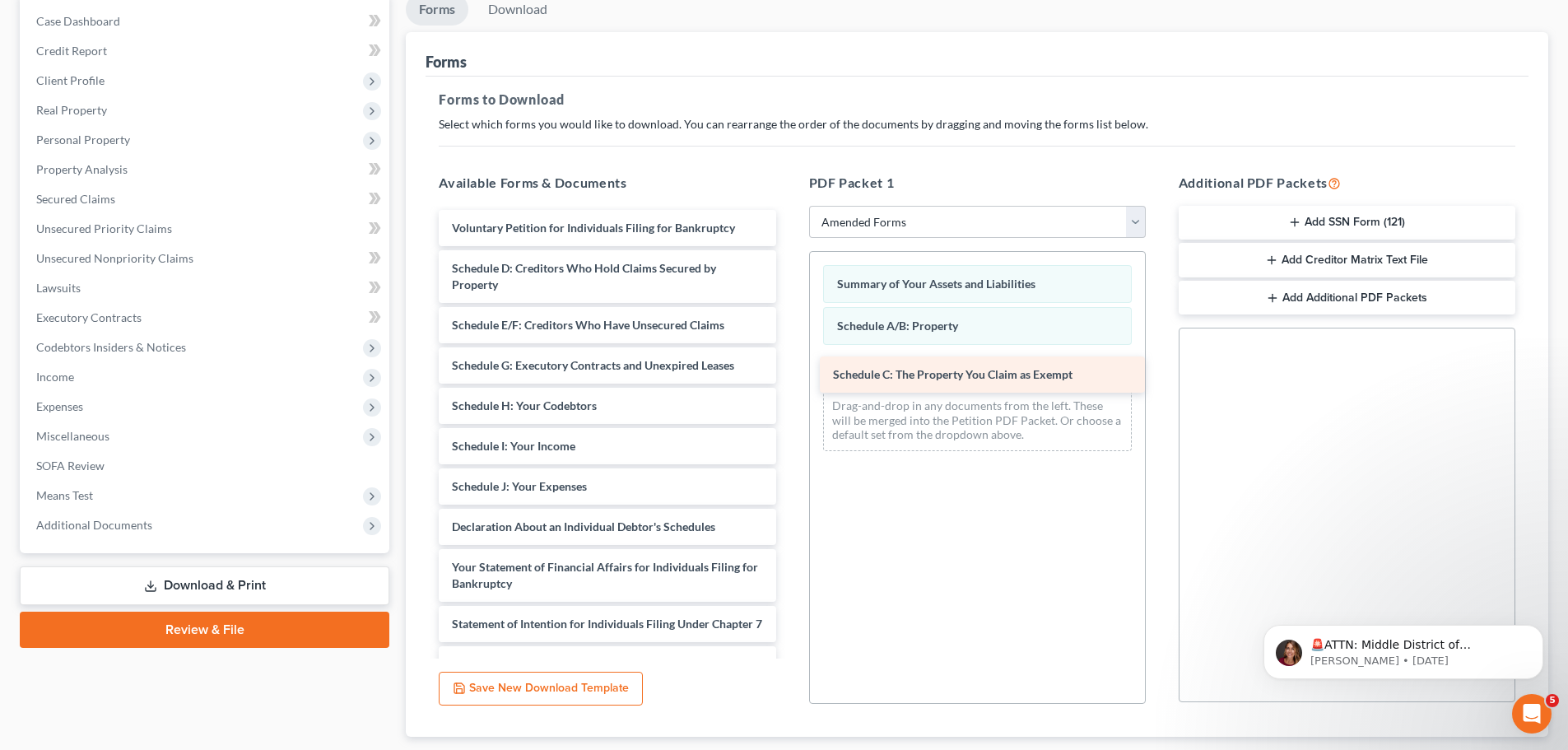
drag, startPoint x: 557, startPoint y: 273, endPoint x: 942, endPoint y: 376, distance: 398.5
click at [788, 376] on div "Schedule C: The Property You Claim as Exempt Voluntary Petition for Individuals…" at bounding box center [607, 544] width 363 height 667
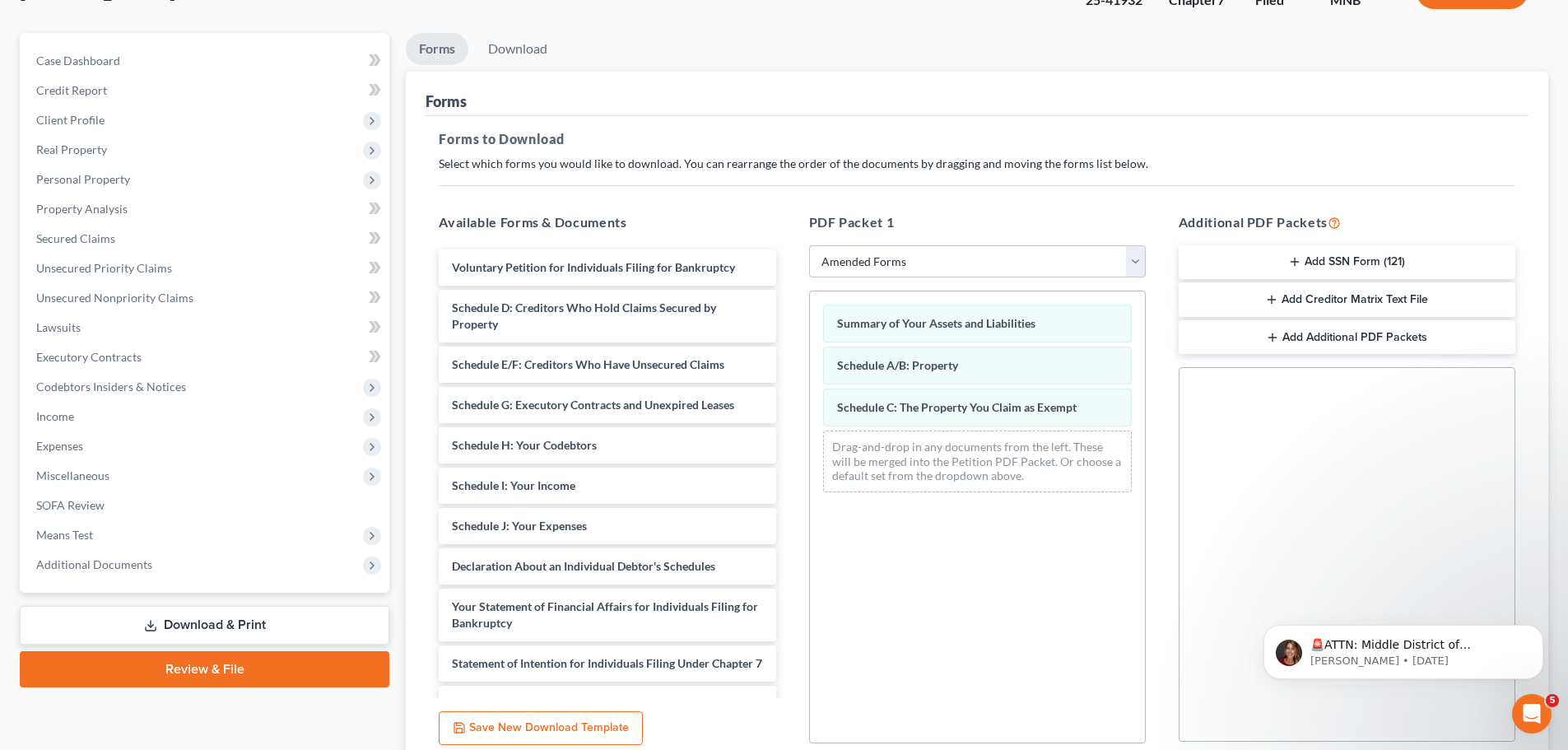
scroll to position [0, 0]
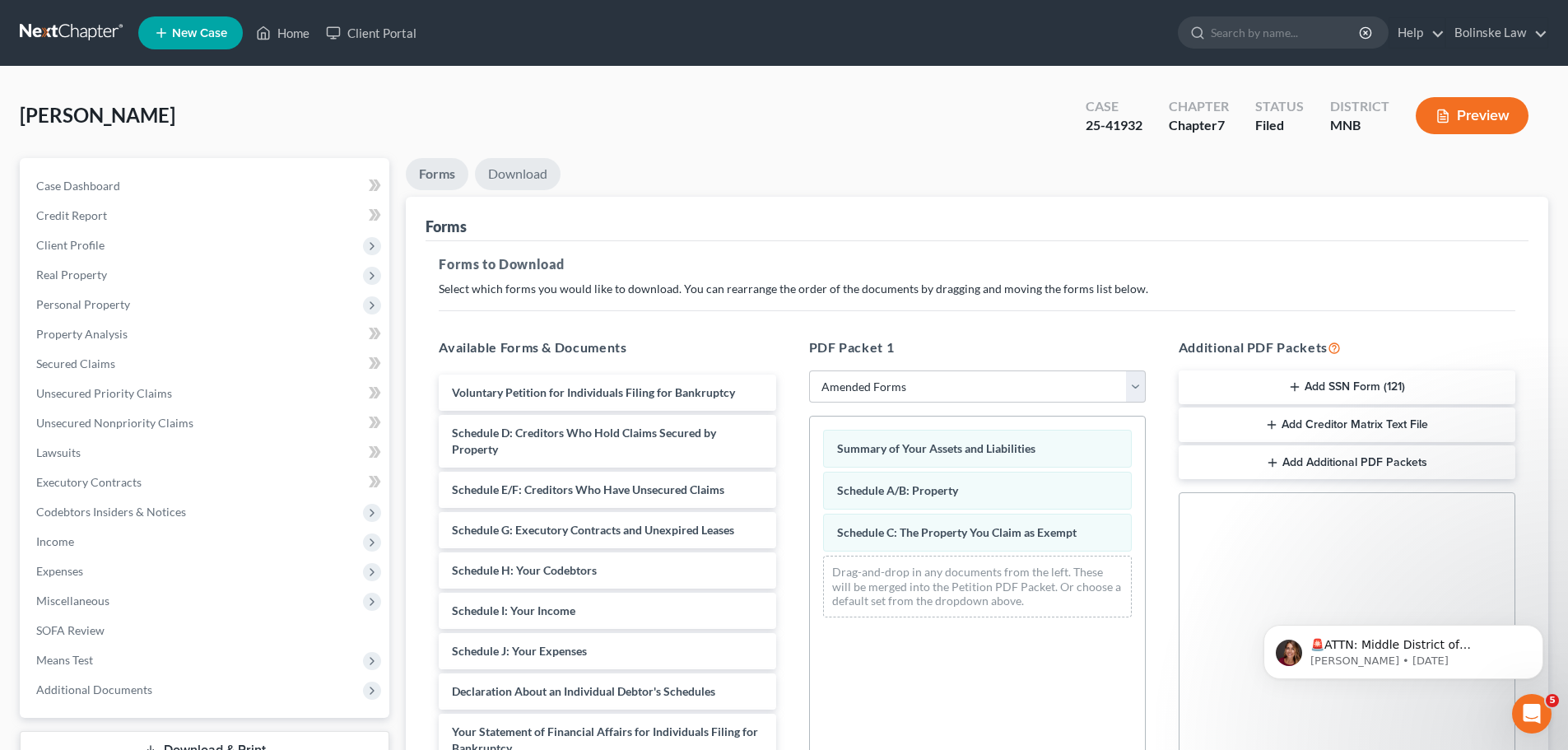
click at [520, 173] on link "Download" at bounding box center [517, 173] width 85 height 32
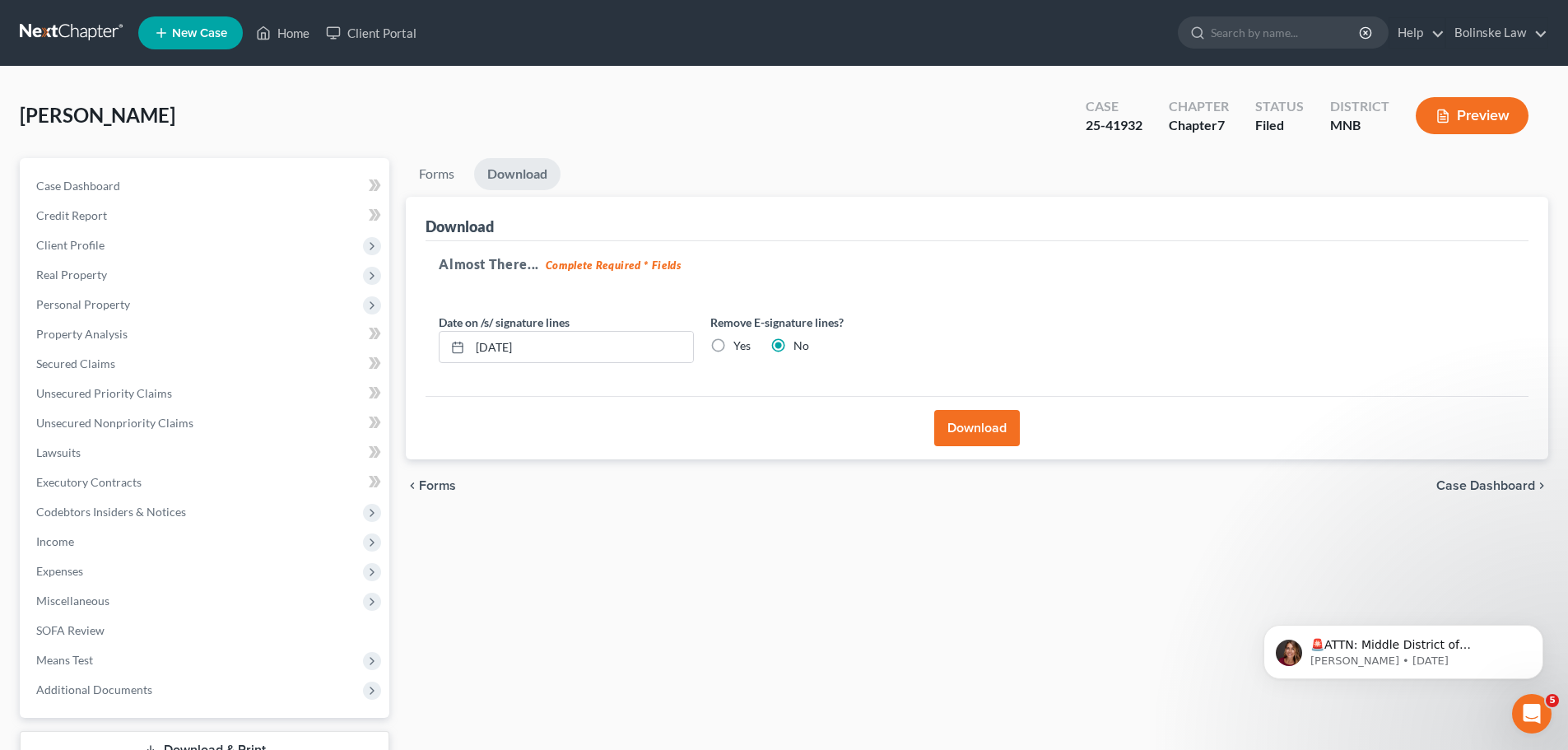
click at [974, 433] on button "Download" at bounding box center [976, 428] width 85 height 36
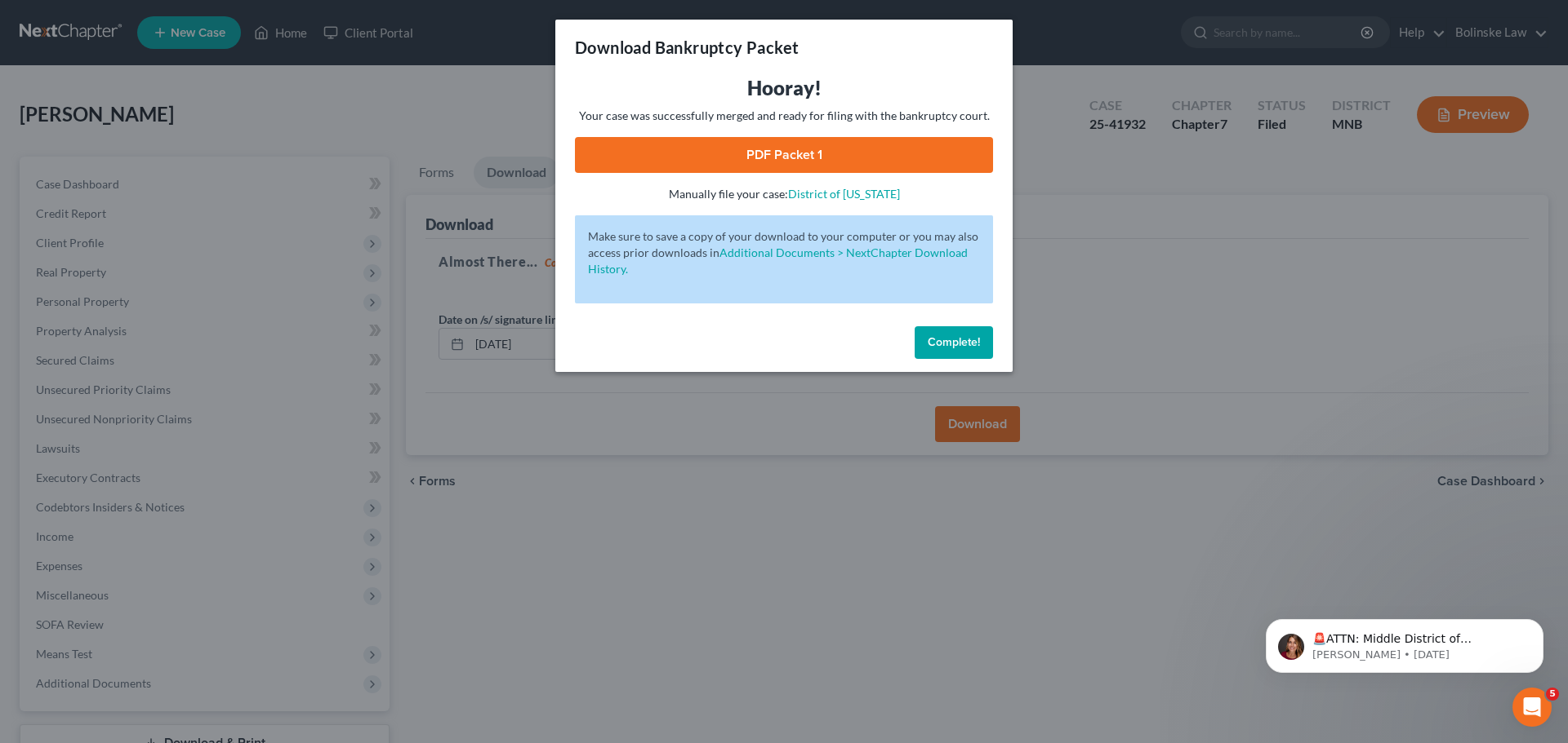
click at [812, 157] on link "PDF Packet 1" at bounding box center [784, 155] width 418 height 36
drag, startPoint x: 944, startPoint y: 342, endPoint x: 915, endPoint y: 351, distance: 30.4
click at [946, 339] on span "Complete!" at bounding box center [953, 342] width 52 height 14
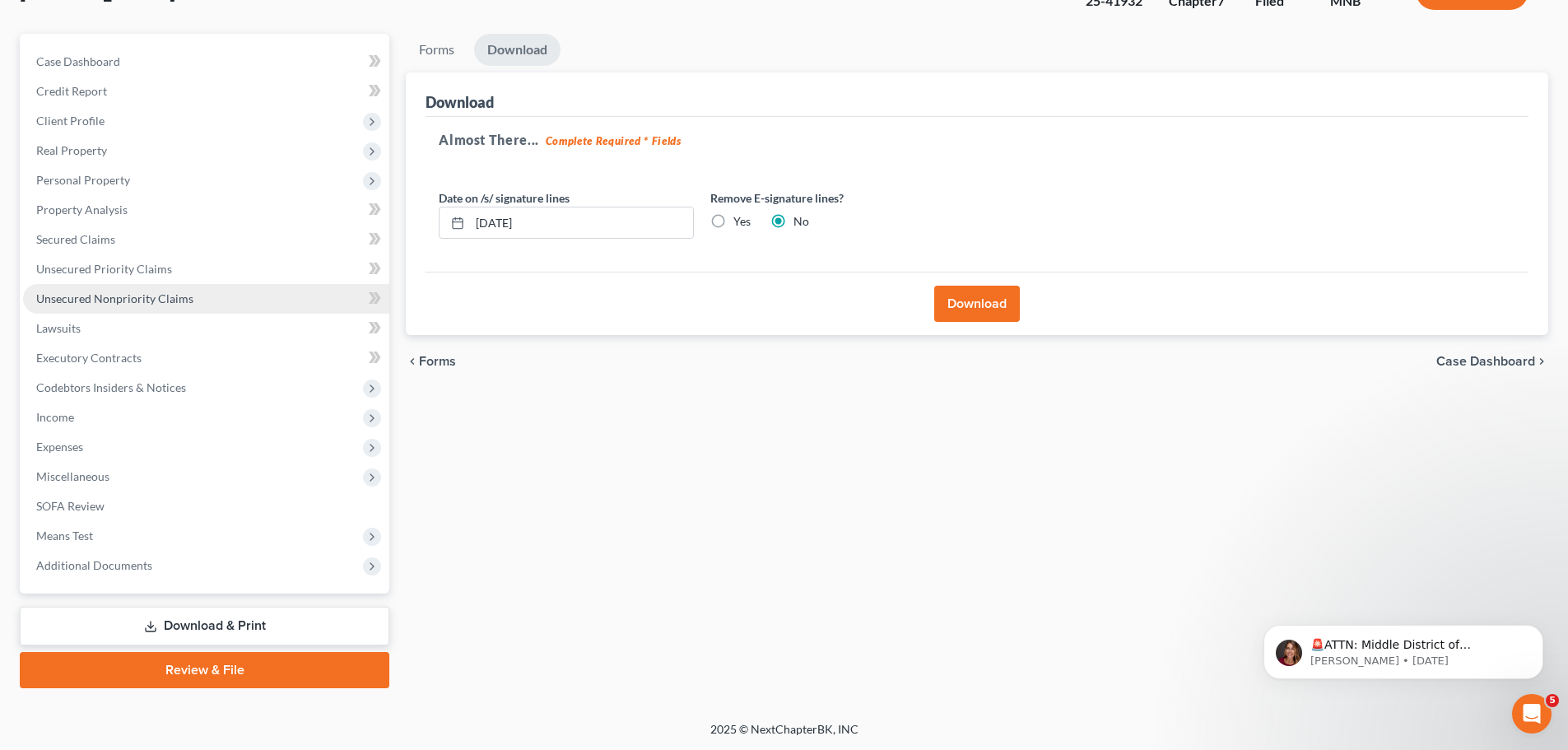
scroll to position [125, 0]
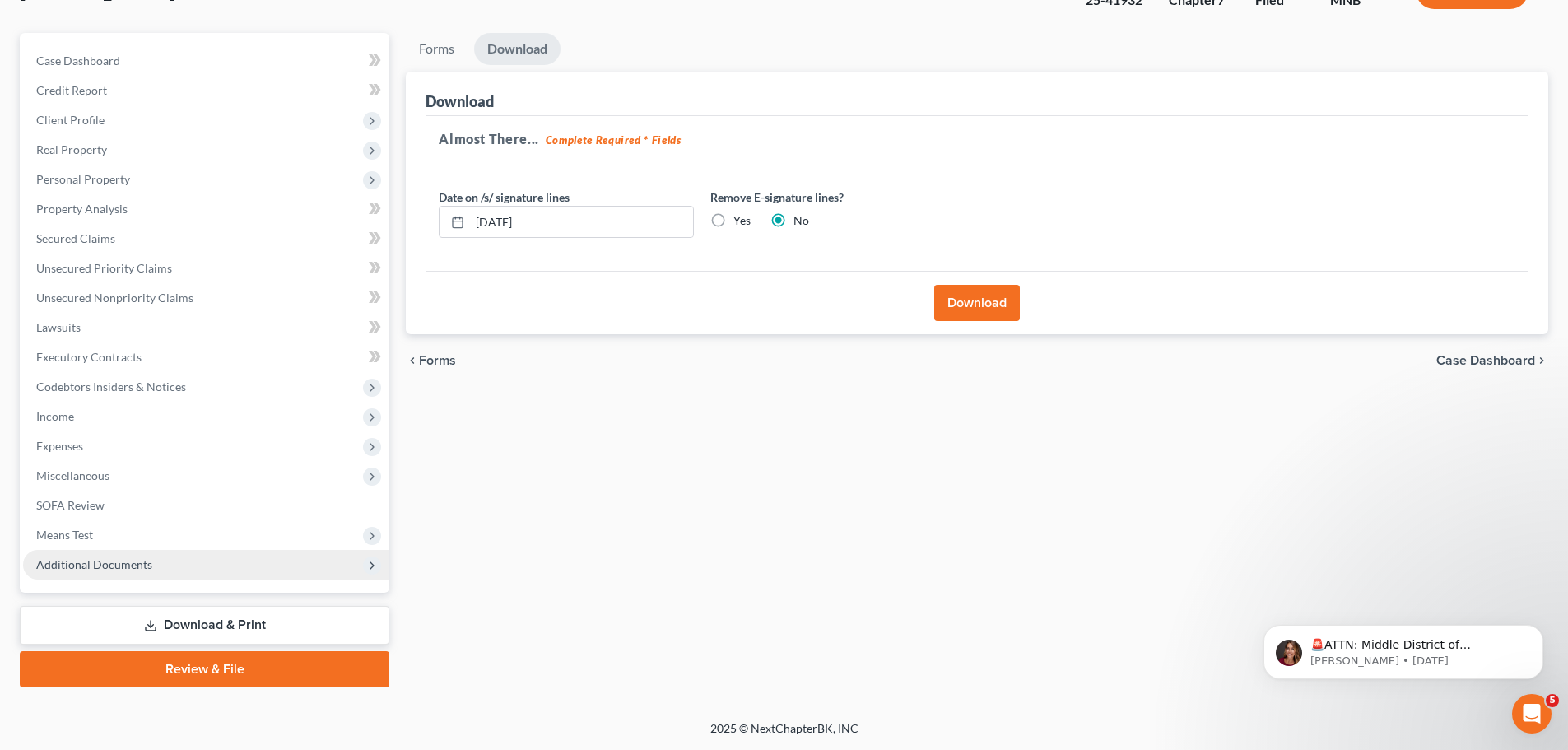
click at [289, 560] on span "Additional Documents" at bounding box center [206, 565] width 366 height 29
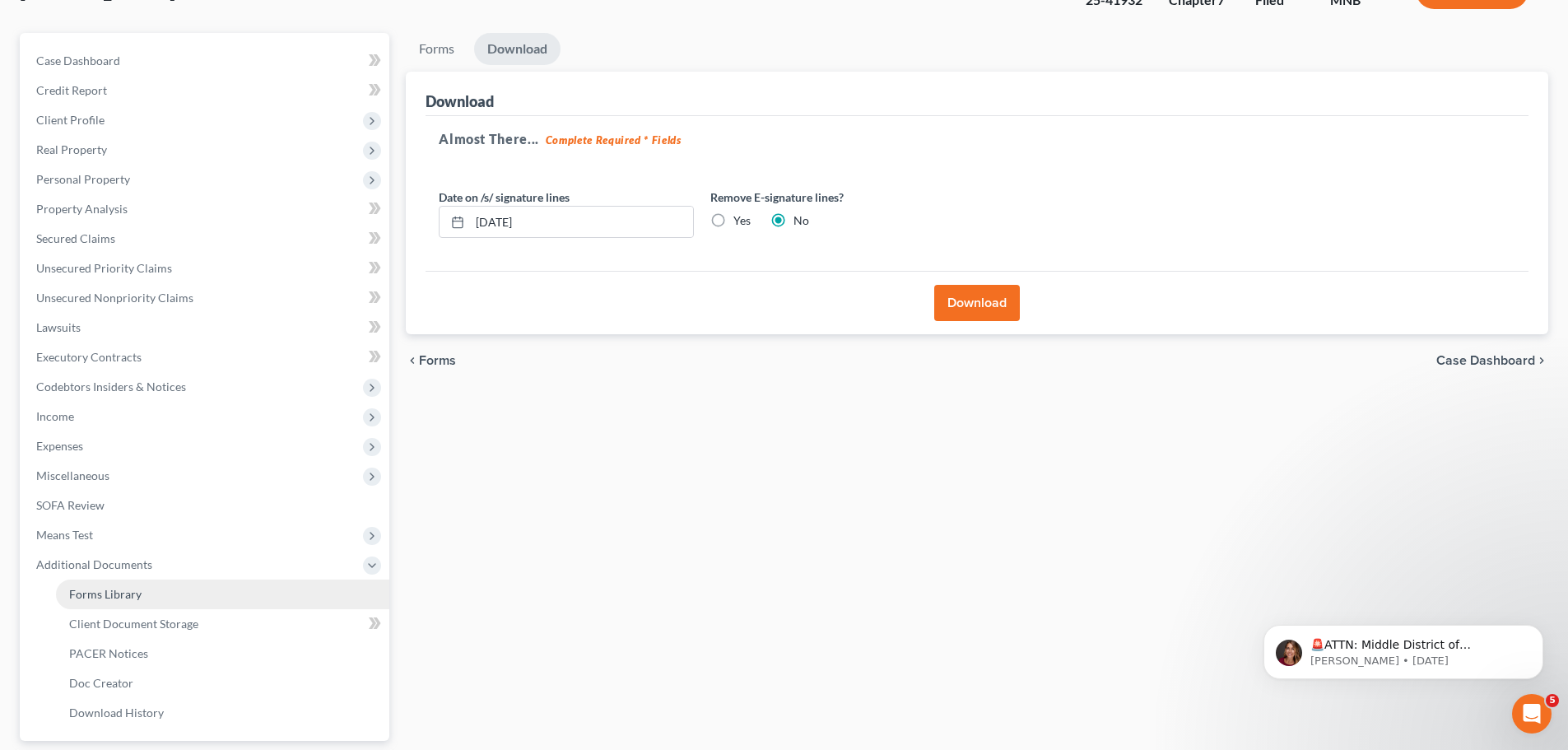
click at [264, 597] on link "Forms Library" at bounding box center [222, 595] width 333 height 29
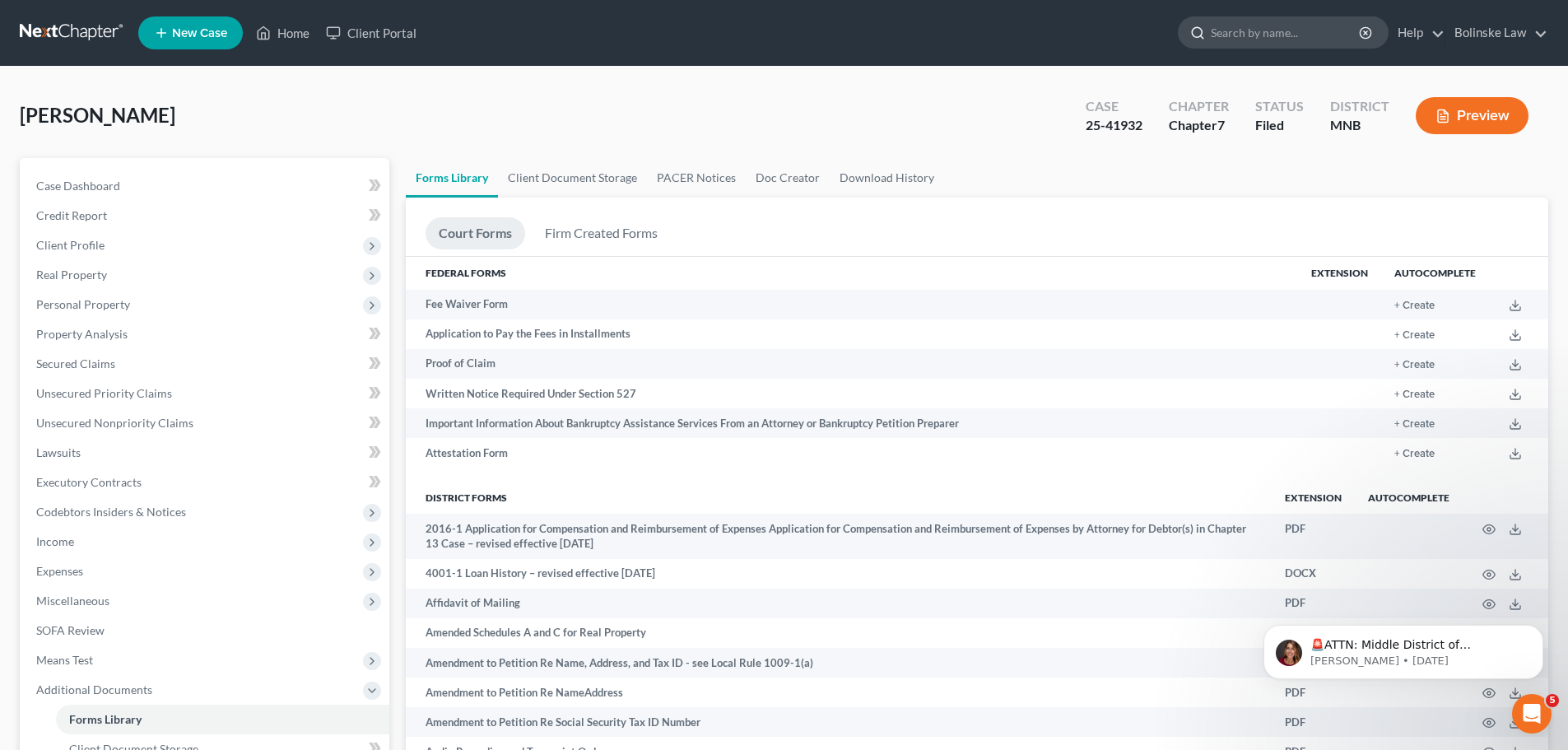
scroll to position [1917, 0]
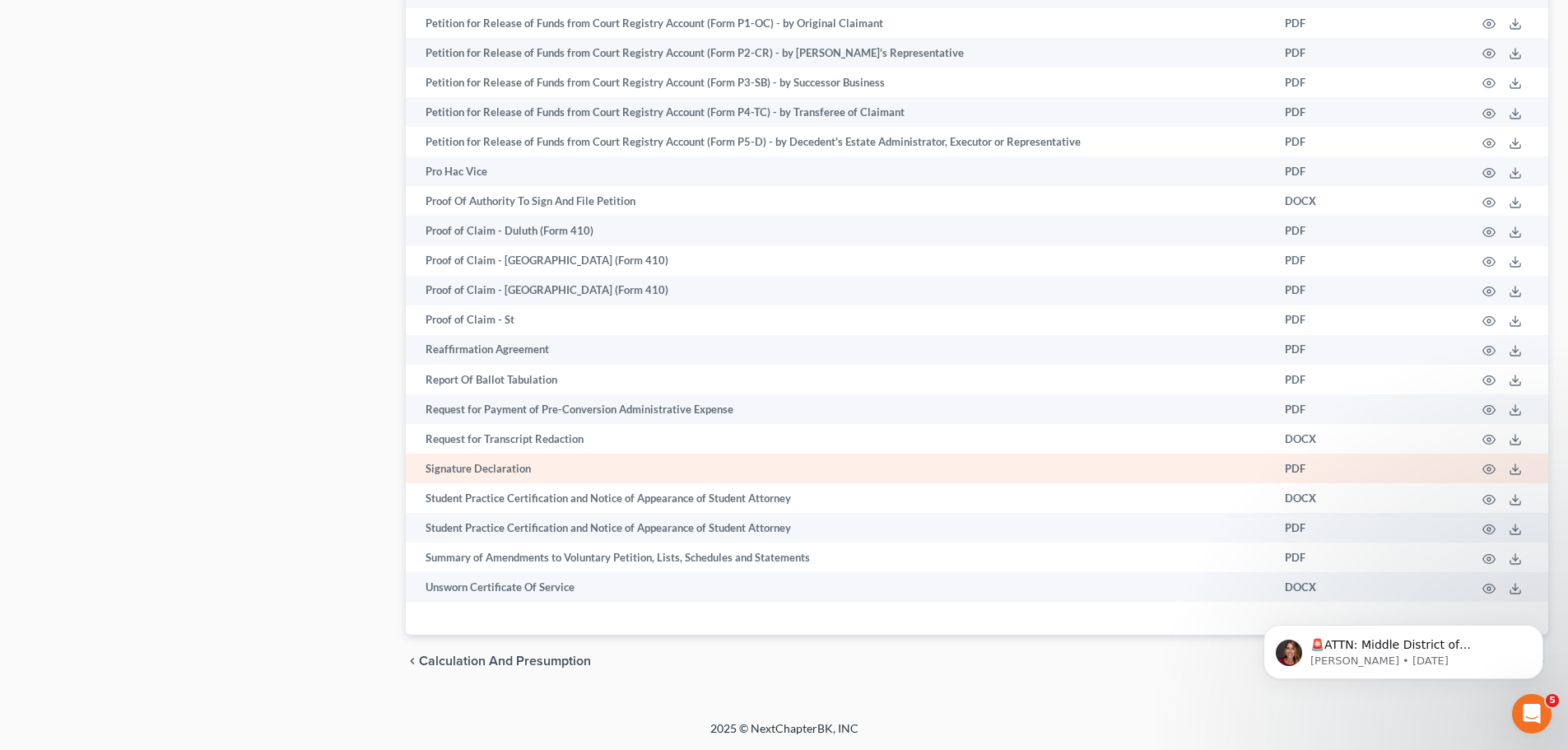
click at [1024, 473] on td "Signature Declaration" at bounding box center [838, 468] width 866 height 29
click at [1515, 468] on line at bounding box center [1515, 468] width 0 height 7
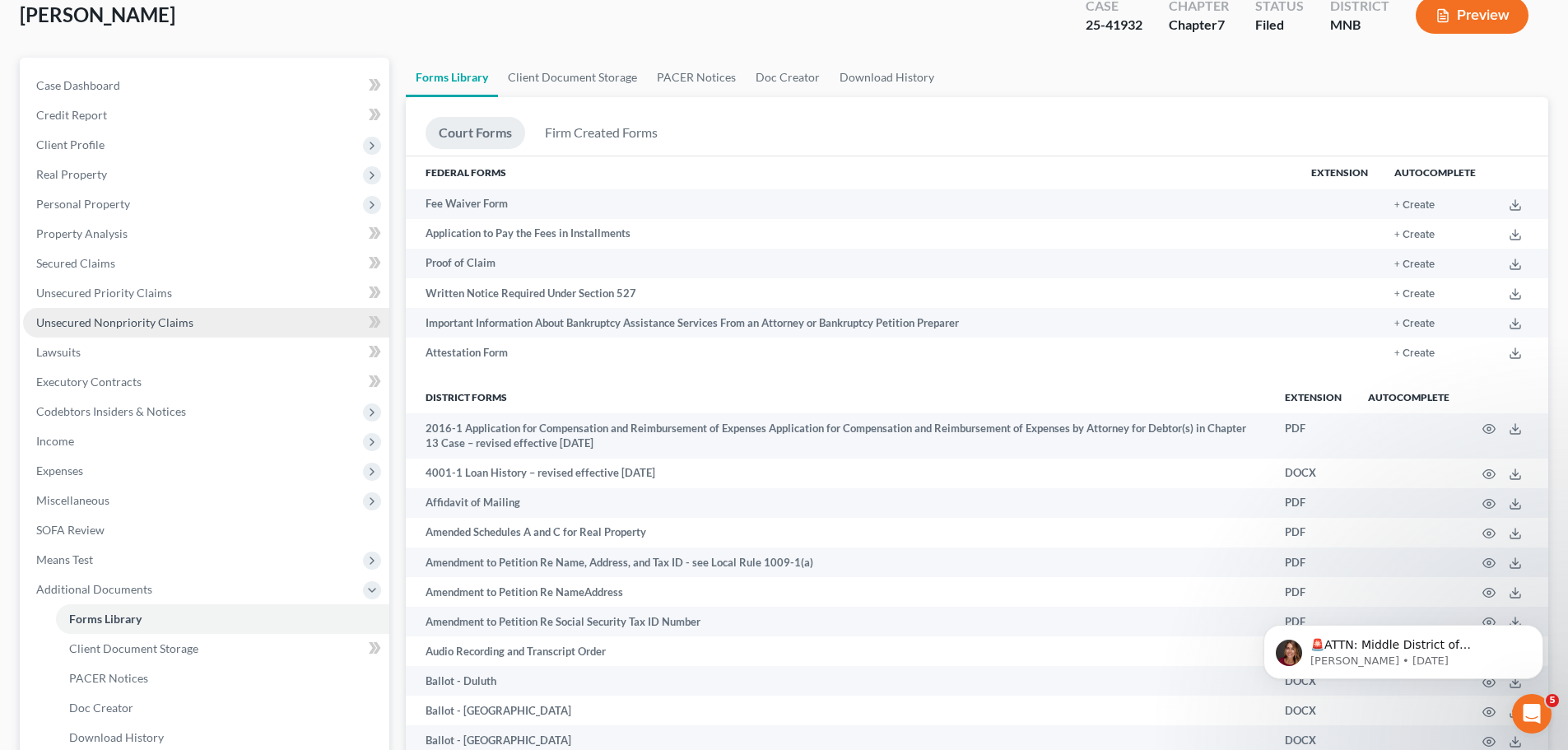
scroll to position [0, 0]
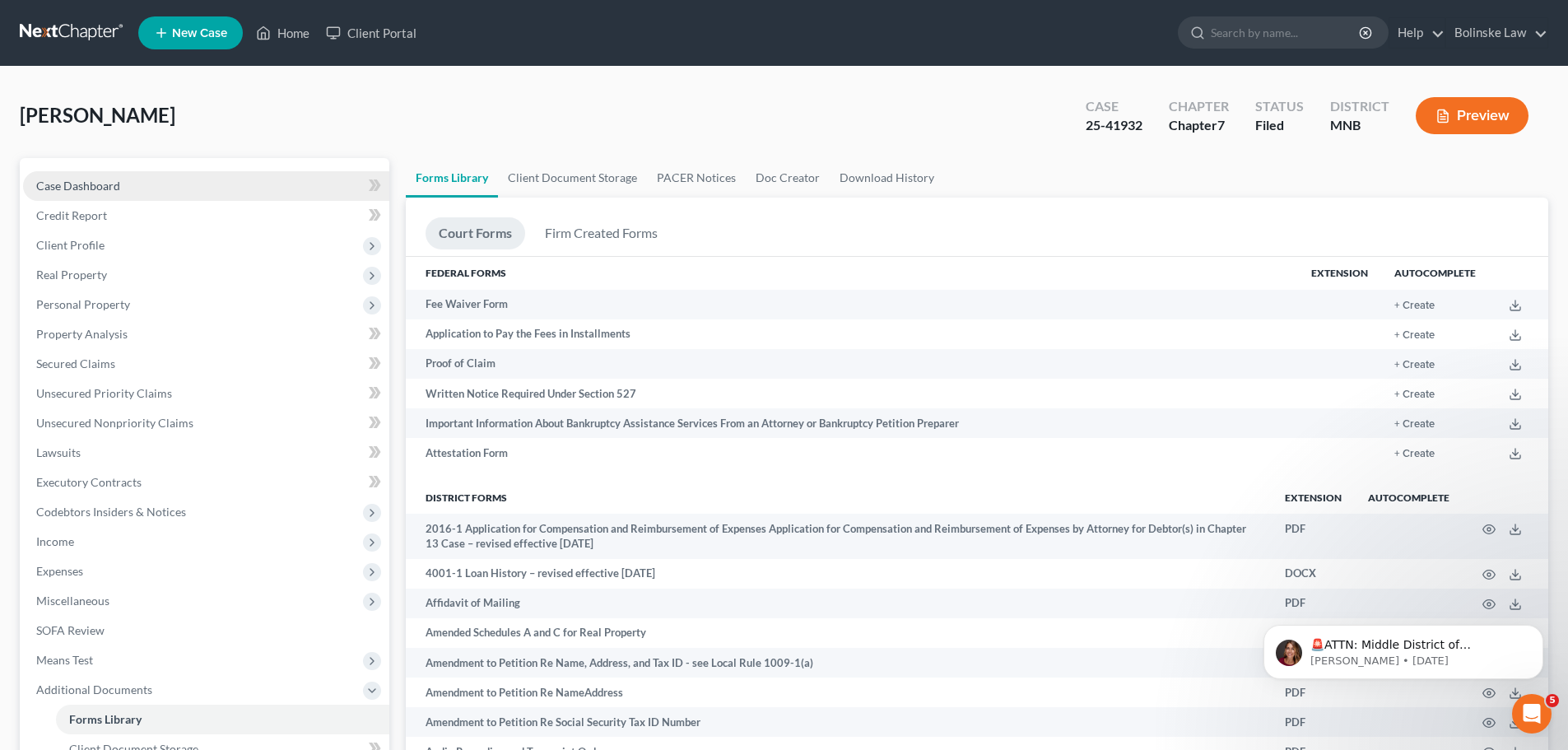
click at [80, 181] on span "Case Dashboard" at bounding box center [78, 185] width 84 height 14
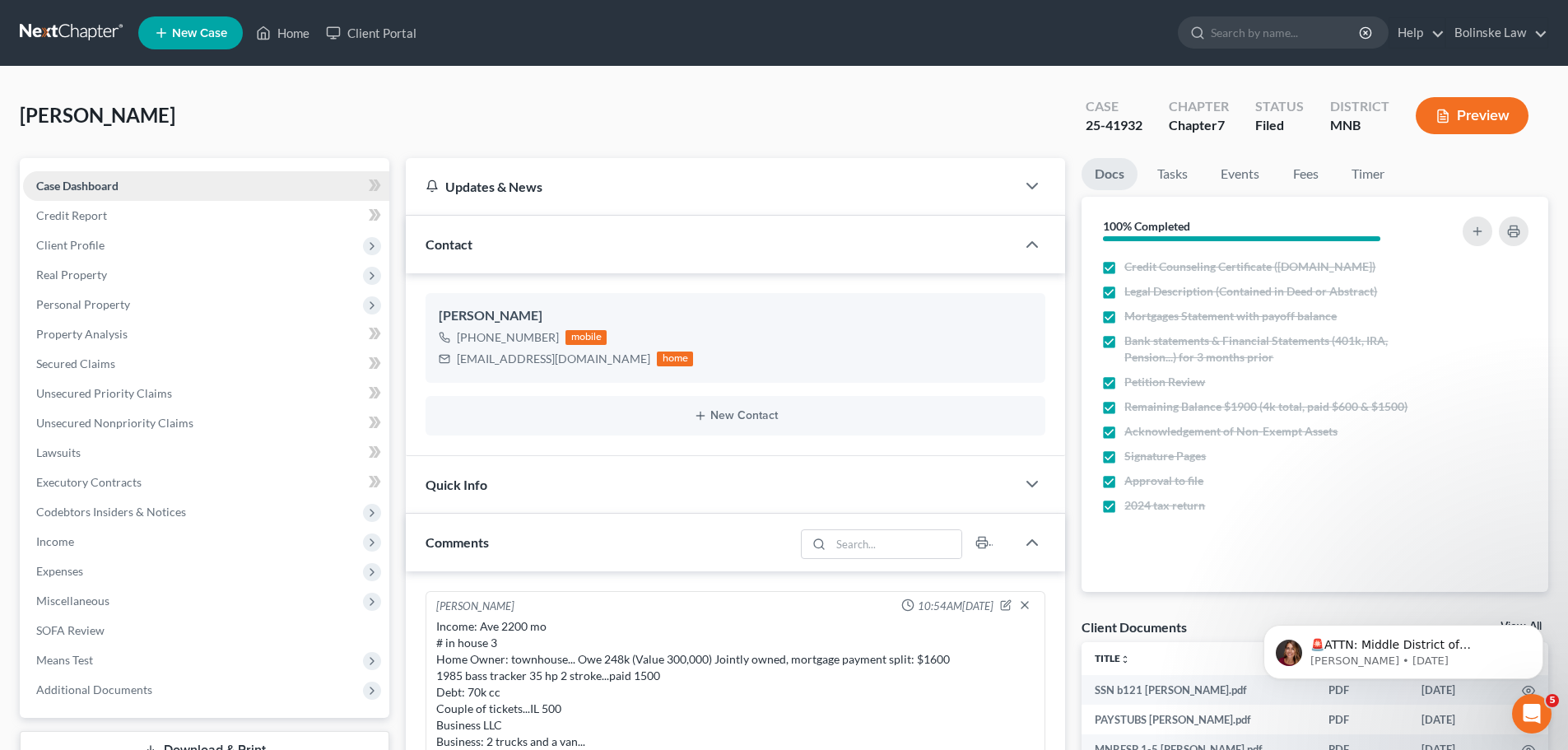
scroll to position [575, 0]
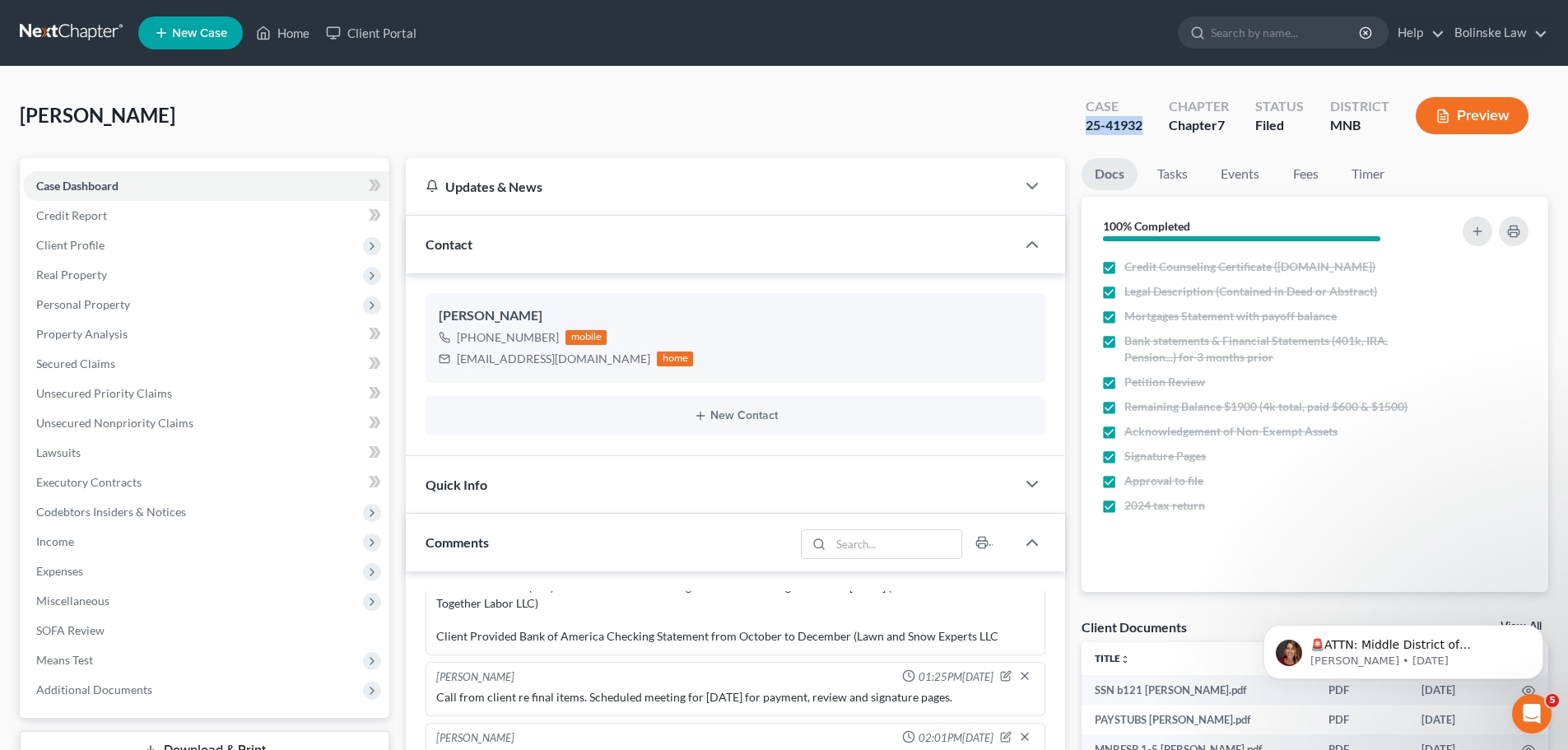
drag, startPoint x: 1145, startPoint y: 127, endPoint x: 1088, endPoint y: 125, distance: 57.0
click at [1088, 125] on div "Case 25-41932" at bounding box center [1114, 117] width 84 height 48
copy div "25-41932"
click at [59, 29] on link at bounding box center [72, 33] width 105 height 29
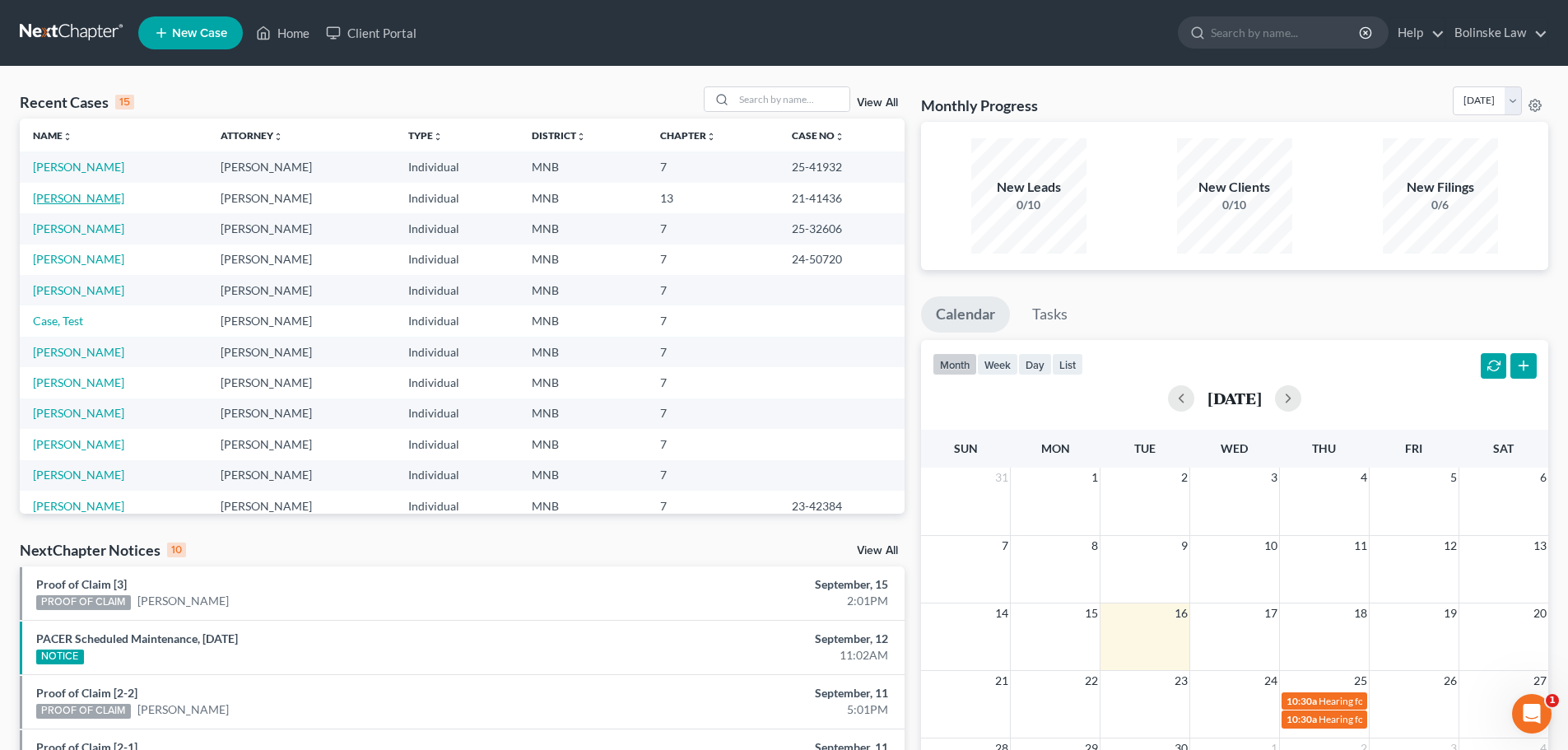
click at [93, 201] on link "[PERSON_NAME]" at bounding box center [78, 198] width 91 height 14
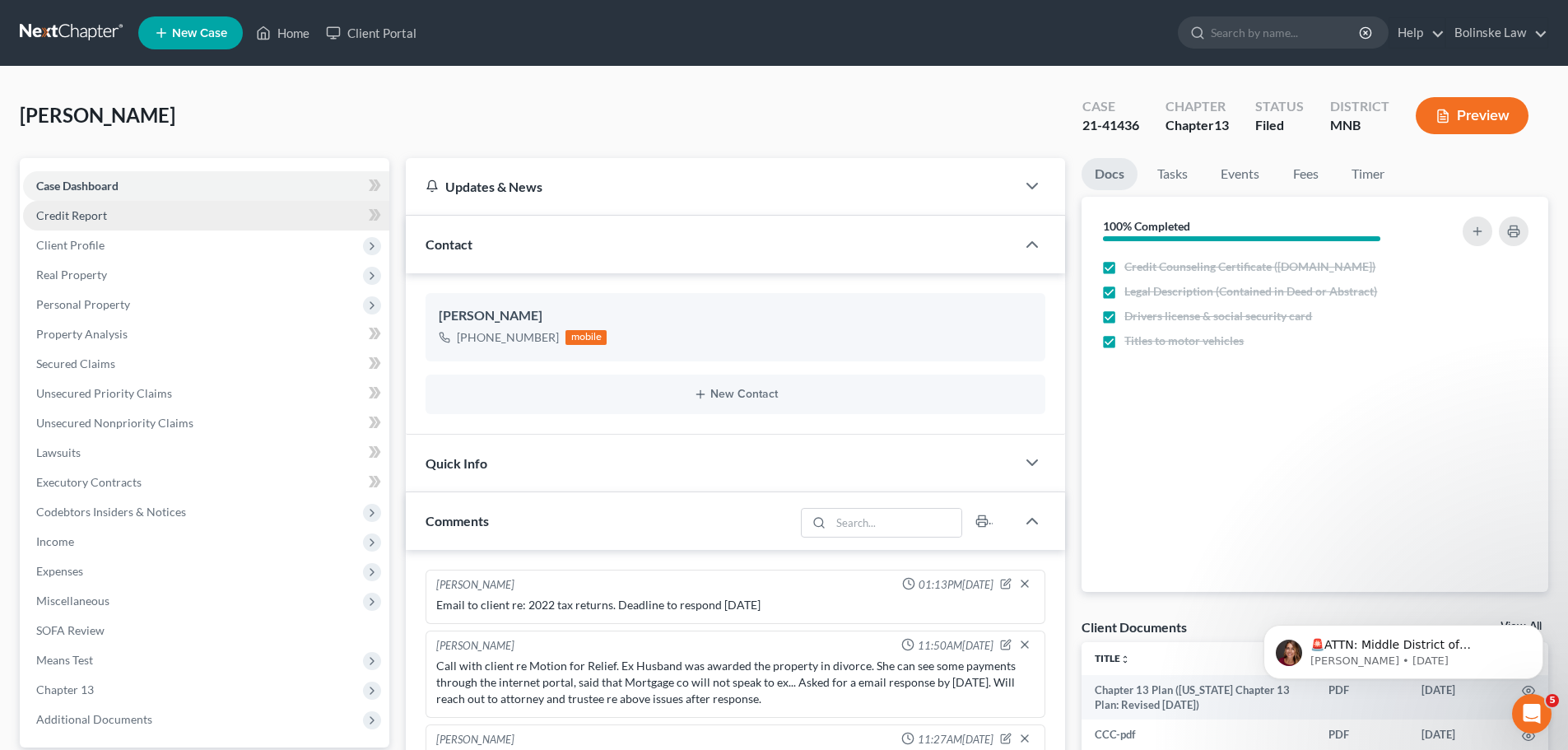
scroll to position [117, 0]
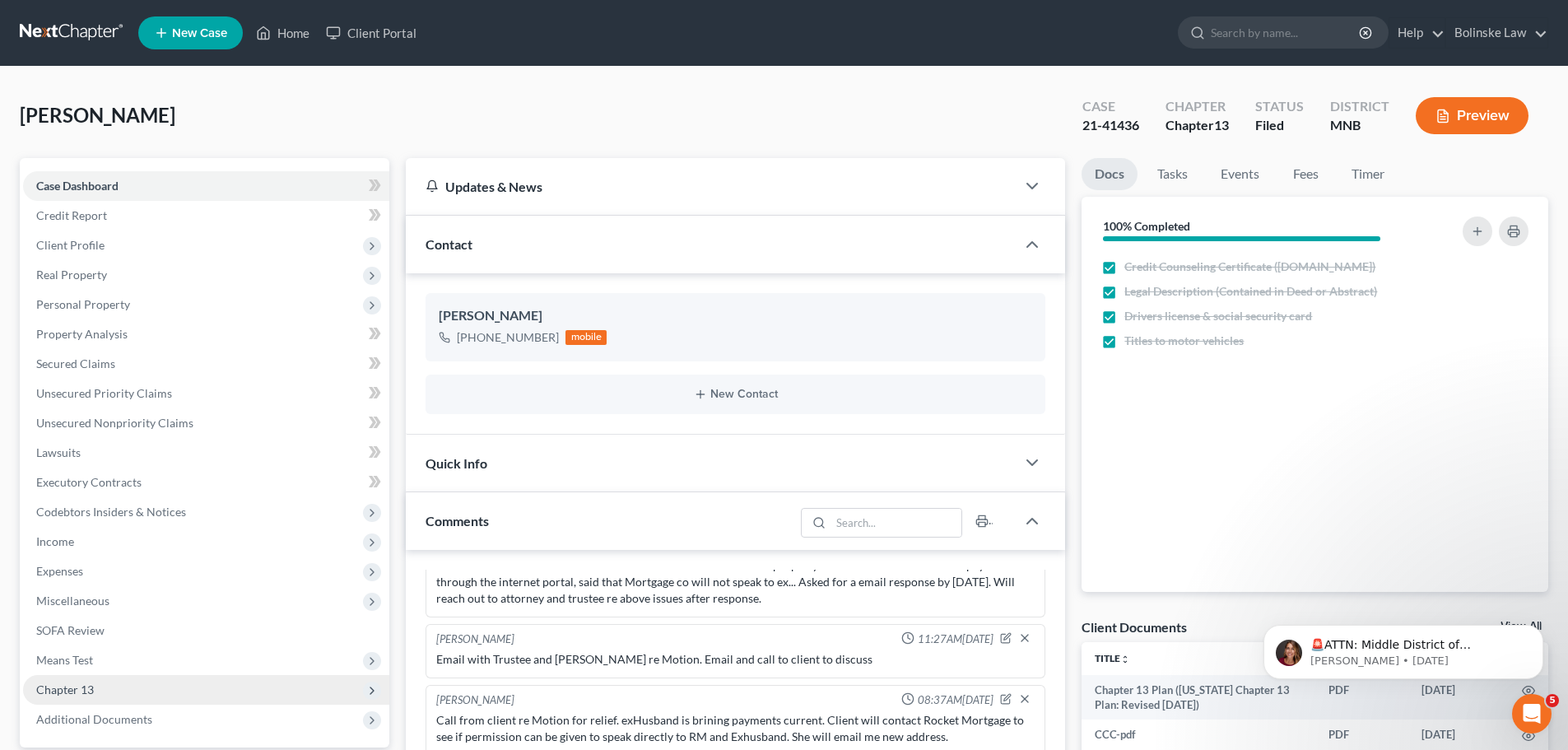
click at [92, 686] on span "Chapter 13" at bounding box center [65, 690] width 58 height 14
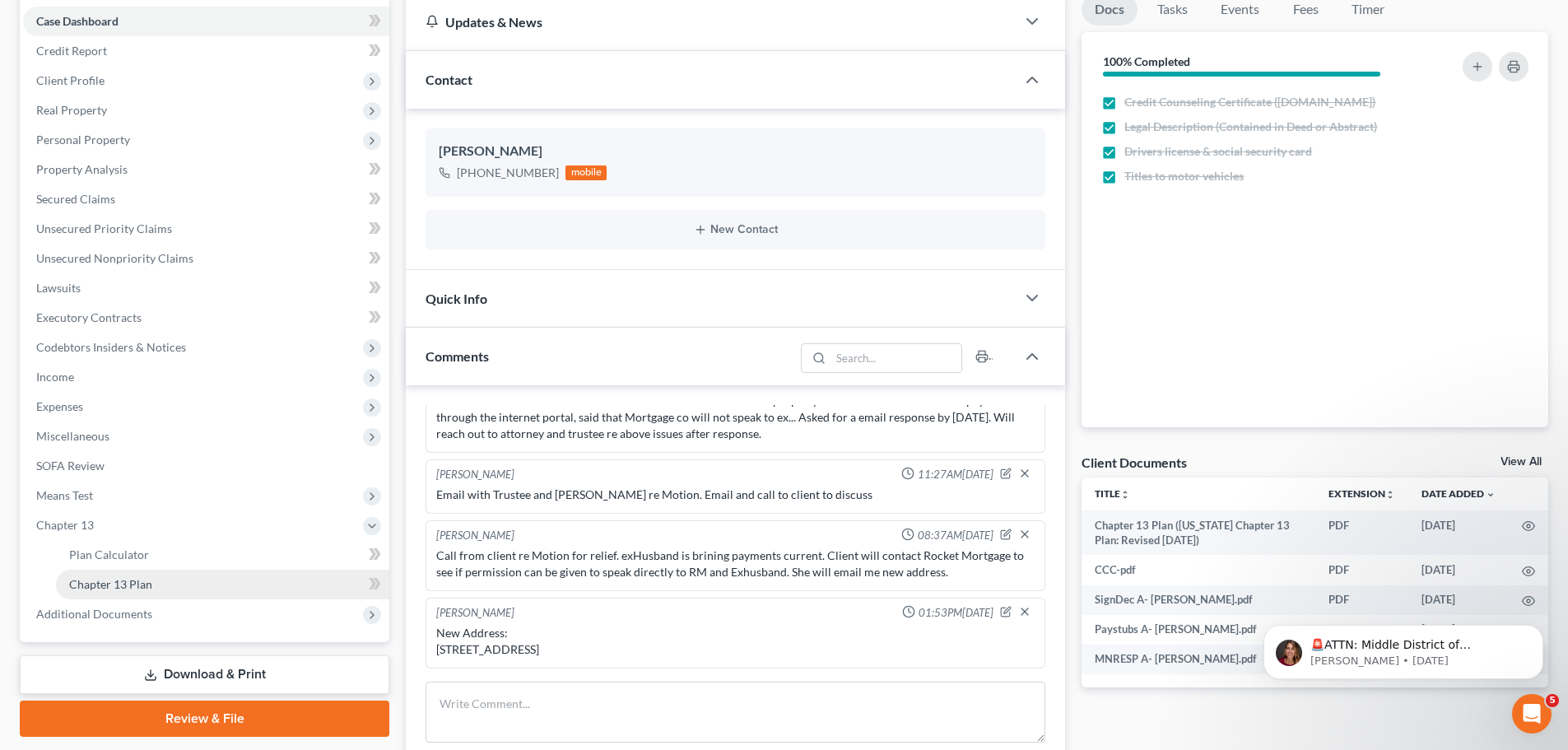
click at [211, 590] on link "Chapter 13 Plan" at bounding box center [222, 584] width 333 height 29
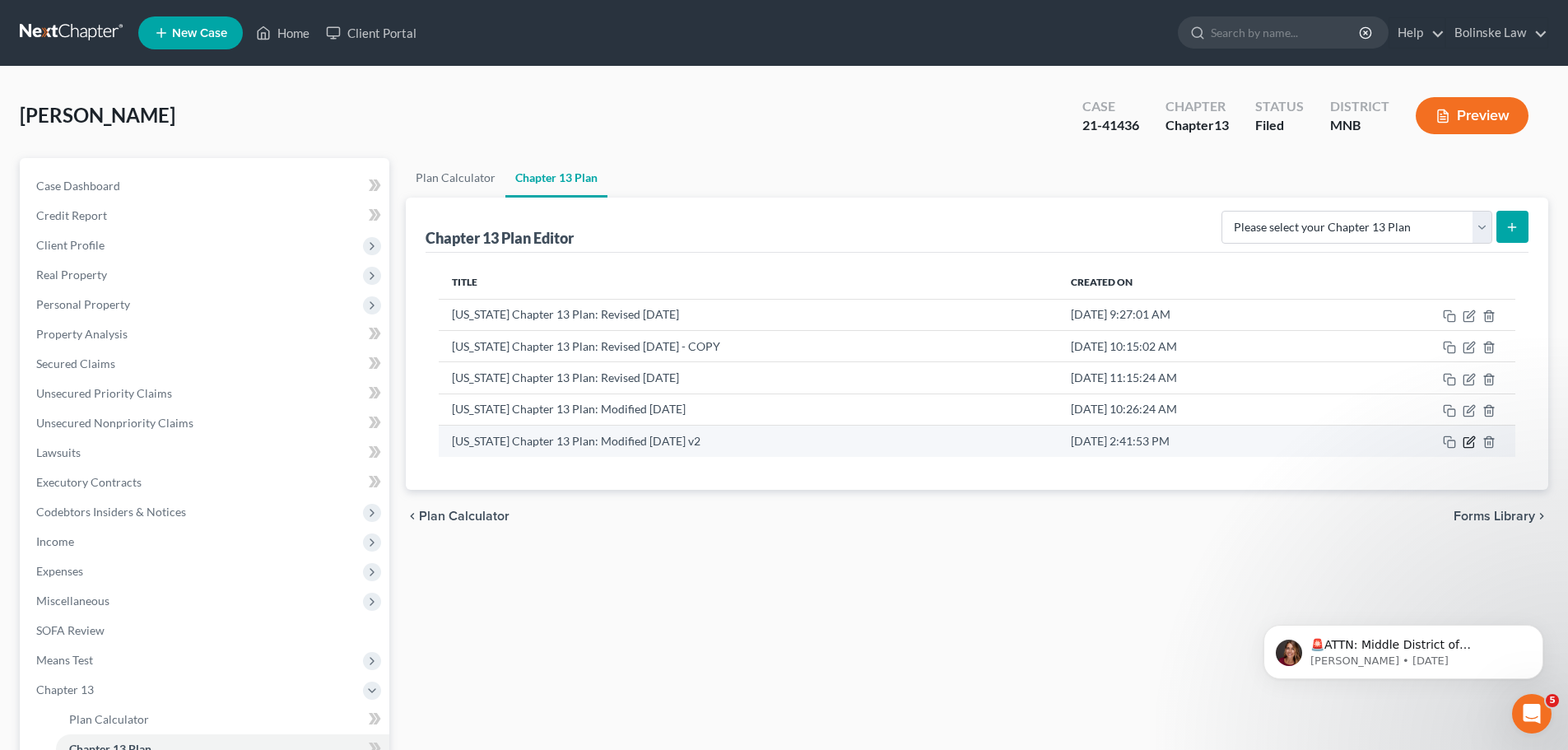
click at [1470, 441] on icon "button" at bounding box center [1471, 441] width 8 height 8
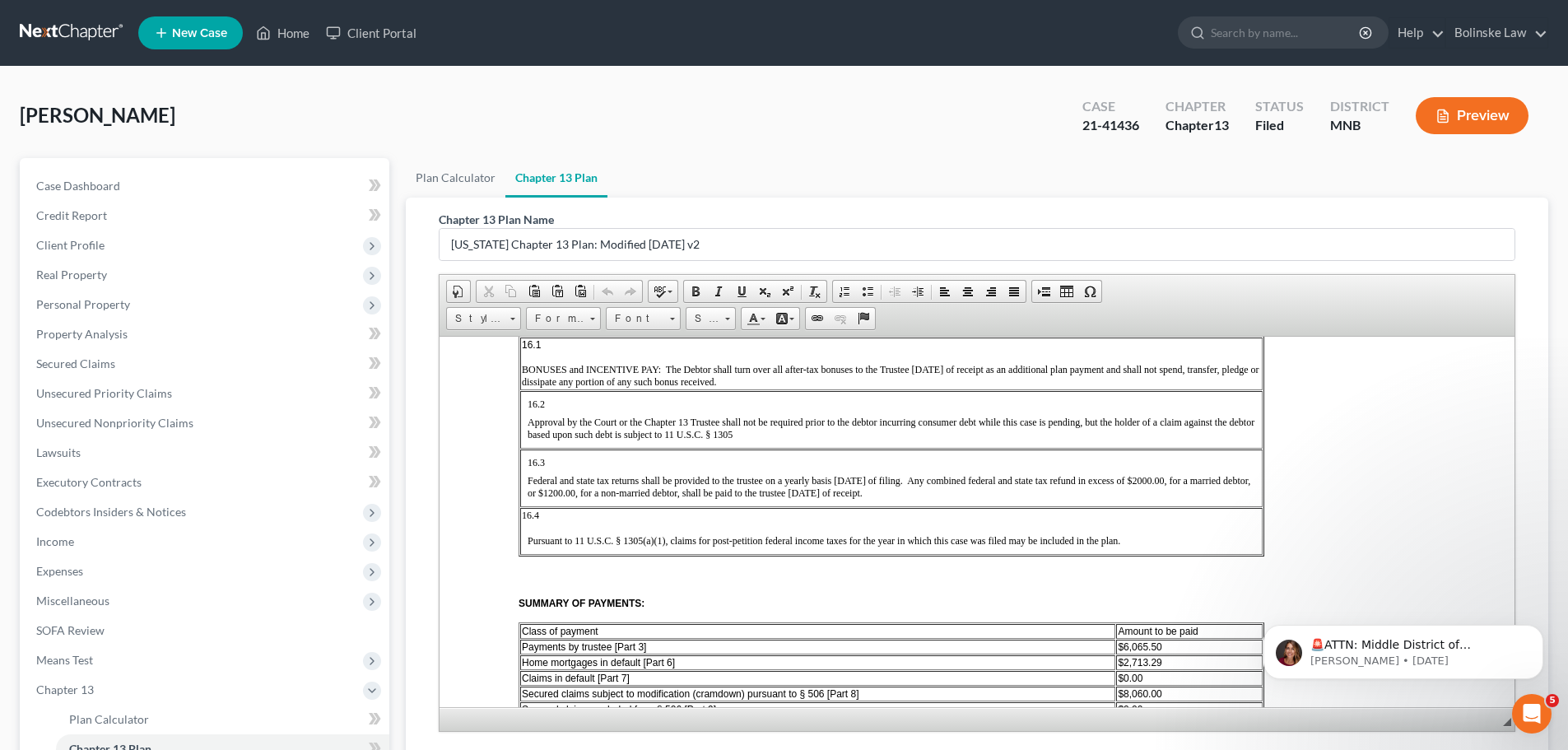
scroll to position [2966, 0]
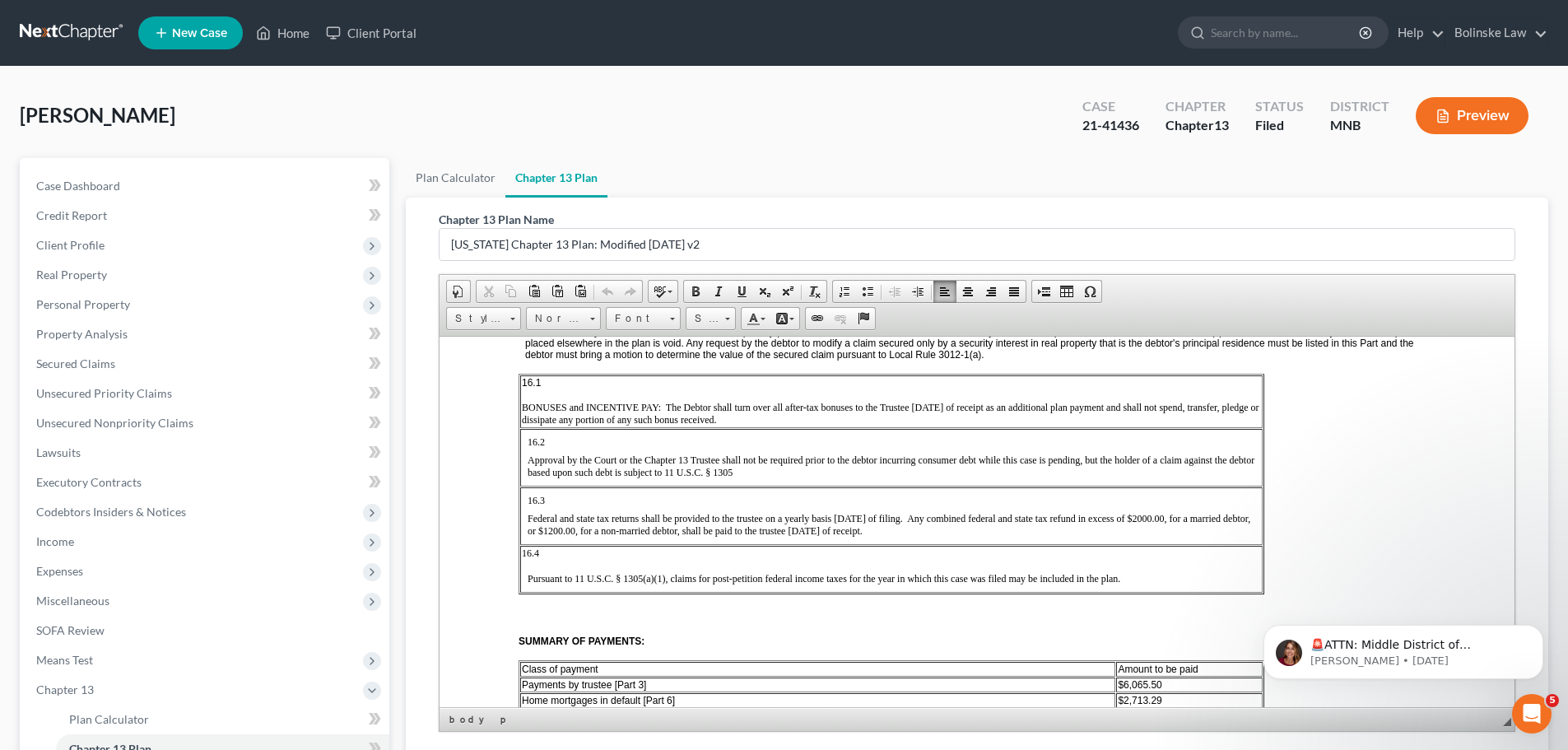
drag, startPoint x: 933, startPoint y: 528, endPoint x: 915, endPoint y: 543, distance: 23.4
click at [915, 536] on span "Federal and state tax returns shall be provided to the trustee on a yearly basi…" at bounding box center [888, 524] width 723 height 24
copy span "Any combined federal and state tax refund in excess of $2000.00, for a married …"
drag, startPoint x: 762, startPoint y: 429, endPoint x: 524, endPoint y: 421, distance: 238.1
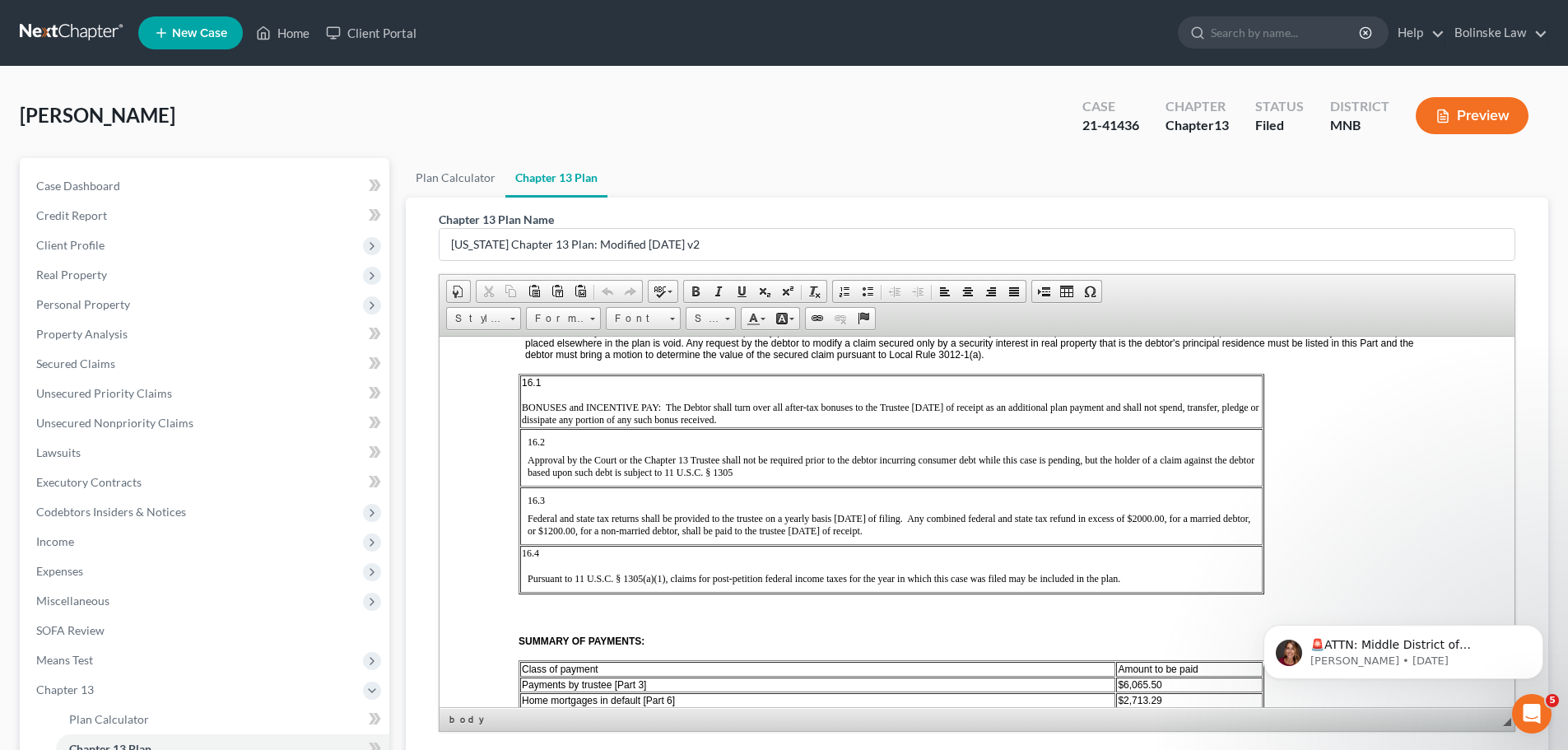
click at [524, 421] on p "BONUSES and INCENTIVE PAY: The Debtor shall turn over all after-tax bonuses to …" at bounding box center [892, 413] width 739 height 25
copy span "BONUSES and INCENTIVE PAY: The Debtor shall turn over all after-tax bonuses to …"
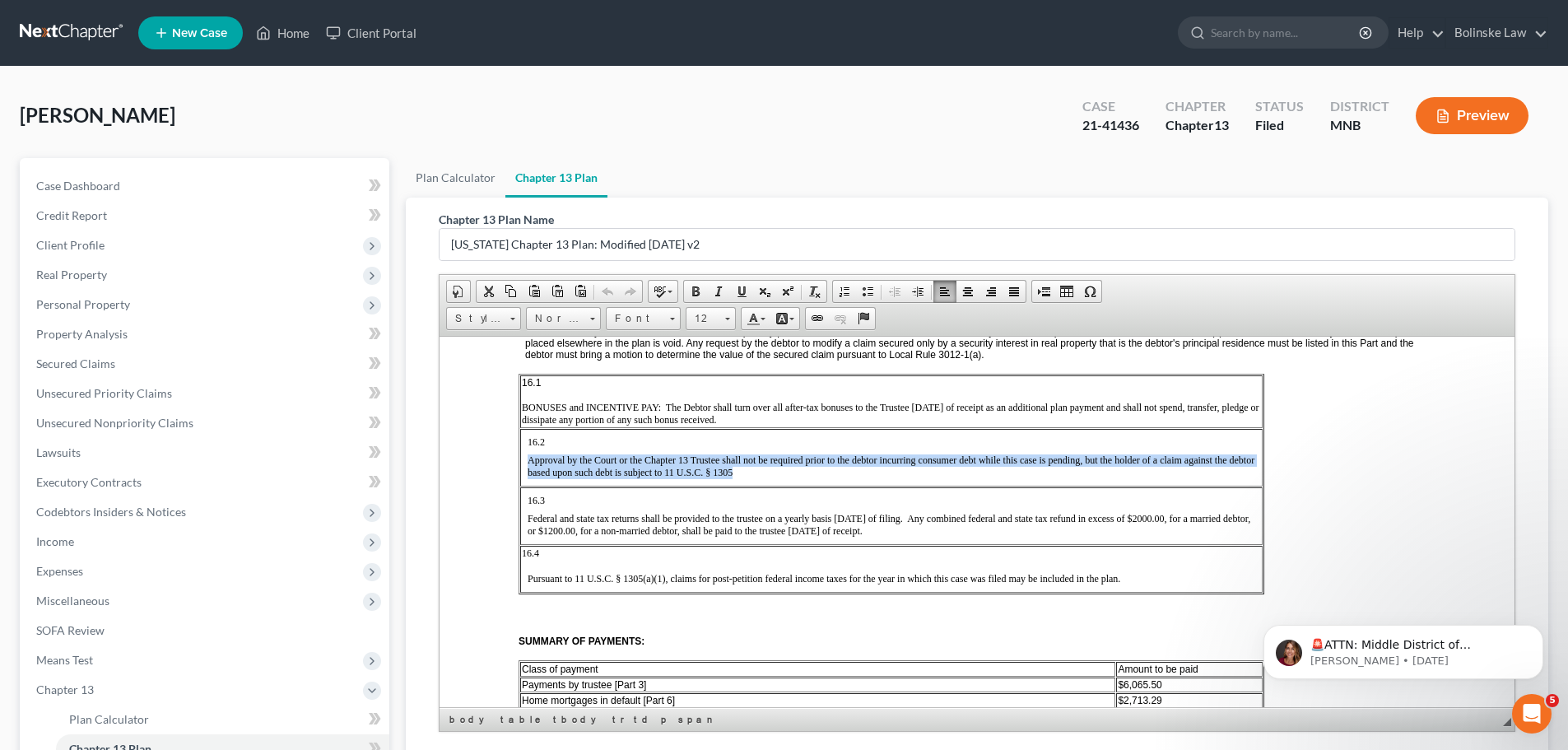
drag, startPoint x: 739, startPoint y: 486, endPoint x: 527, endPoint y: 472, distance: 212.5
click at [527, 472] on p "Approval by the Court or the Chapter 13 Trustee shall not be required prior to …" at bounding box center [891, 466] width 728 height 25
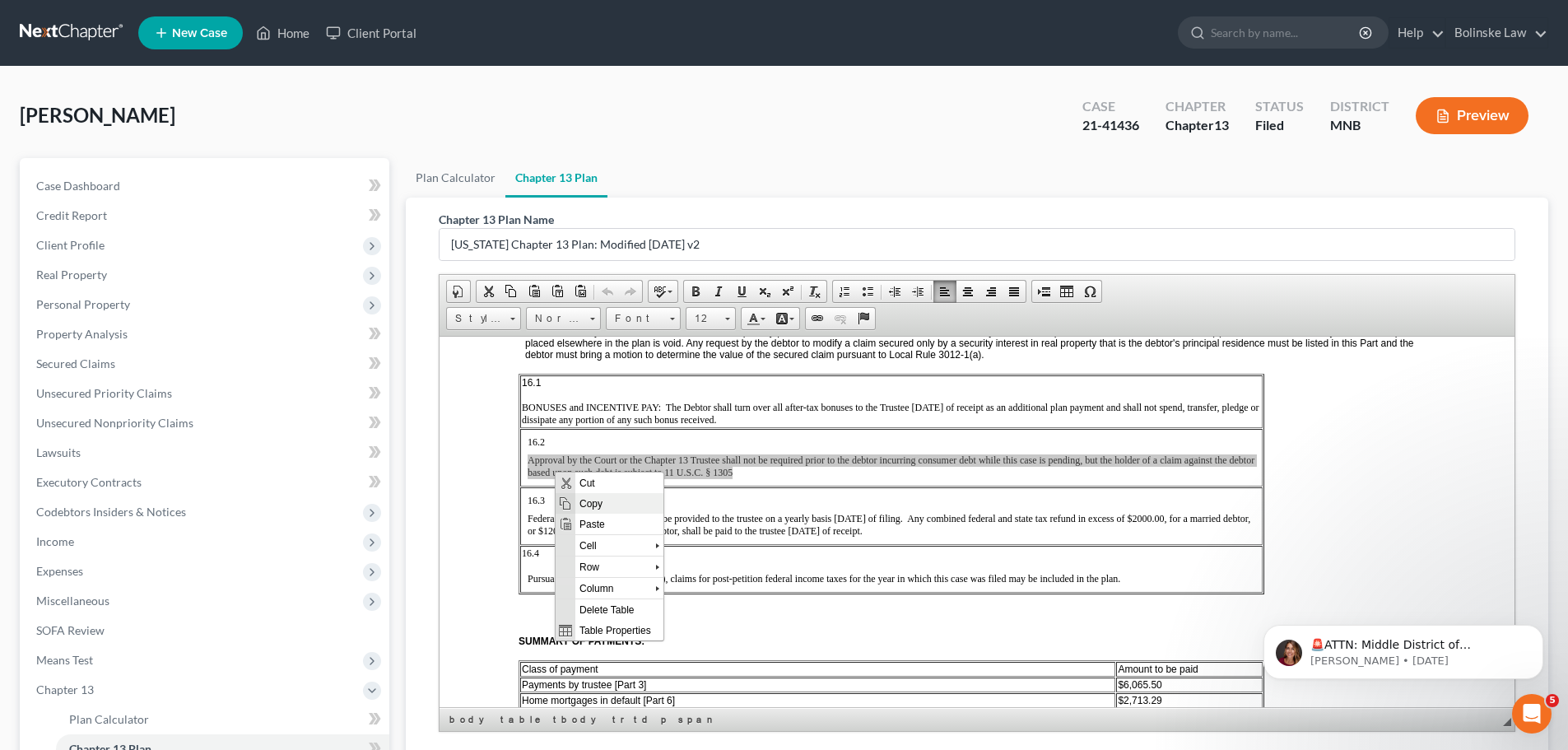
click at [619, 497] on span "Copy" at bounding box center [619, 503] width 88 height 21
copy span "Approval by the Court or the Chapter 13 Trustee shall not be required prior to …"
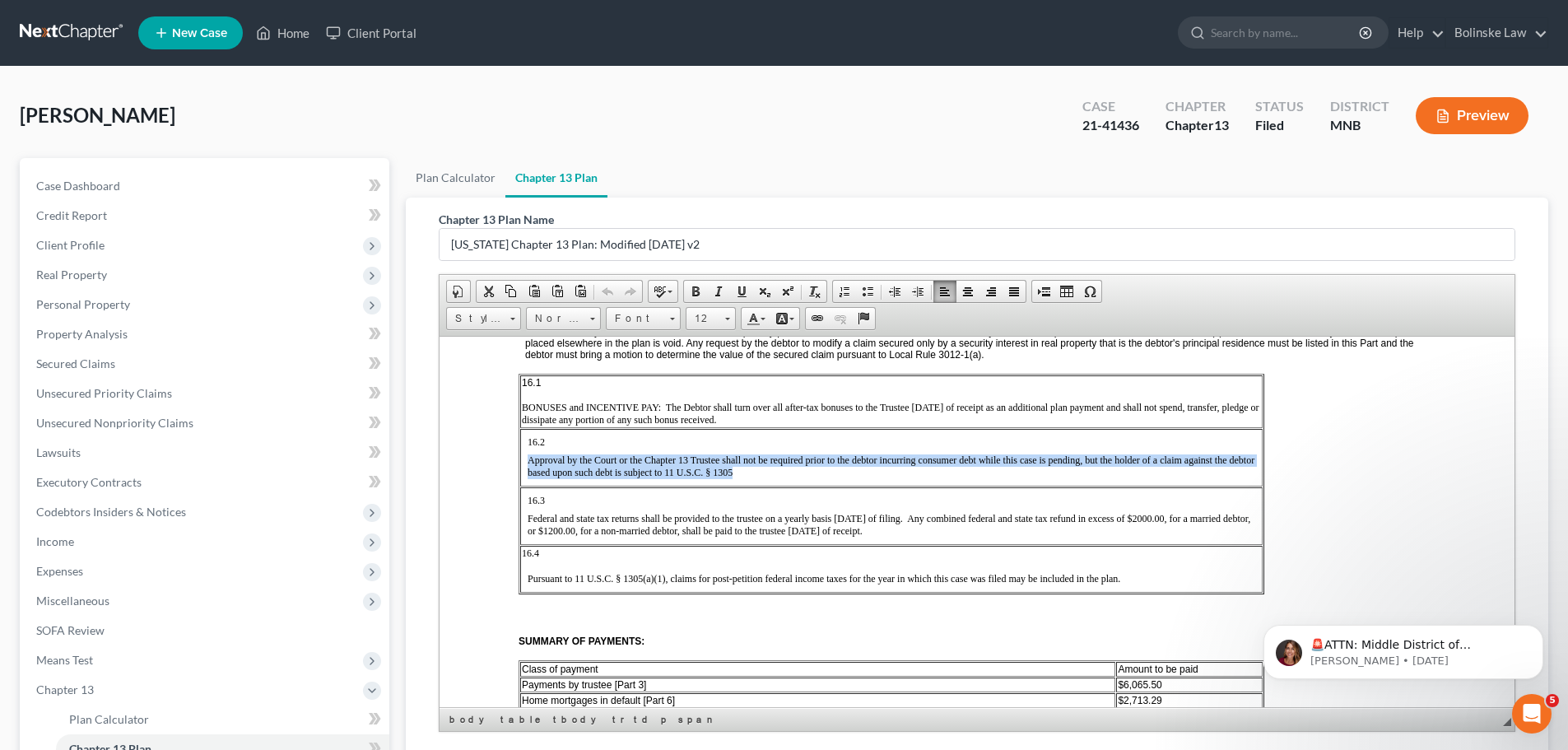
drag, startPoint x: 935, startPoint y: 544, endPoint x: 526, endPoint y: 528, distance: 409.3
click at [526, 528] on td "16.3 Federal and state tax returns shall be provided to the trustee on a yearly…" at bounding box center [892, 516] width 743 height 58
drag, startPoint x: 572, startPoint y: 548, endPoint x: 1013, endPoint y: 885, distance: 555.0
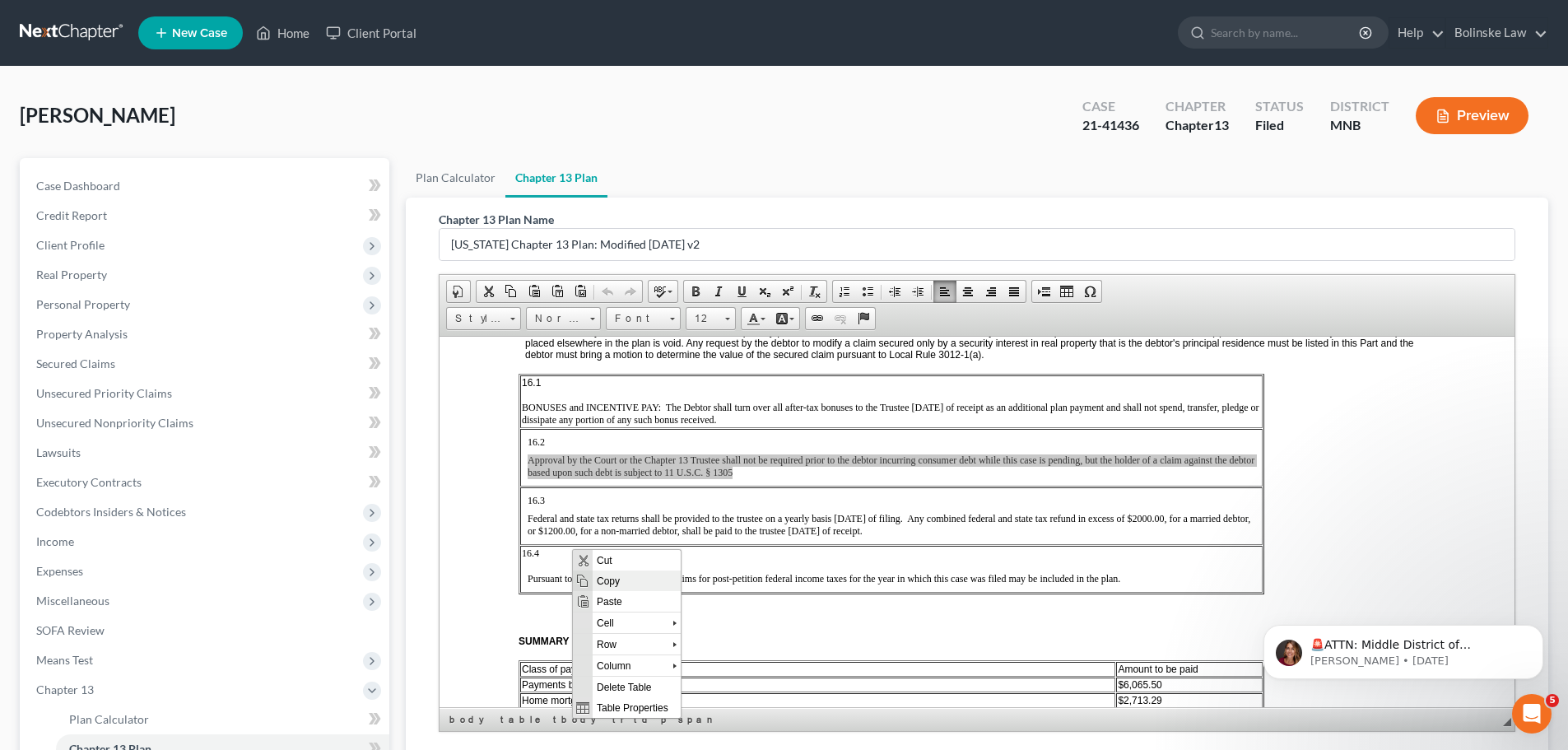
click at [612, 577] on span "Copy" at bounding box center [637, 580] width 88 height 21
copy span "Federal and state tax returns shall be provided to the trustee on a yearly basi…"
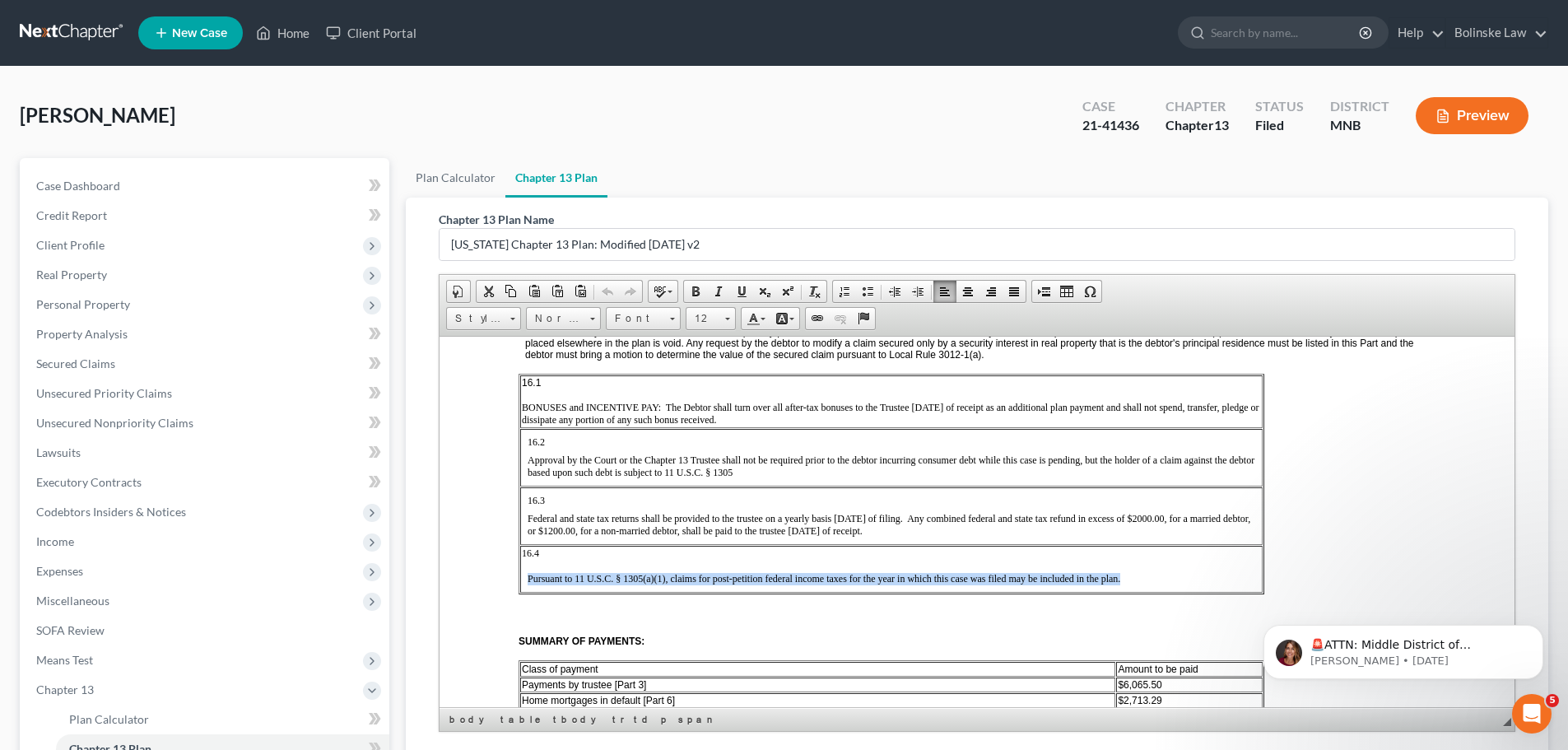
drag, startPoint x: 1129, startPoint y: 587, endPoint x: 526, endPoint y: 590, distance: 603.0
click at [526, 590] on td "16.4 Pursuant to 11 U.S.C. § 1305(a)(1), claims for post-petition federal incom…" at bounding box center [892, 569] width 743 height 47
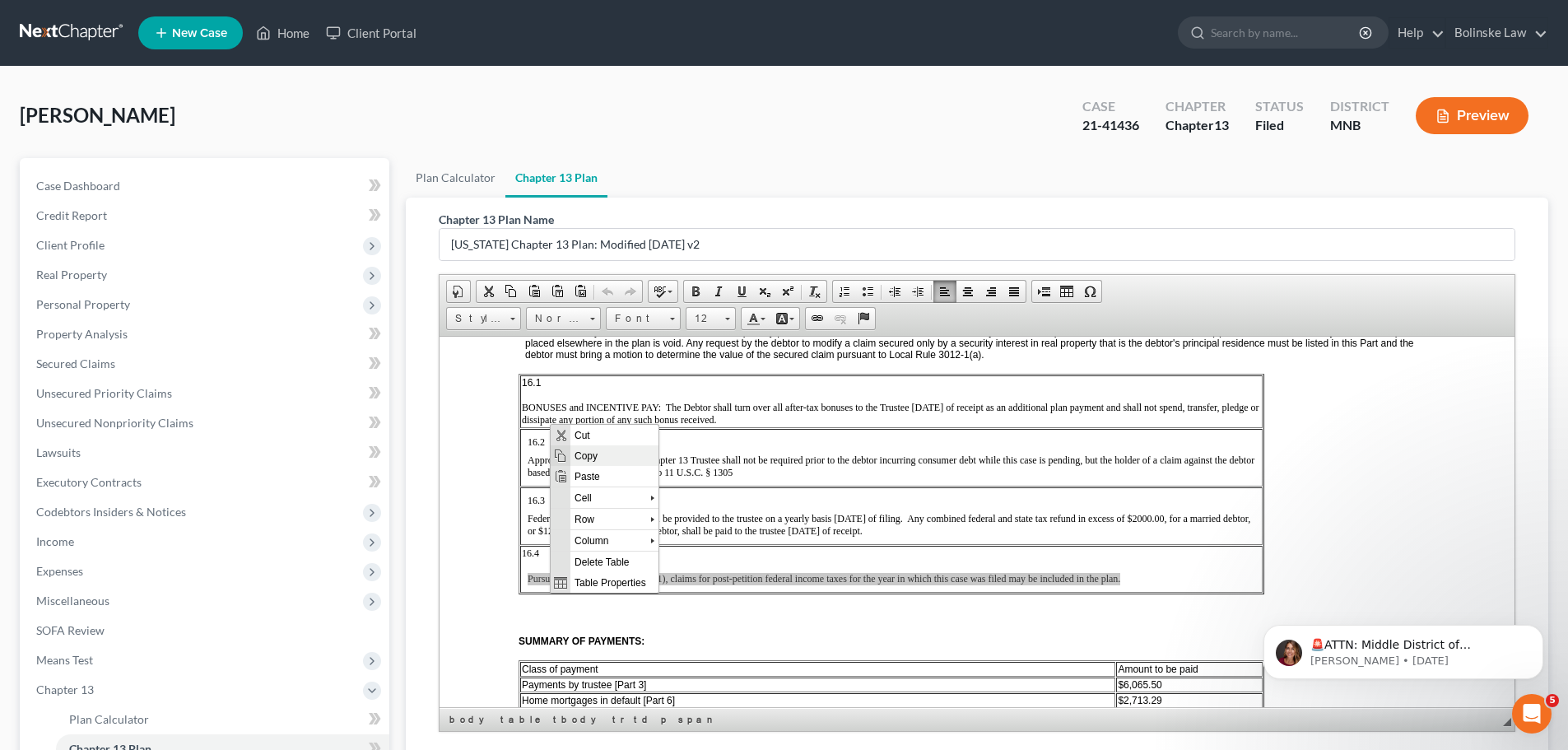
click at [594, 452] on span "Copy" at bounding box center [614, 455] width 88 height 21
copy span "Pursuant to 11 U.S.C. § 1305(a)(1), claims for post-petition federal income tax…"
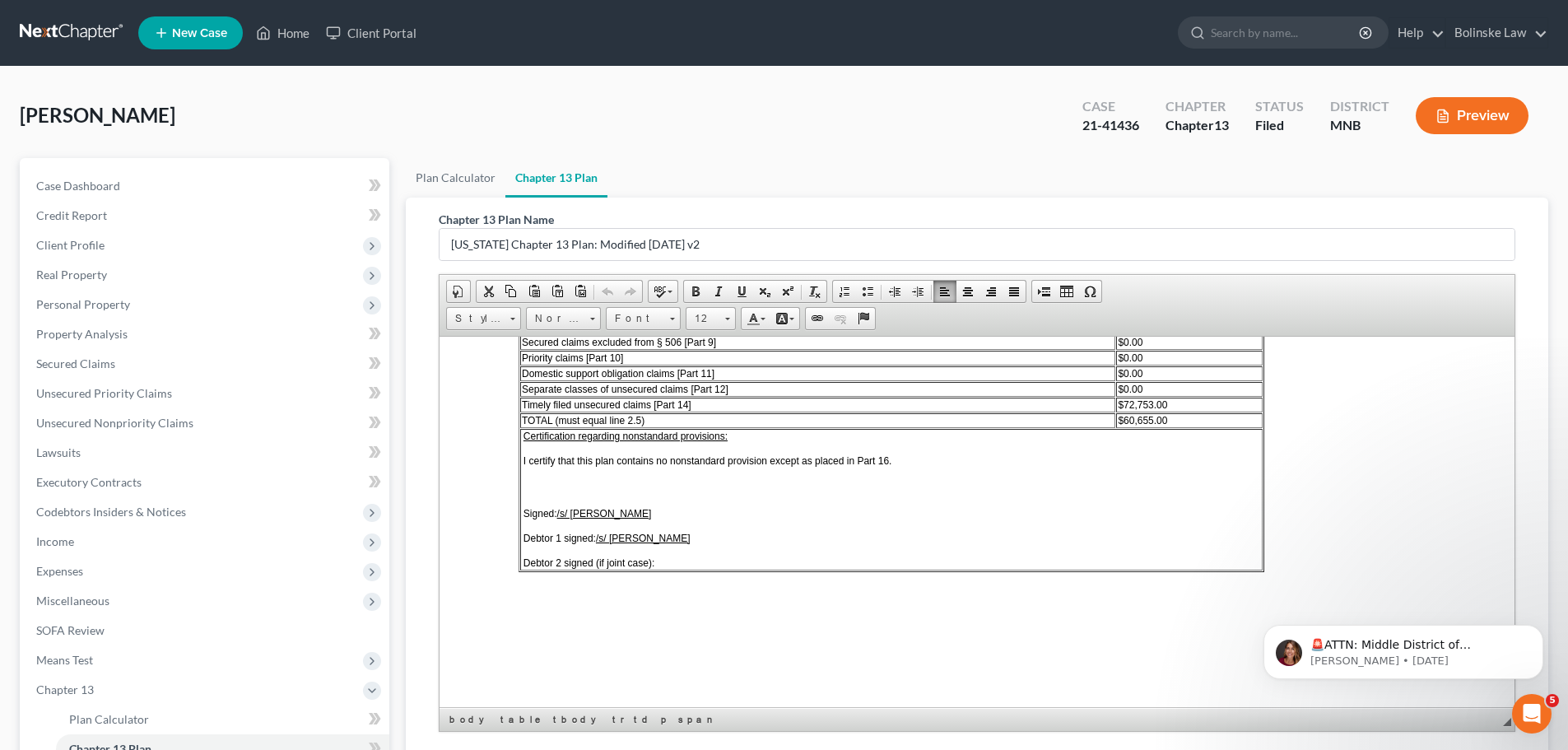
scroll to position [3382, 0]
